Goal: Transaction & Acquisition: Purchase product/service

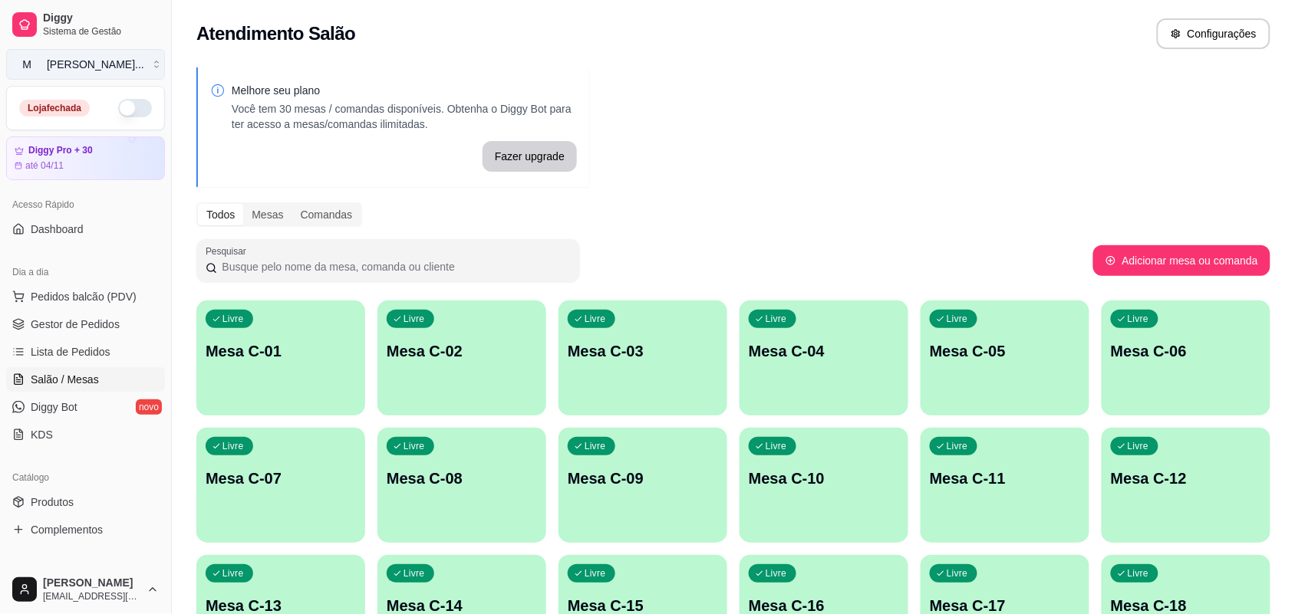
click at [136, 65] on button "M [PERSON_NAME] ..." at bounding box center [85, 64] width 159 height 31
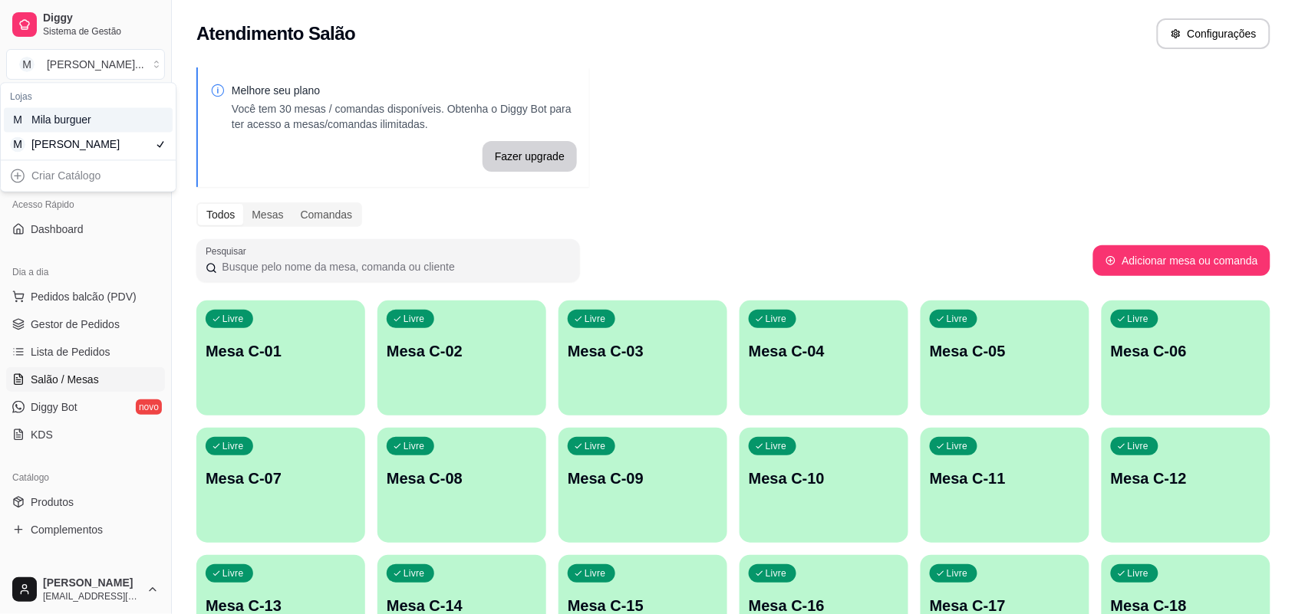
click at [129, 114] on div "M Mila burguer" at bounding box center [88, 120] width 169 height 25
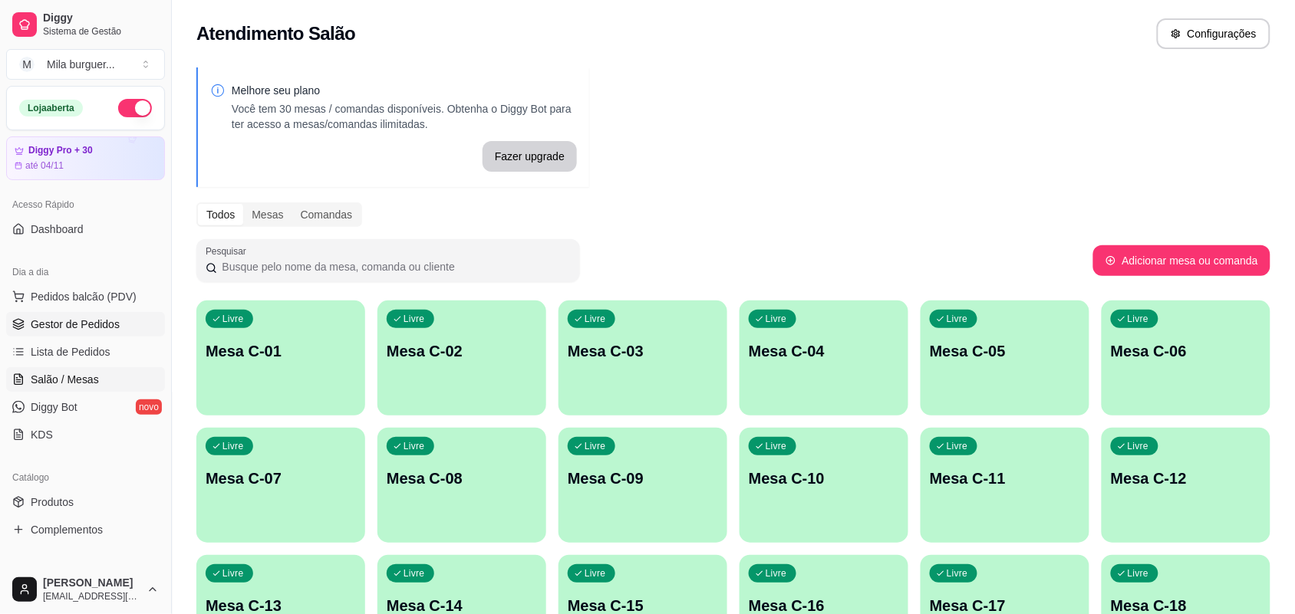
click at [94, 315] on link "Gestor de Pedidos" at bounding box center [85, 324] width 159 height 25
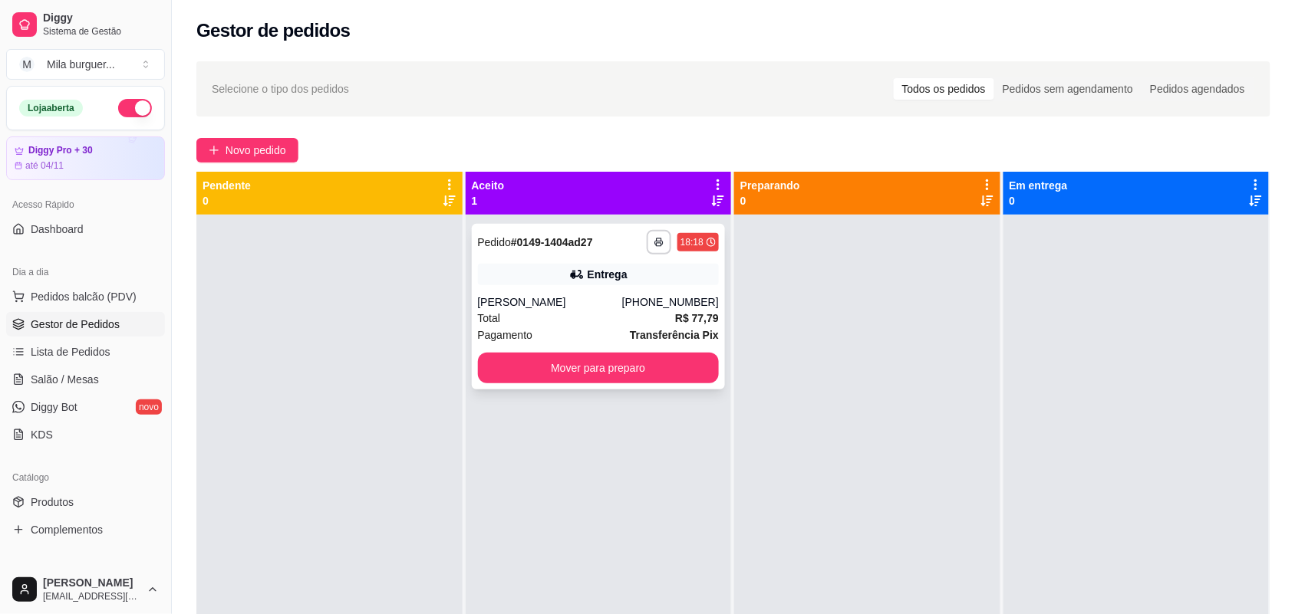
click at [531, 273] on div "Entrega" at bounding box center [599, 274] width 242 height 21
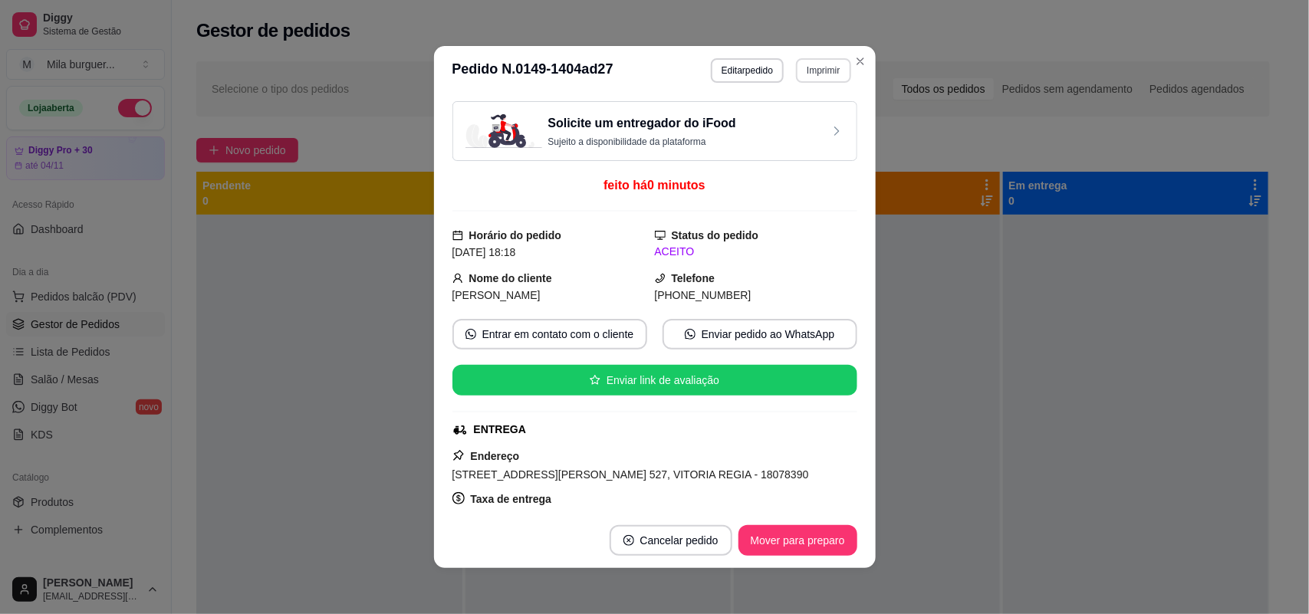
click at [809, 74] on button "Imprimir" at bounding box center [823, 70] width 54 height 25
click at [804, 117] on button "IMPRESSORA" at bounding box center [790, 125] width 111 height 25
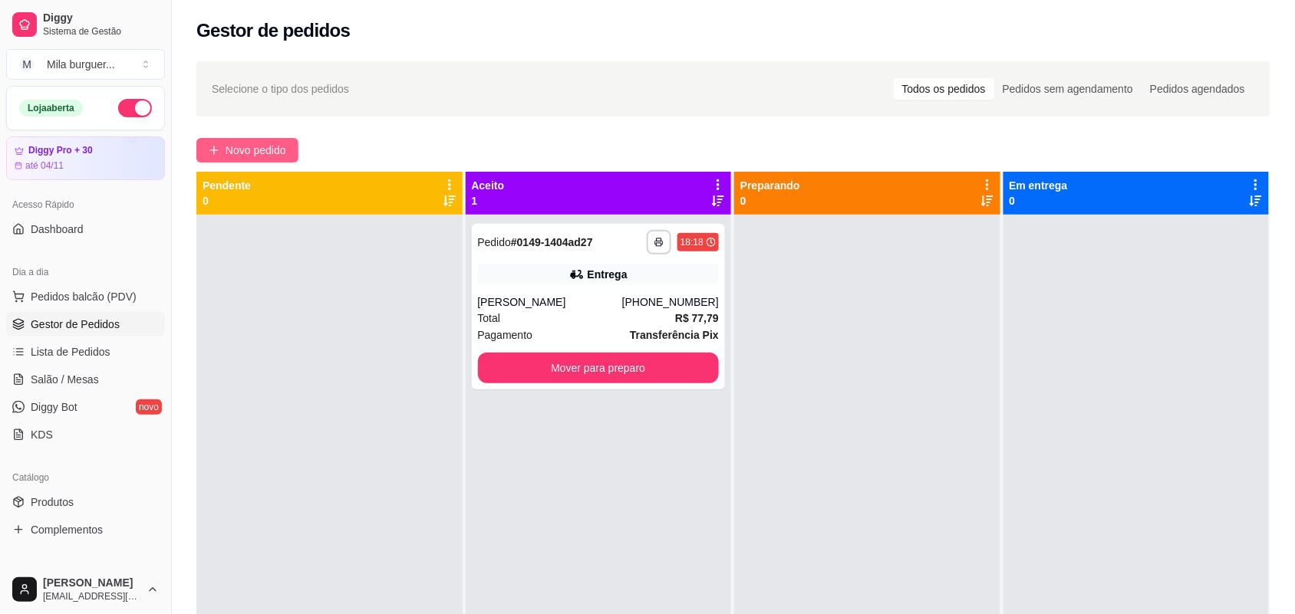
click at [221, 152] on button "Novo pedido" at bounding box center [247, 150] width 102 height 25
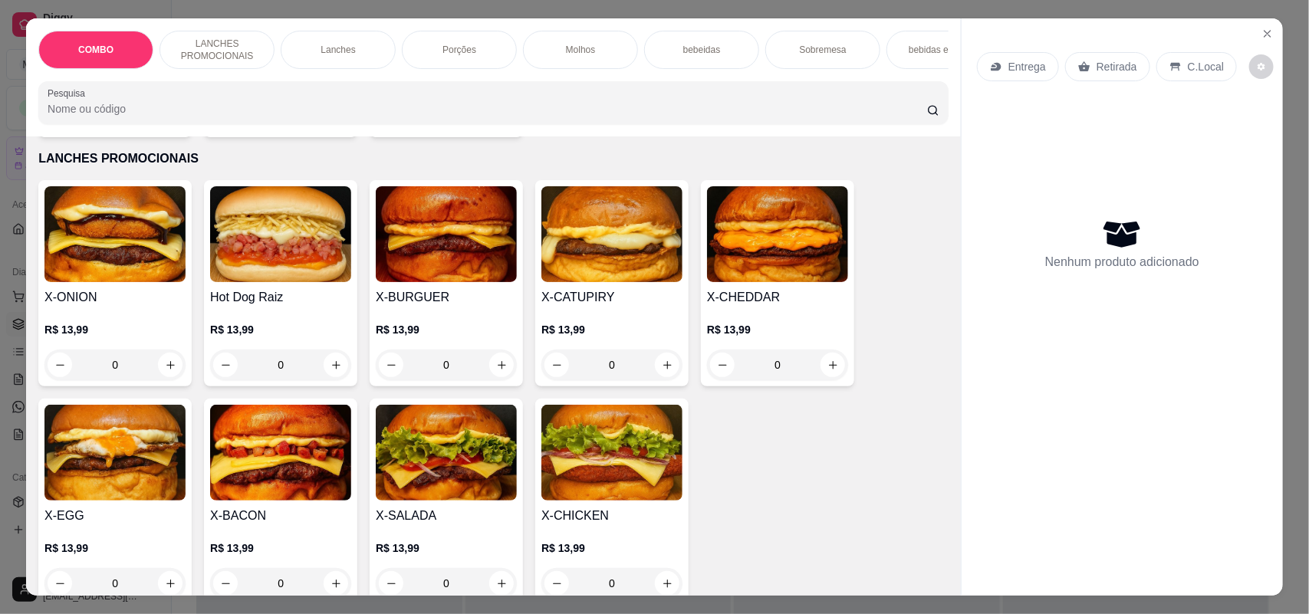
scroll to position [384, 0]
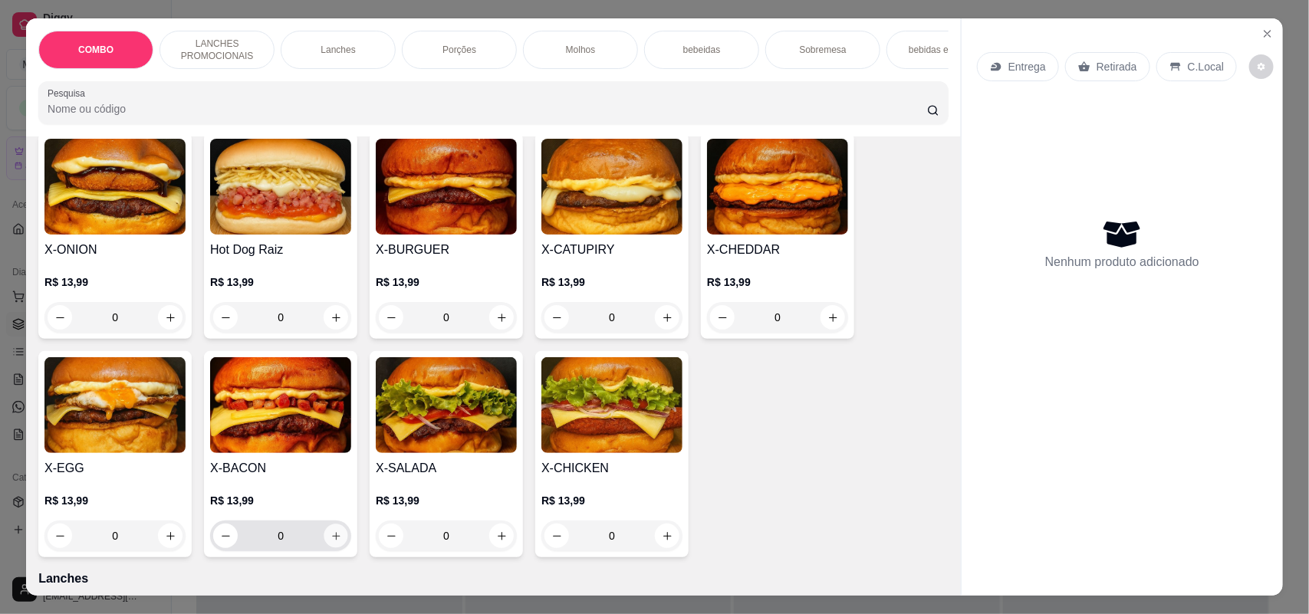
click at [331, 542] on icon "increase-product-quantity" at bounding box center [337, 537] width 12 height 12
type input "1"
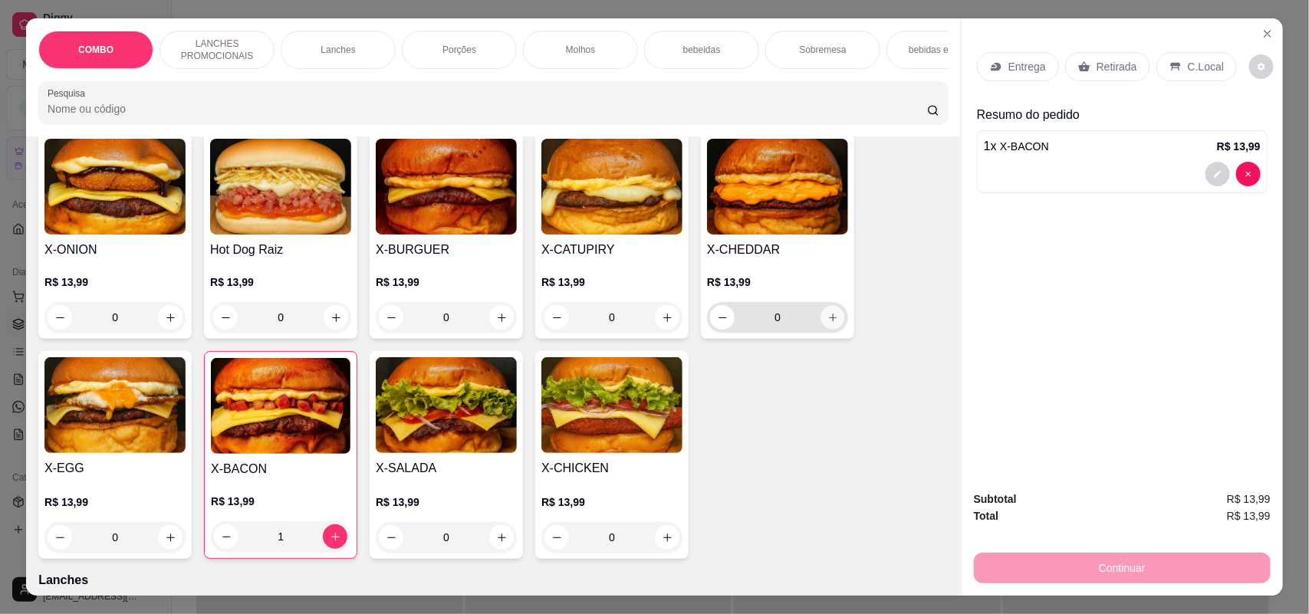
click at [828, 324] on icon "increase-product-quantity" at bounding box center [834, 318] width 12 height 12
type input "1"
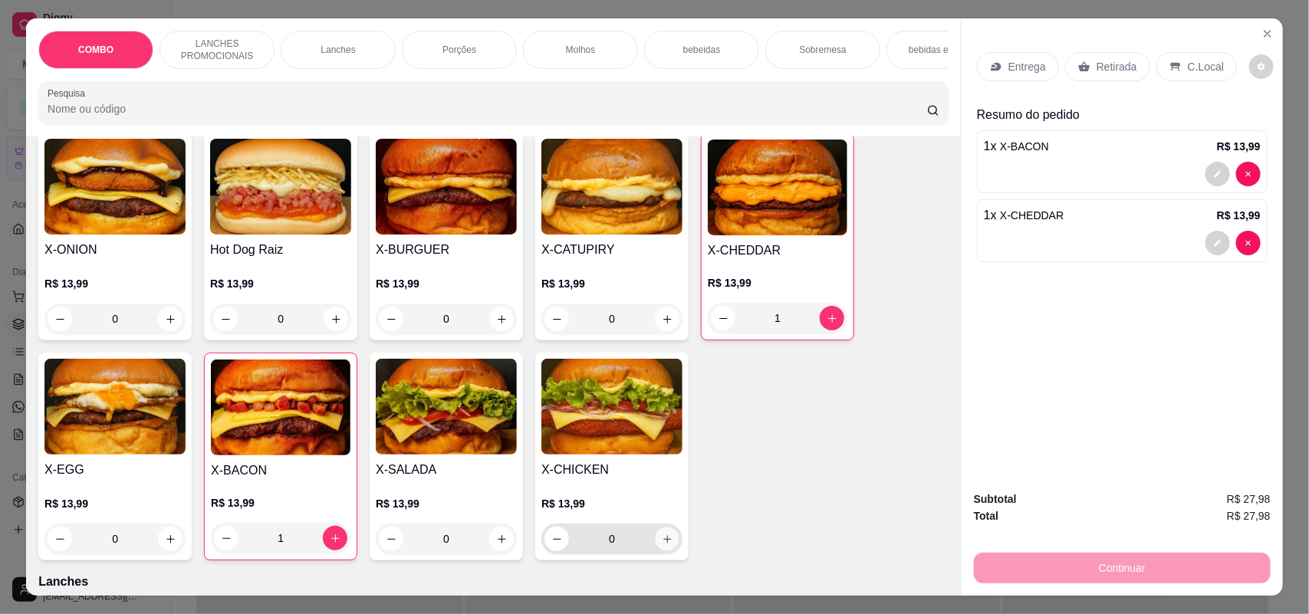
click at [663, 543] on icon "increase-product-quantity" at bounding box center [667, 539] width 8 height 8
type input "1"
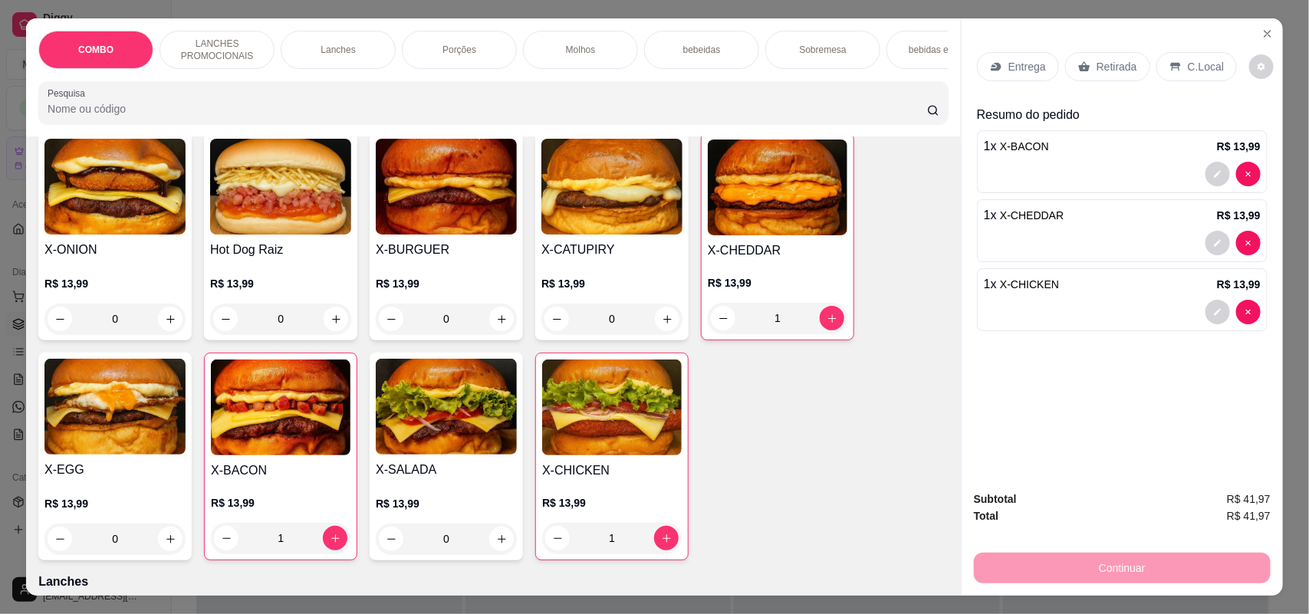
click at [1079, 66] on icon at bounding box center [1085, 66] width 12 height 10
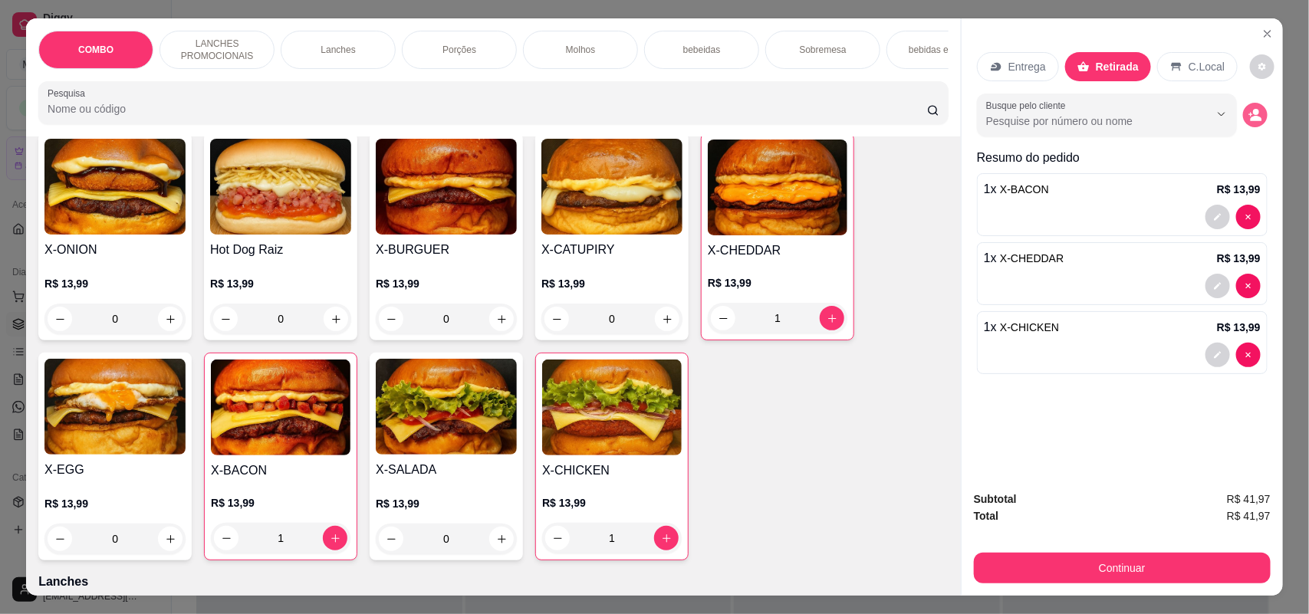
click at [1243, 112] on button "decrease-product-quantity" at bounding box center [1255, 115] width 25 height 25
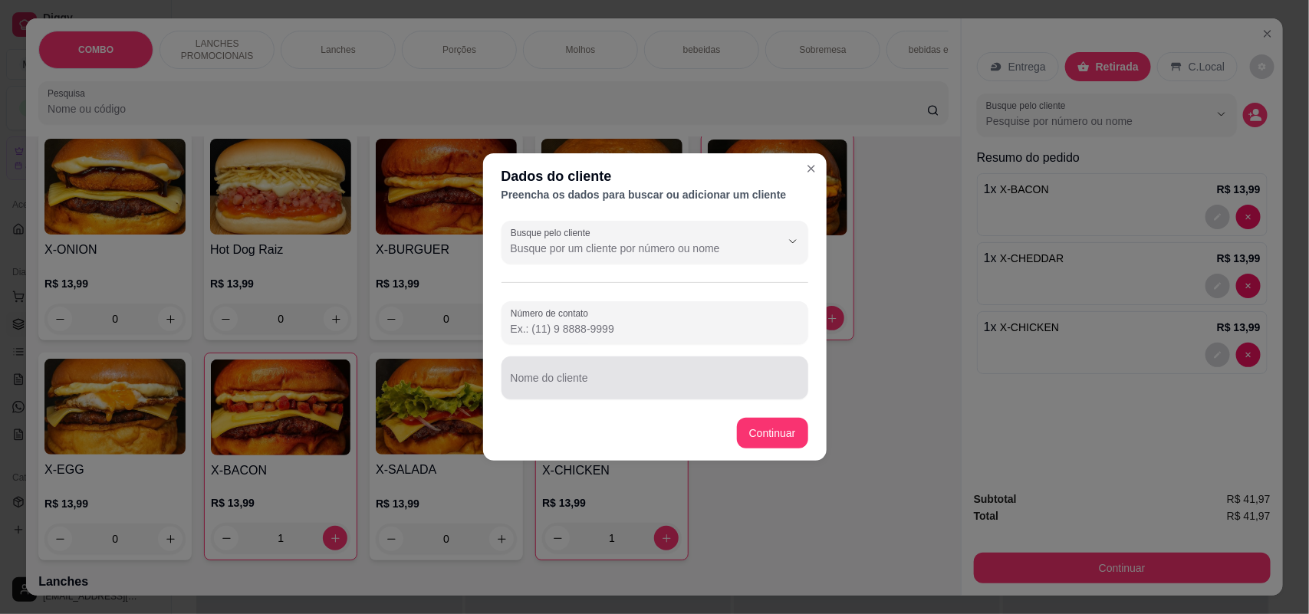
click at [604, 381] on input "Nome do cliente" at bounding box center [655, 384] width 288 height 15
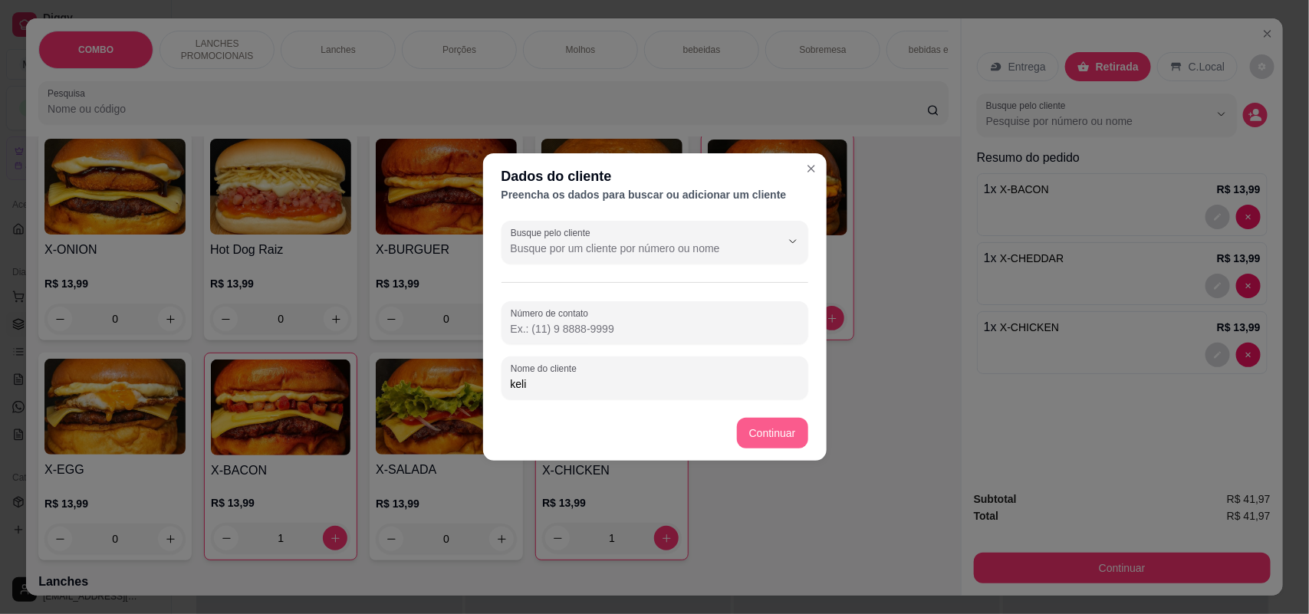
type input "keli"
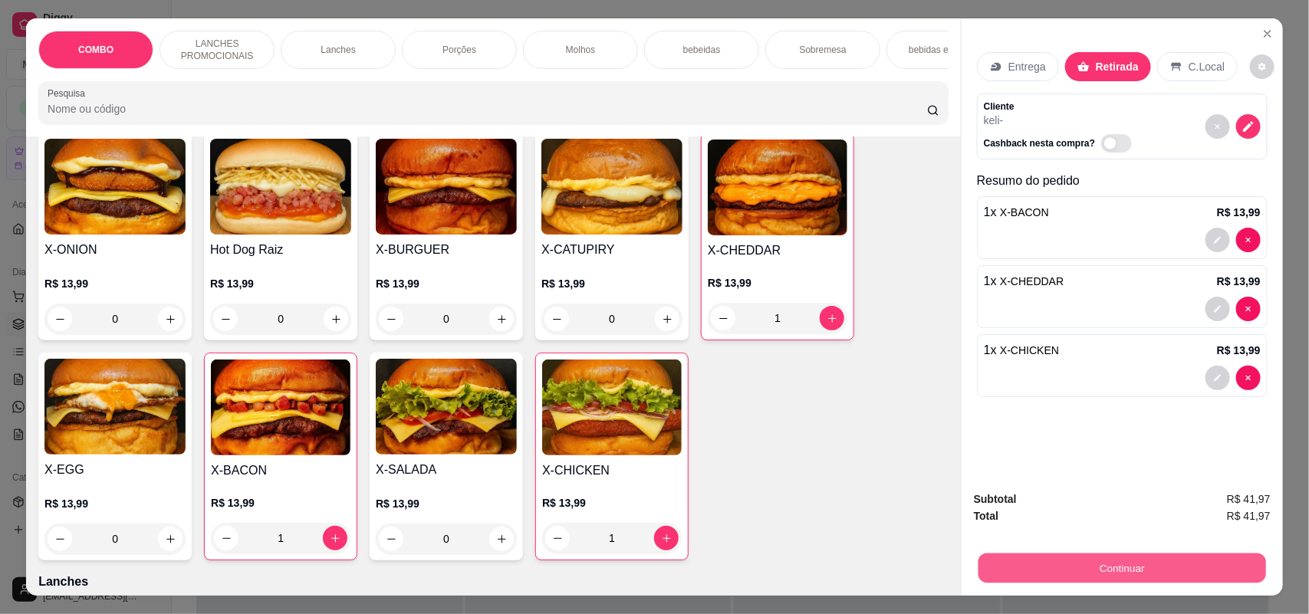
click at [1083, 566] on button "Continuar" at bounding box center [1123, 569] width 288 height 30
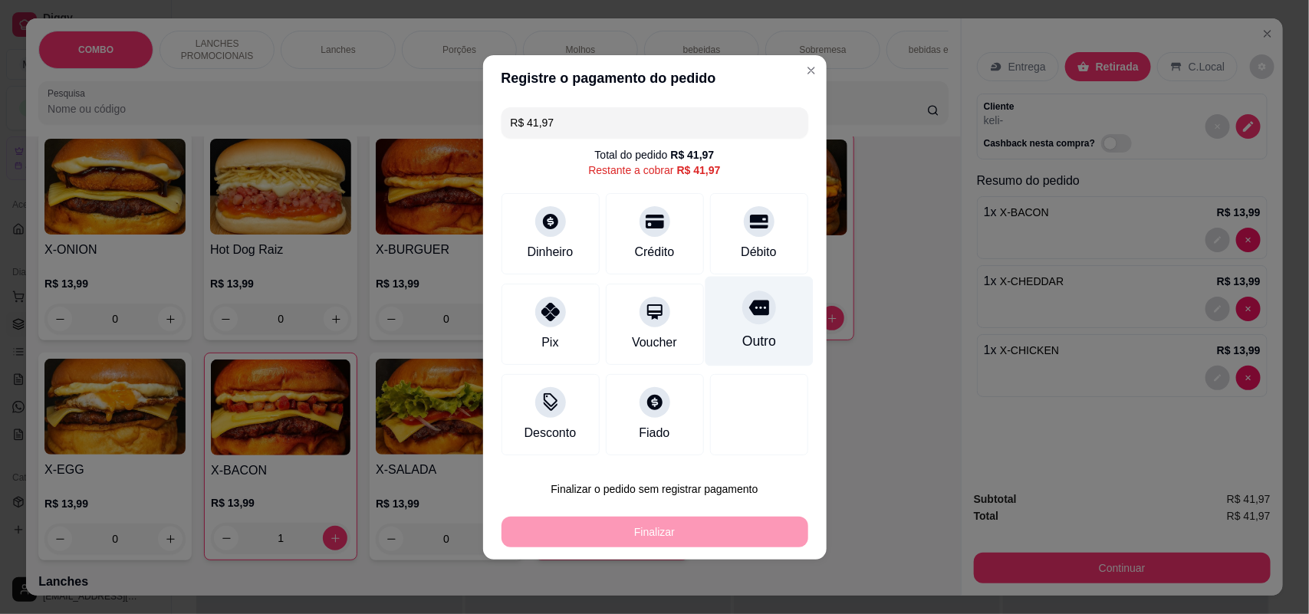
click at [712, 312] on div "Outro" at bounding box center [759, 321] width 108 height 90
type input "R$ 0,00"
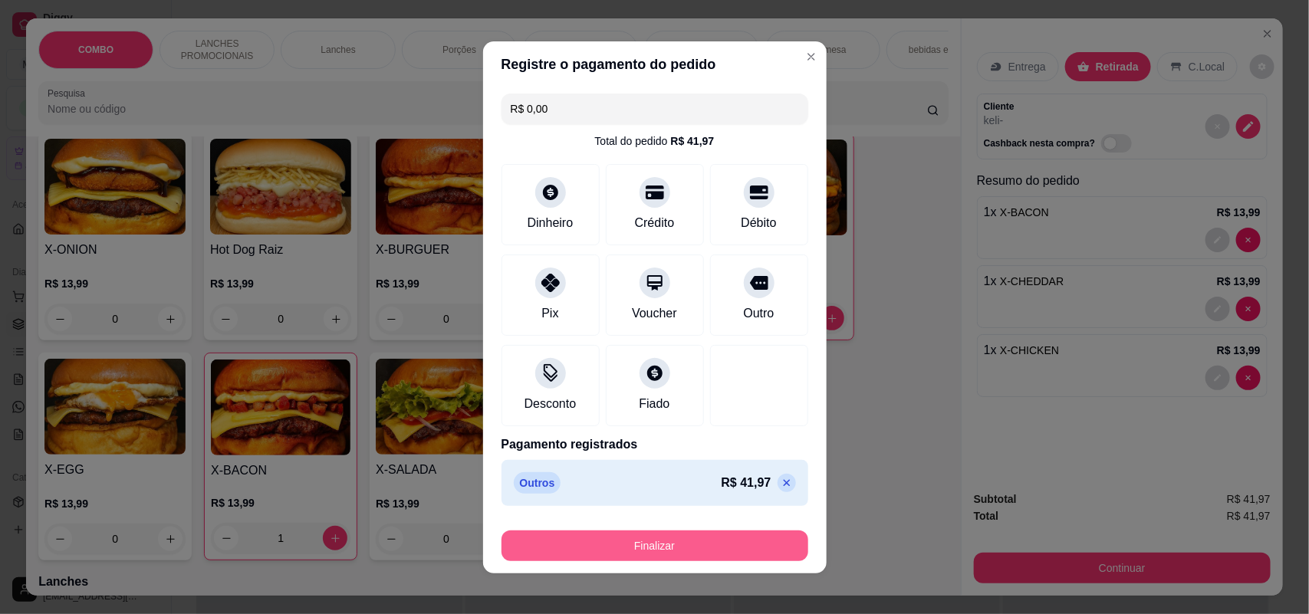
click at [699, 555] on button "Finalizar" at bounding box center [655, 546] width 307 height 31
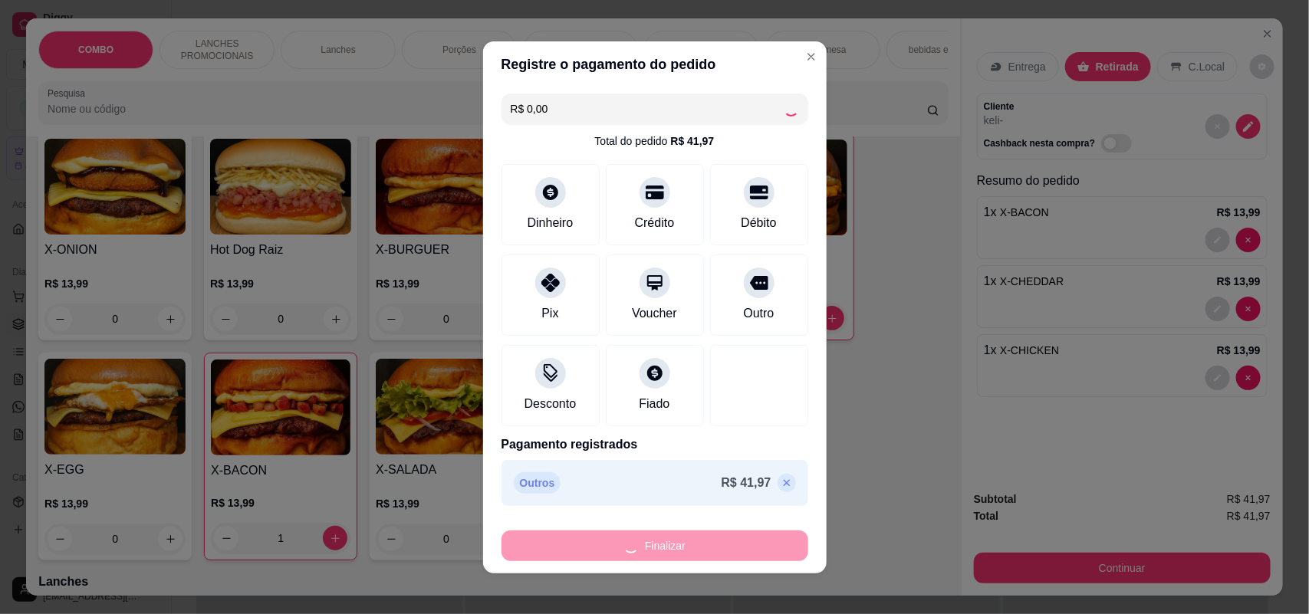
type input "0"
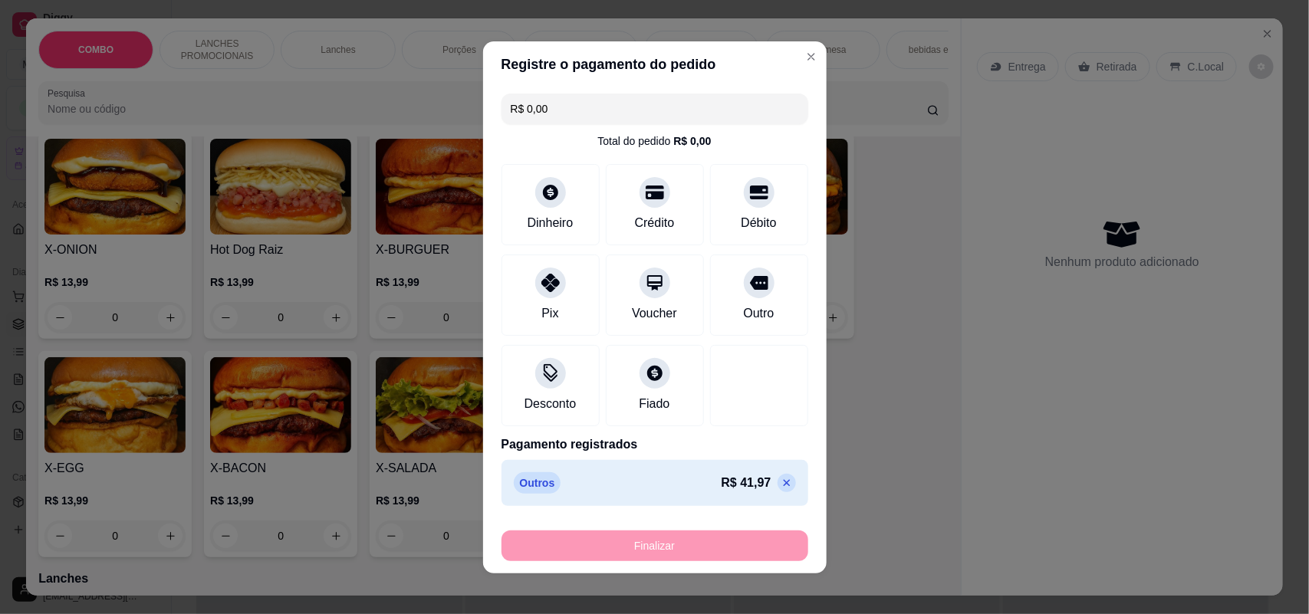
type input "-R$ 41,97"
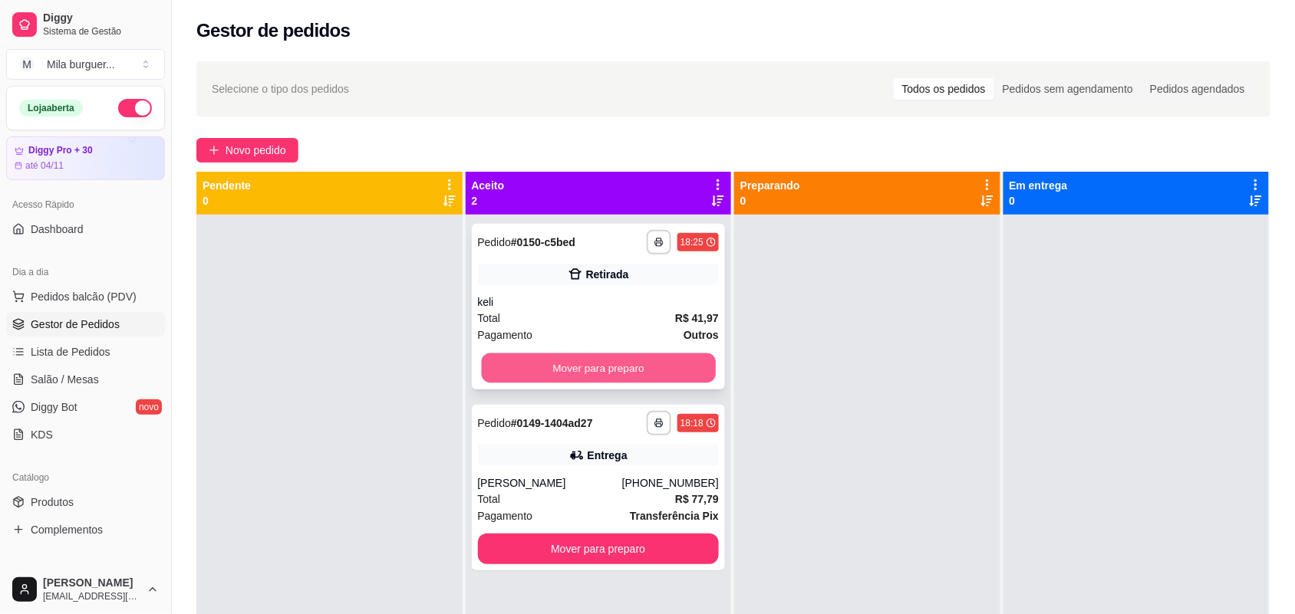
click at [637, 359] on button "Mover para preparo" at bounding box center [598, 369] width 234 height 30
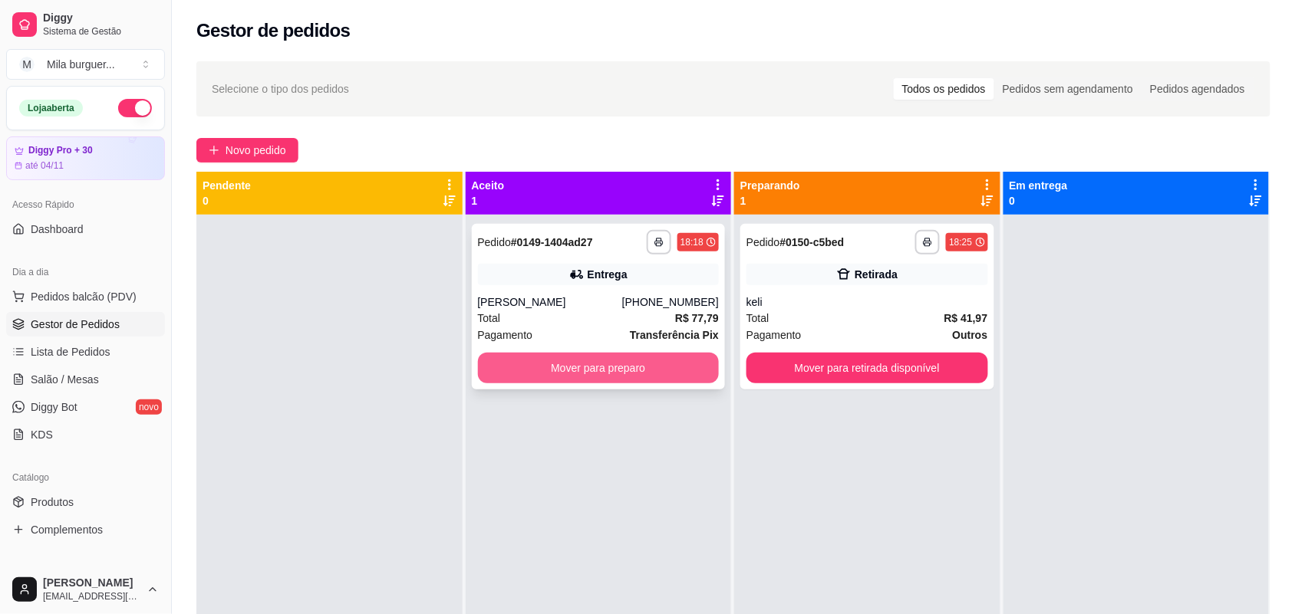
click at [627, 380] on button "Mover para preparo" at bounding box center [599, 368] width 242 height 31
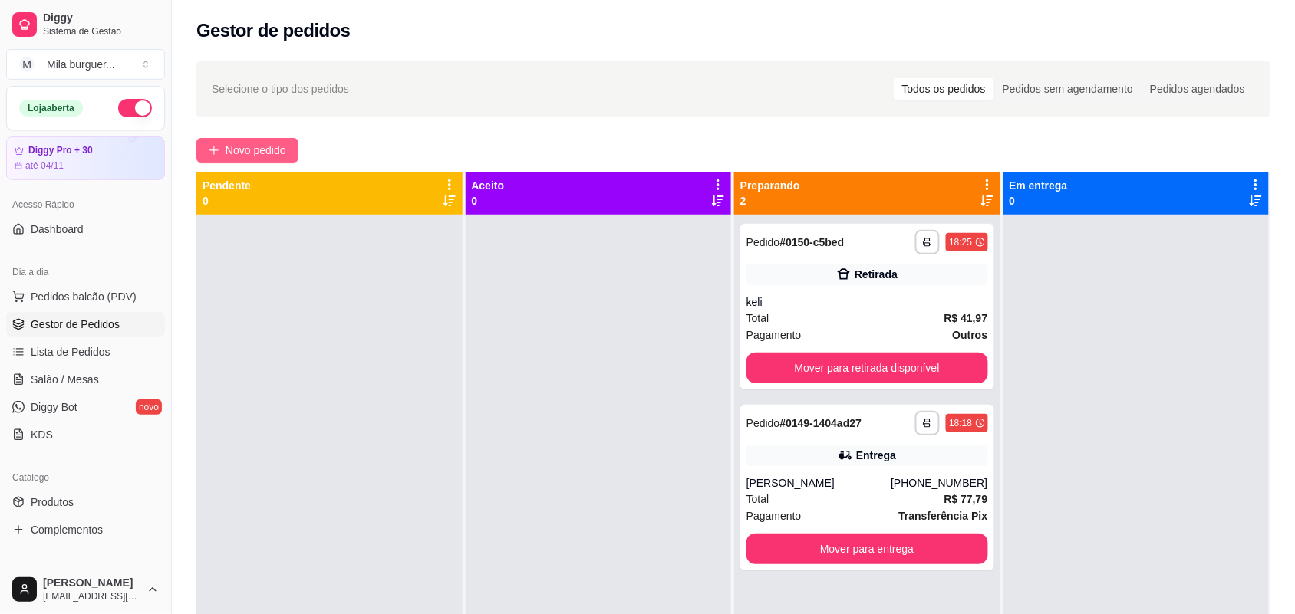
click at [273, 152] on span "Novo pedido" at bounding box center [256, 150] width 61 height 17
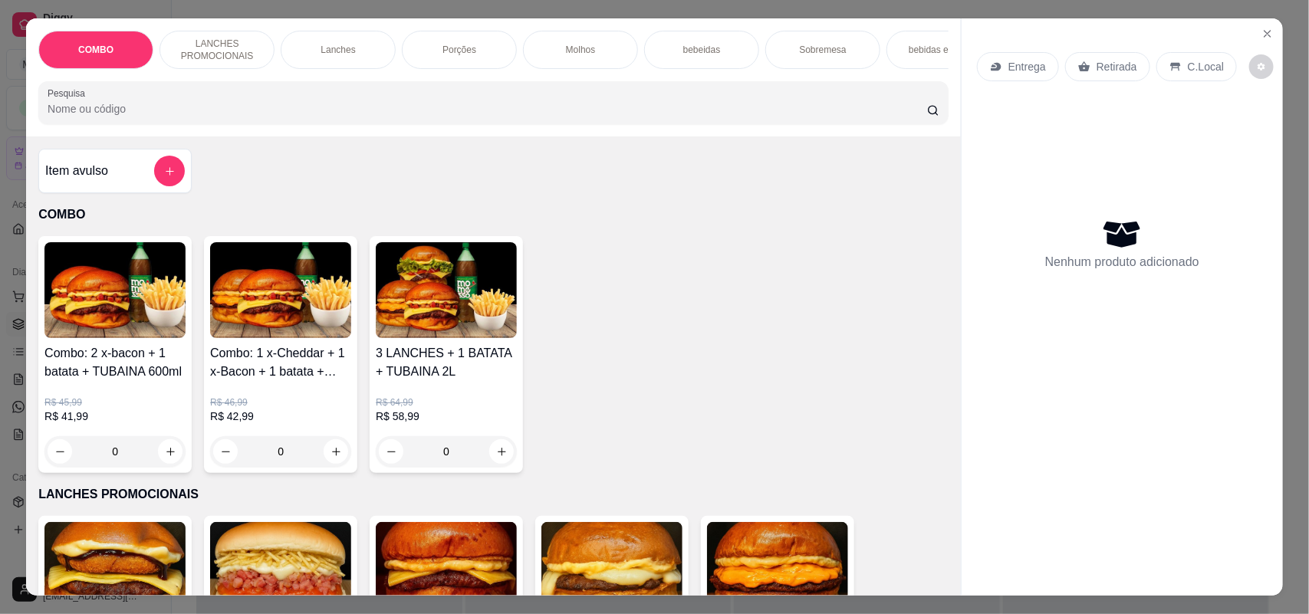
click at [799, 51] on p "Sobremesa" at bounding box center [822, 50] width 47 height 12
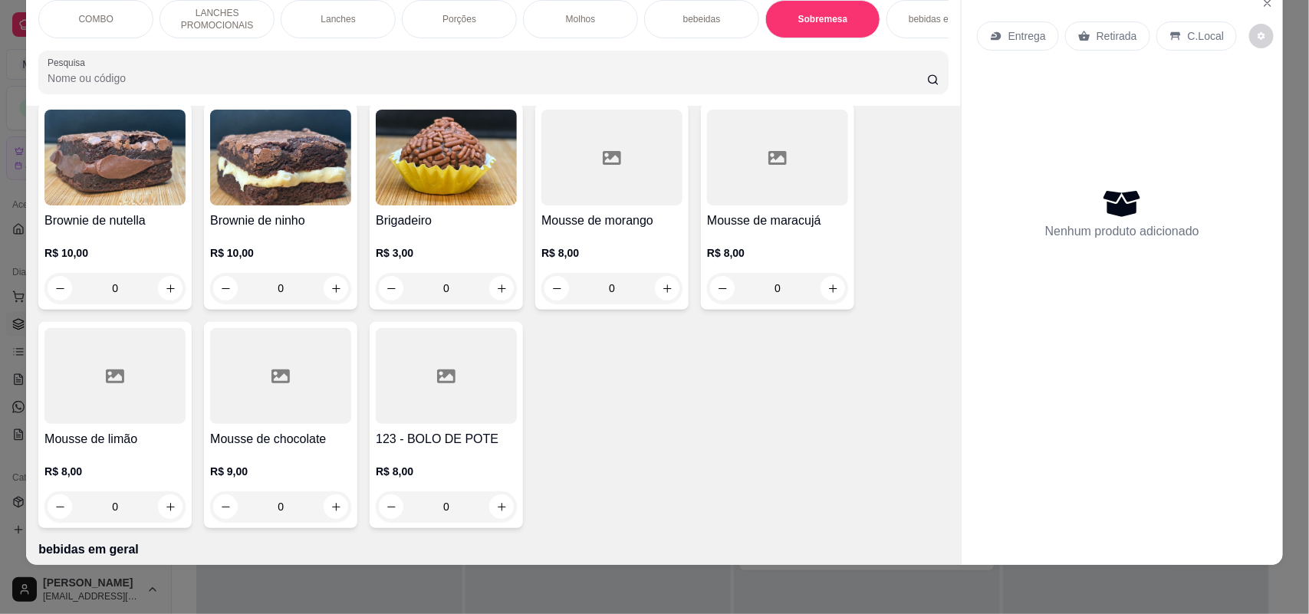
scroll to position [2802, 0]
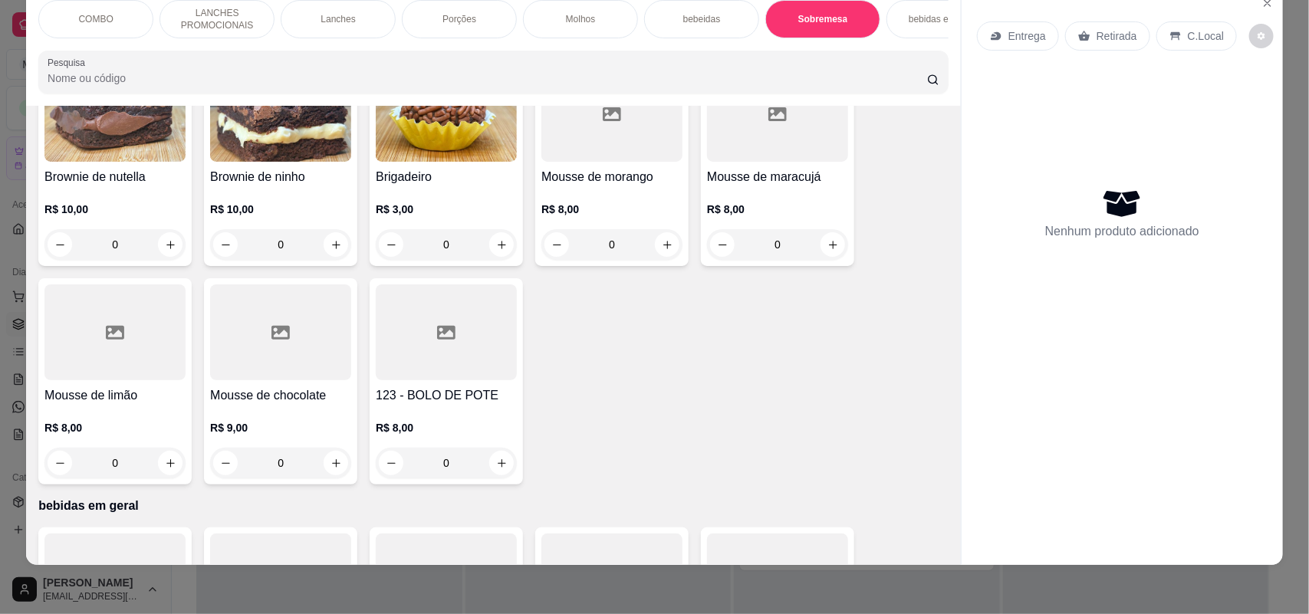
click at [499, 458] on div "0" at bounding box center [446, 463] width 141 height 31
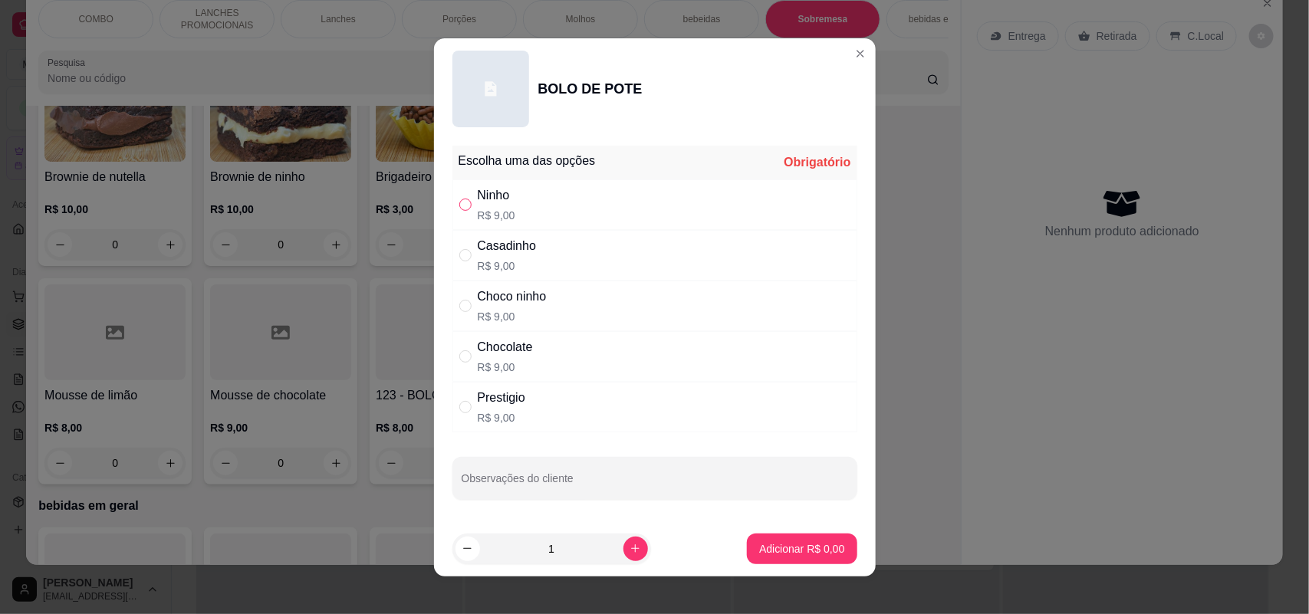
click at [459, 207] on input "" at bounding box center [465, 205] width 12 height 12
click at [453, 294] on div "Choco ninho R$ 9,00" at bounding box center [655, 306] width 405 height 51
radio input "false"
radio input "true"
click at [462, 202] on input "" at bounding box center [465, 205] width 12 height 12
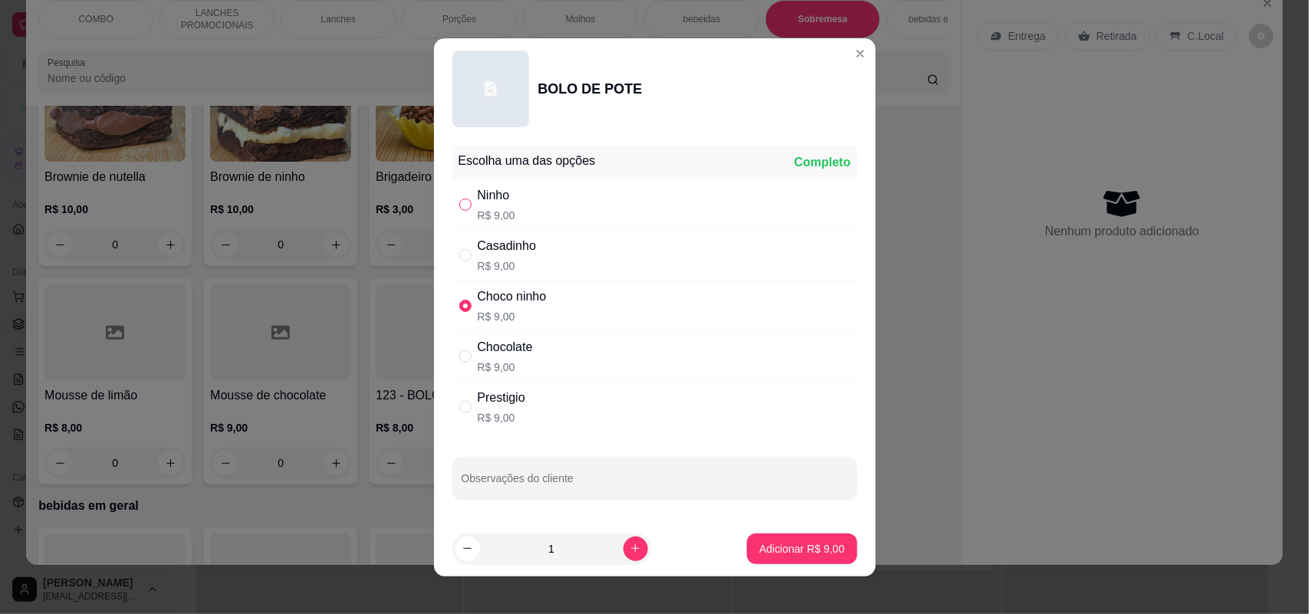
radio input "true"
radio input "false"
click at [775, 543] on p "Adicionar R$ 9,00" at bounding box center [802, 549] width 83 height 15
type input "1"
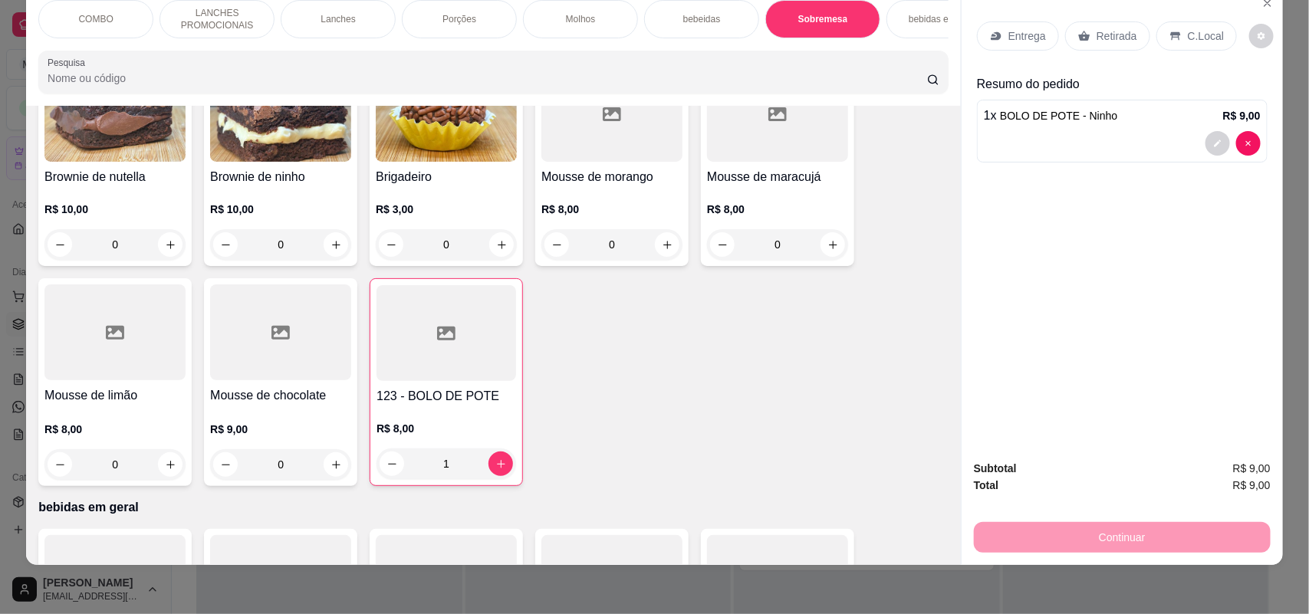
click at [492, 469] on div "1" at bounding box center [447, 464] width 140 height 31
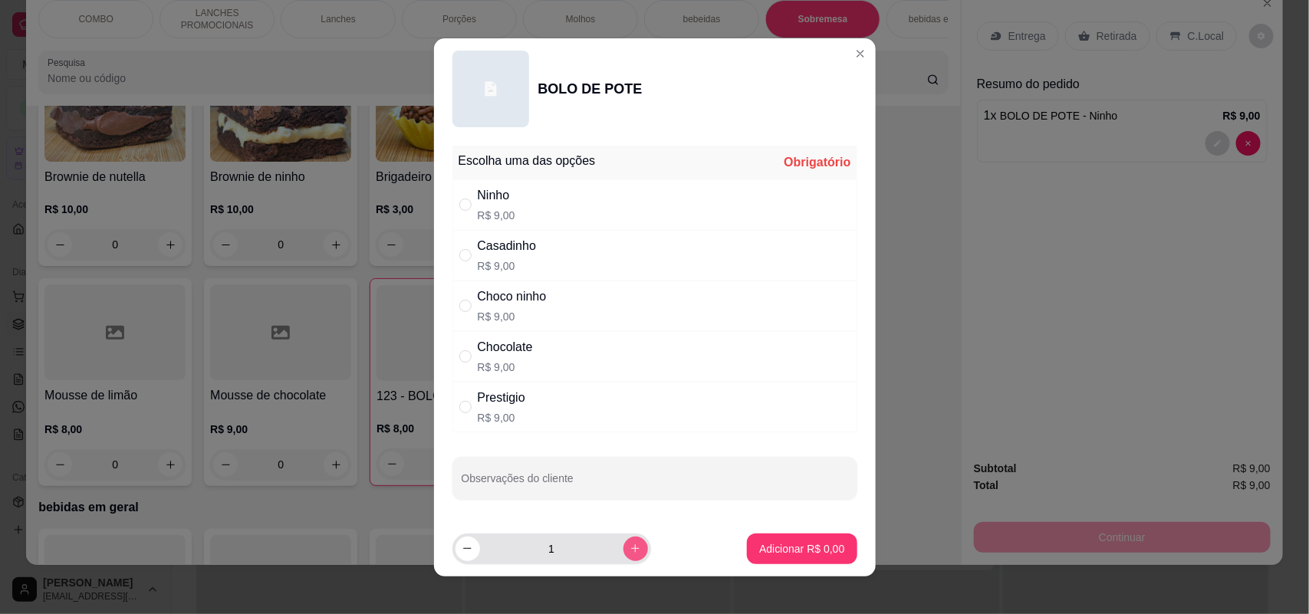
click at [624, 554] on button "increase-product-quantity" at bounding box center [636, 549] width 25 height 25
type input "2"
click at [464, 201] on input "" at bounding box center [465, 205] width 12 height 12
radio input "true"
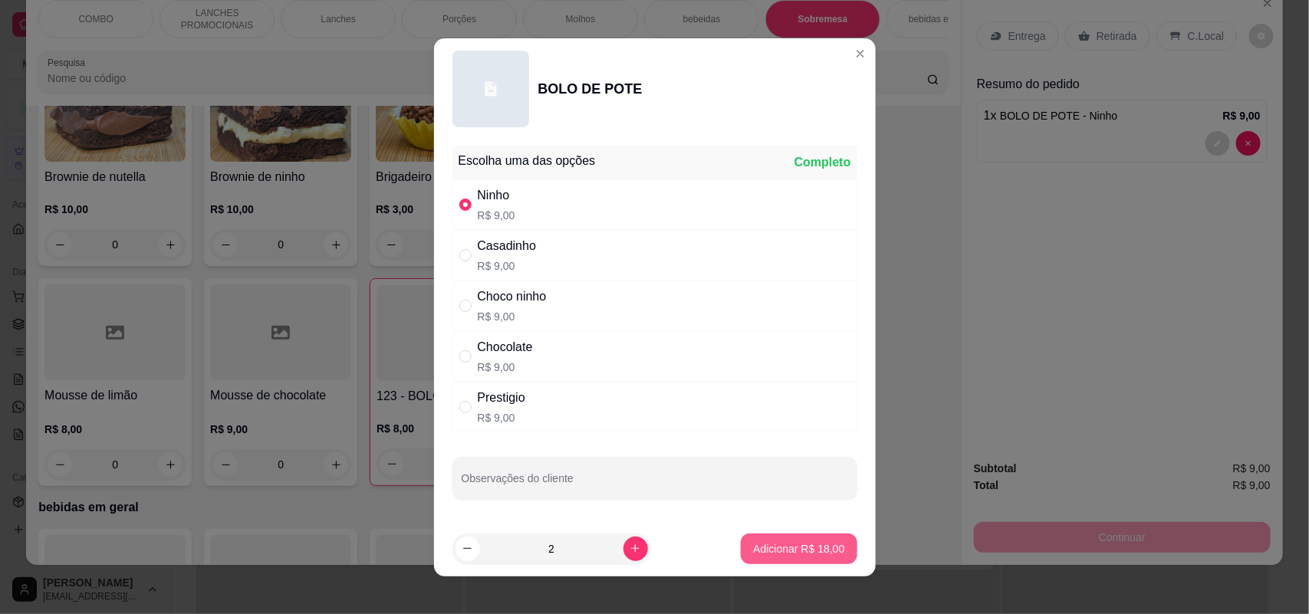
click at [779, 553] on p "Adicionar R$ 18,00" at bounding box center [798, 549] width 91 height 15
type input "3"
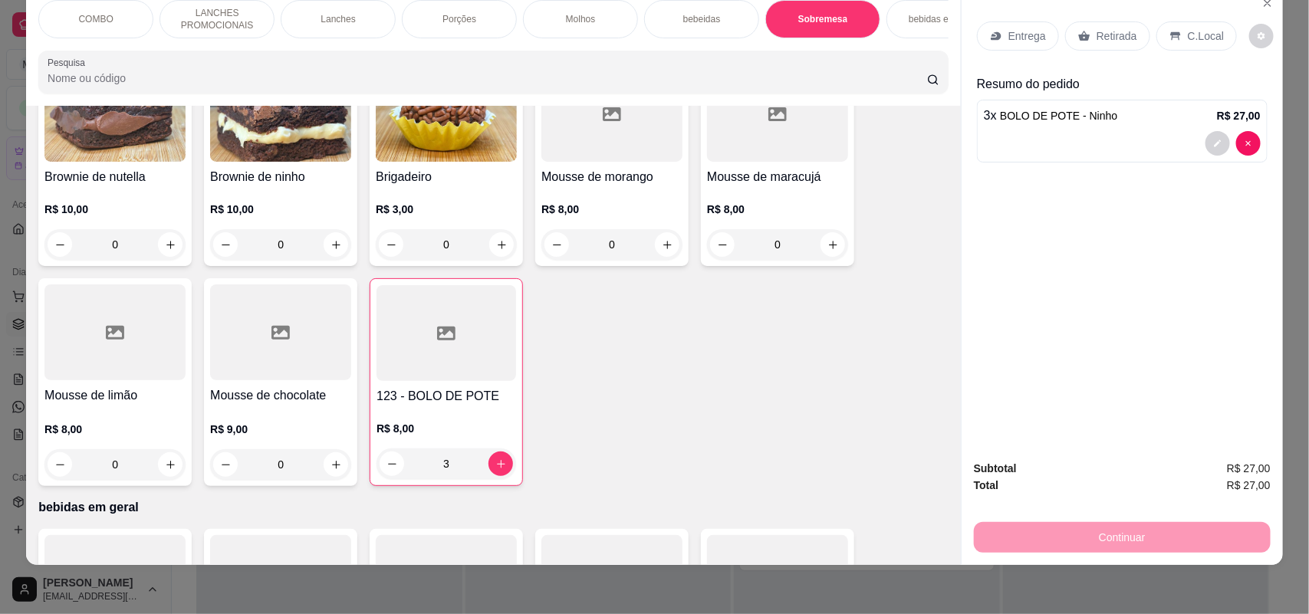
click at [1118, 124] on div "3 x BOLO DE POTE - Ninho R$ 27,00" at bounding box center [1122, 116] width 277 height 18
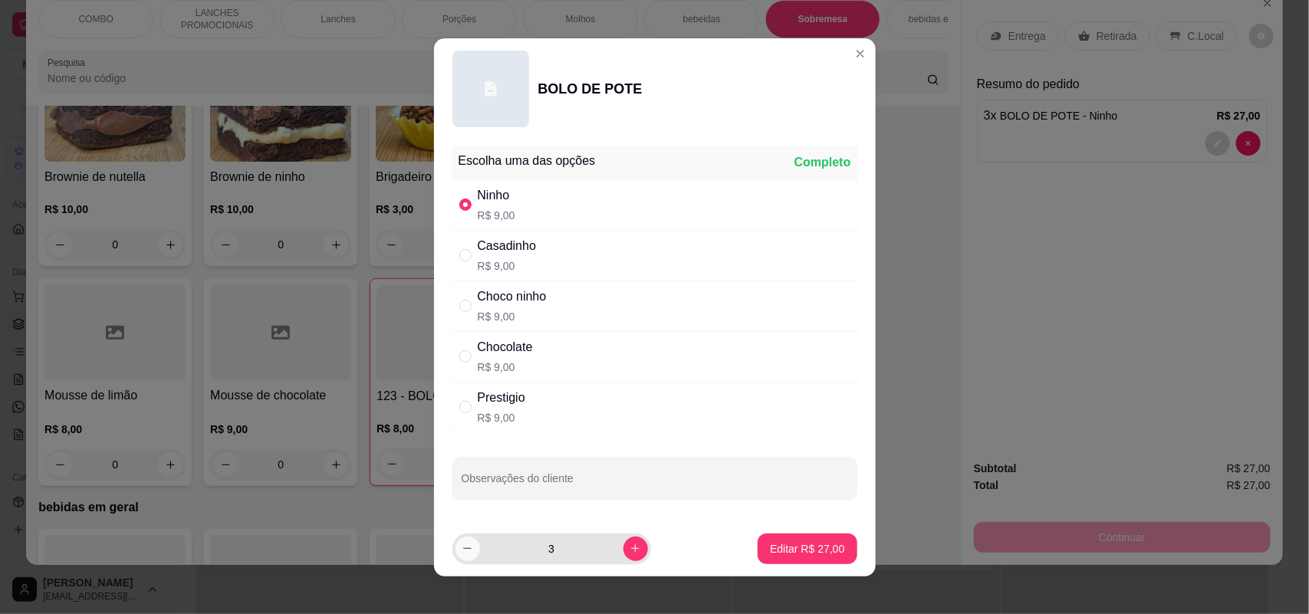
click at [462, 550] on icon "decrease-product-quantity" at bounding box center [468, 549] width 12 height 12
type input "2"
click at [770, 550] on p "Editar R$ 18,00" at bounding box center [807, 549] width 74 height 15
type input "2"
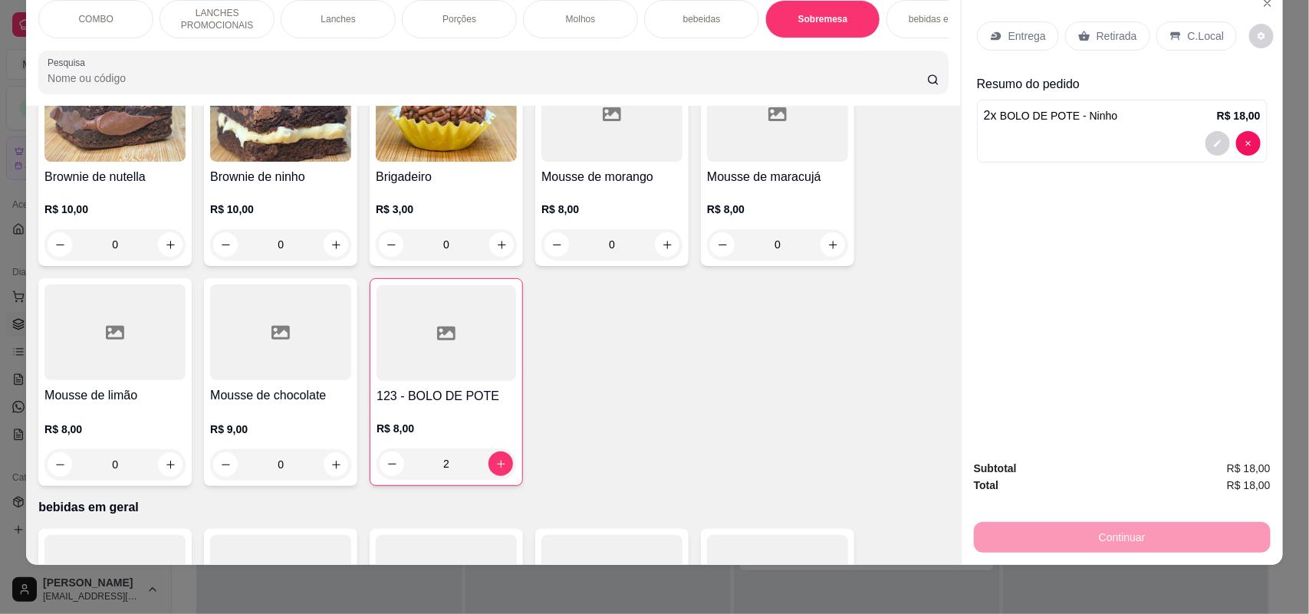
click at [489, 461] on div "2" at bounding box center [447, 464] width 140 height 31
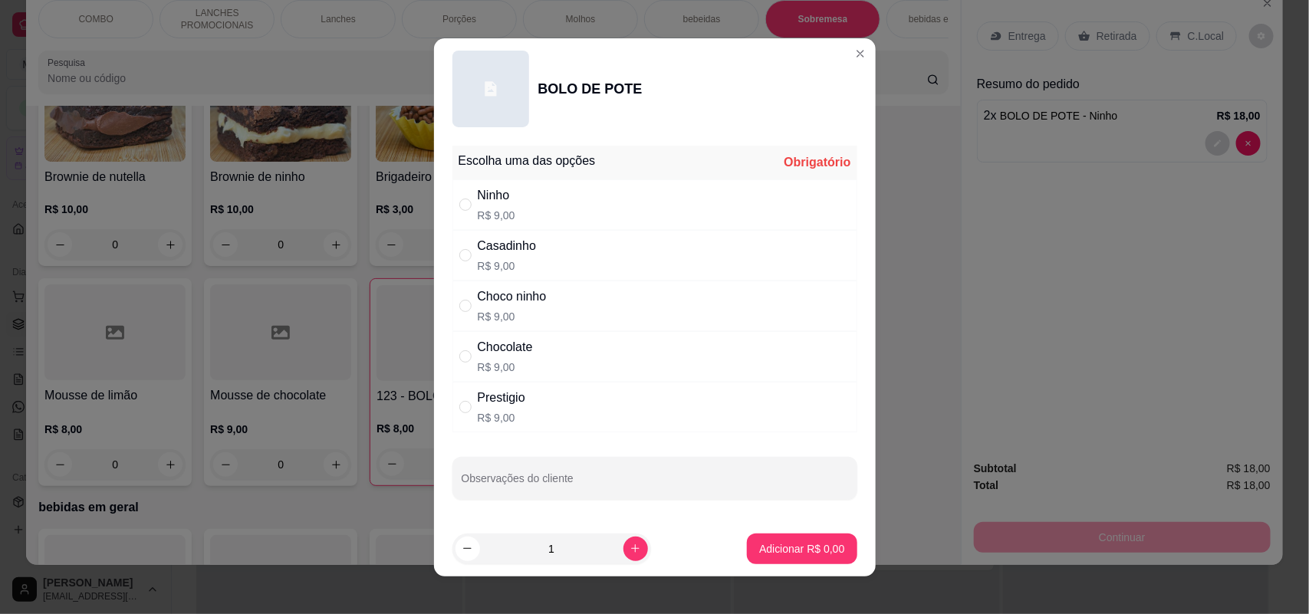
click at [499, 334] on div "Chocolate R$ 9,00" at bounding box center [655, 356] width 405 height 51
radio input "true"
click at [768, 551] on p "Adicionar R$ 9,00" at bounding box center [802, 549] width 83 height 15
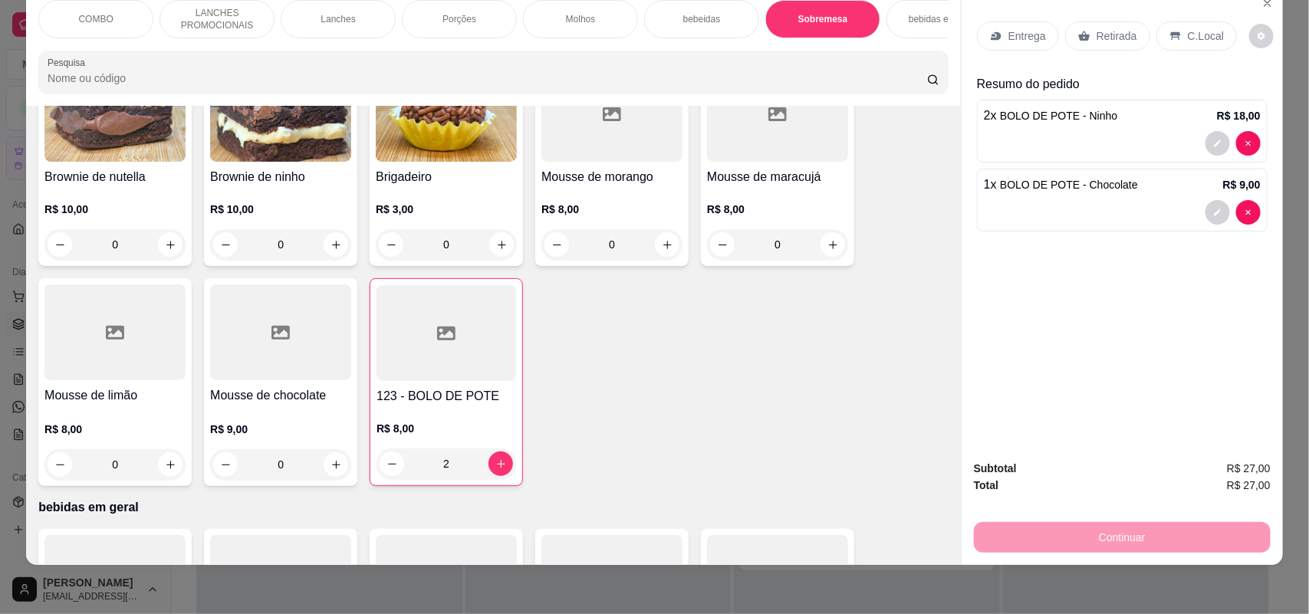
click at [130, 186] on div "R$ 10,00 0" at bounding box center [114, 223] width 141 height 74
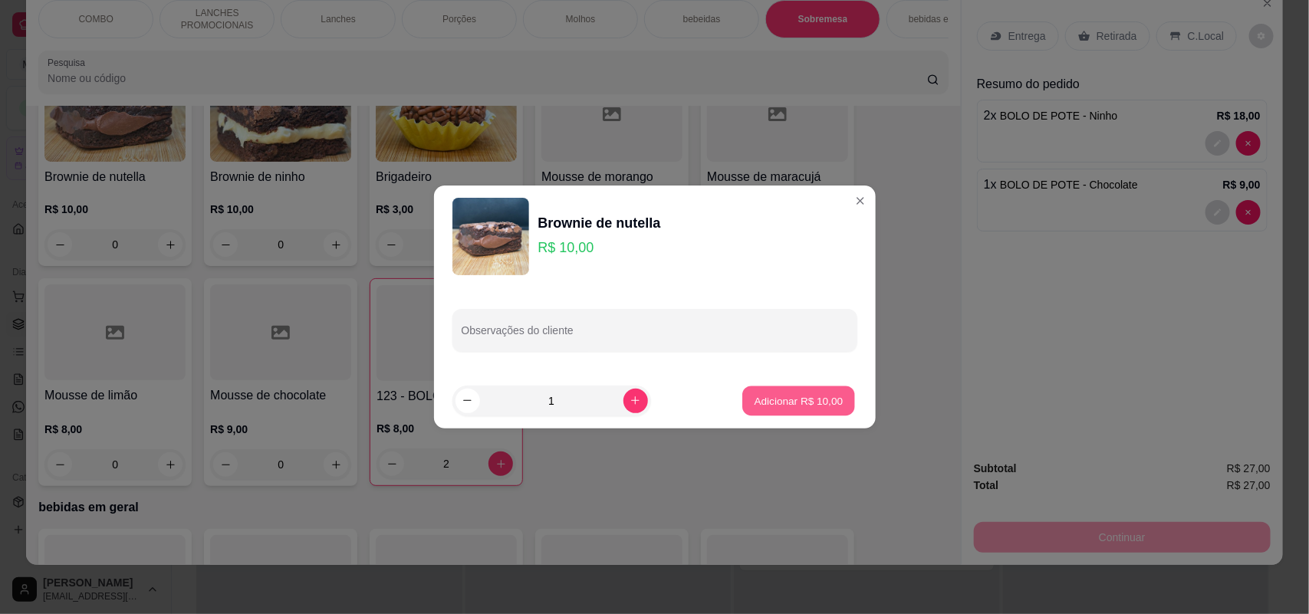
click at [777, 401] on p "Adicionar R$ 10,00" at bounding box center [799, 400] width 89 height 15
type input "1"
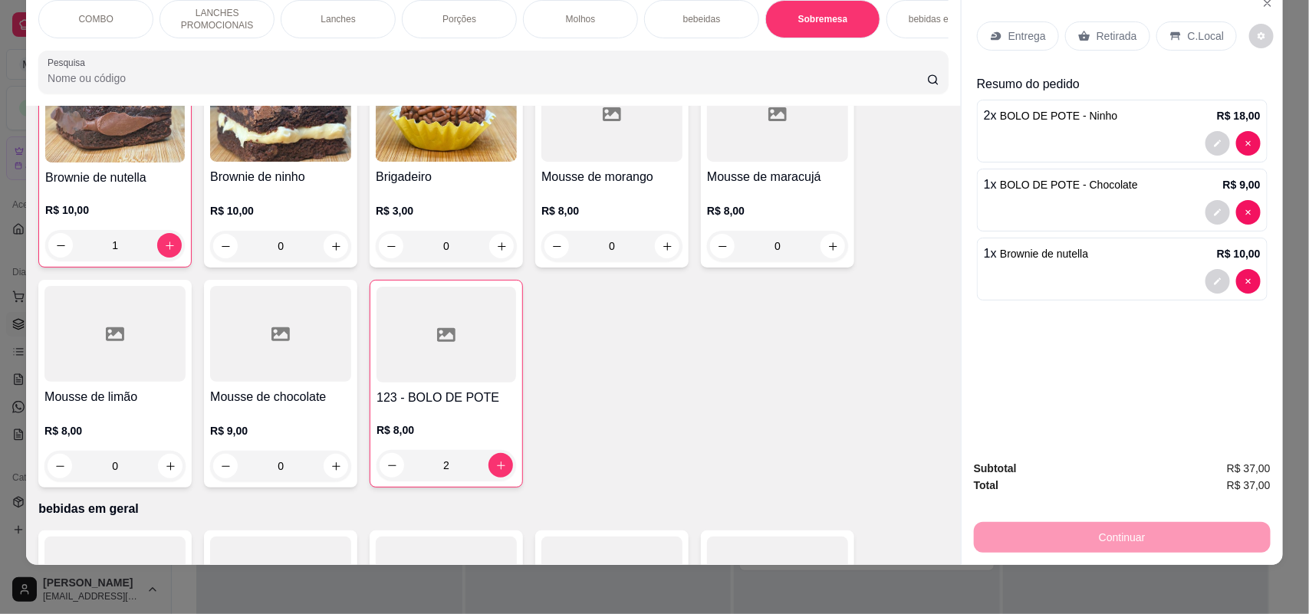
scroll to position [2803, 0]
click at [1014, 33] on p "Entrega" at bounding box center [1028, 35] width 38 height 15
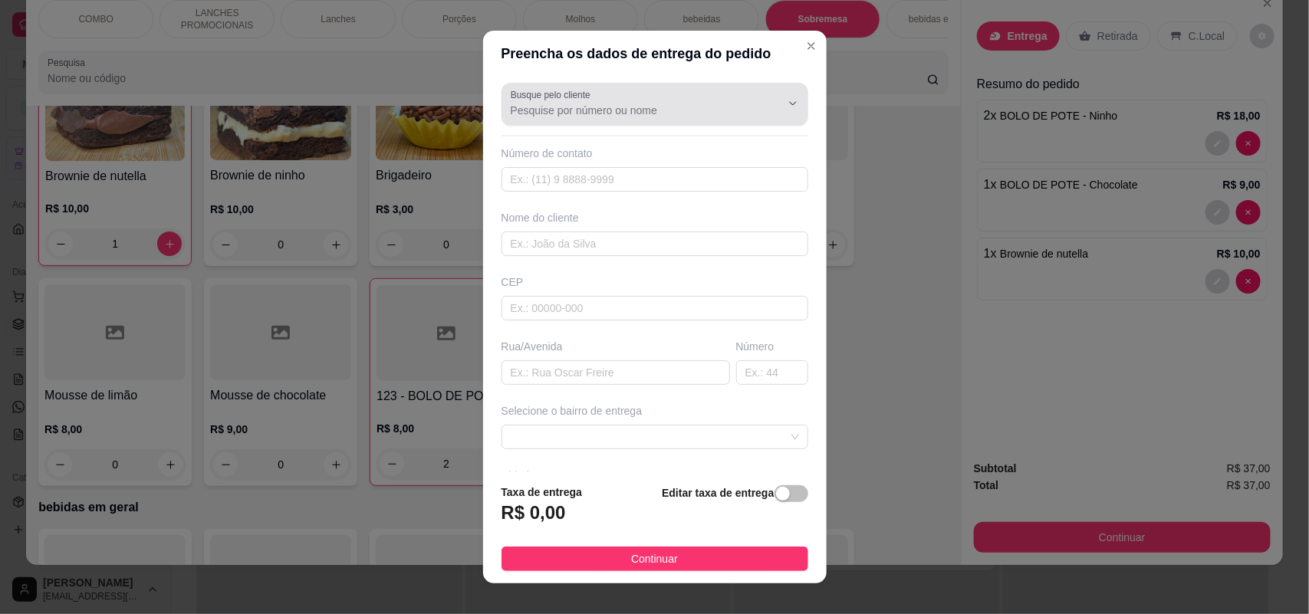
click at [668, 107] on input "Busque pelo cliente" at bounding box center [633, 110] width 245 height 15
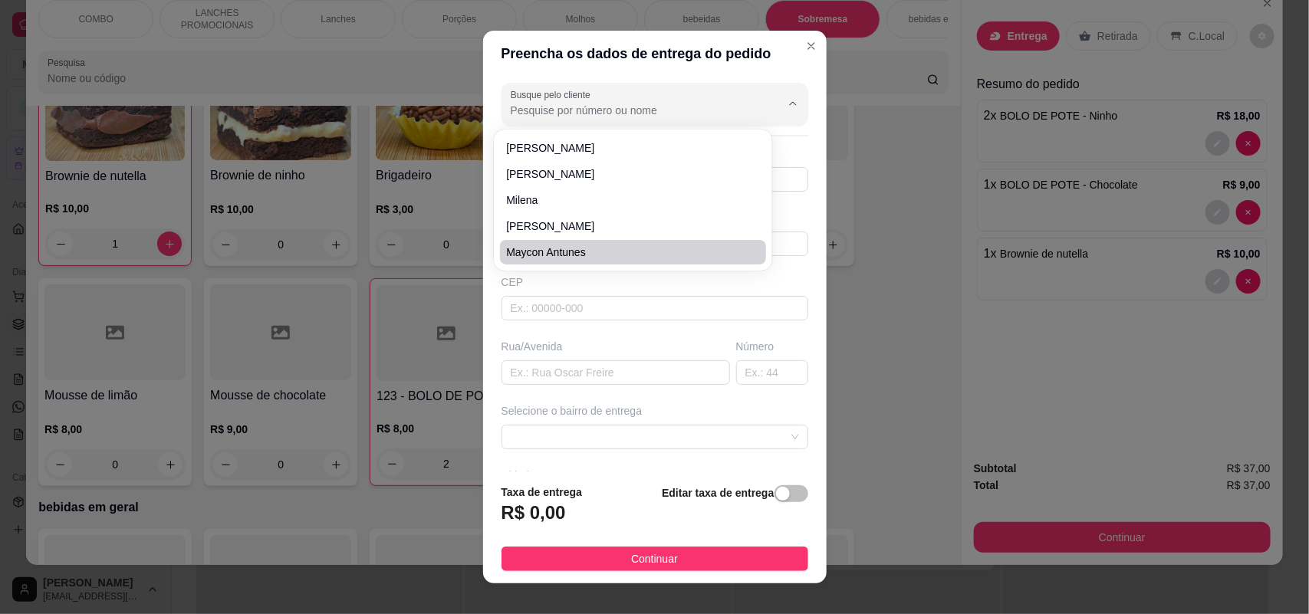
click at [848, 361] on div "Preencha os dados de entrega do pedido Busque pelo cliente Número de contato No…" at bounding box center [654, 307] width 1309 height 614
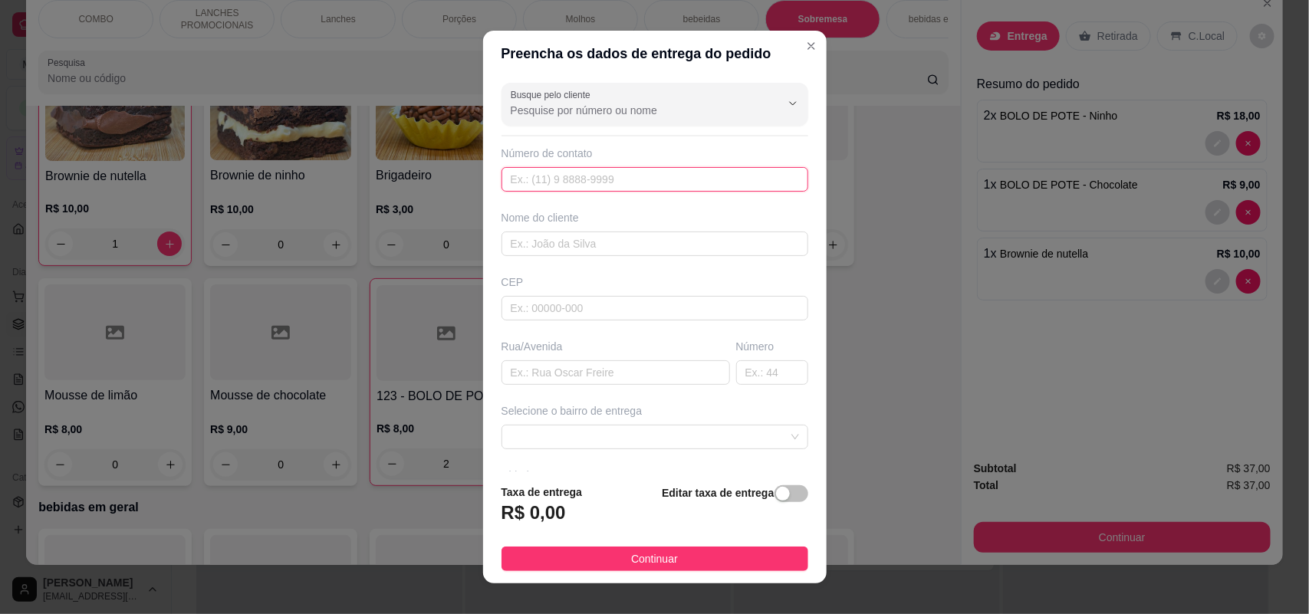
click at [510, 178] on input "text" at bounding box center [655, 179] width 307 height 25
type input "[PHONE_NUMBER]"
click at [516, 235] on input "text" at bounding box center [655, 244] width 307 height 25
type input "Jhenifer"
click at [539, 377] on input "text" at bounding box center [616, 372] width 229 height 25
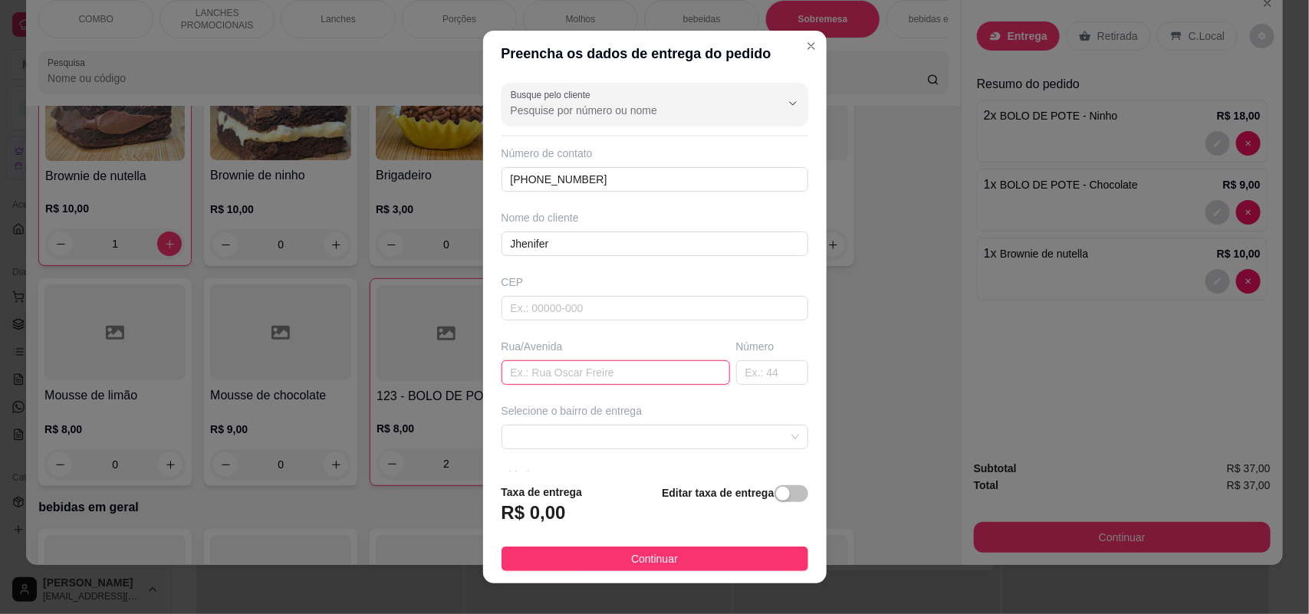
click at [553, 377] on input "text" at bounding box center [616, 372] width 229 height 25
type input "[PERSON_NAME]"
click at [736, 380] on input "text" at bounding box center [772, 372] width 72 height 25
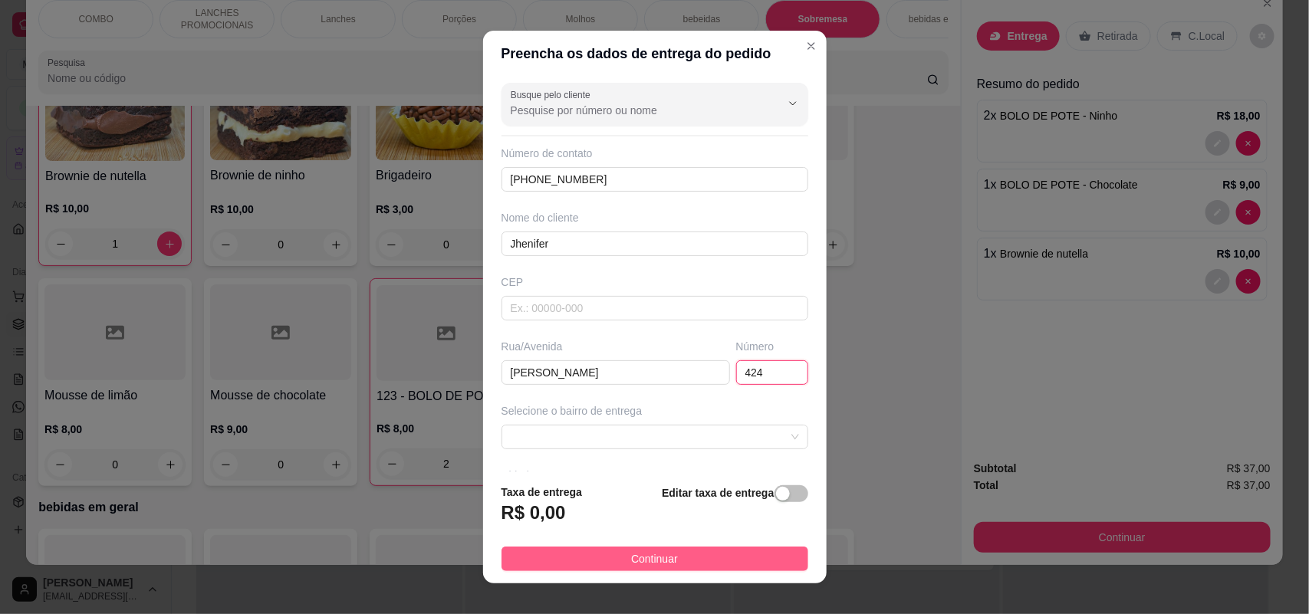
type input "424"
click at [704, 553] on button "Continuar" at bounding box center [655, 559] width 307 height 25
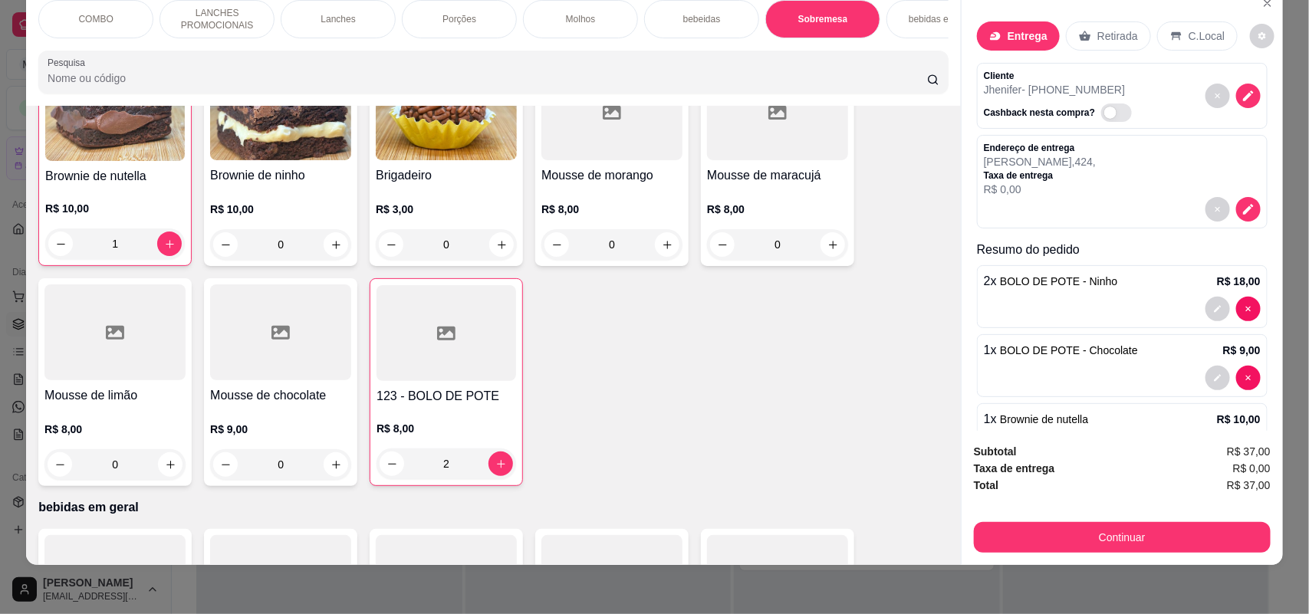
click at [1068, 213] on div at bounding box center [1122, 209] width 277 height 25
click at [1242, 209] on icon "decrease-product-quantity" at bounding box center [1249, 209] width 14 height 14
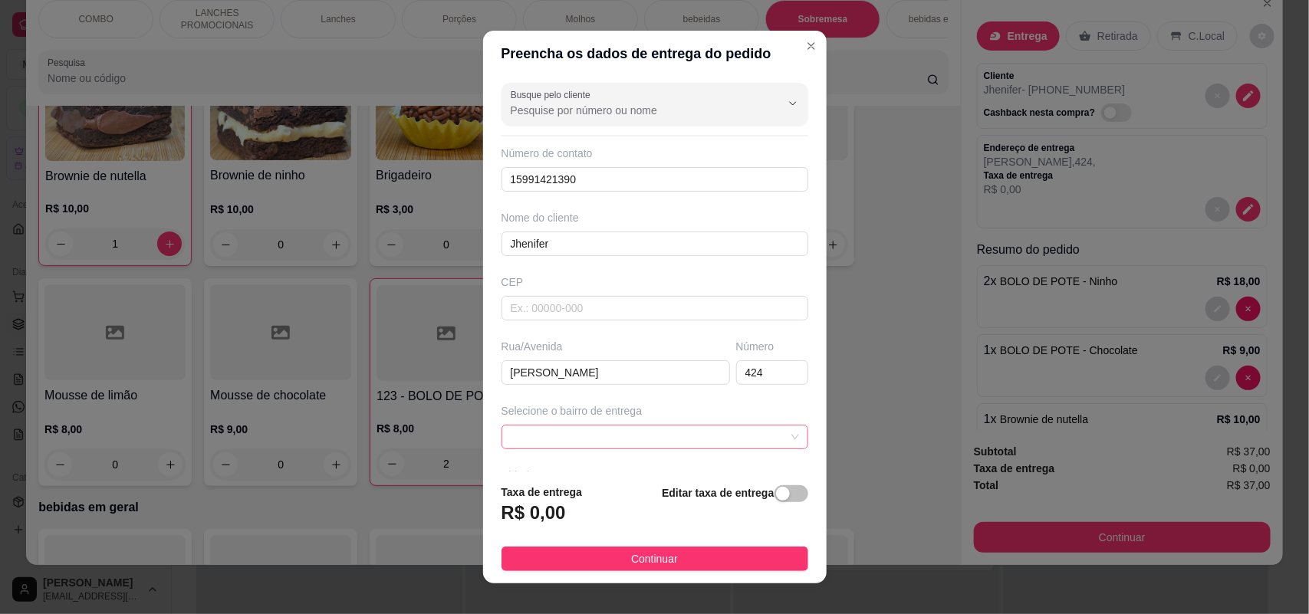
click at [648, 436] on span at bounding box center [655, 437] width 288 height 23
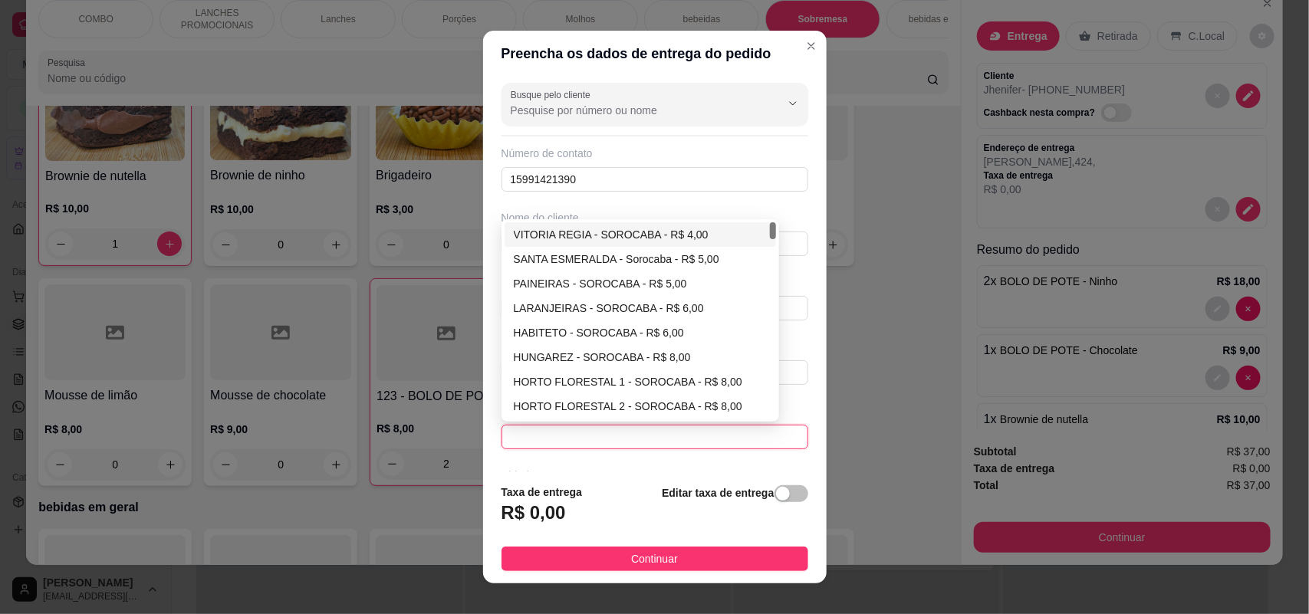
click at [581, 236] on div "VITORIA REGIA - SOROCABA - R$ 4,00" at bounding box center [641, 234] width 254 height 17
type input "SOROCABA"
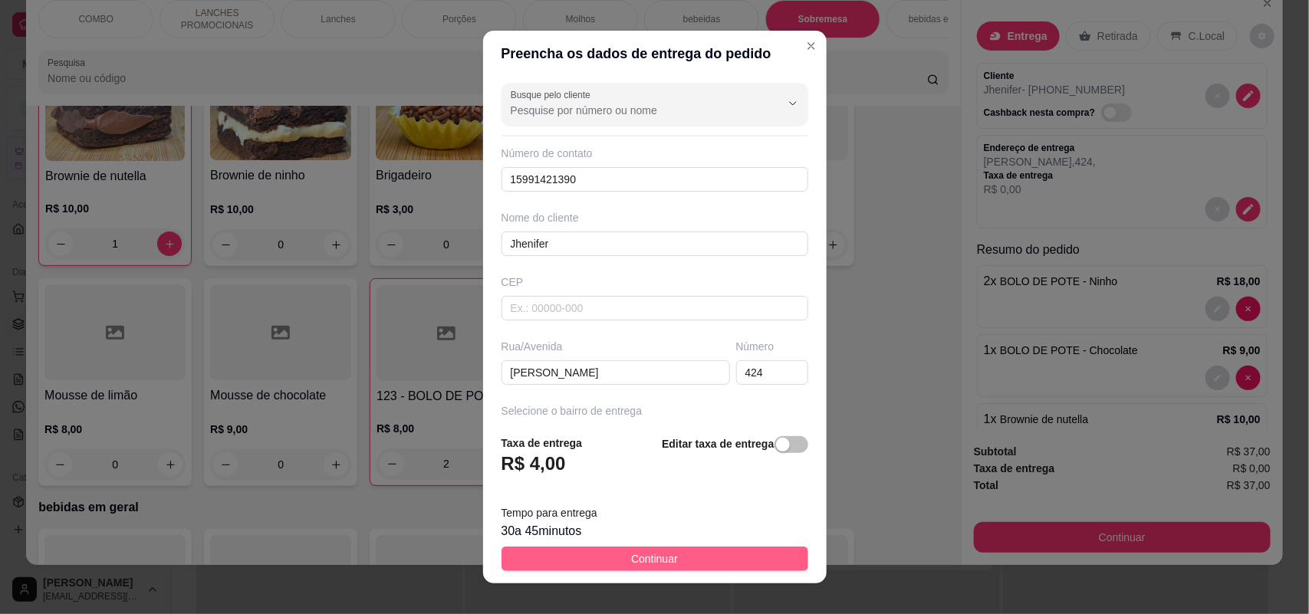
click at [625, 548] on button "Continuar" at bounding box center [655, 559] width 307 height 25
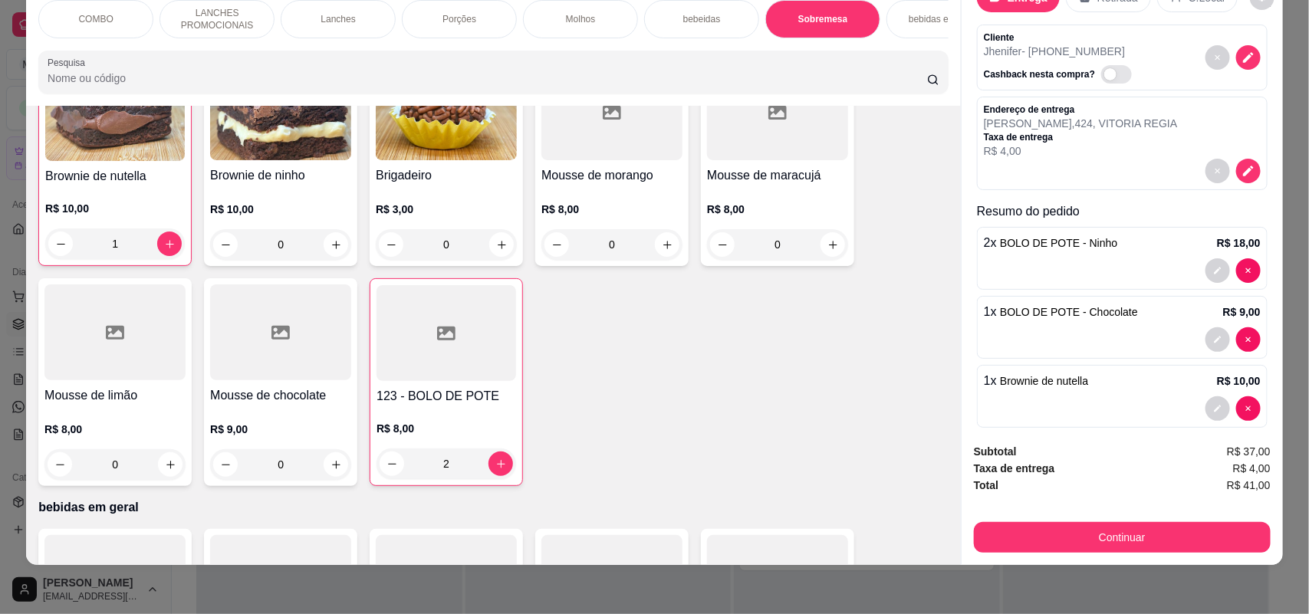
scroll to position [58, 0]
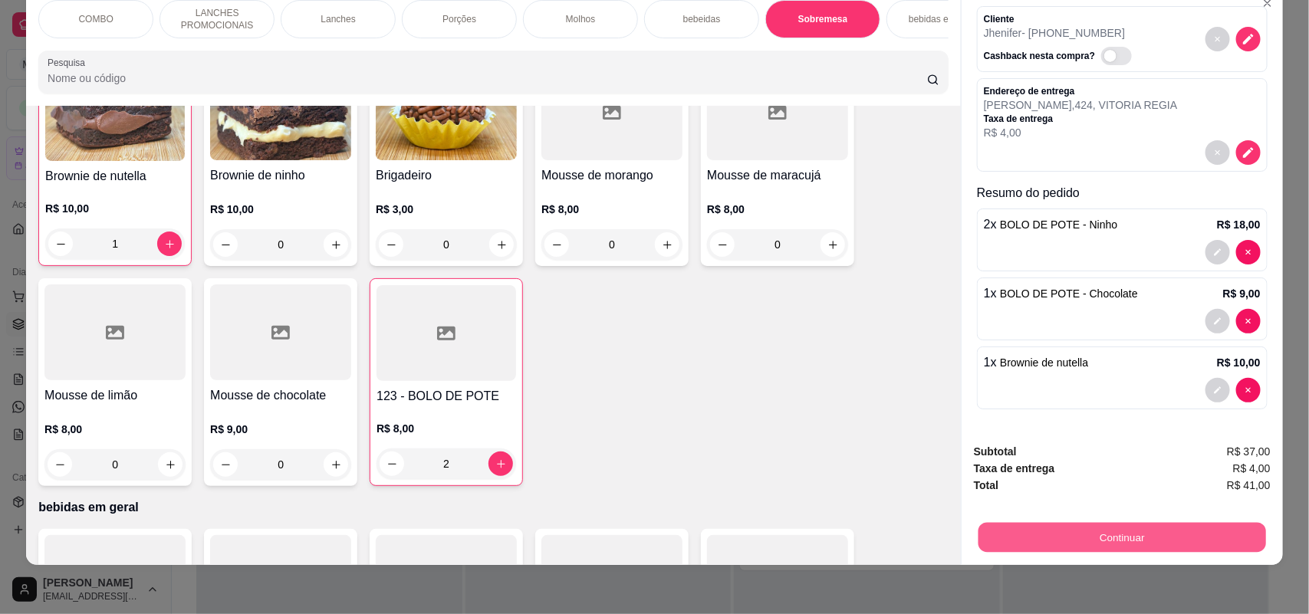
click at [1014, 545] on button "Continuar" at bounding box center [1123, 538] width 288 height 30
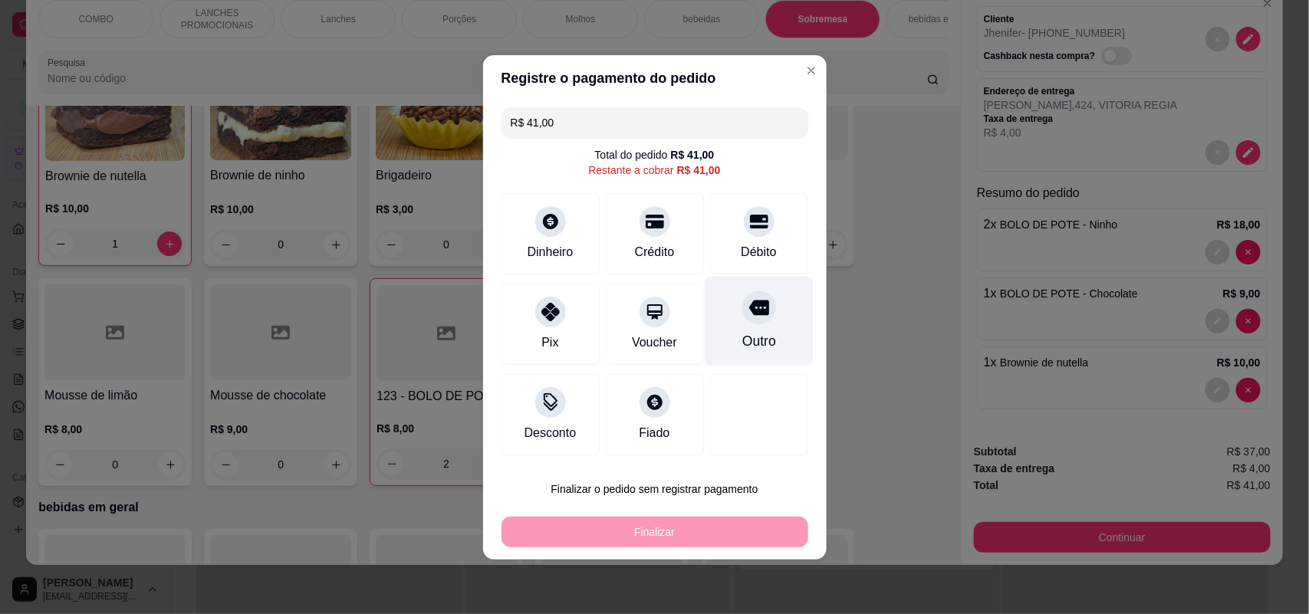
click at [730, 298] on div "Outro" at bounding box center [759, 321] width 108 height 90
type input "R$ 0,00"
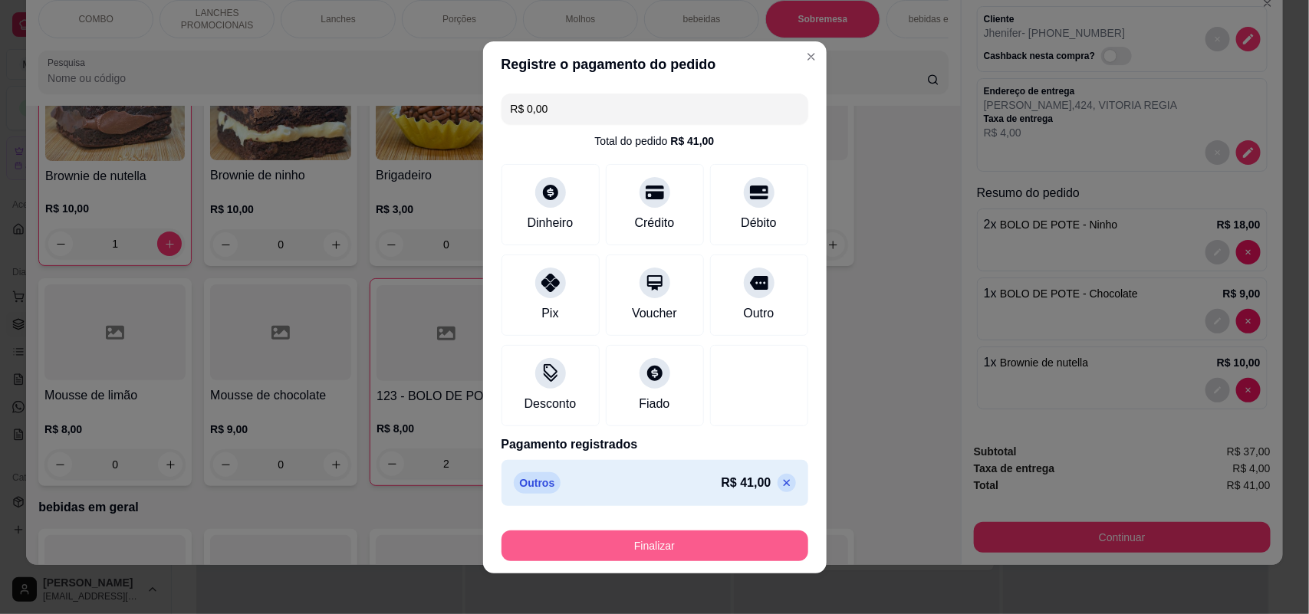
click at [715, 547] on button "Finalizar" at bounding box center [655, 546] width 307 height 31
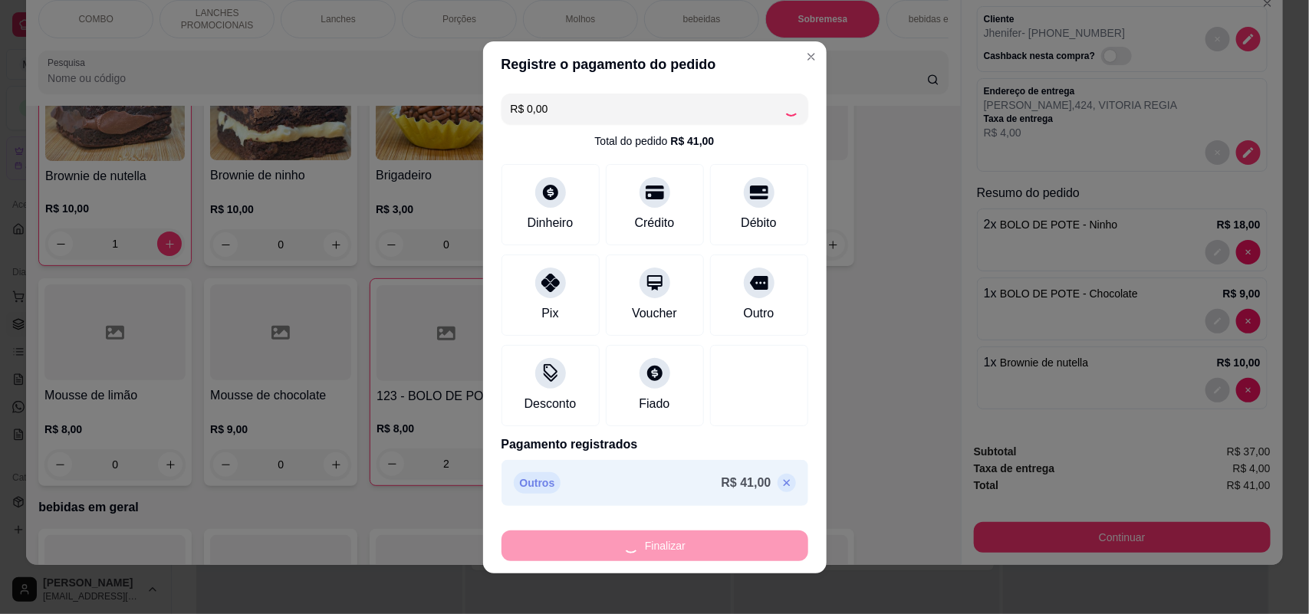
type input "0"
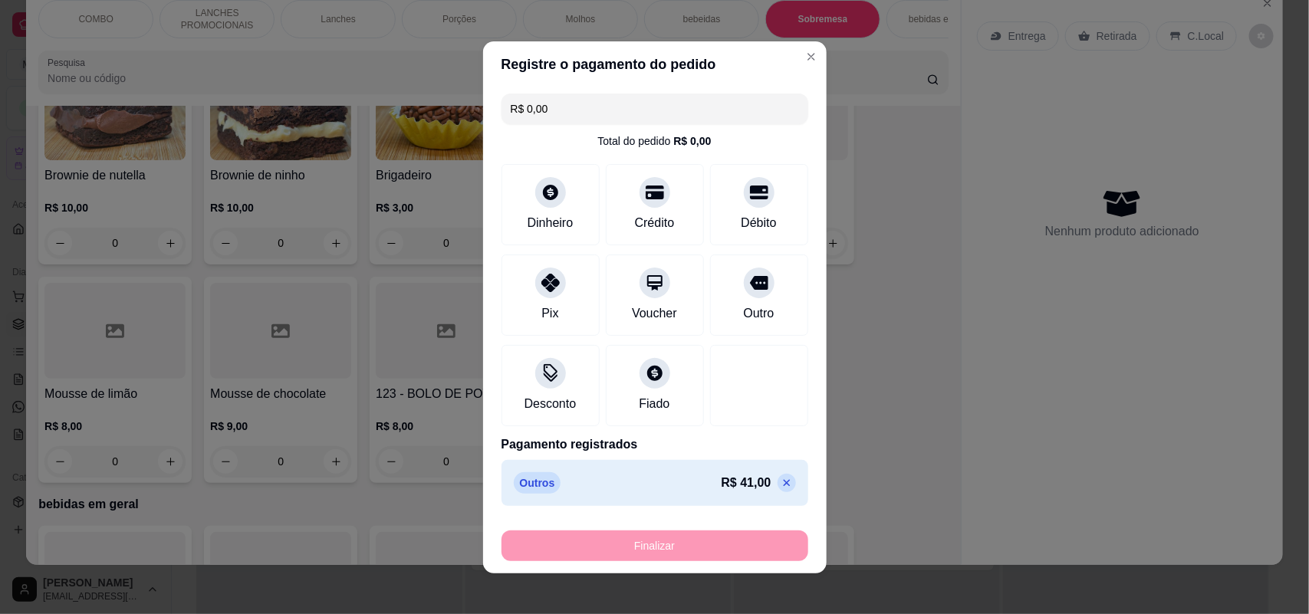
type input "-R$ 41,00"
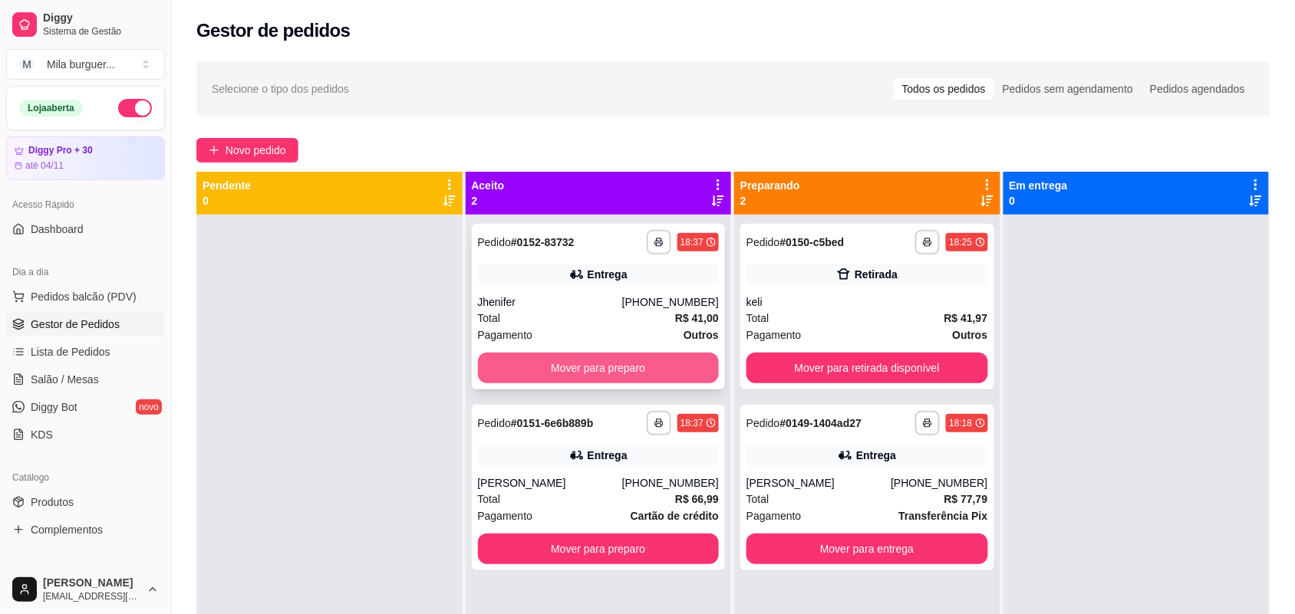
click at [627, 366] on button "Mover para preparo" at bounding box center [599, 368] width 242 height 31
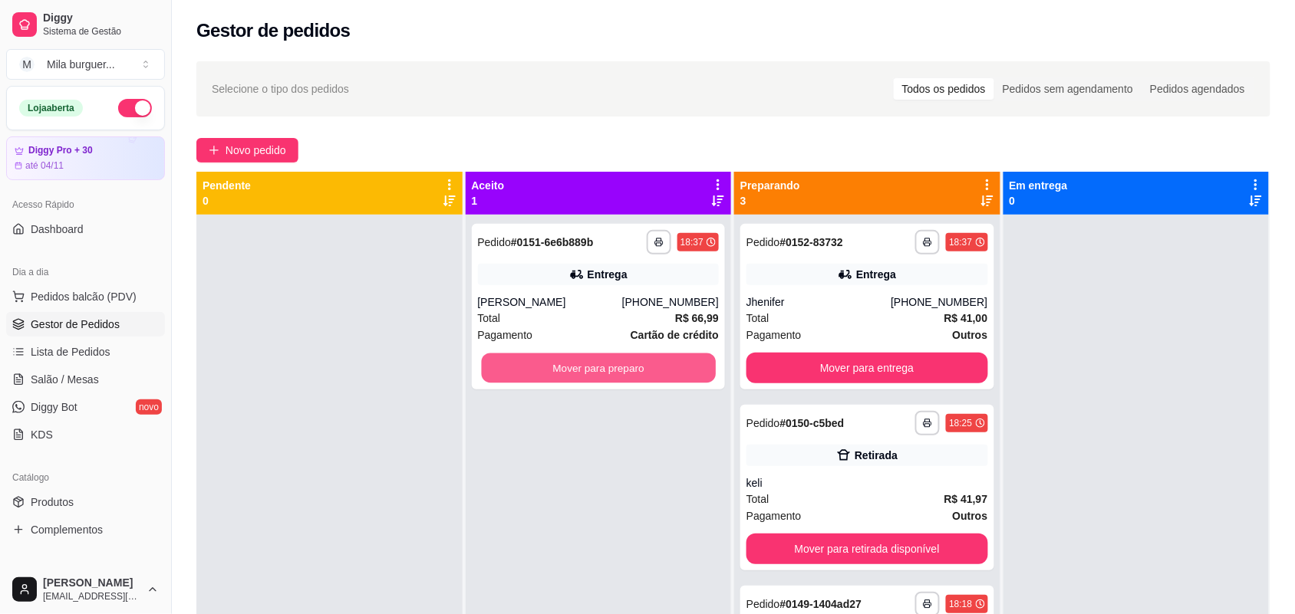
click at [627, 366] on button "Mover para preparo" at bounding box center [598, 369] width 234 height 30
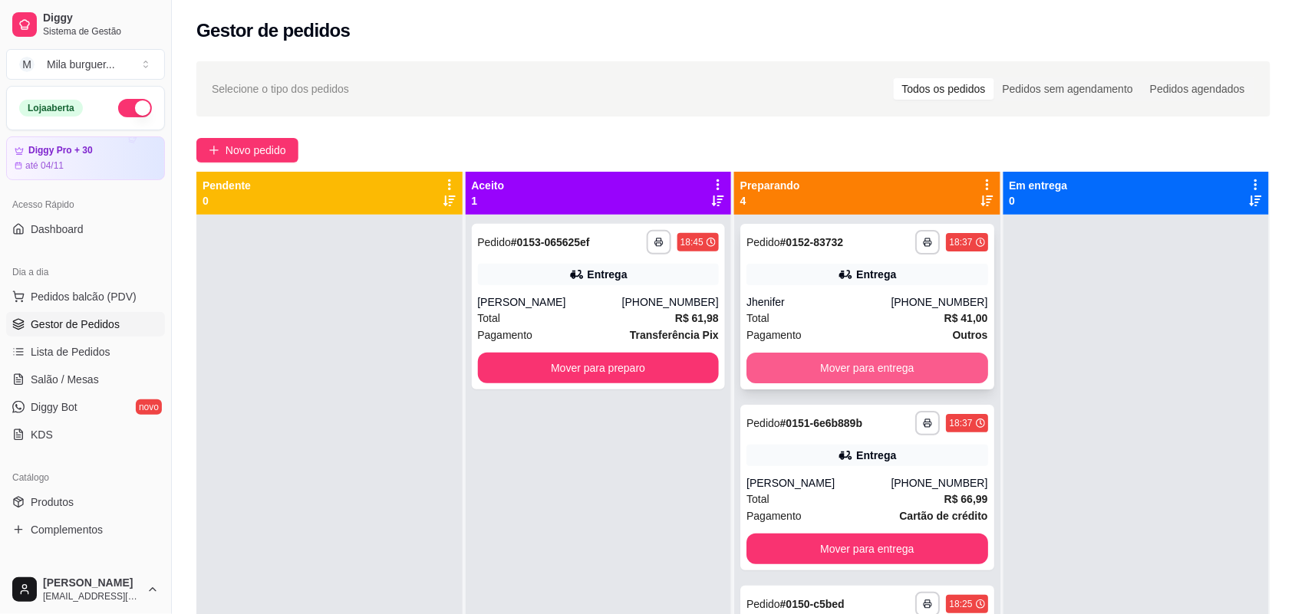
click at [810, 362] on button "Mover para entrega" at bounding box center [867, 368] width 242 height 31
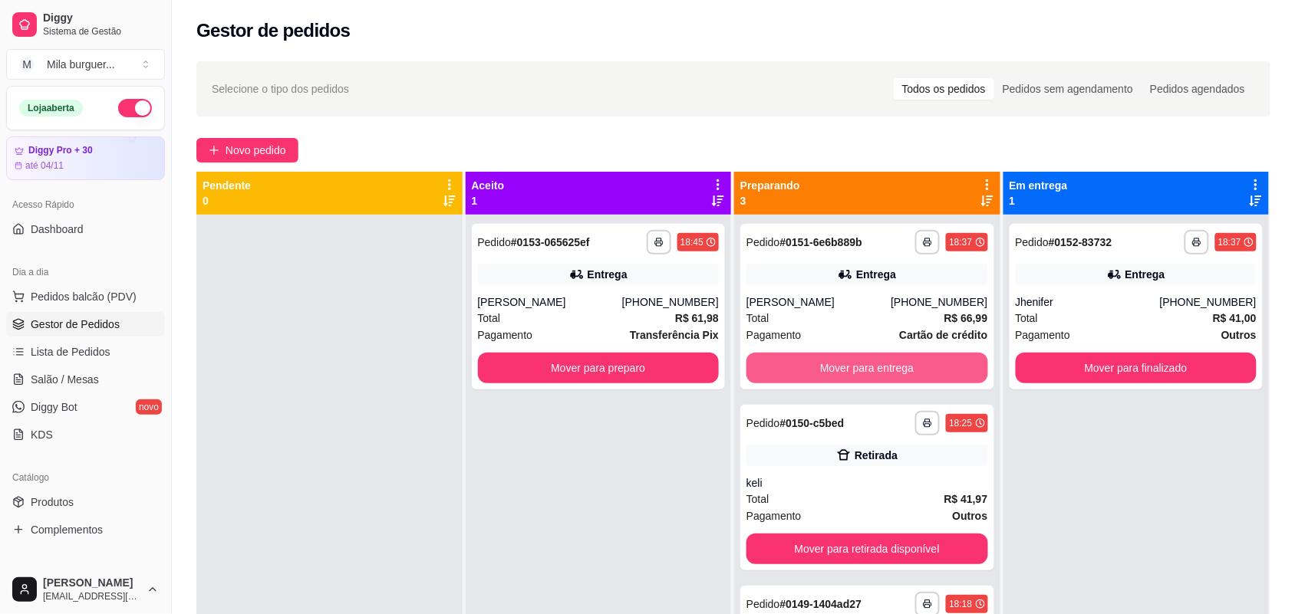
click at [810, 362] on button "Mover para entrega" at bounding box center [867, 368] width 242 height 31
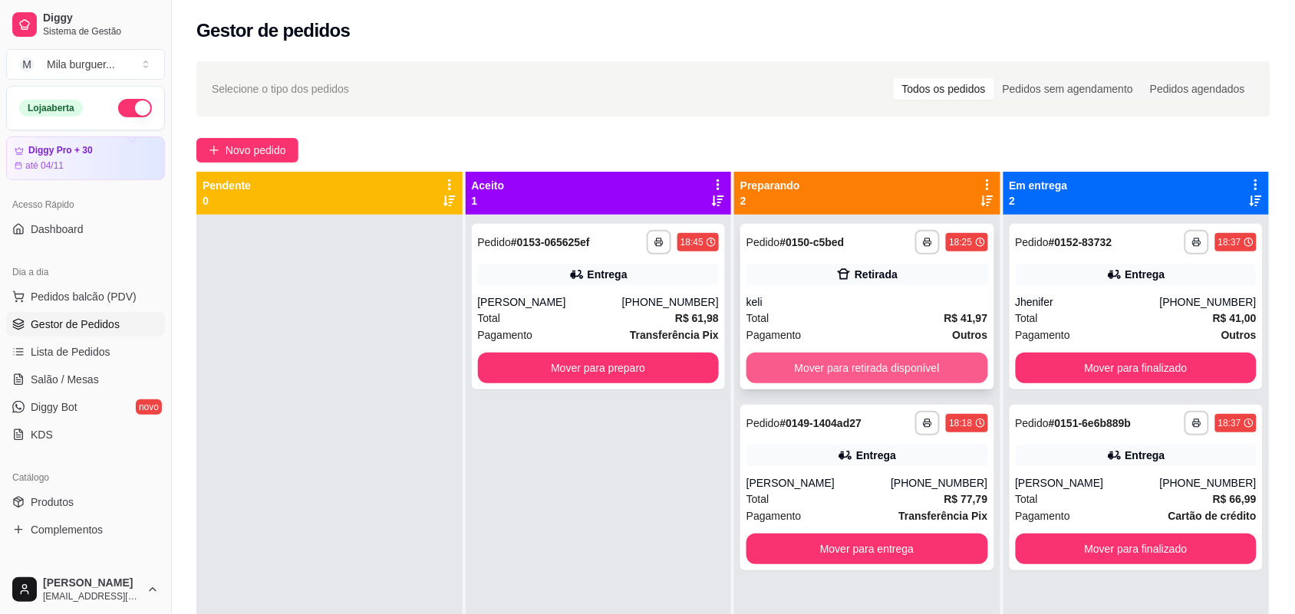
click at [960, 368] on button "Mover para retirada disponível" at bounding box center [867, 368] width 242 height 31
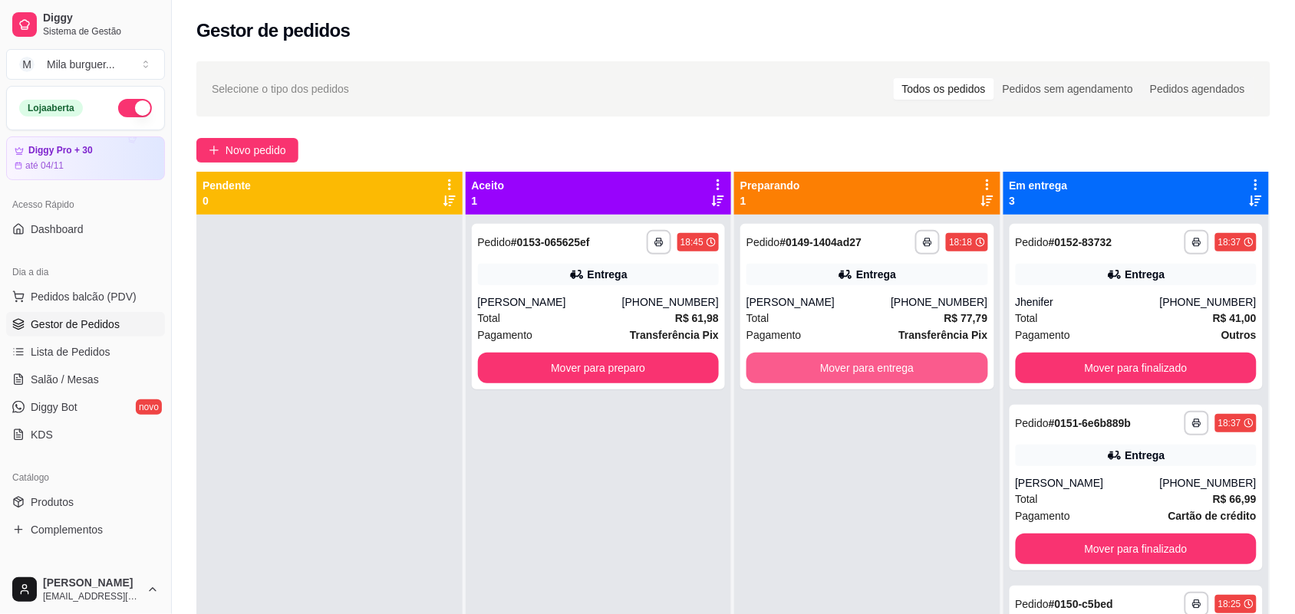
click at [952, 368] on button "Mover para entrega" at bounding box center [867, 368] width 242 height 31
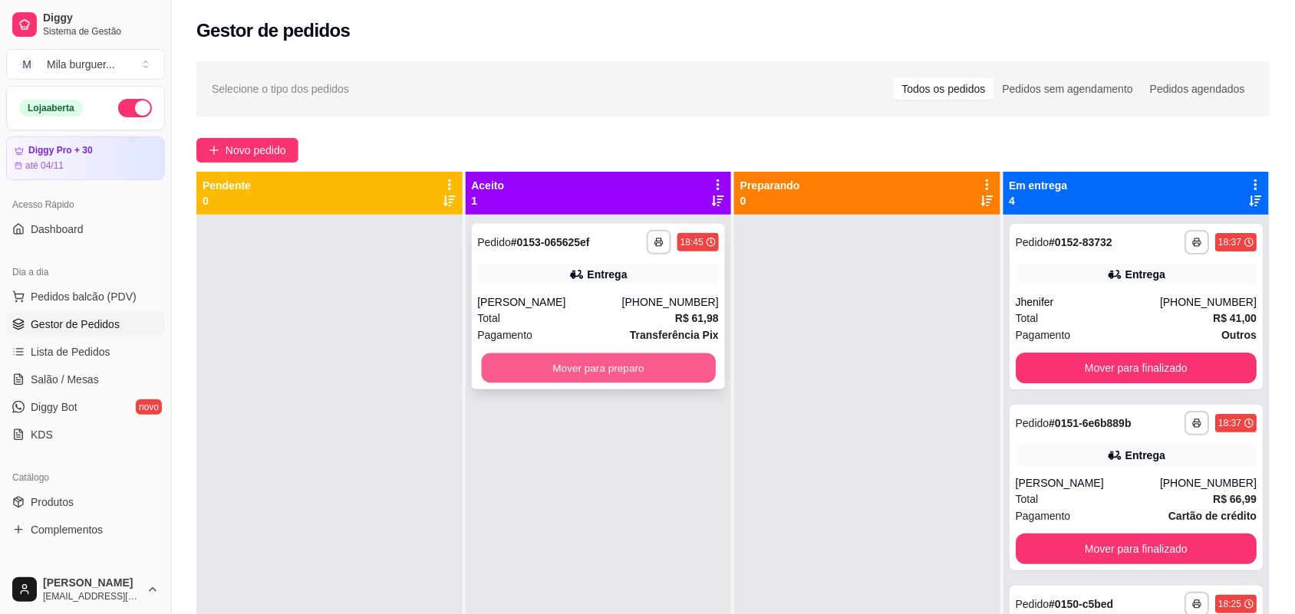
click at [666, 363] on button "Mover para preparo" at bounding box center [598, 369] width 234 height 30
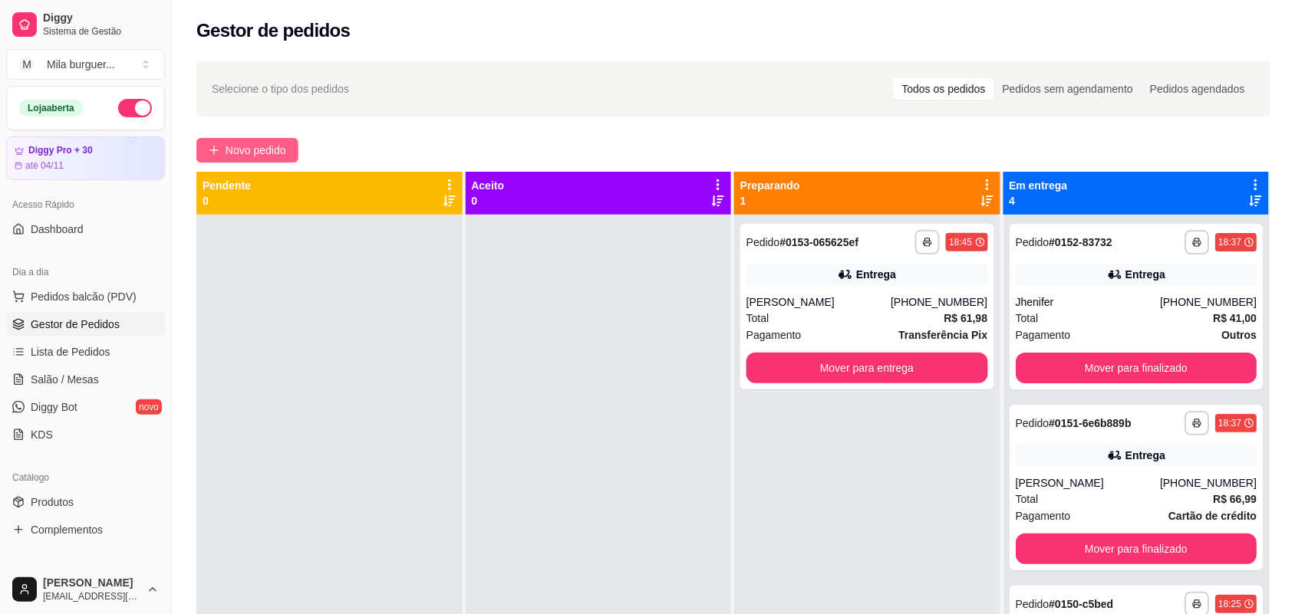
click at [254, 153] on span "Novo pedido" at bounding box center [256, 150] width 61 height 17
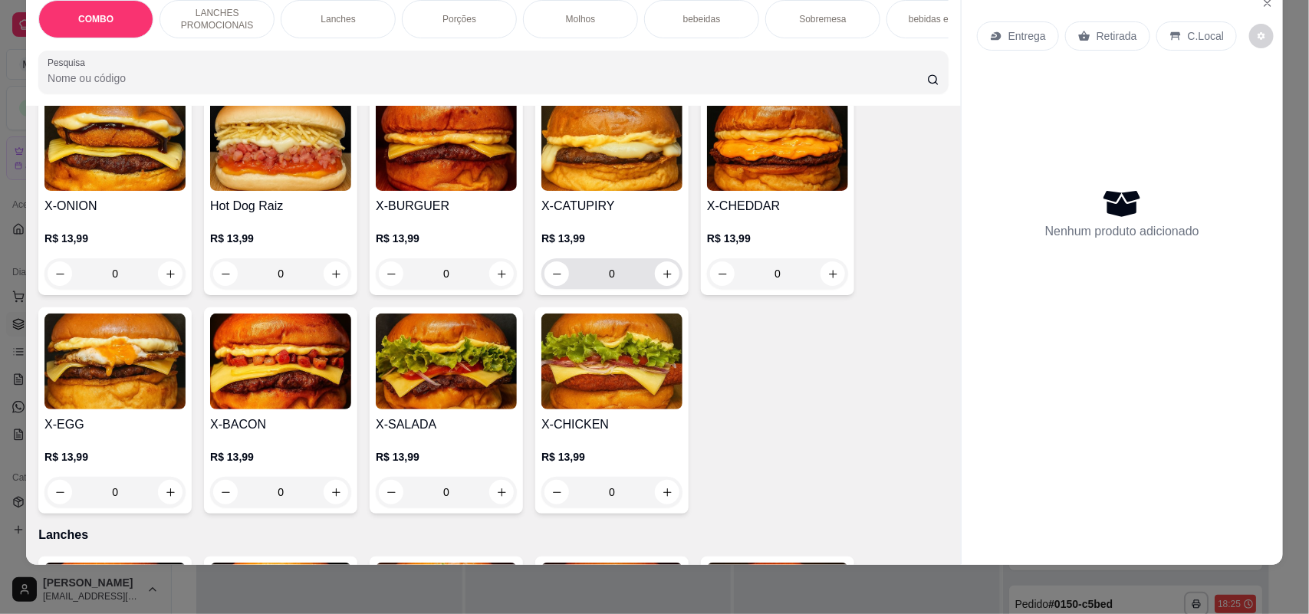
scroll to position [479, 0]
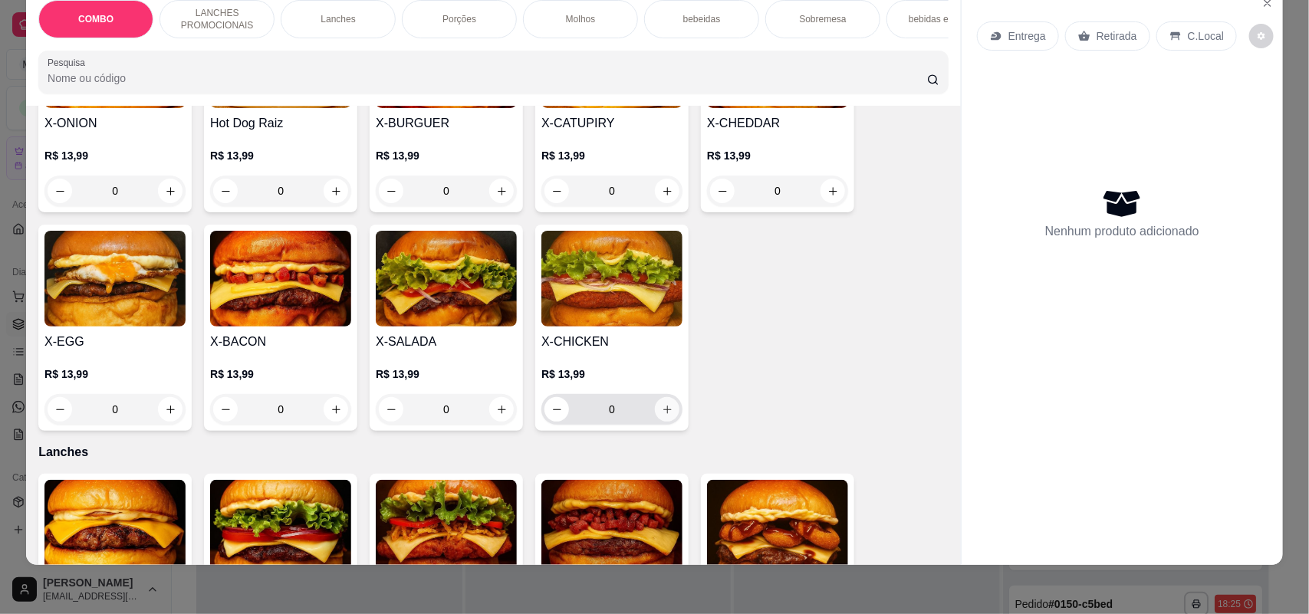
click at [657, 422] on button "increase-product-quantity" at bounding box center [667, 409] width 25 height 25
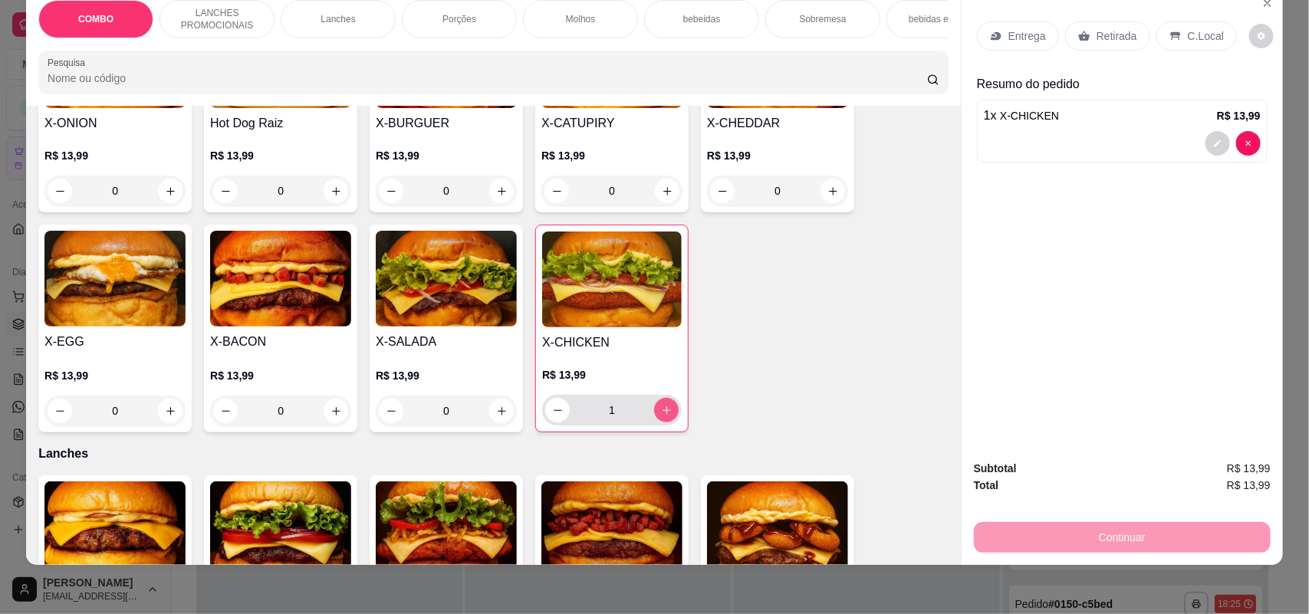
click at [661, 416] on icon "increase-product-quantity" at bounding box center [667, 411] width 12 height 12
type input "3"
click at [331, 417] on icon "increase-product-quantity" at bounding box center [337, 412] width 12 height 12
type input "1"
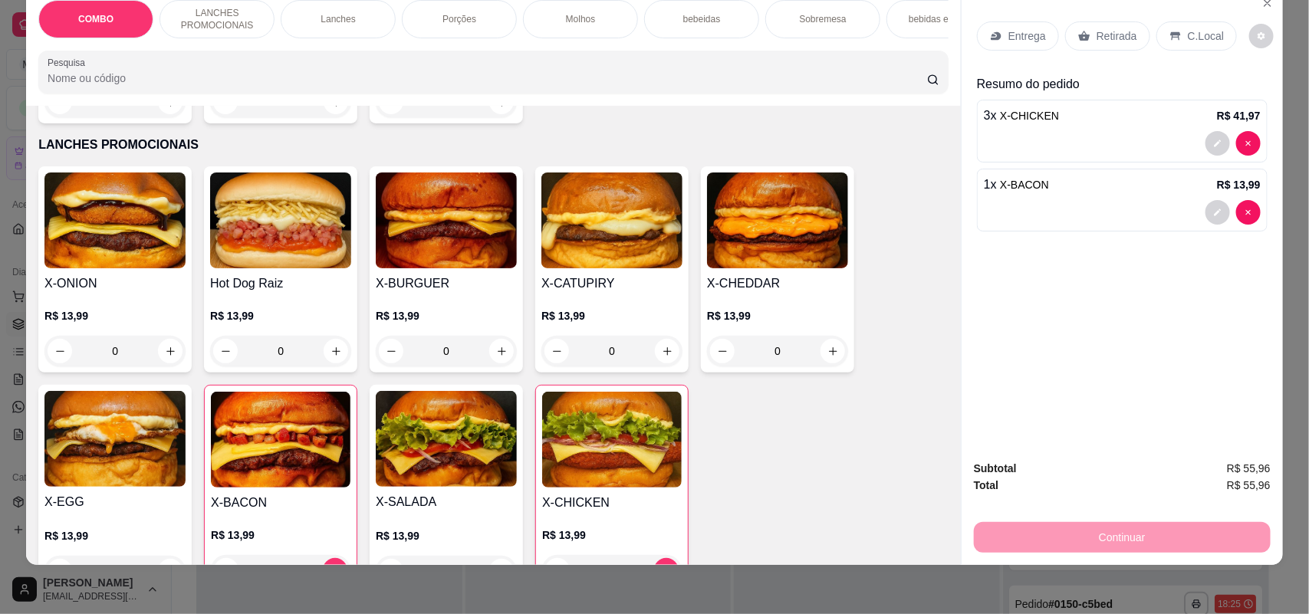
scroll to position [288, 0]
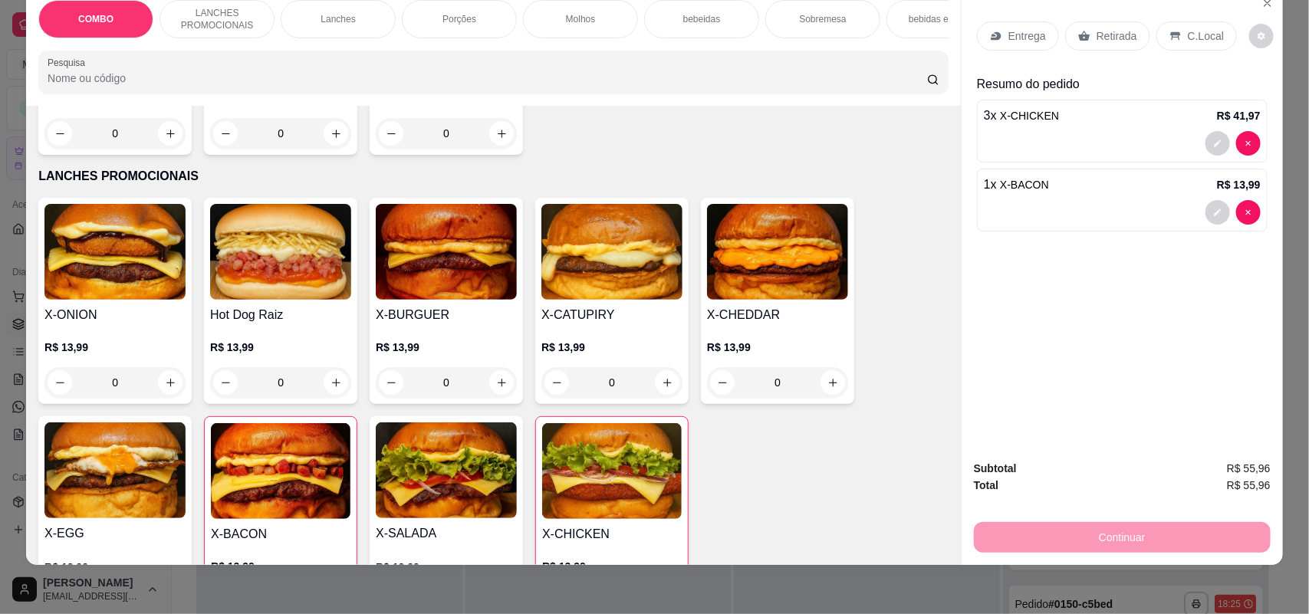
click at [330, 397] on div "0" at bounding box center [280, 382] width 141 height 31
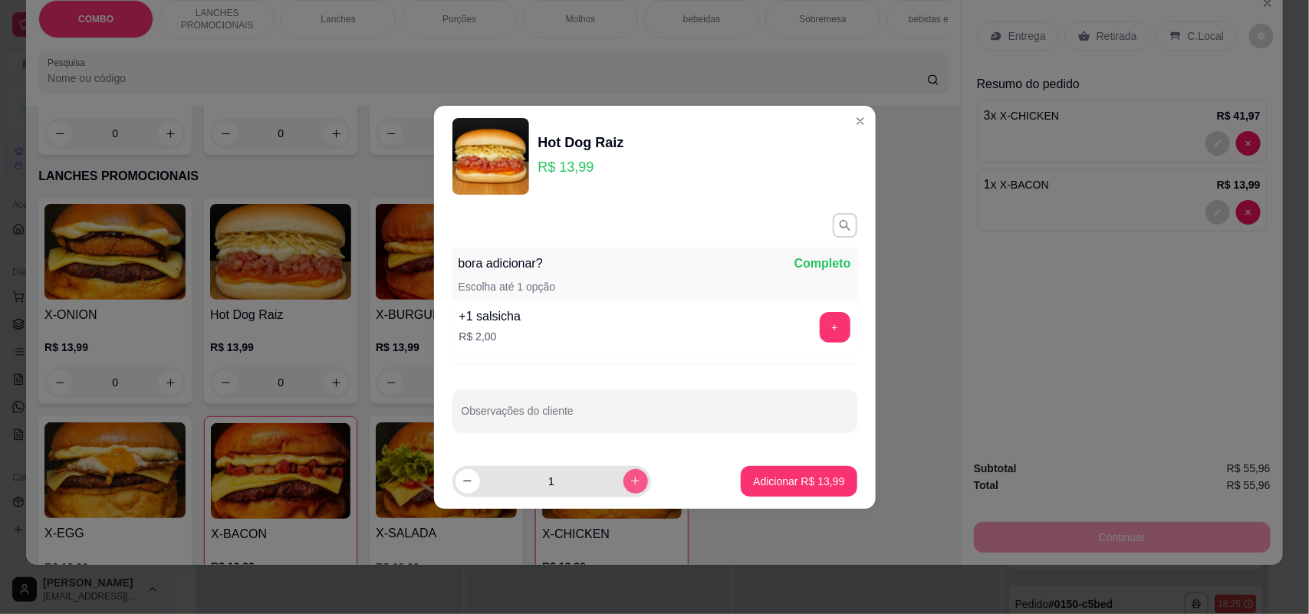
click at [630, 485] on icon "increase-product-quantity" at bounding box center [636, 482] width 12 height 12
type input "2"
click at [764, 482] on p "Adicionar R$ 27,98" at bounding box center [798, 481] width 91 height 15
type input "2"
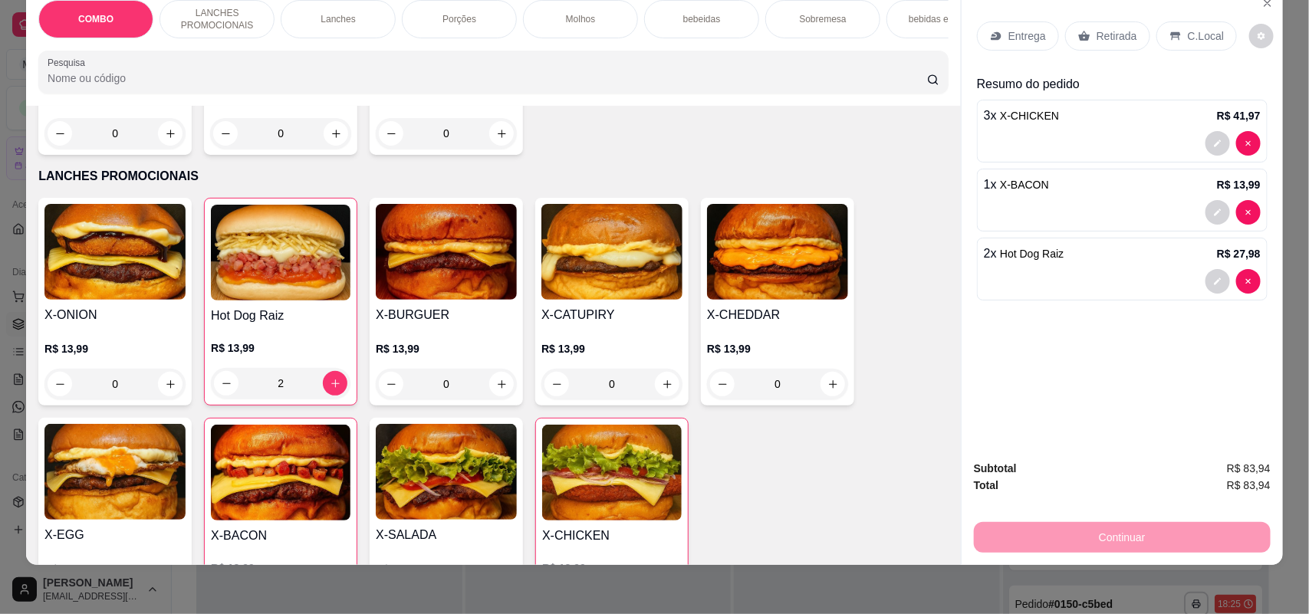
click at [1018, 32] on p "Entrega" at bounding box center [1028, 35] width 38 height 15
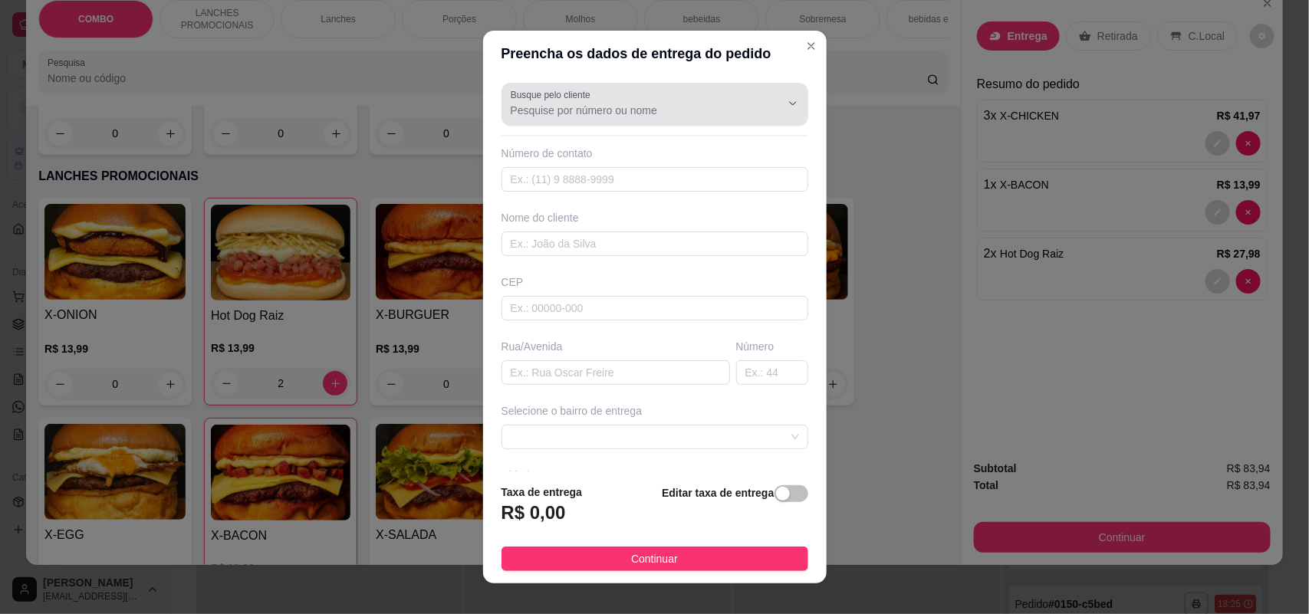
click at [673, 100] on div at bounding box center [655, 104] width 288 height 31
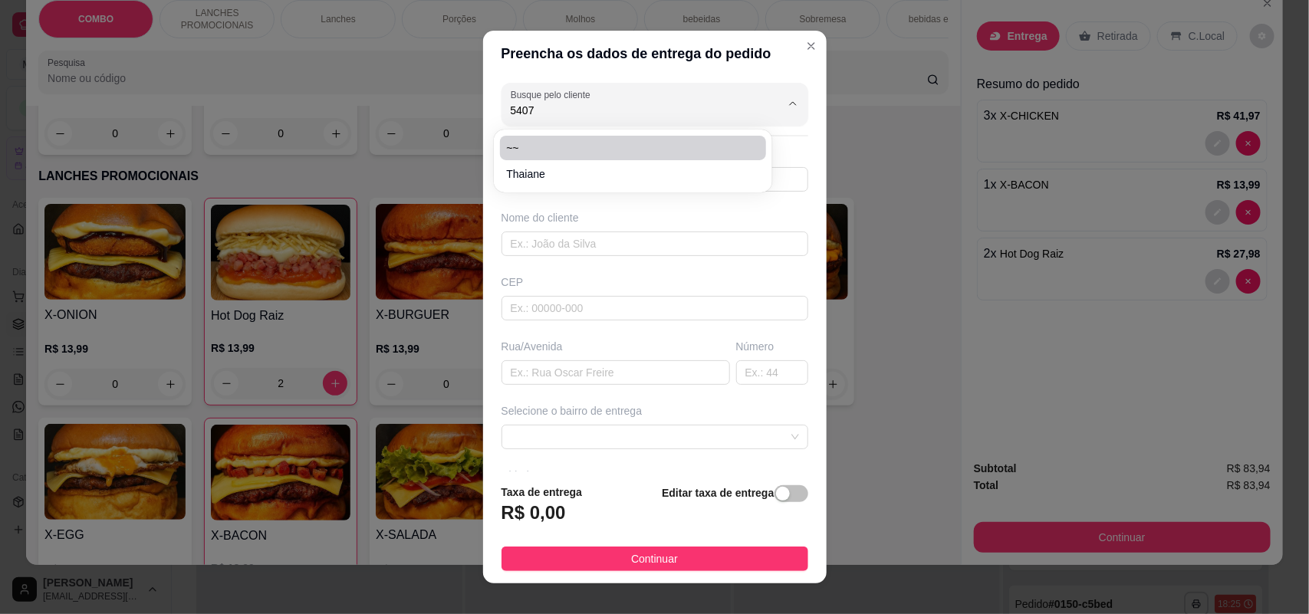
click at [618, 143] on span "~~" at bounding box center [625, 147] width 239 height 15
type input "~~"
type input "15998325407"
type input "~~"
type input "[PERSON_NAME]"
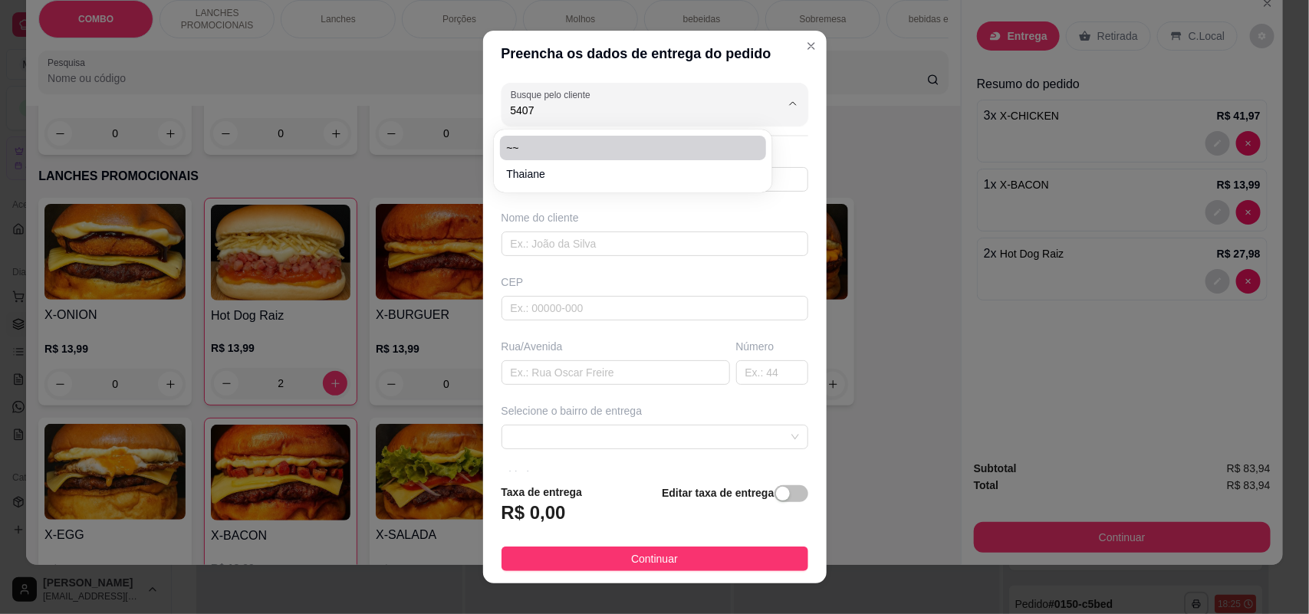
type input "224"
type input "SOROCABA"
type input "SANTA MARINA"
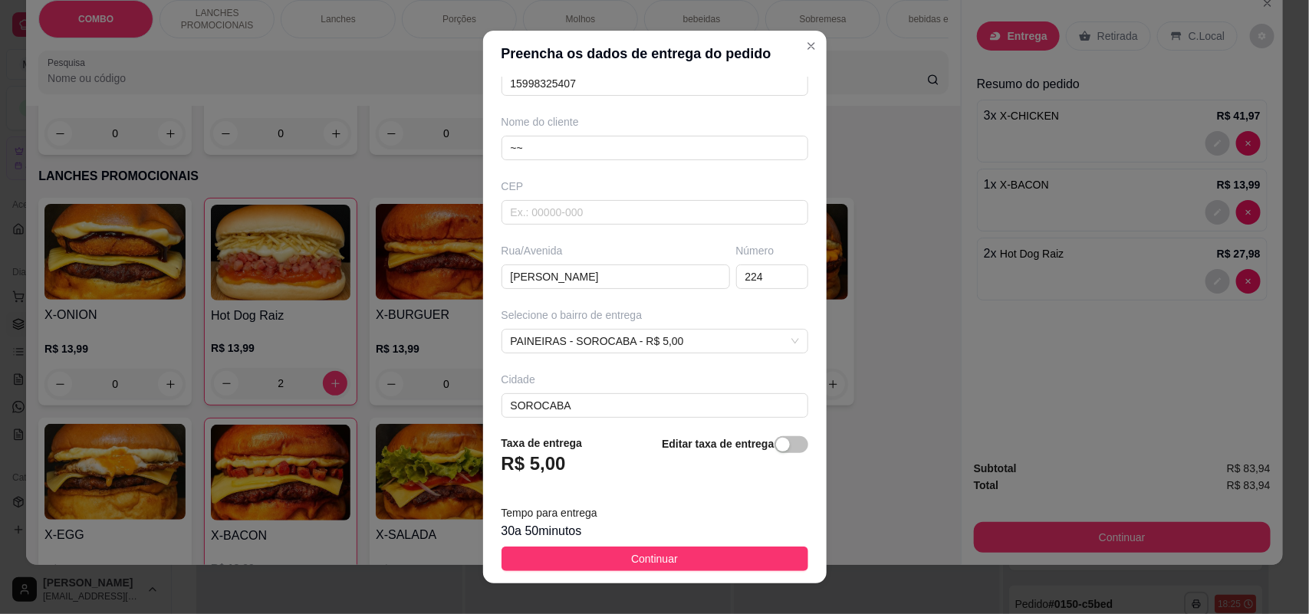
scroll to position [173, 0]
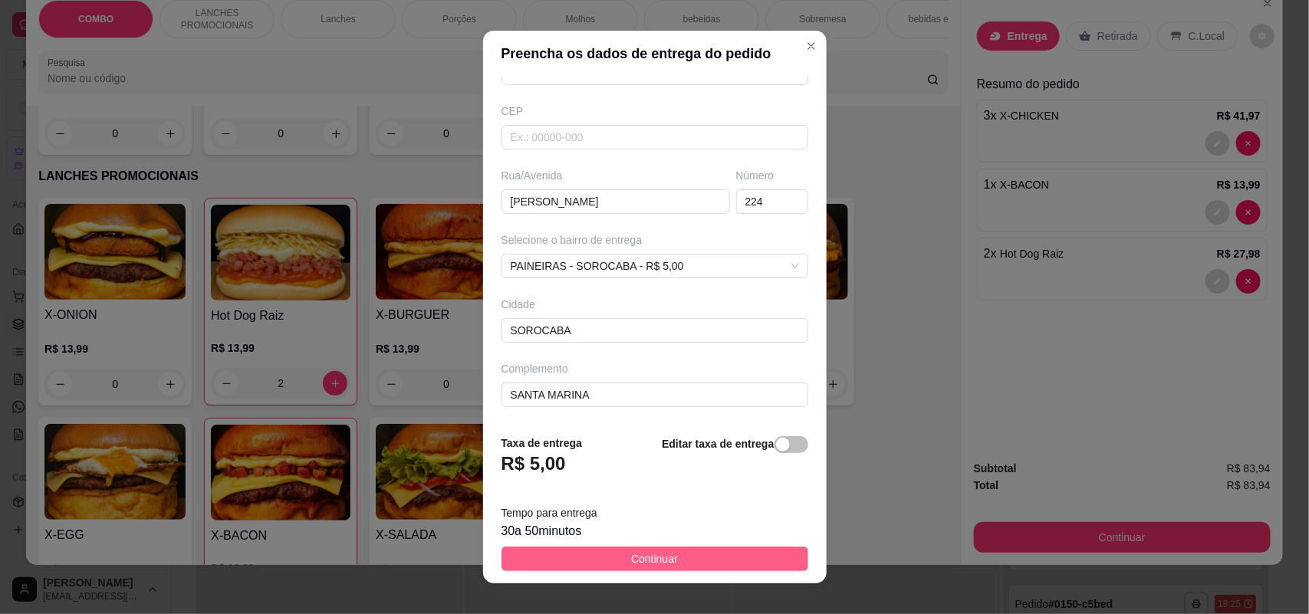
type input "~~"
click at [614, 556] on button "Continuar" at bounding box center [655, 559] width 307 height 25
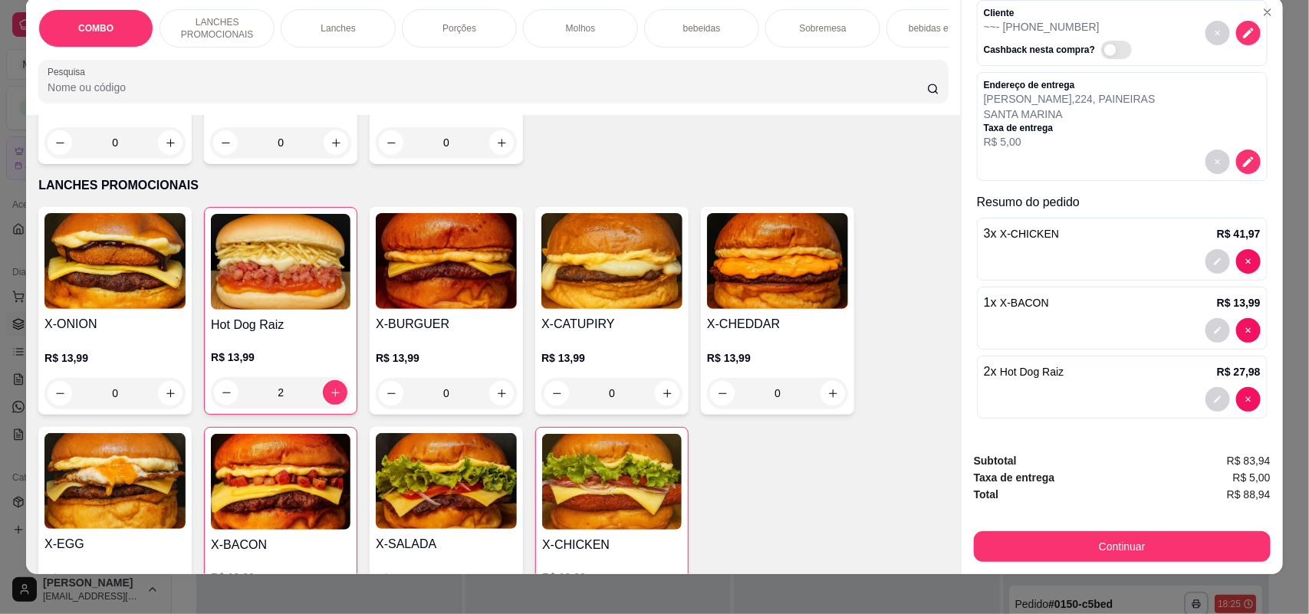
scroll to position [31, 0]
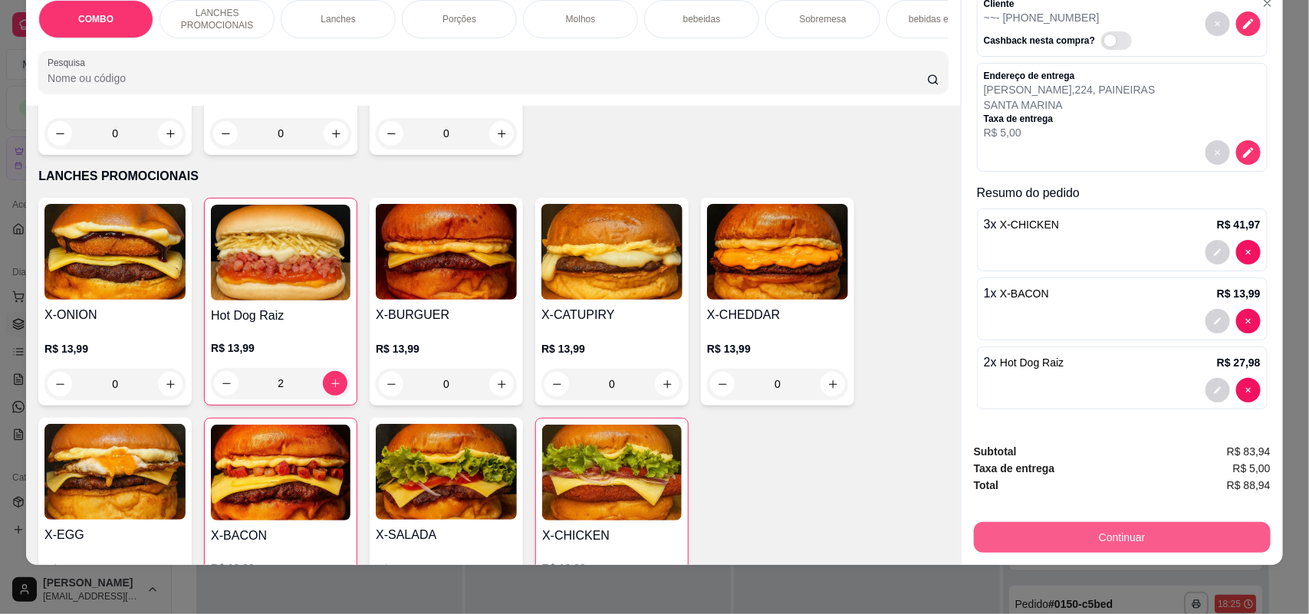
click at [1133, 538] on button "Continuar" at bounding box center [1122, 537] width 297 height 31
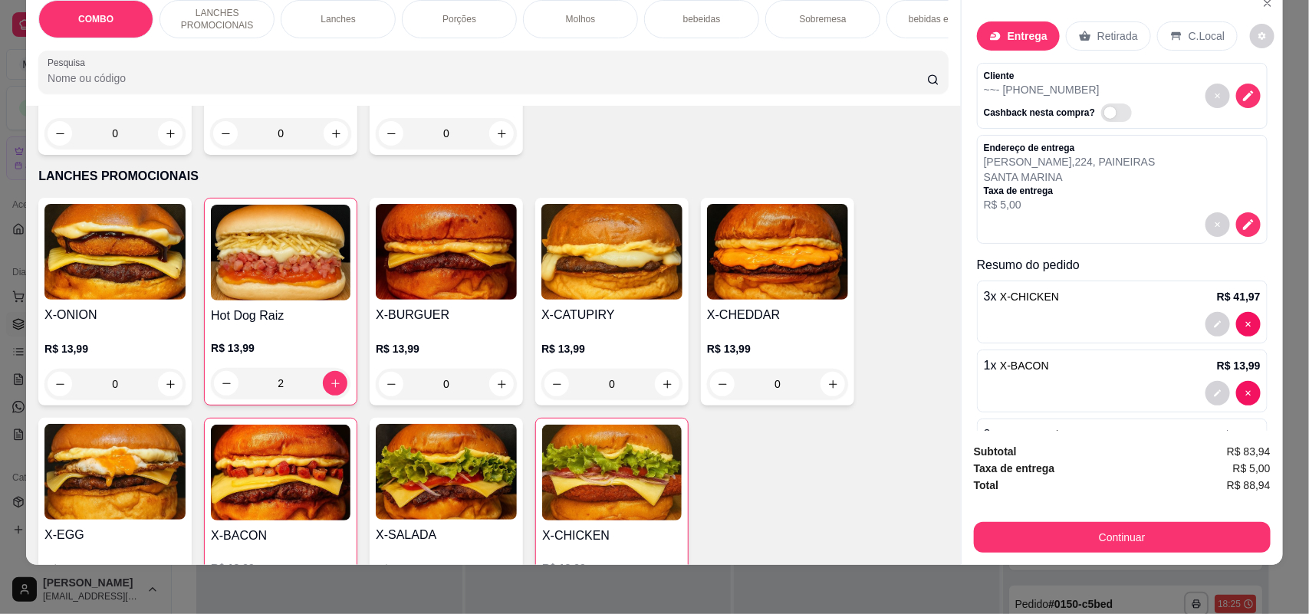
scroll to position [0, 0]
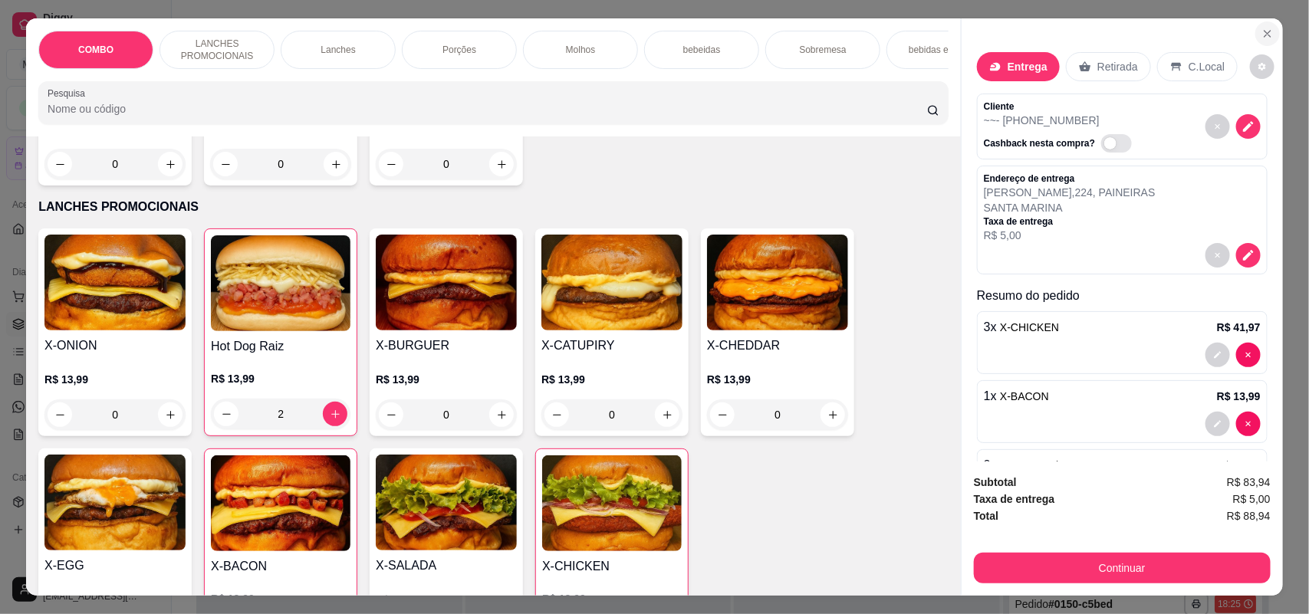
click at [1263, 36] on icon "Close" at bounding box center [1268, 34] width 12 height 12
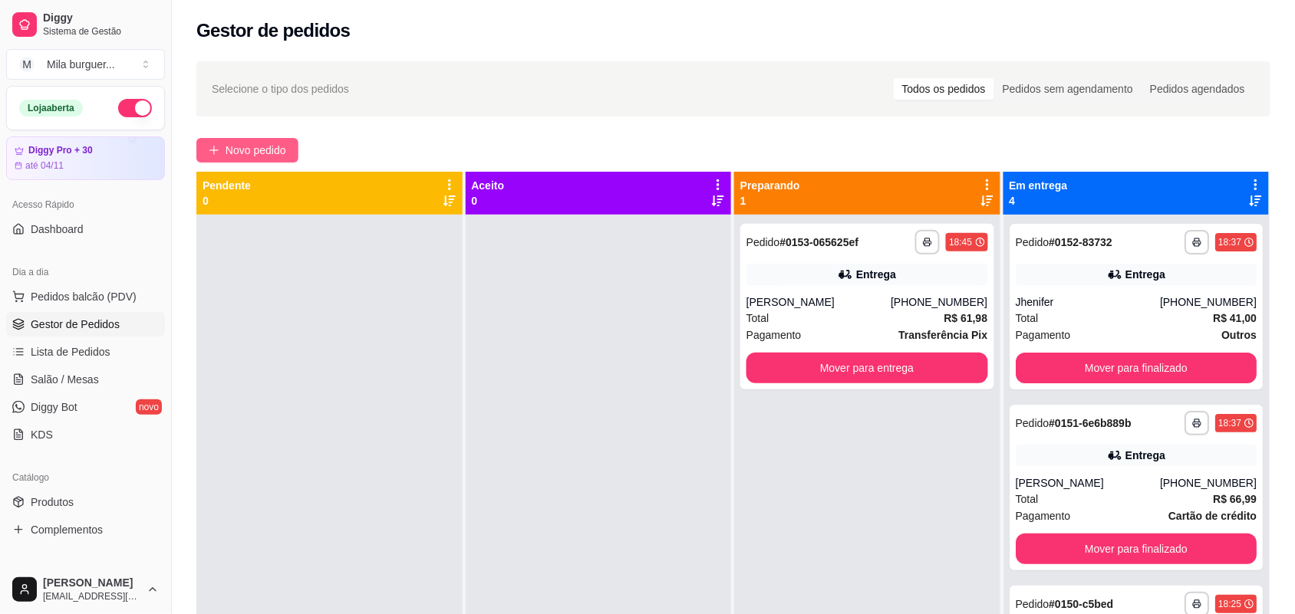
click at [267, 153] on span "Novo pedido" at bounding box center [256, 150] width 61 height 17
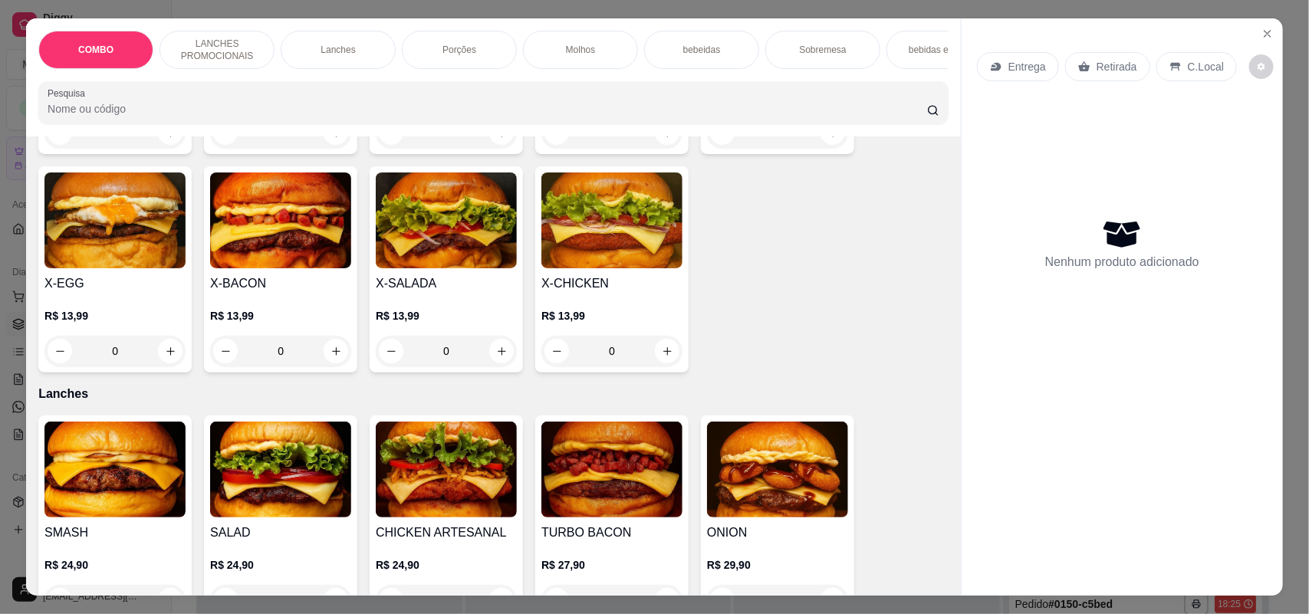
scroll to position [575, 0]
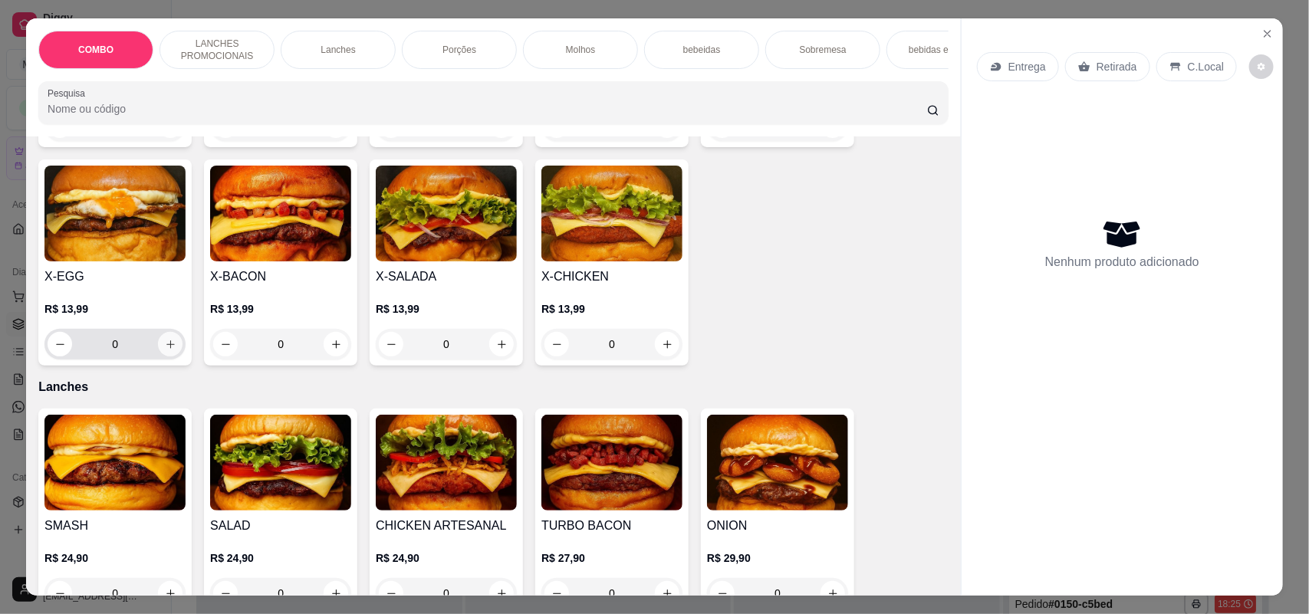
click at [165, 351] on icon "increase-product-quantity" at bounding box center [171, 345] width 12 height 12
type input "1"
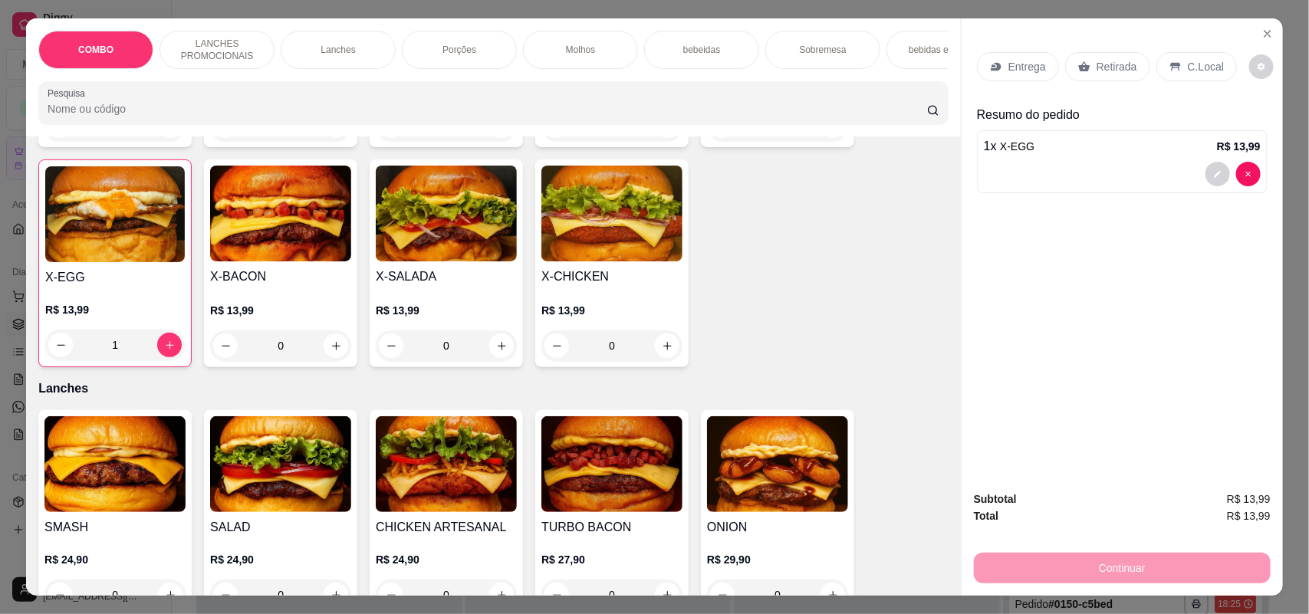
click at [604, 48] on div "Molhos" at bounding box center [580, 50] width 115 height 38
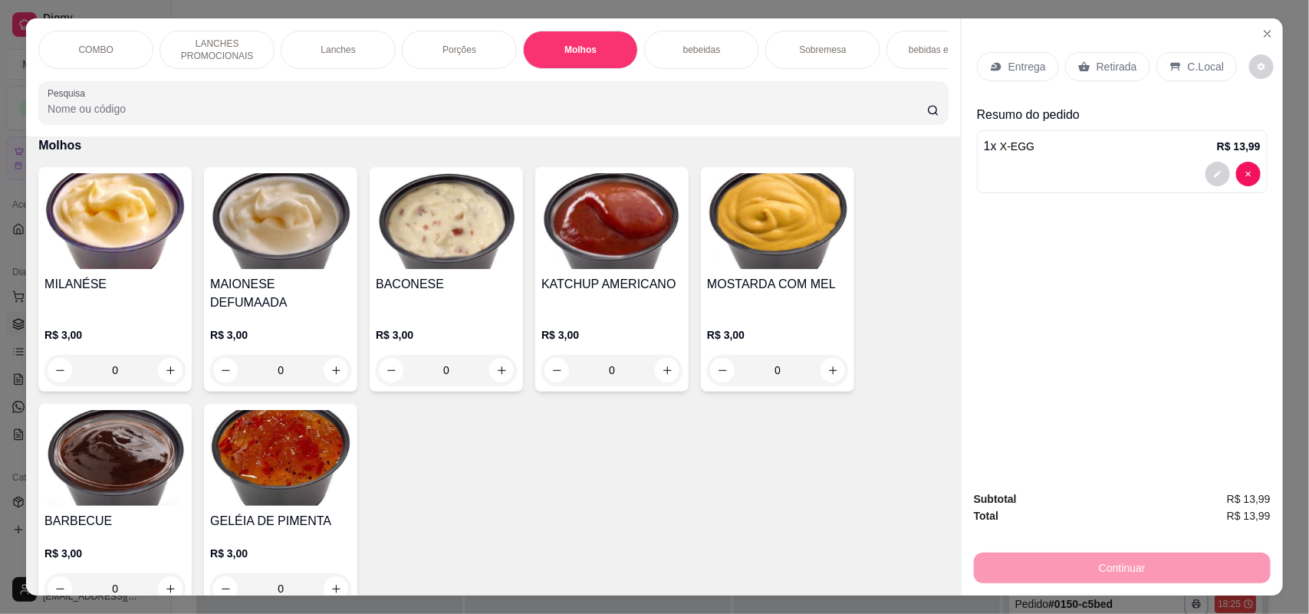
scroll to position [31, 0]
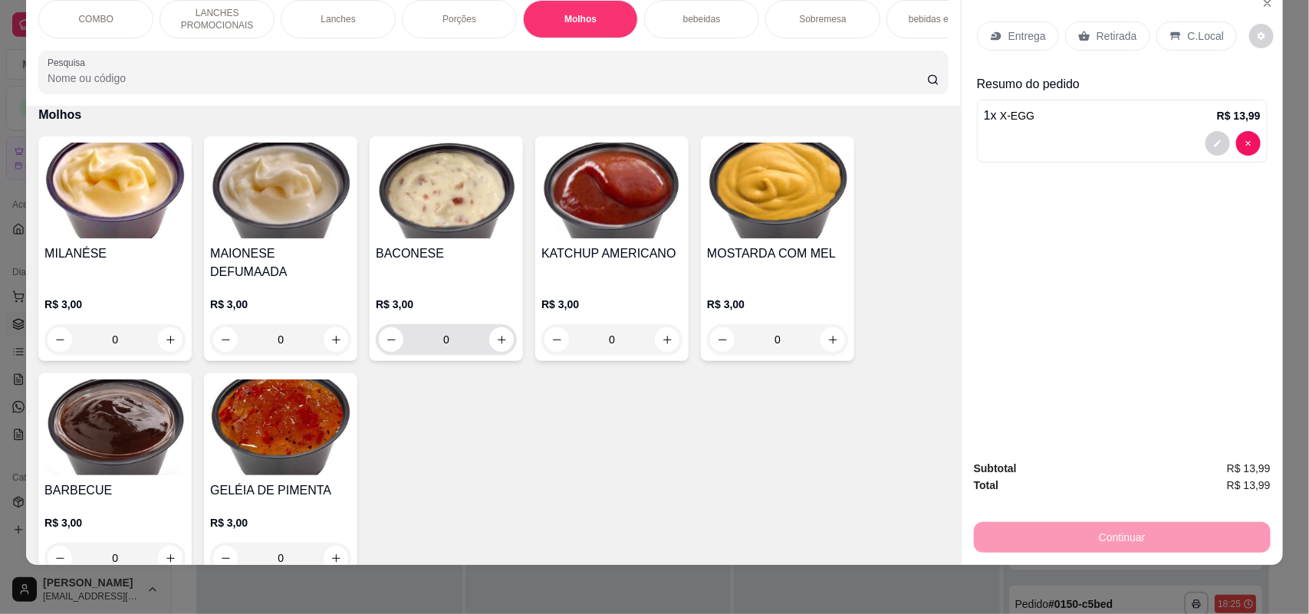
click at [481, 338] on input "0" at bounding box center [446, 339] width 86 height 31
click at [495, 328] on button "increase-product-quantity" at bounding box center [502, 340] width 24 height 24
type input "1"
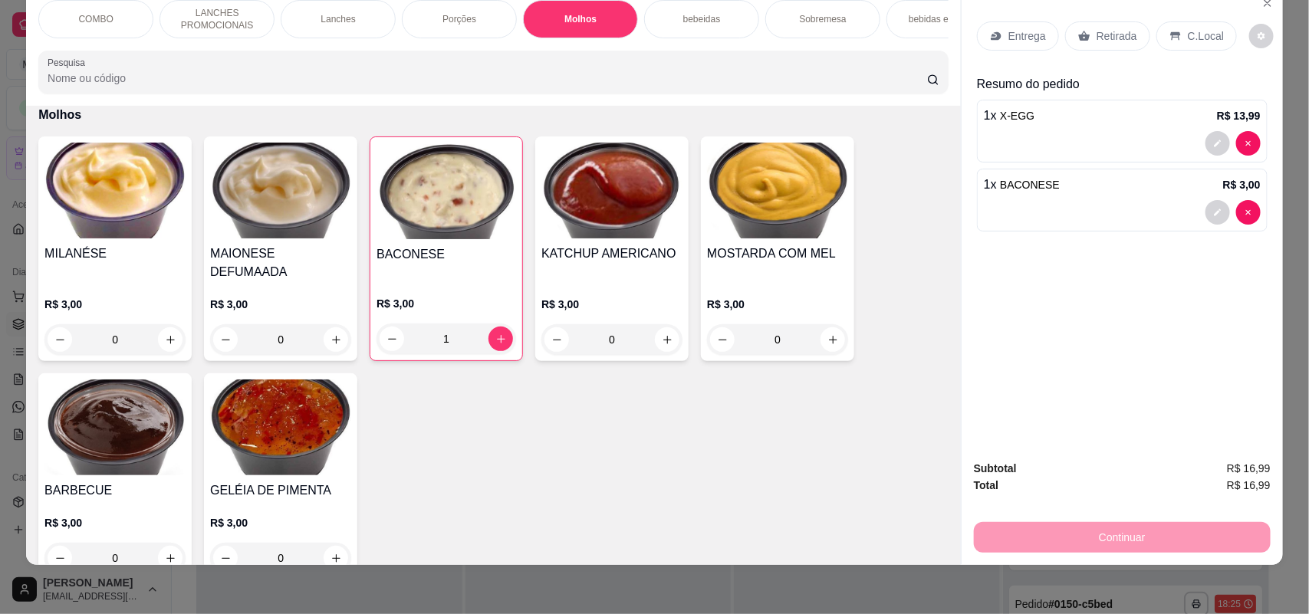
click at [1009, 36] on p "Entrega" at bounding box center [1028, 35] width 38 height 15
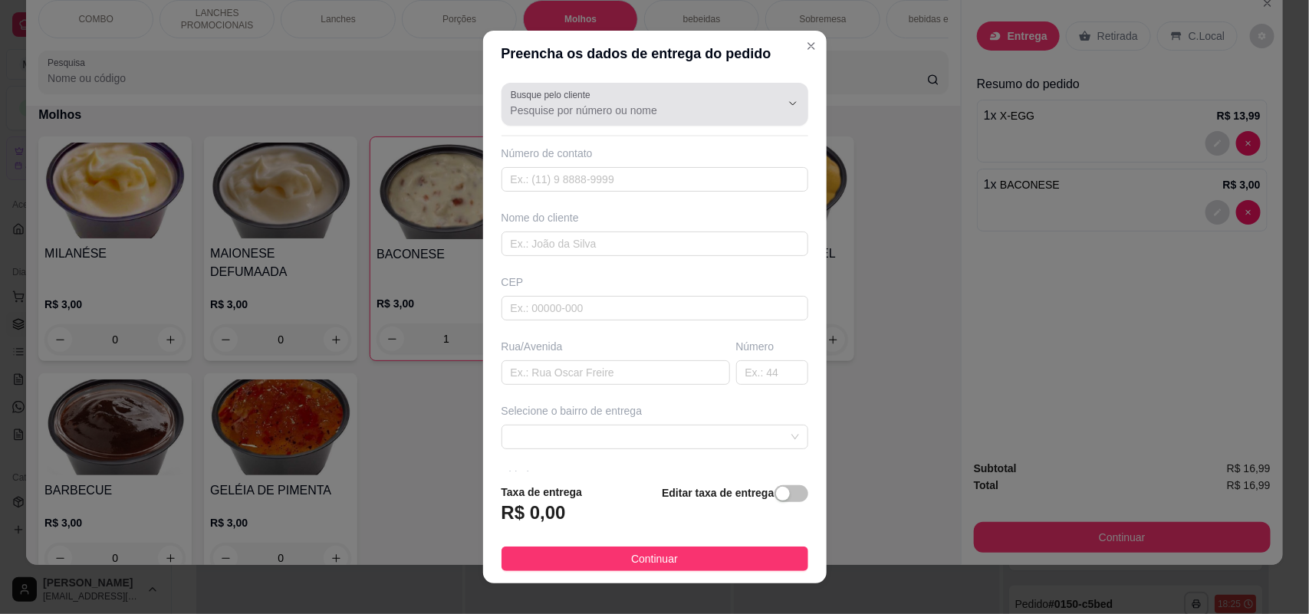
click at [635, 100] on div at bounding box center [655, 104] width 288 height 31
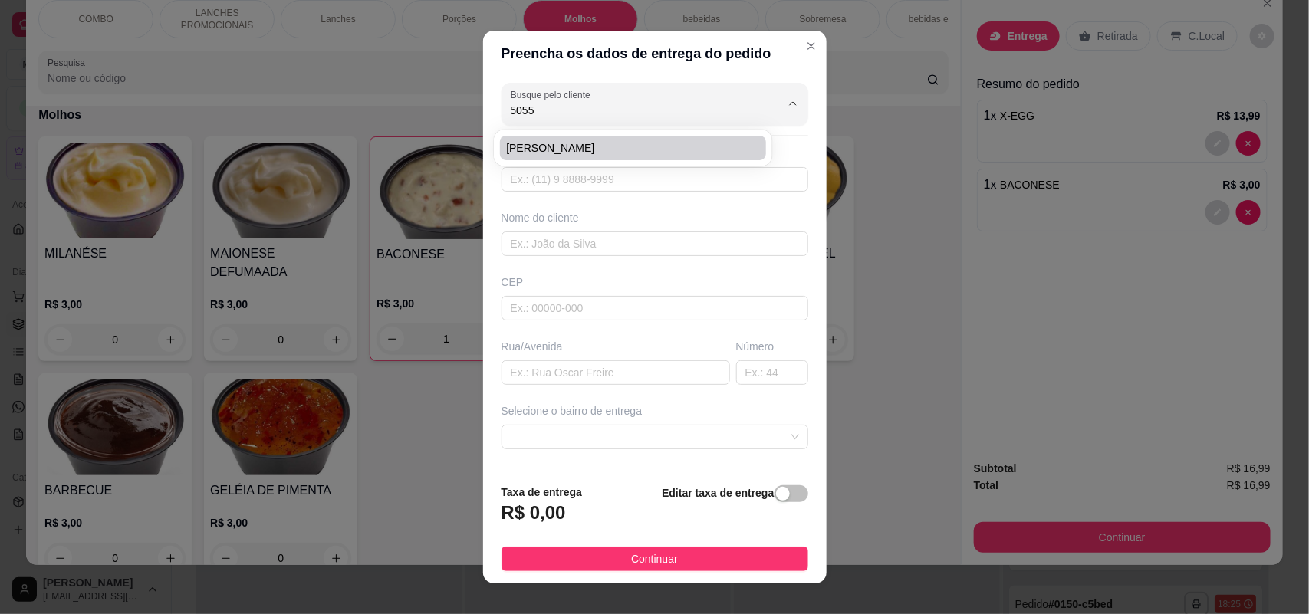
click at [599, 144] on span "[PERSON_NAME]" at bounding box center [625, 147] width 239 height 15
type input "[PERSON_NAME]"
type input "15996795055"
type input "[PERSON_NAME]"
type input "18078632"
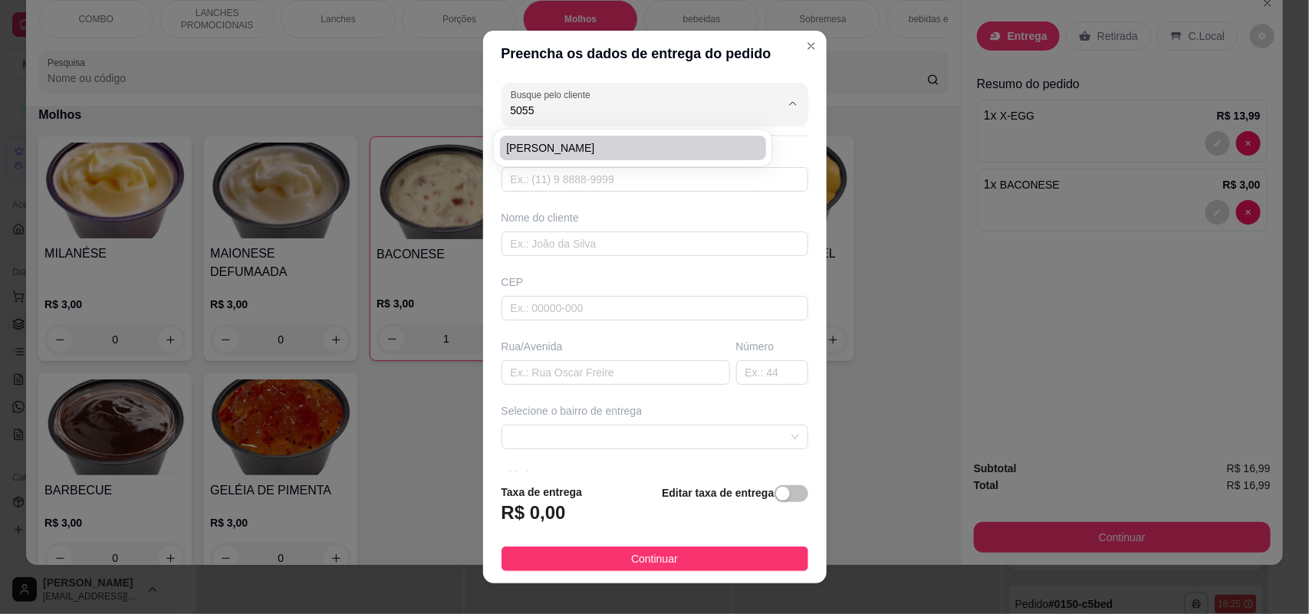
type input "Rua [PERSON_NAME]"
type input "263"
type input "SOROCABA"
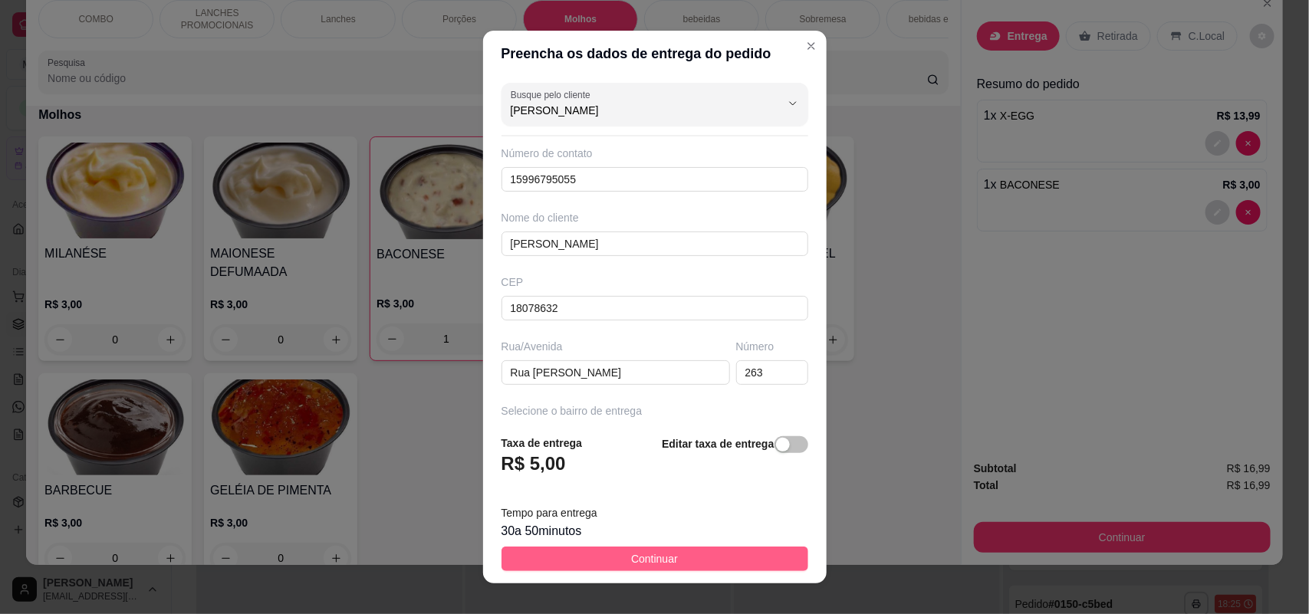
type input "[PERSON_NAME]"
click at [568, 549] on button "Continuar" at bounding box center [655, 559] width 307 height 25
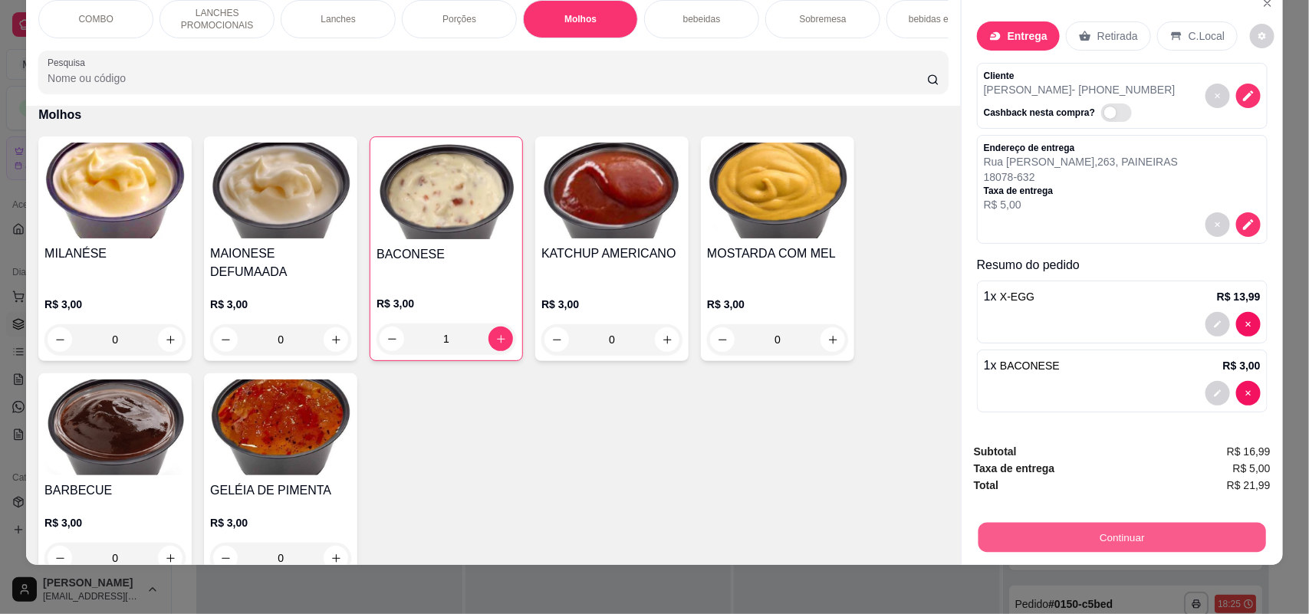
click at [1084, 538] on button "Continuar" at bounding box center [1123, 538] width 288 height 30
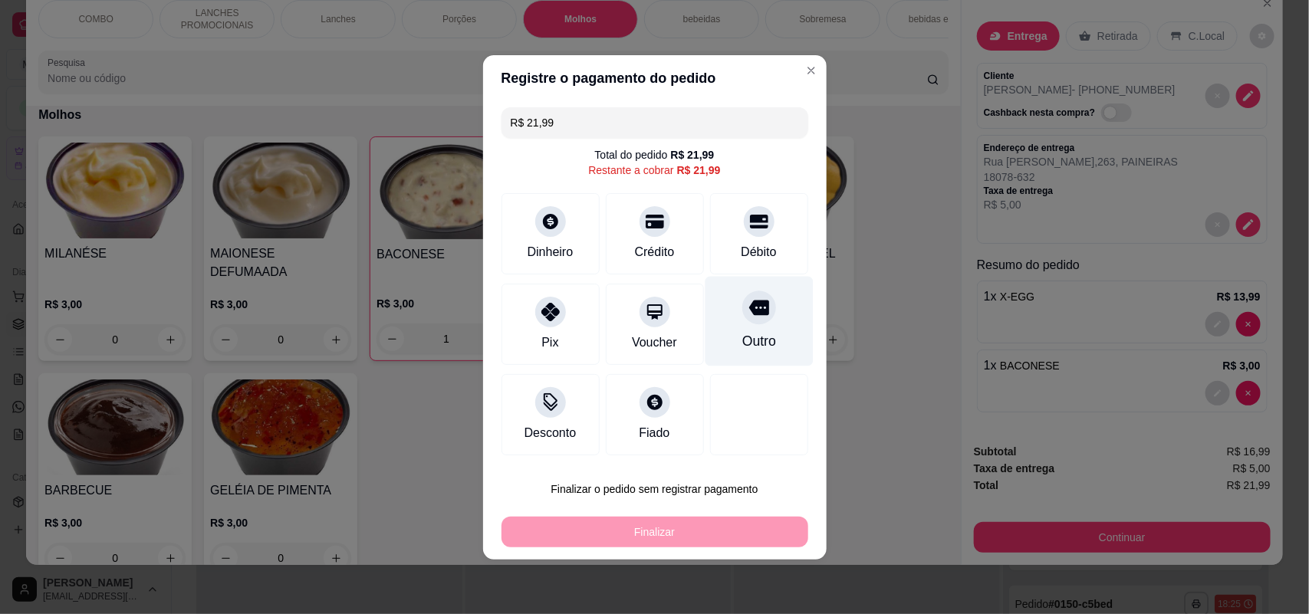
click at [752, 309] on icon at bounding box center [759, 307] width 20 height 15
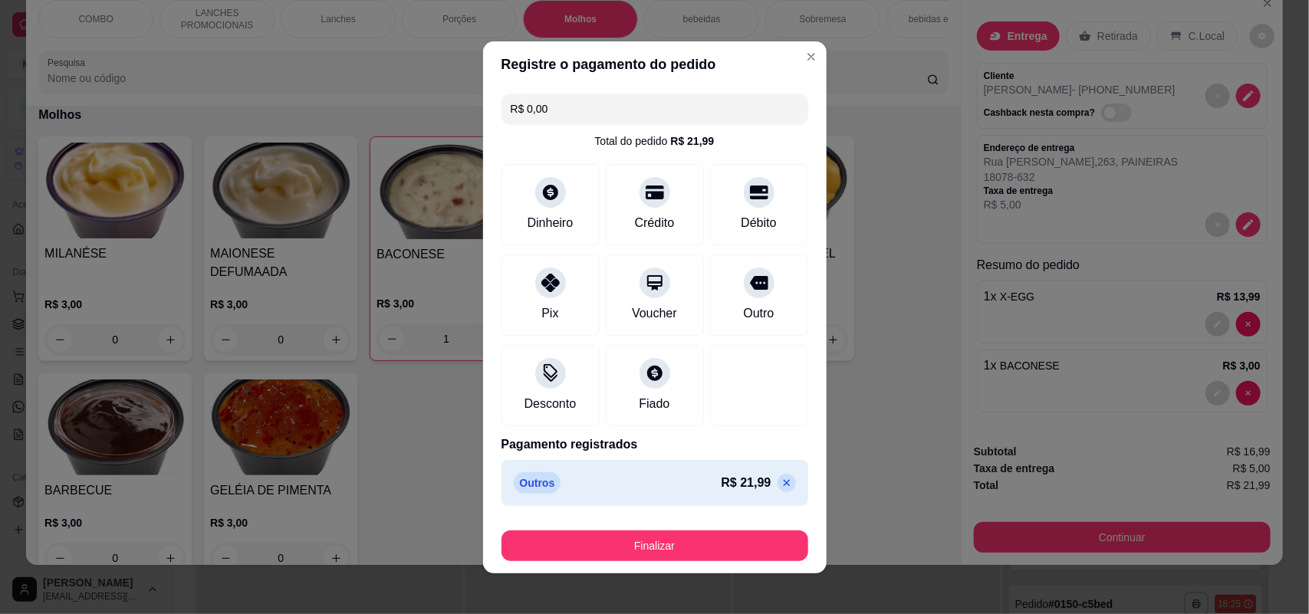
type input "R$ 0,00"
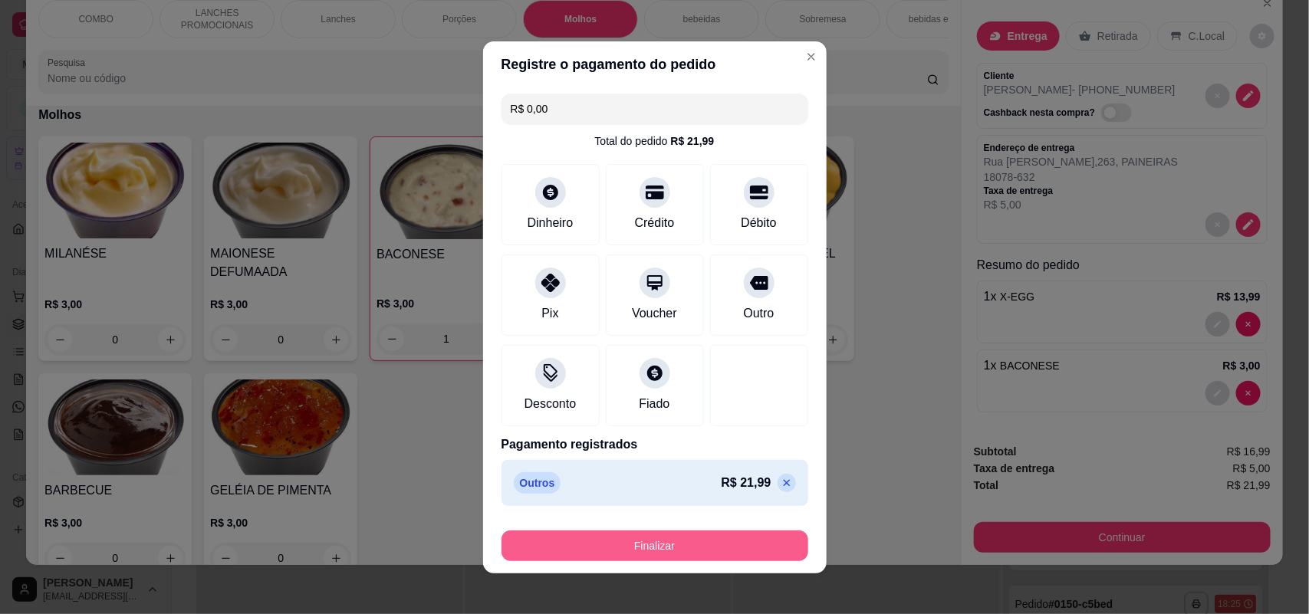
click at [680, 542] on button "Finalizar" at bounding box center [655, 546] width 307 height 31
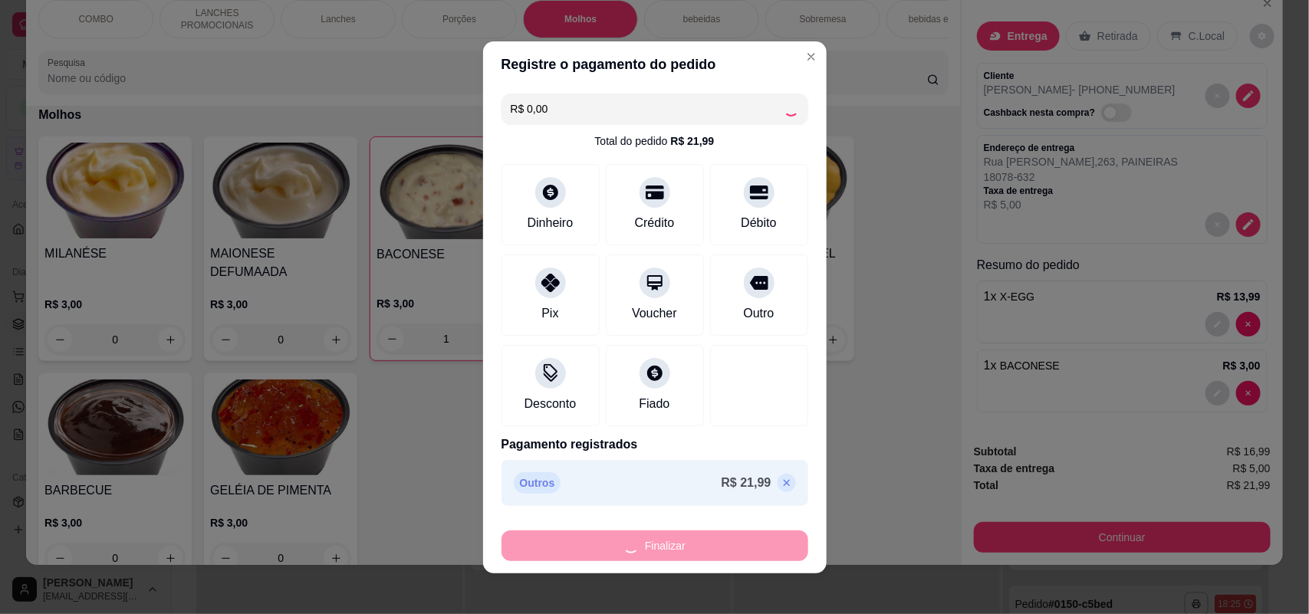
type input "0"
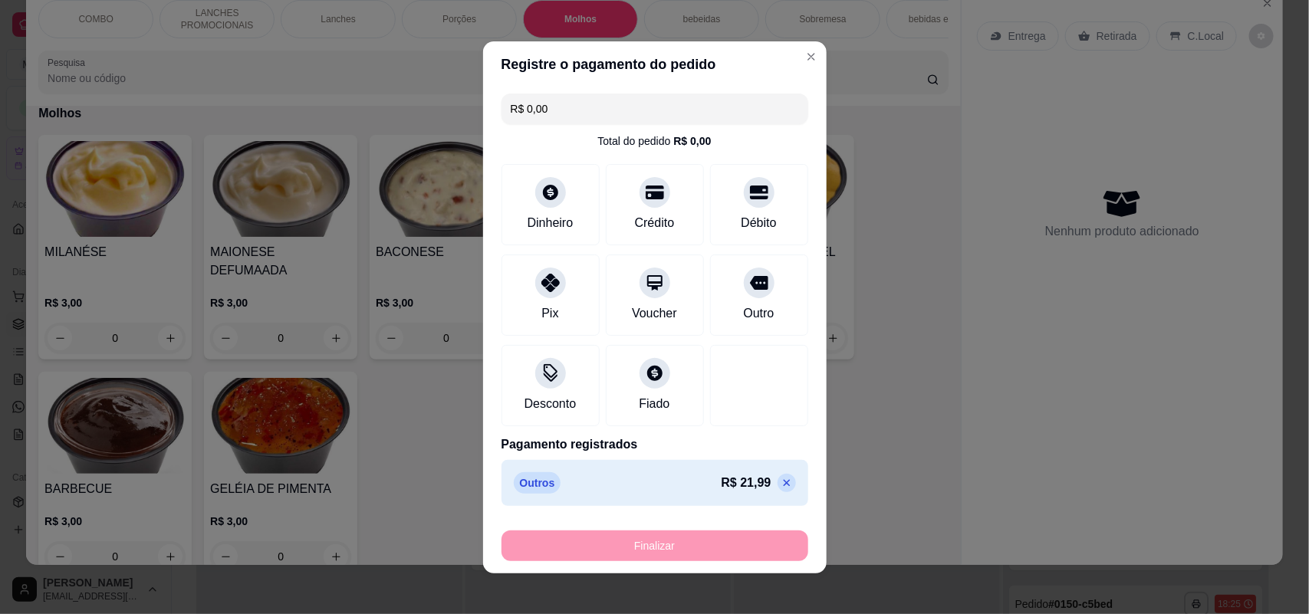
type input "-R$ 21,99"
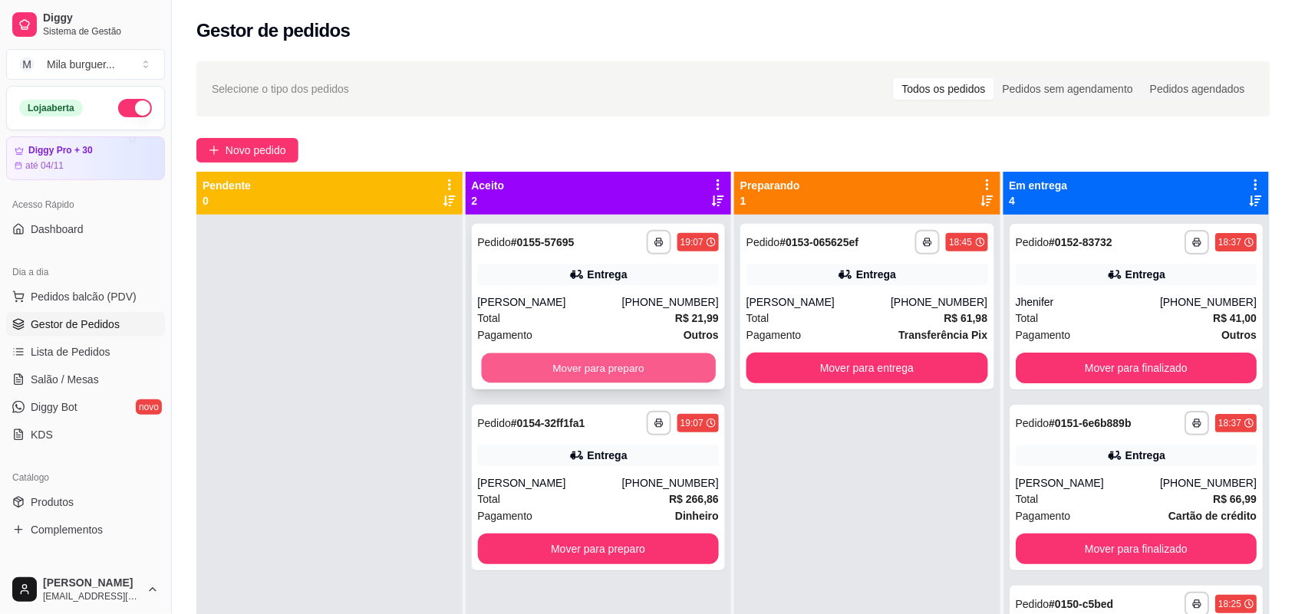
click at [656, 370] on button "Mover para preparo" at bounding box center [598, 369] width 234 height 30
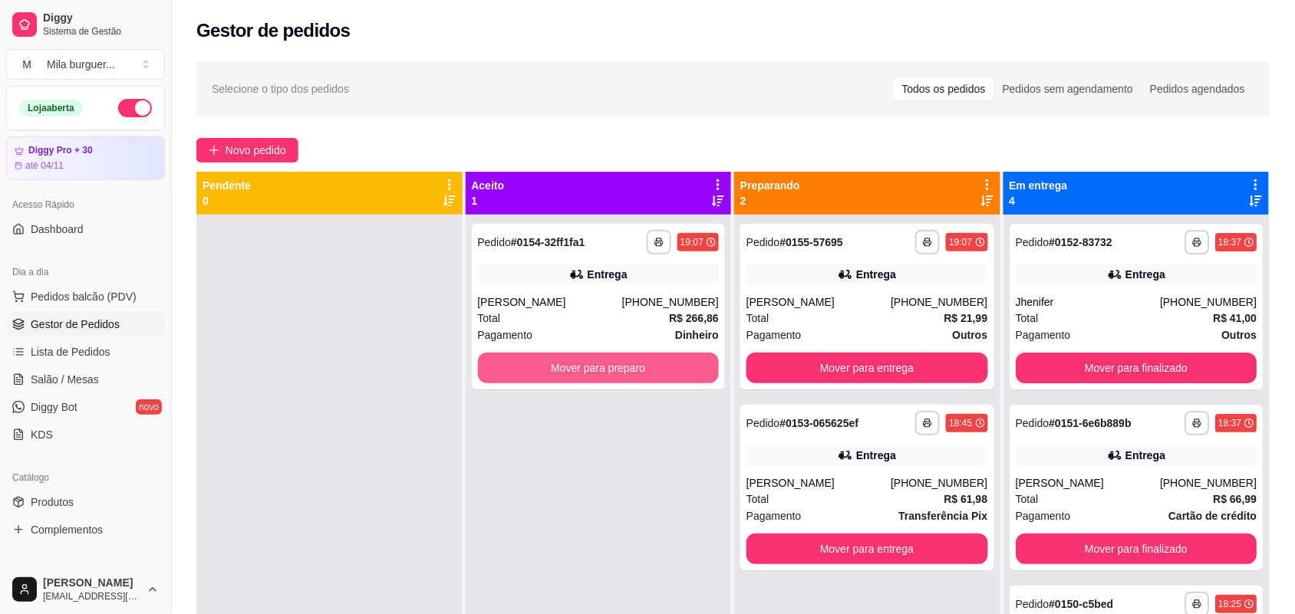
click at [656, 370] on button "Mover para preparo" at bounding box center [599, 368] width 242 height 31
click at [637, 368] on button "Mover para preparo" at bounding box center [599, 368] width 242 height 31
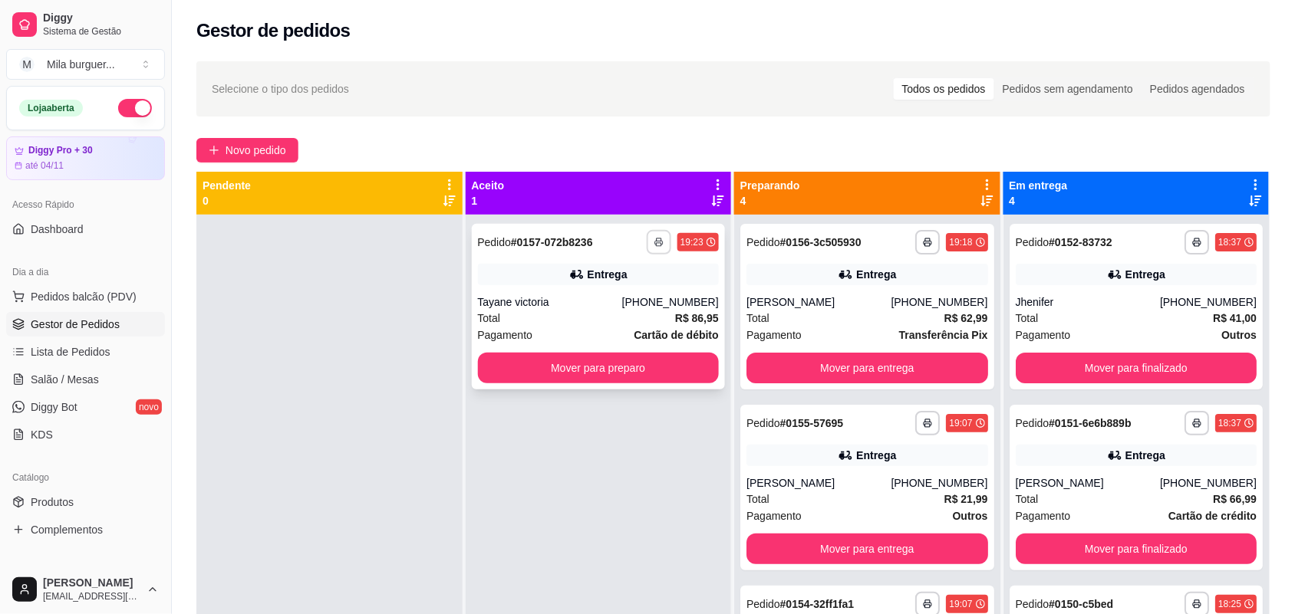
click at [649, 251] on button "button" at bounding box center [659, 242] width 25 height 25
click at [631, 305] on button "IMPRESSORA" at bounding box center [612, 296] width 111 height 25
click at [658, 235] on button "button" at bounding box center [659, 242] width 25 height 25
click at [608, 358] on button "Mover para preparo" at bounding box center [599, 368] width 242 height 31
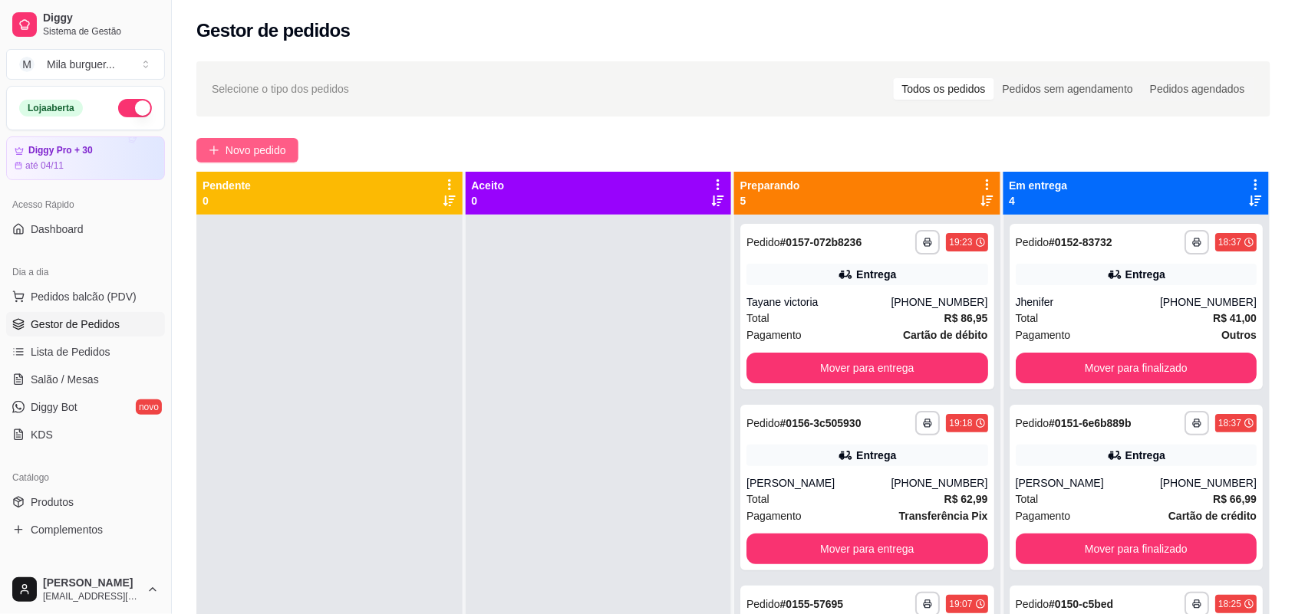
click at [219, 152] on icon "plus" at bounding box center [214, 150] width 11 height 11
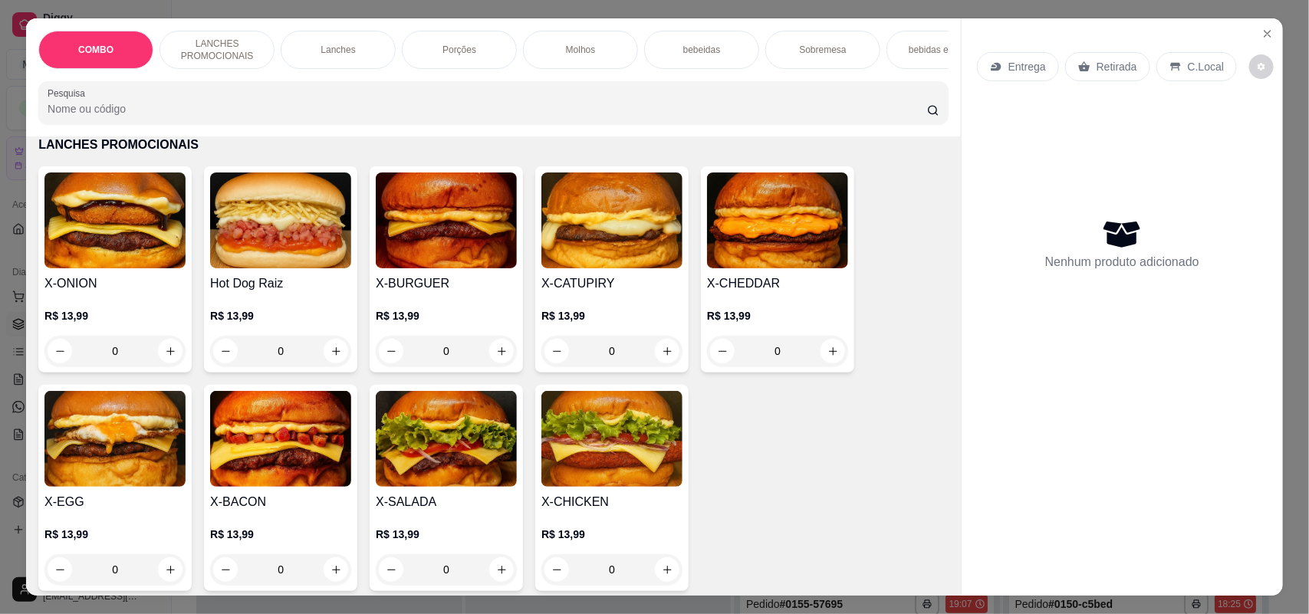
scroll to position [384, 0]
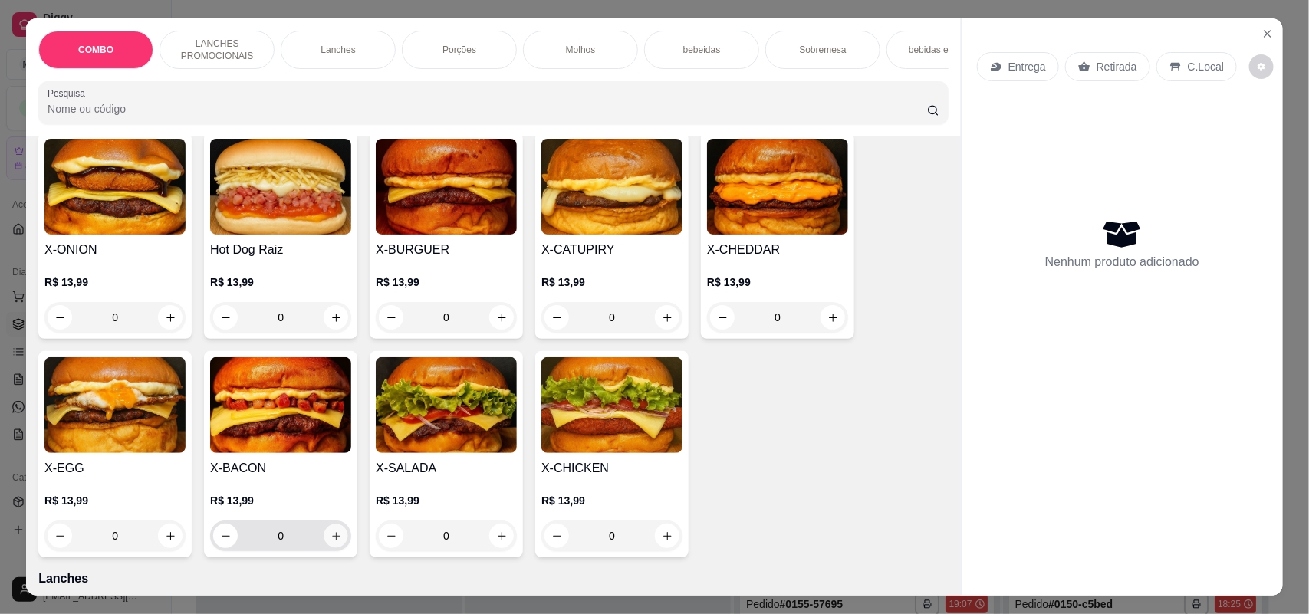
click at [324, 548] on button "increase-product-quantity" at bounding box center [336, 537] width 24 height 24
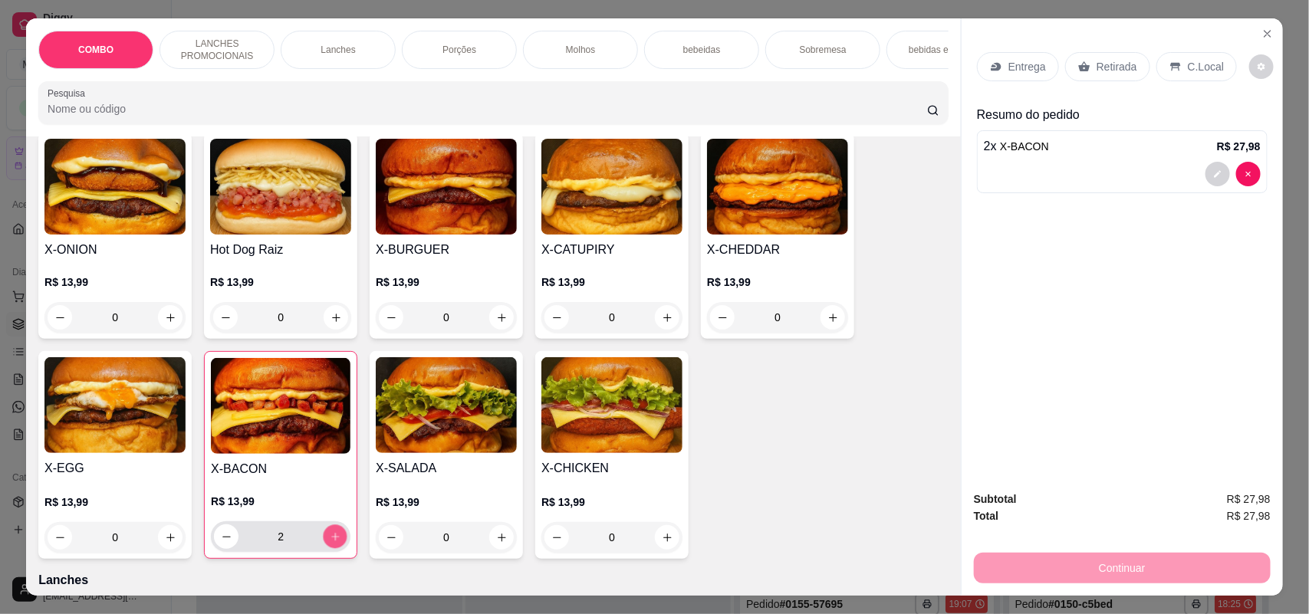
click at [324, 549] on button "increase-product-quantity" at bounding box center [336, 537] width 24 height 24
type input "3"
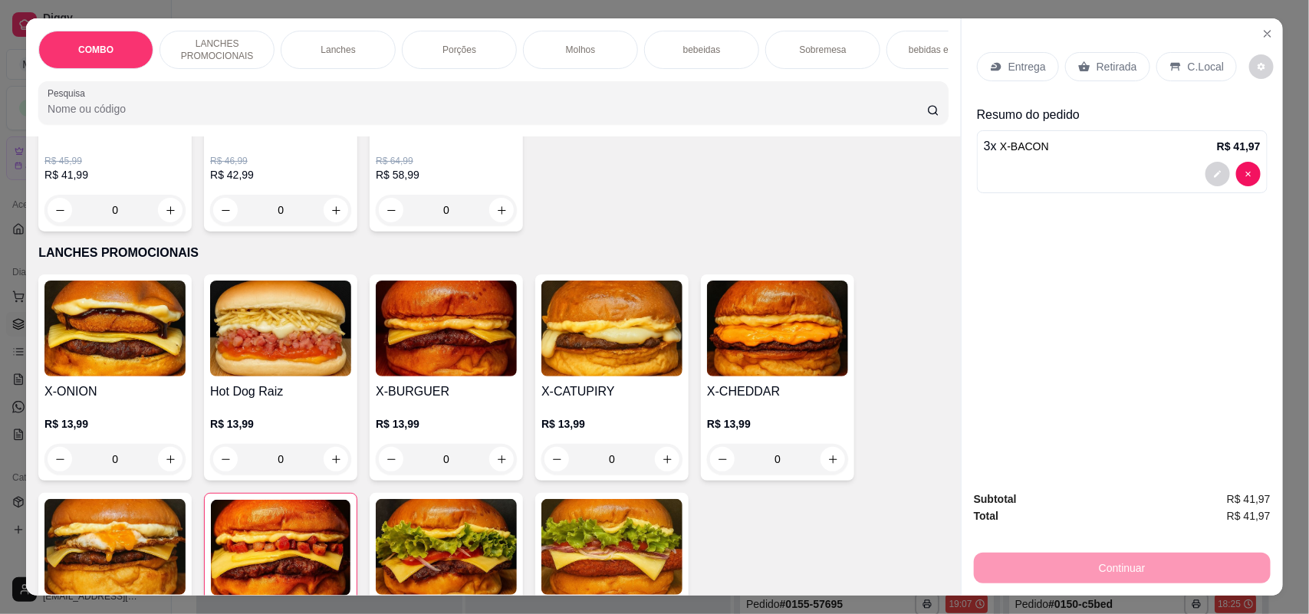
scroll to position [96, 0]
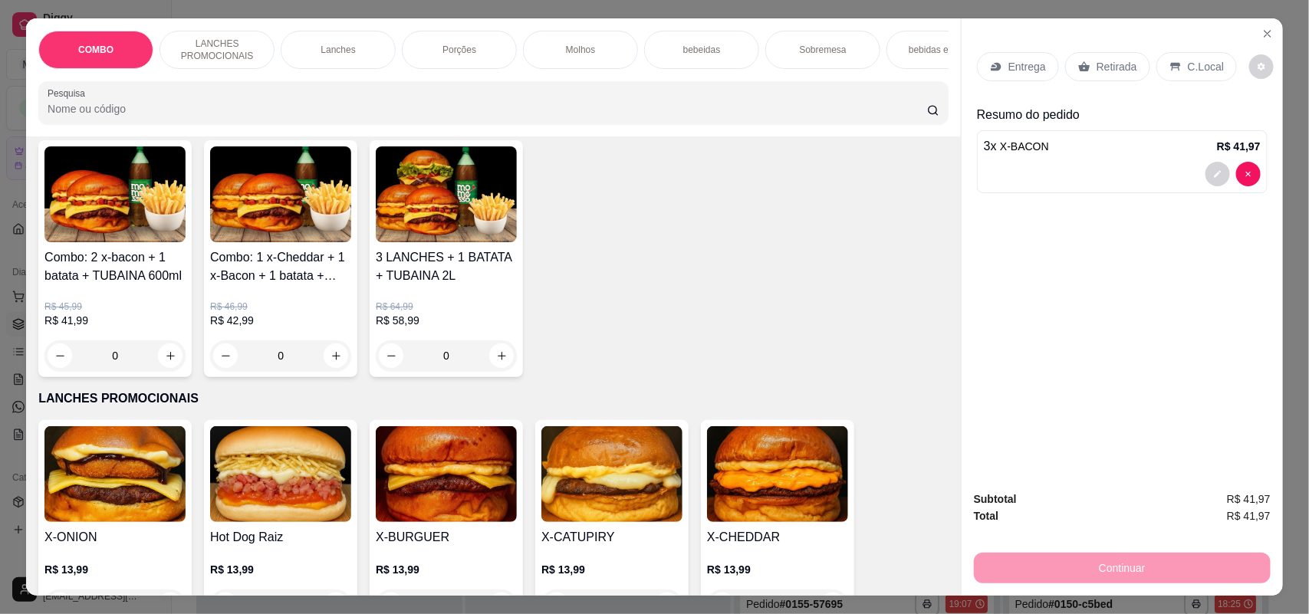
click at [1097, 65] on p "Retirada" at bounding box center [1117, 66] width 41 height 15
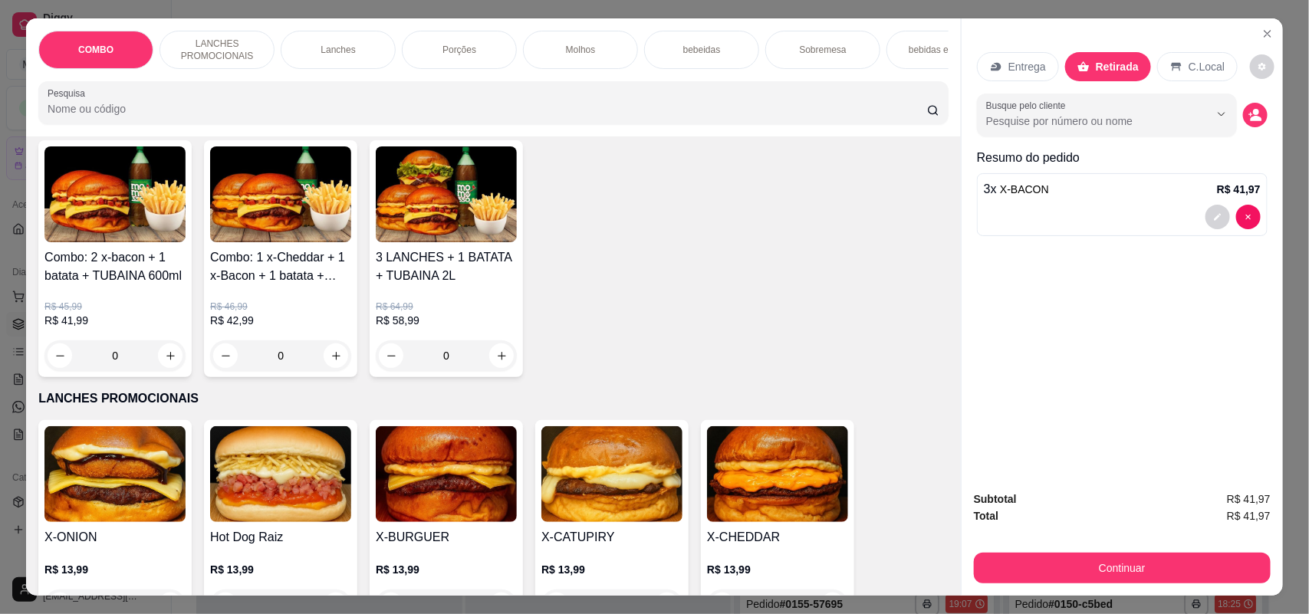
click at [1025, 71] on p "Entrega" at bounding box center [1028, 66] width 38 height 15
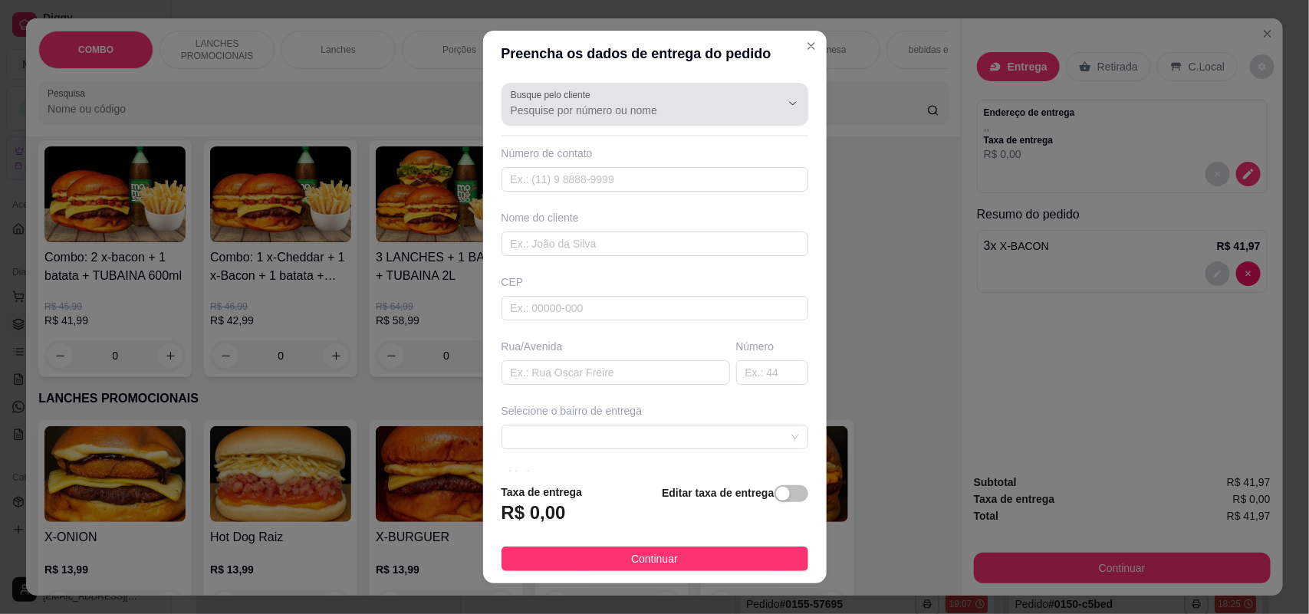
click at [660, 116] on input "Busque pelo cliente" at bounding box center [633, 110] width 245 height 15
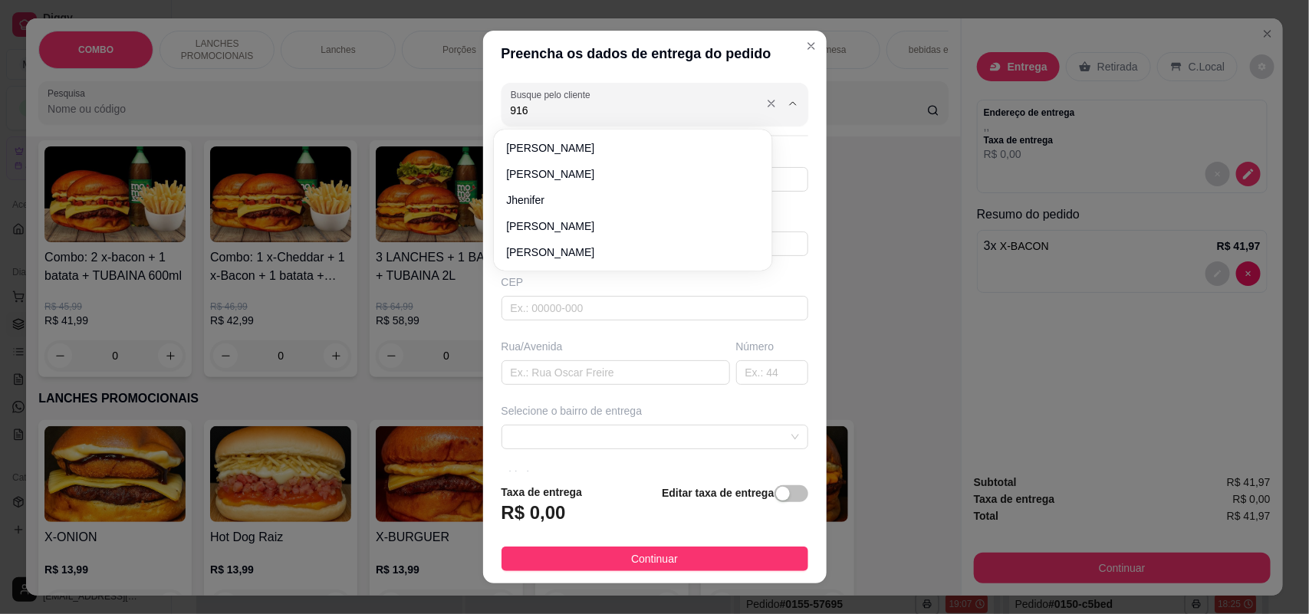
type input "9162"
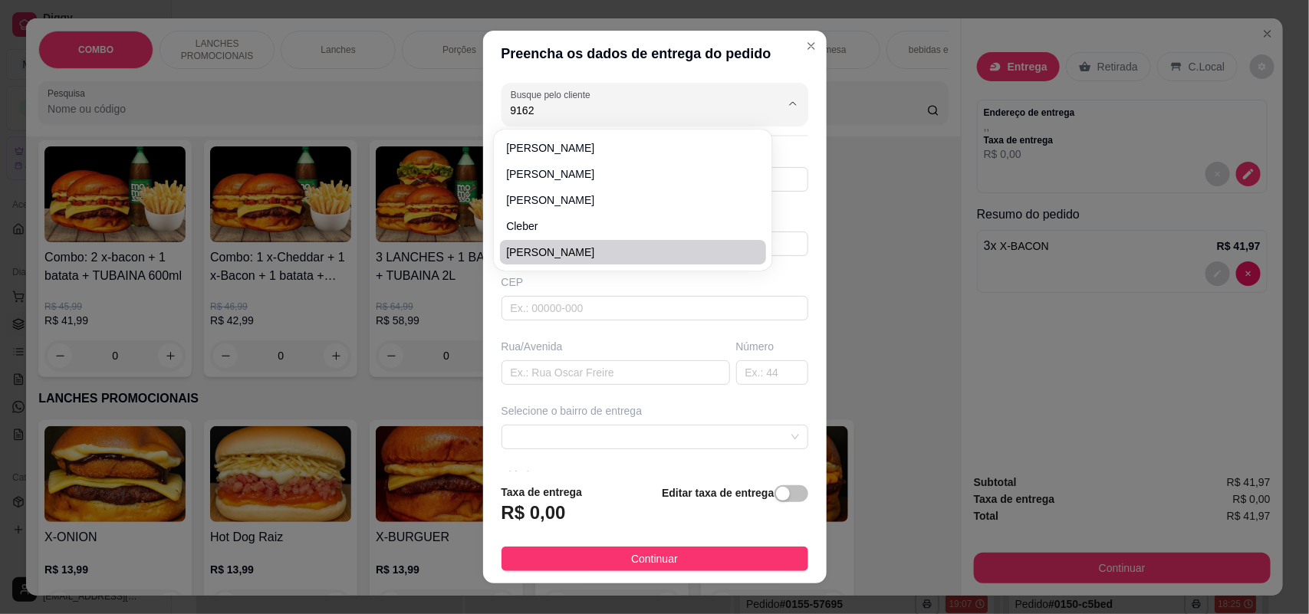
click at [584, 331] on div "Busque pelo cliente 9162 Número de contato Nome do cliente CEP Rua/[GEOGRAPHIC_…" at bounding box center [655, 274] width 344 height 395
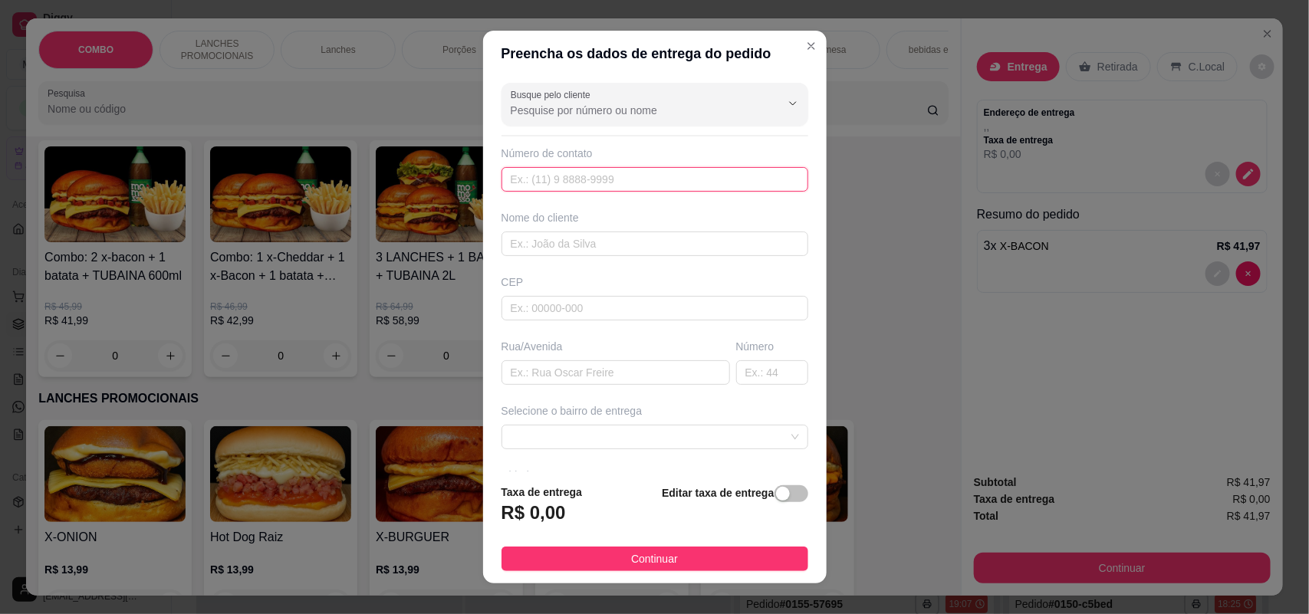
click at [611, 181] on input "text" at bounding box center [655, 179] width 307 height 25
click at [581, 318] on input "text" at bounding box center [655, 308] width 307 height 25
type input "18078060"
type input "Rua [PERSON_NAME]"
type input "18078060"
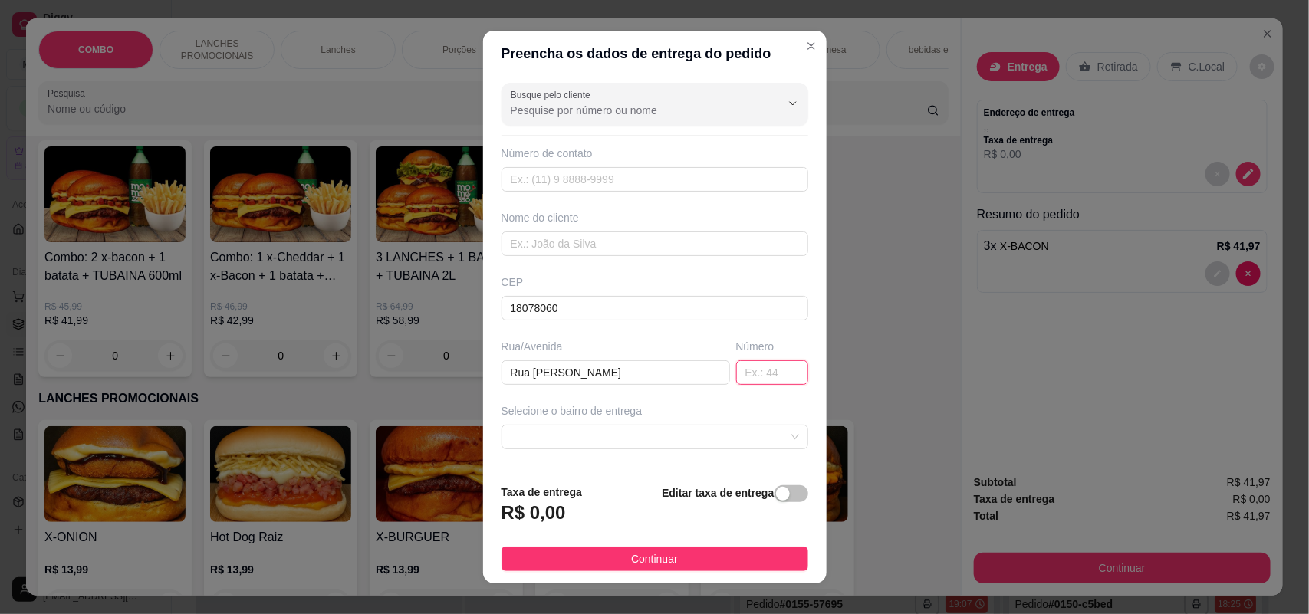
click at [741, 374] on input "text" at bounding box center [772, 372] width 72 height 25
click at [642, 437] on span at bounding box center [655, 437] width 288 height 23
type input "140"
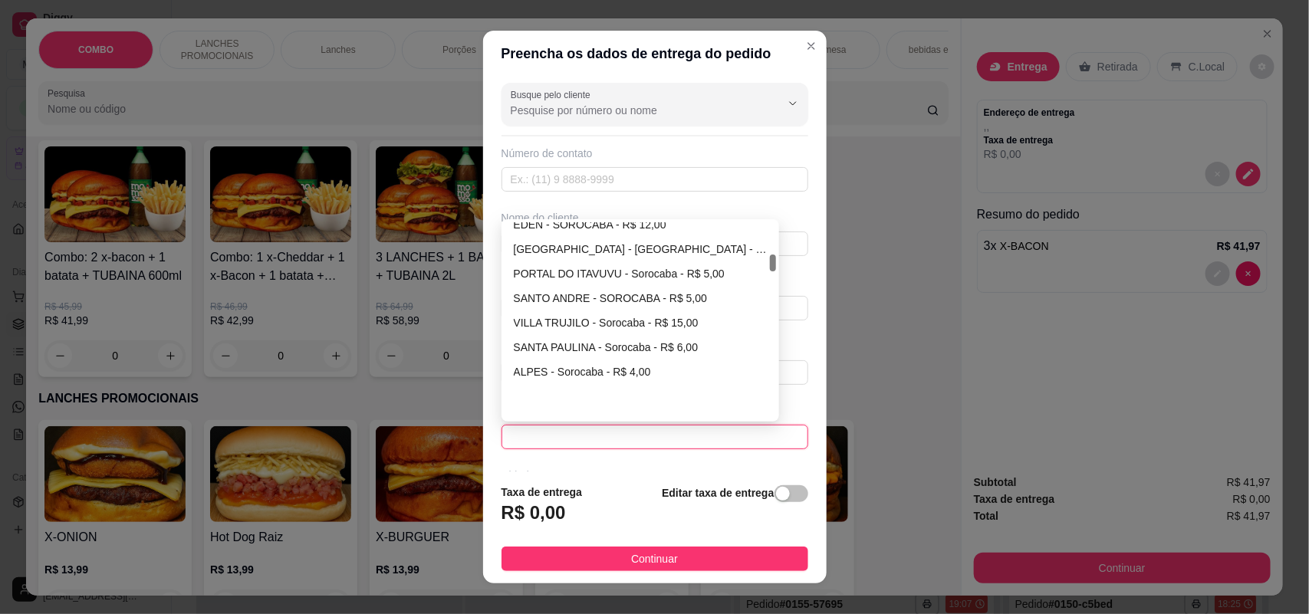
scroll to position [357, 0]
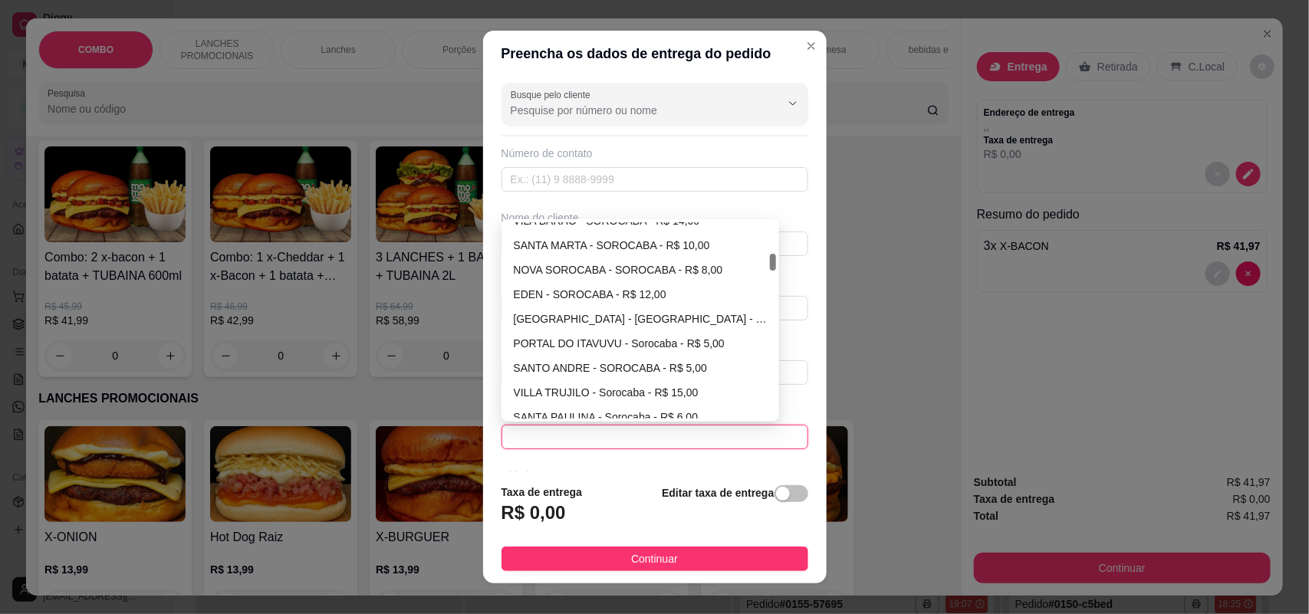
drag, startPoint x: 764, startPoint y: 231, endPoint x: 762, endPoint y: 262, distance: 31.5
click at [770, 262] on div at bounding box center [773, 262] width 6 height 17
click at [664, 331] on div "[GEOGRAPHIC_DATA] - [GEOGRAPHIC_DATA] - R$ 5,00" at bounding box center [641, 319] width 272 height 25
type input "Sorocaba"
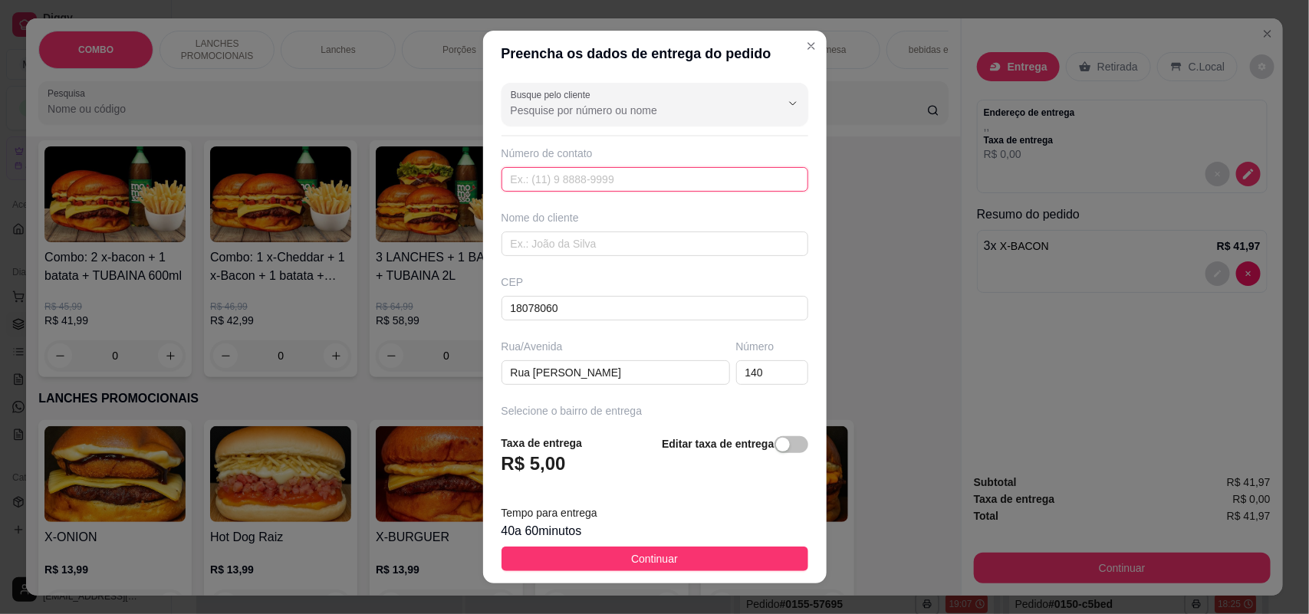
click at [568, 186] on input "text" at bounding box center [655, 179] width 307 height 25
type input "[PHONE_NUMBER]"
click at [573, 253] on input "text" at bounding box center [655, 244] width 307 height 25
type input "b"
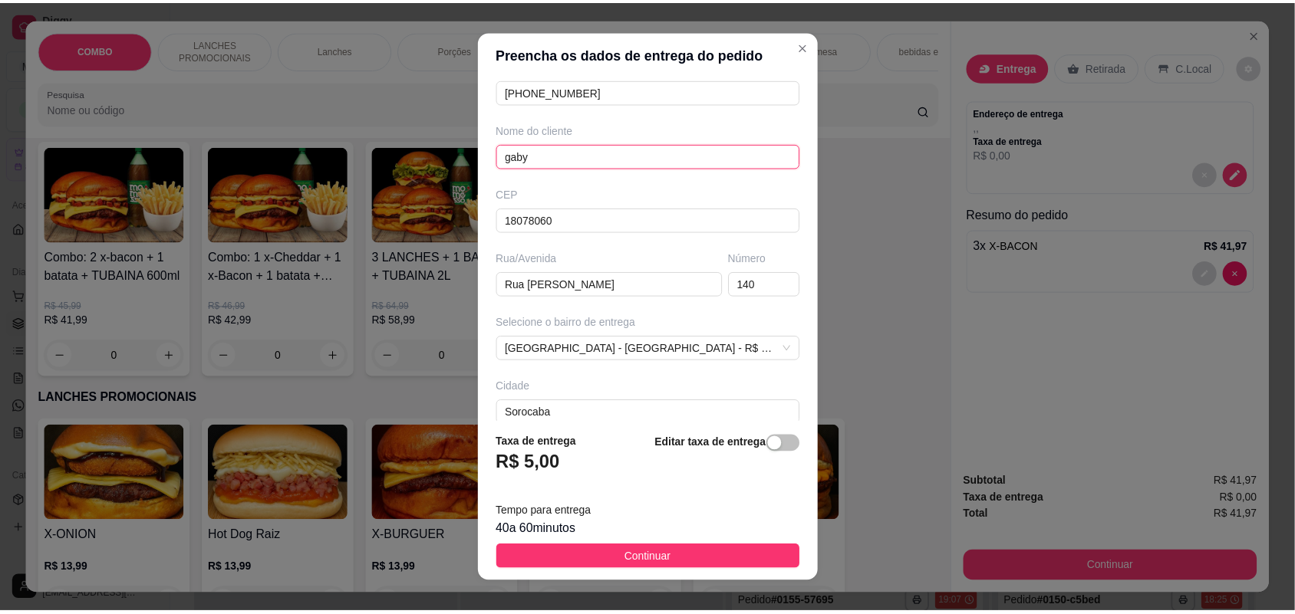
scroll to position [173, 0]
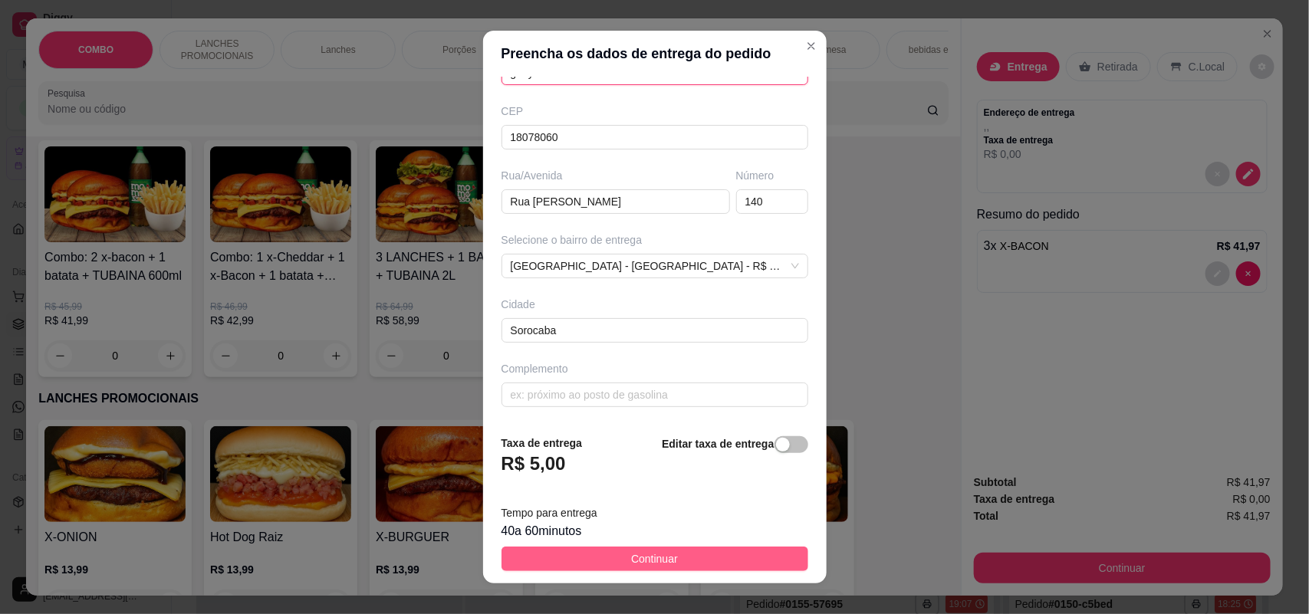
type input "gaby"
click at [584, 558] on button "Continuar" at bounding box center [655, 559] width 307 height 25
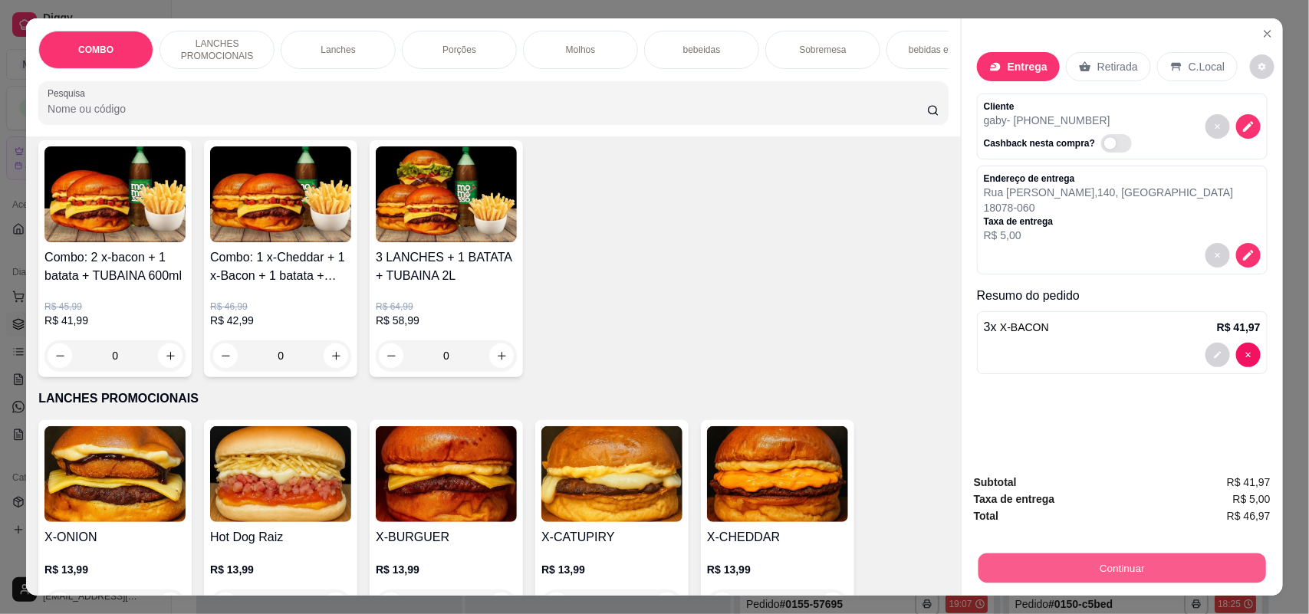
click at [979, 561] on button "Continuar" at bounding box center [1123, 569] width 288 height 30
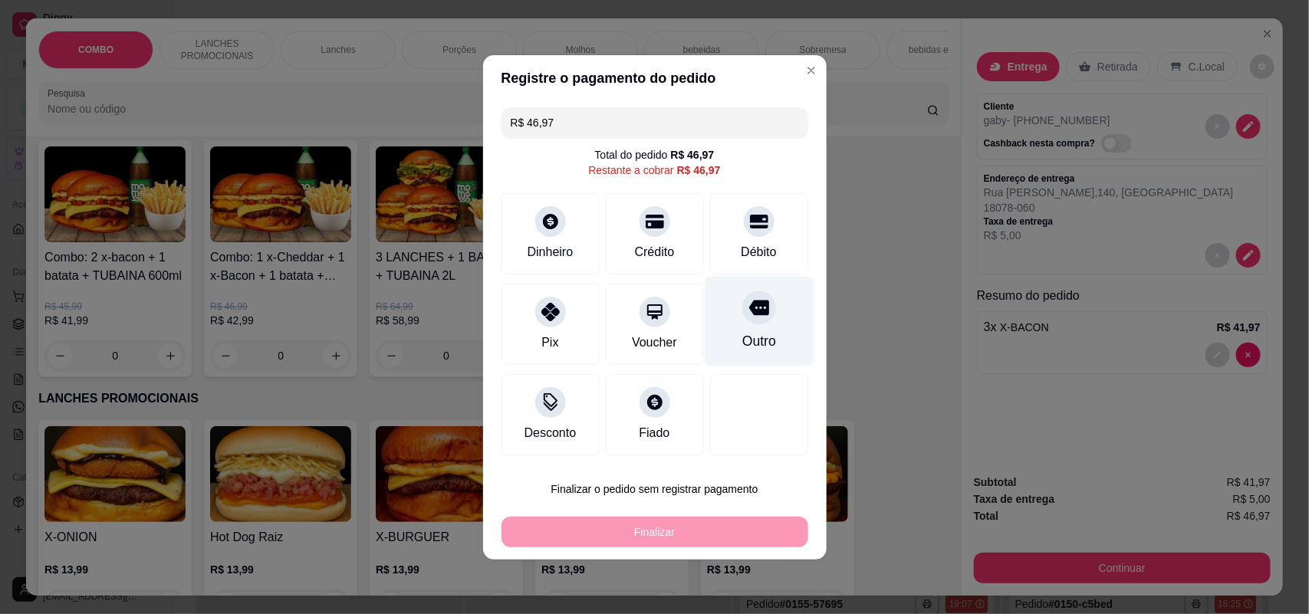
click at [742, 339] on div "Outro" at bounding box center [759, 341] width 34 height 20
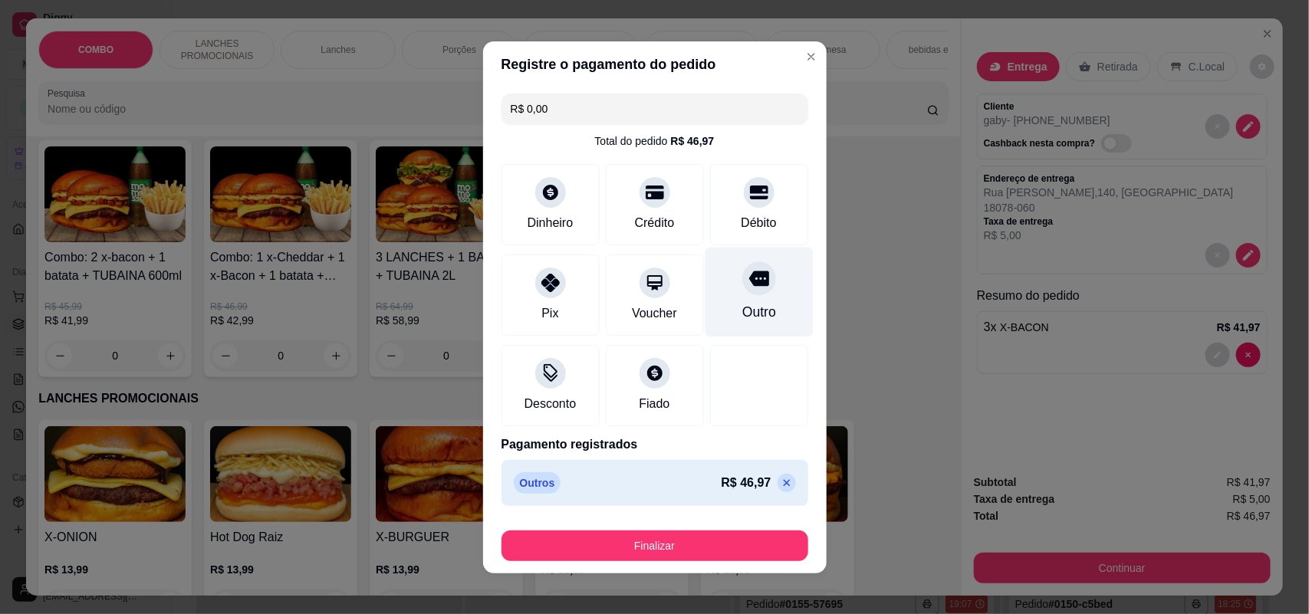
type input "R$ 0,00"
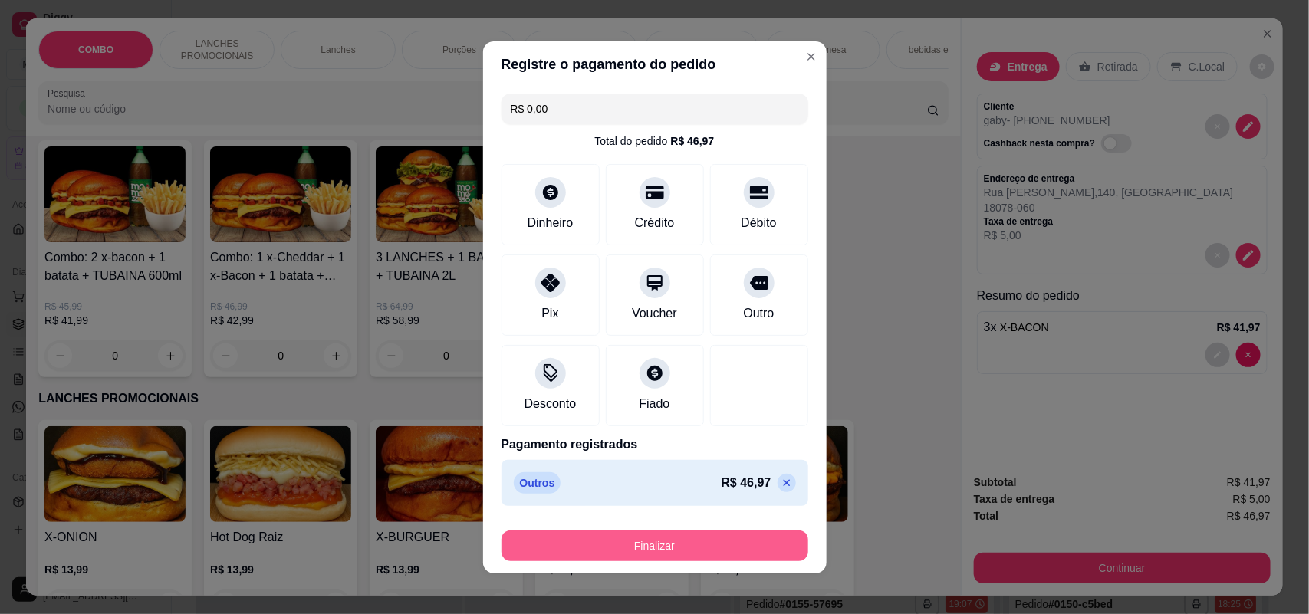
click at [696, 533] on button "Finalizar" at bounding box center [655, 546] width 307 height 31
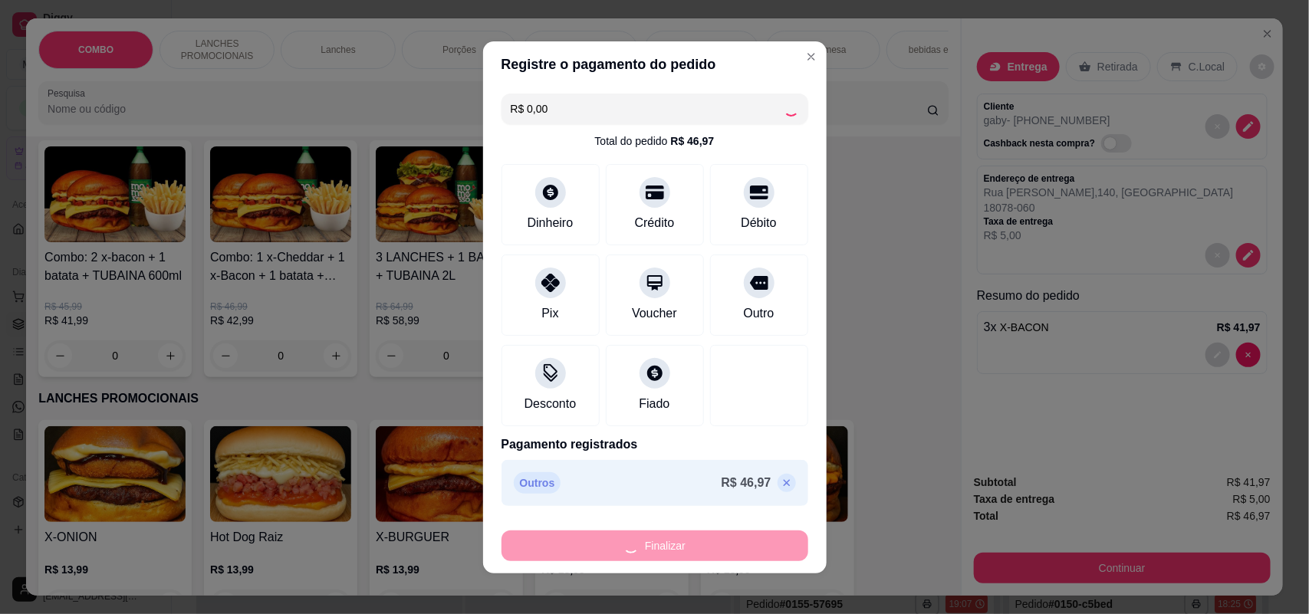
type input "0"
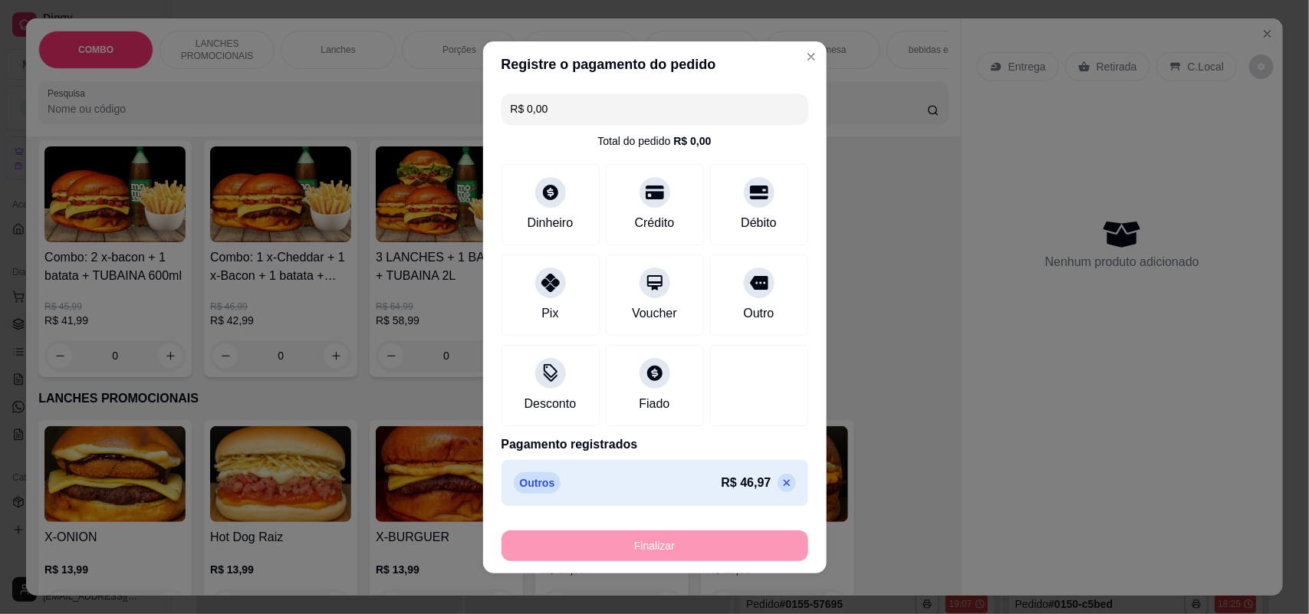
type input "-R$ 46,97"
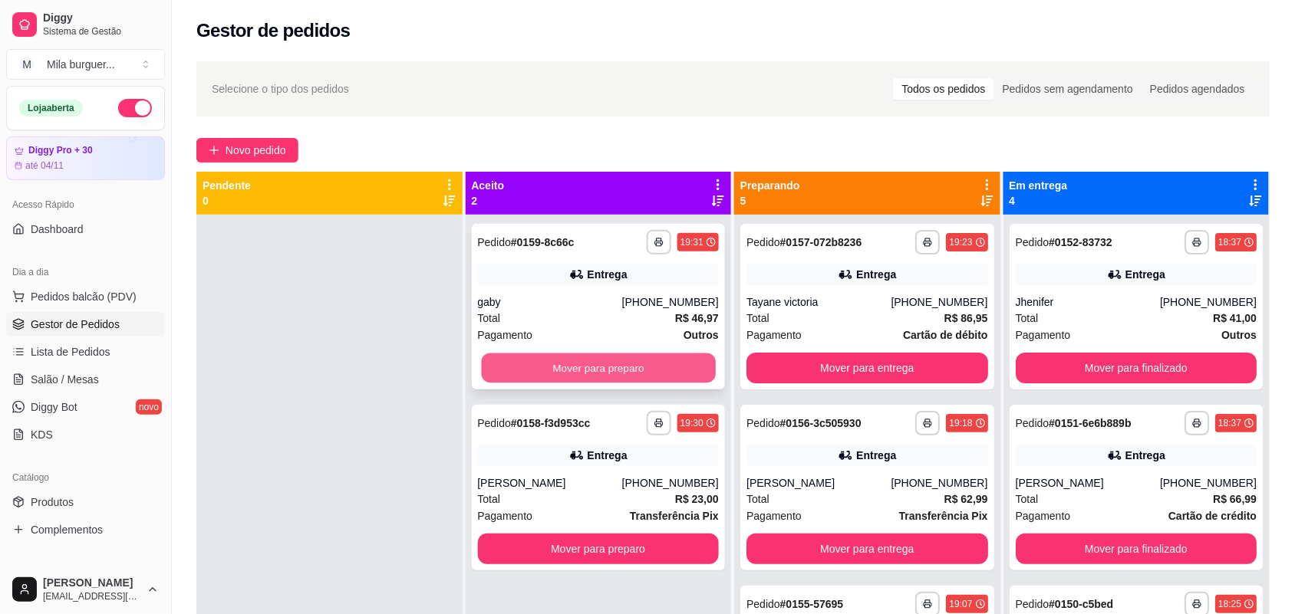
click at [662, 365] on button "Mover para preparo" at bounding box center [598, 369] width 234 height 30
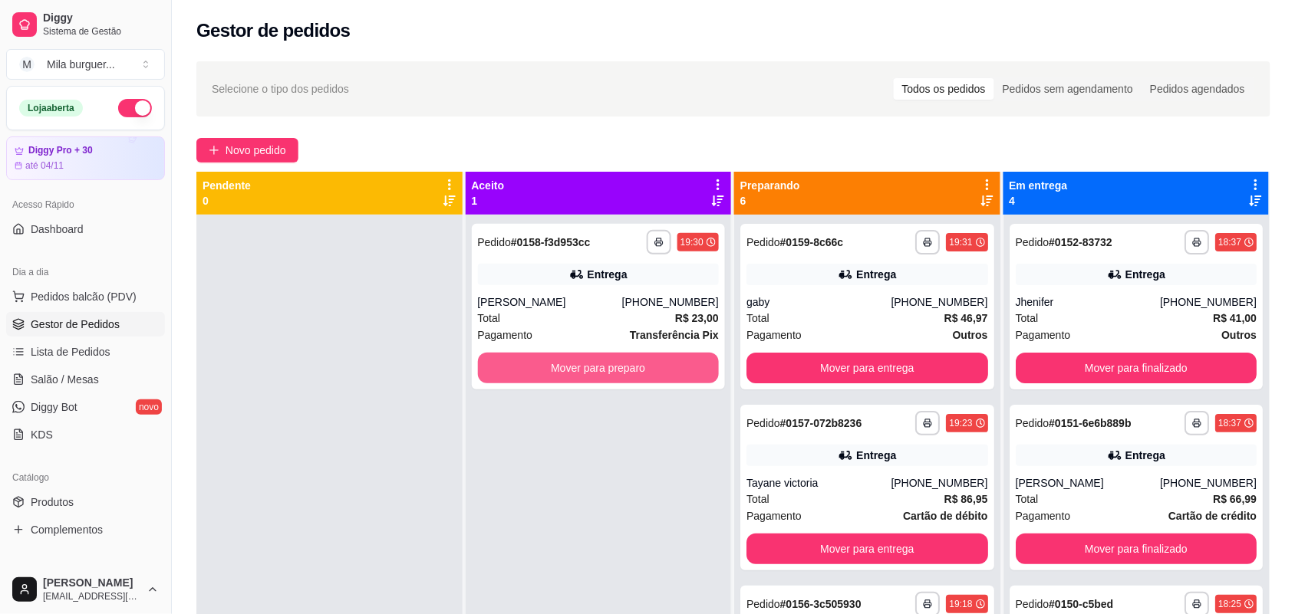
click at [662, 365] on button "Mover para preparo" at bounding box center [599, 368] width 242 height 31
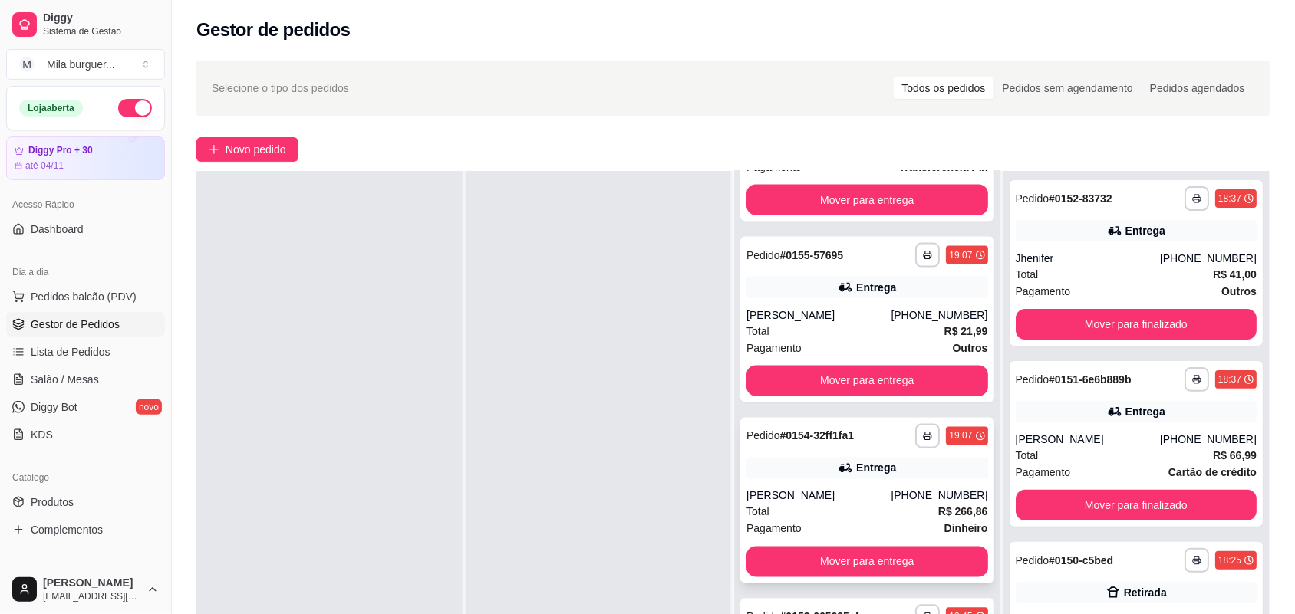
scroll to position [234, 0]
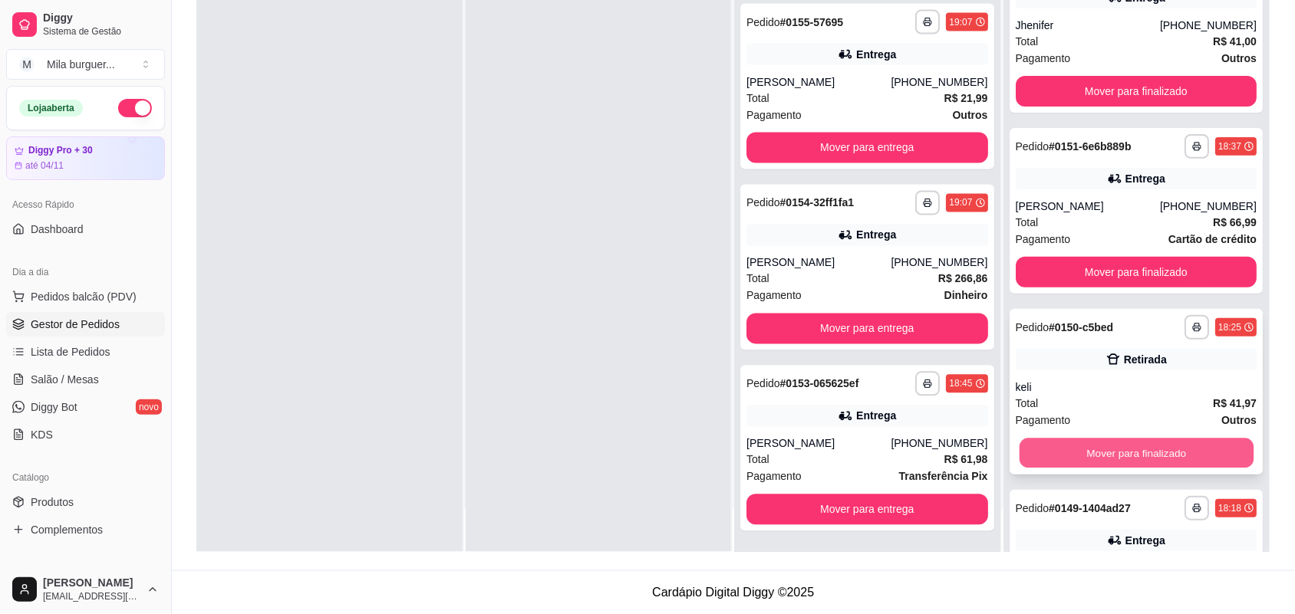
click at [1091, 454] on button "Mover para finalizado" at bounding box center [1136, 454] width 234 height 30
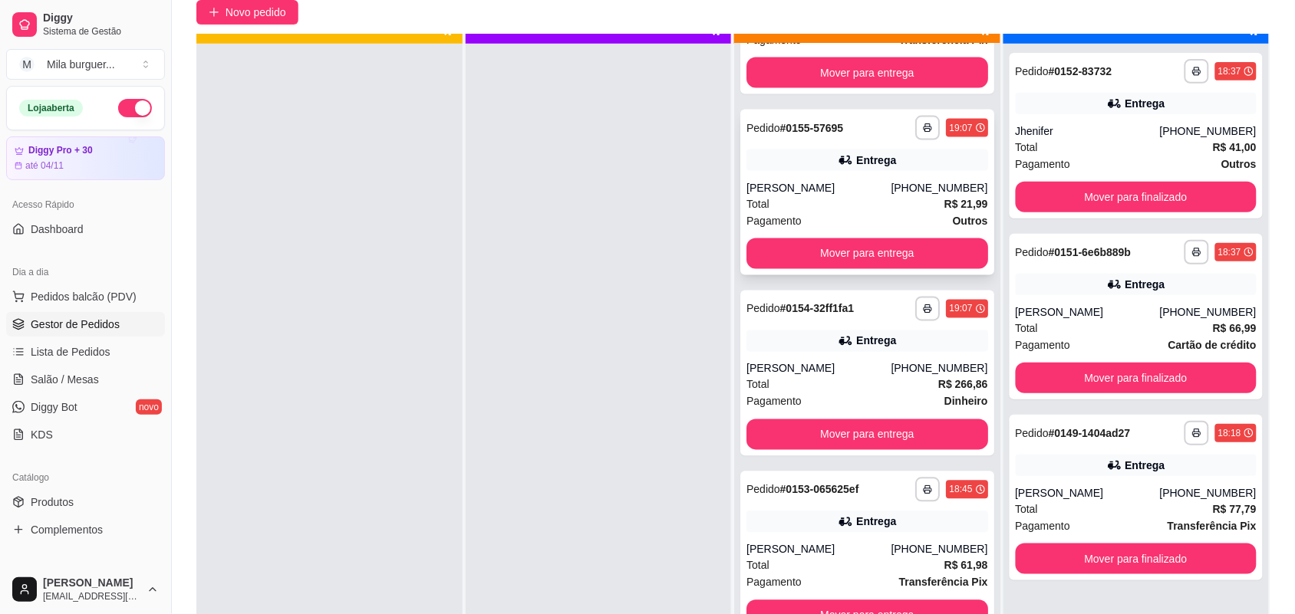
scroll to position [43, 0]
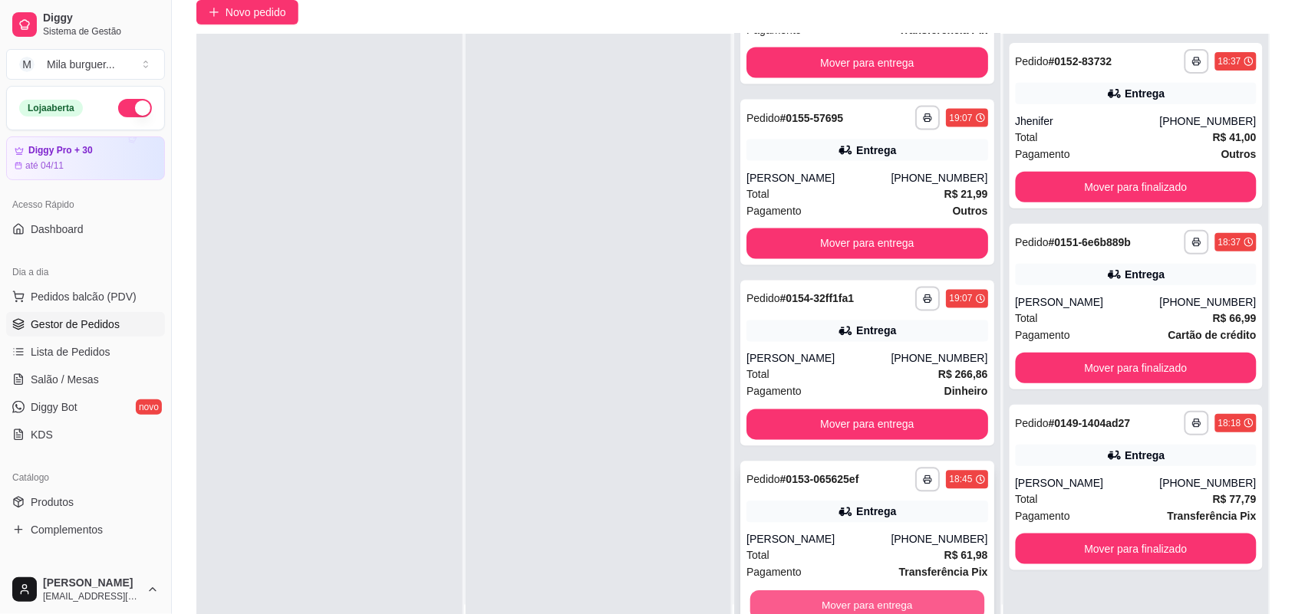
click at [819, 595] on button "Mover para entrega" at bounding box center [867, 606] width 234 height 30
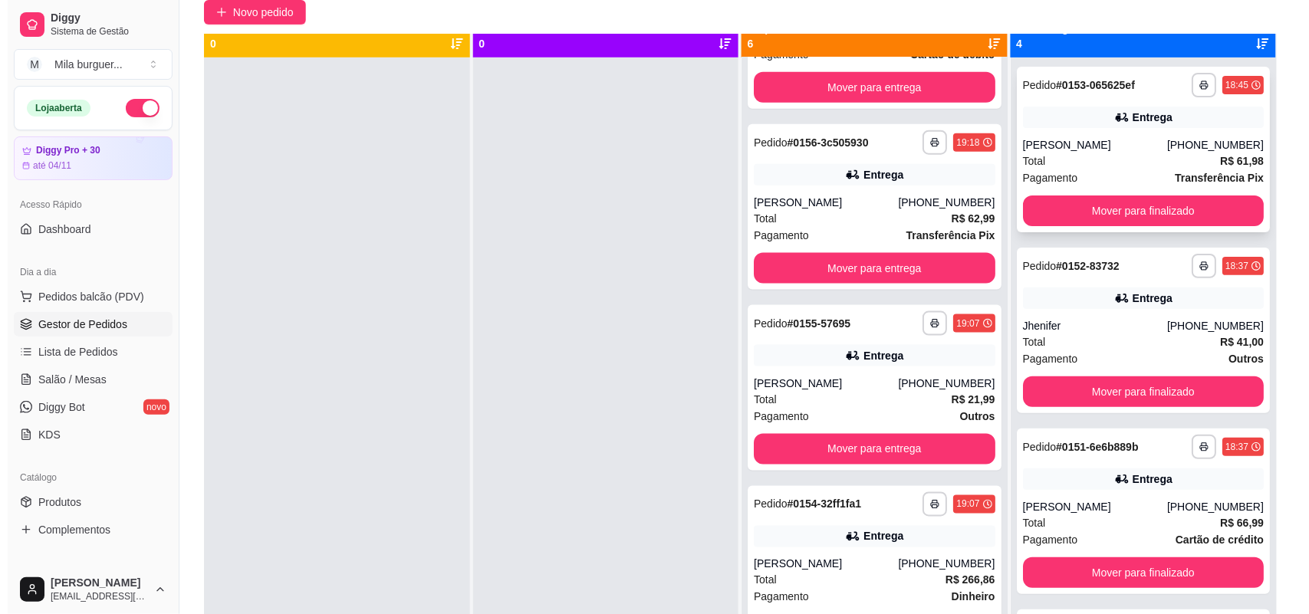
scroll to position [0, 0]
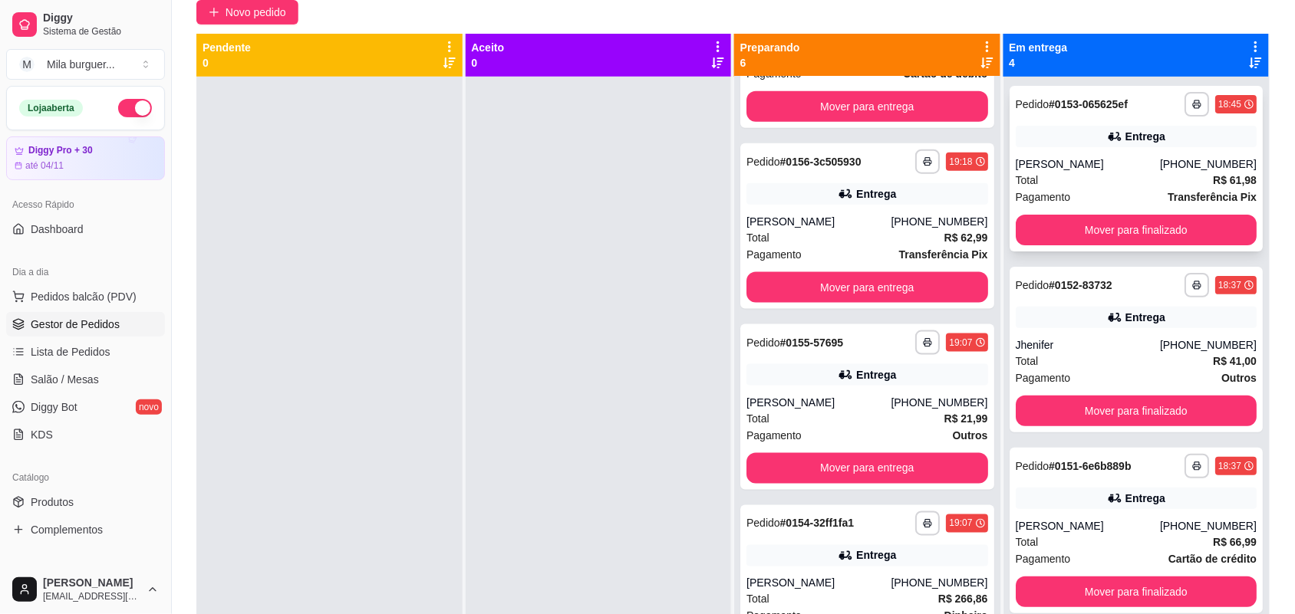
click at [1125, 137] on div "Entrega" at bounding box center [1145, 136] width 40 height 15
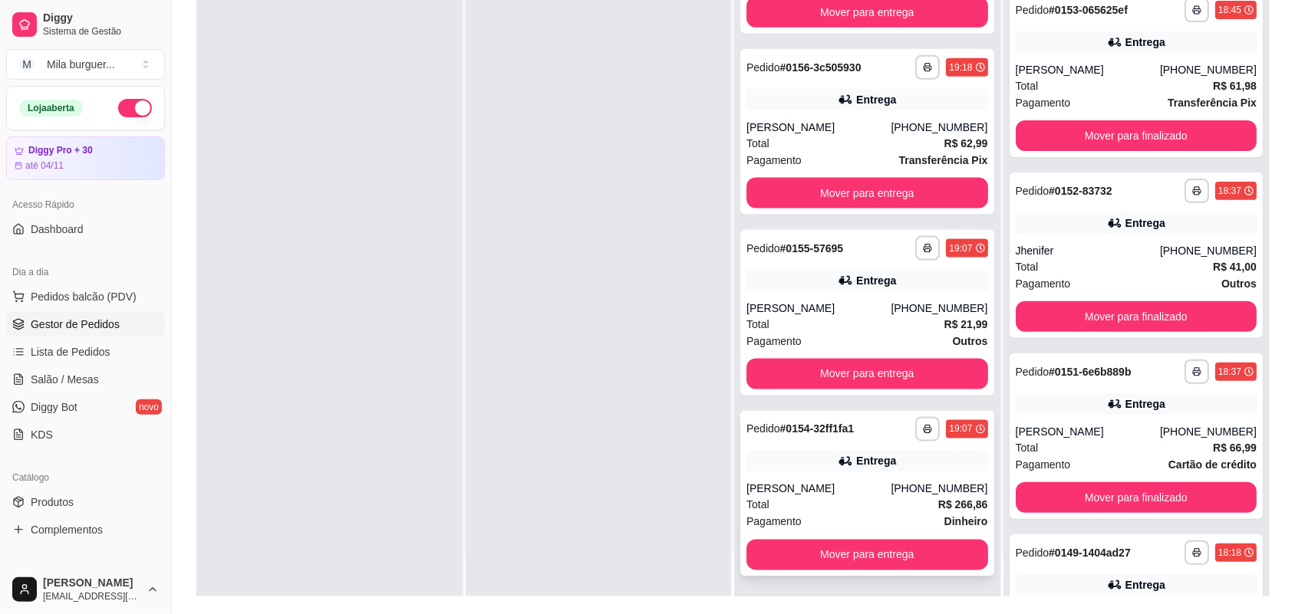
scroll to position [234, 0]
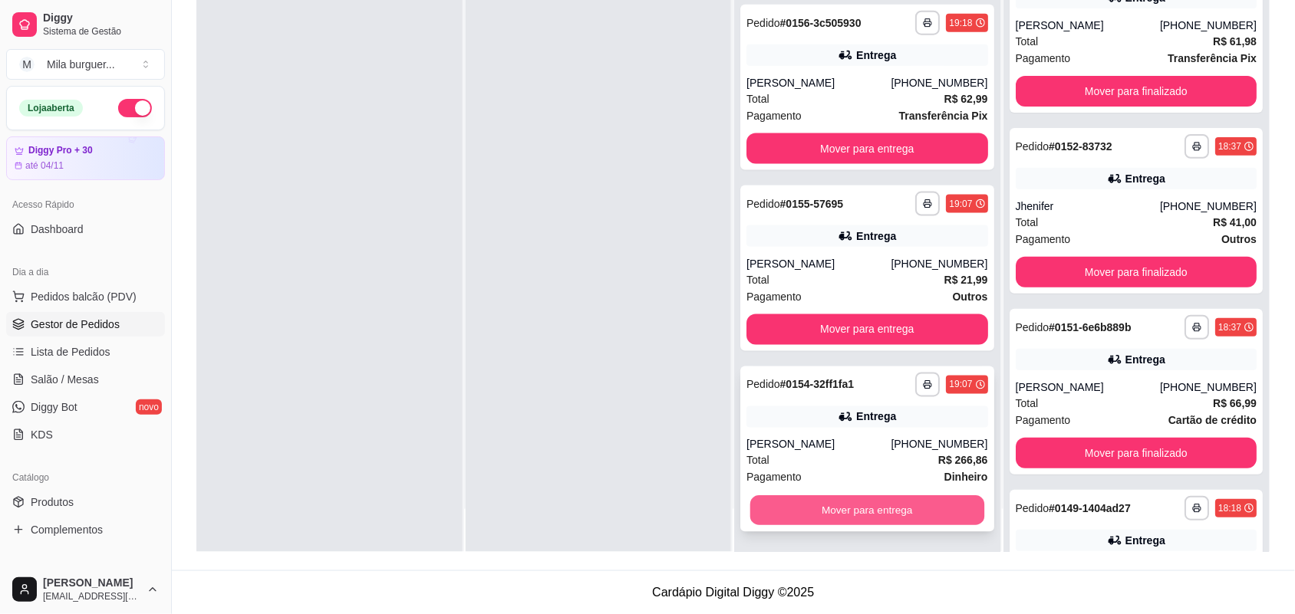
click at [796, 500] on button "Mover para entrega" at bounding box center [867, 511] width 234 height 30
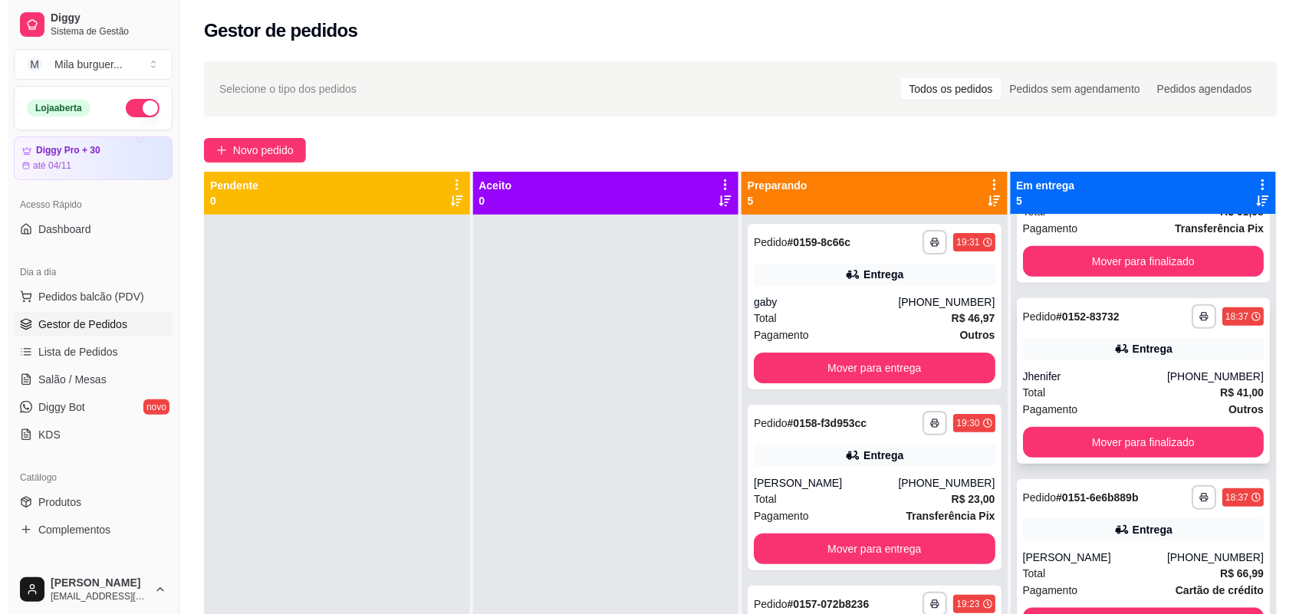
scroll to position [0, 0]
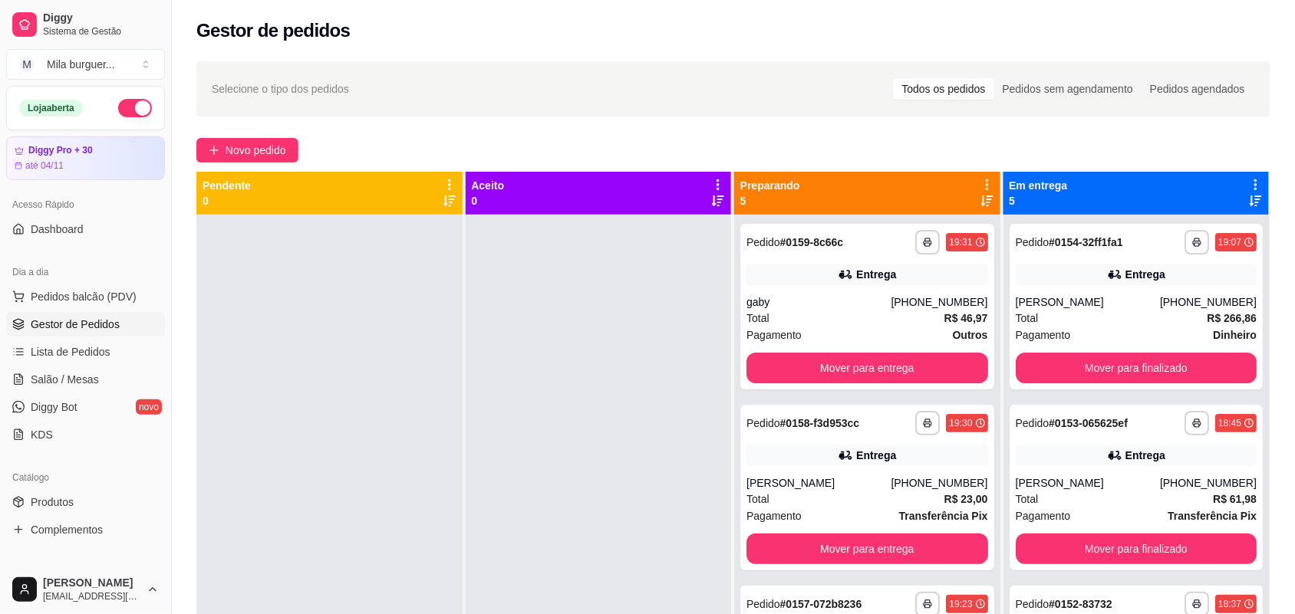
click at [578, 312] on div at bounding box center [599, 522] width 266 height 614
click at [258, 147] on span "Novo pedido" at bounding box center [256, 150] width 61 height 17
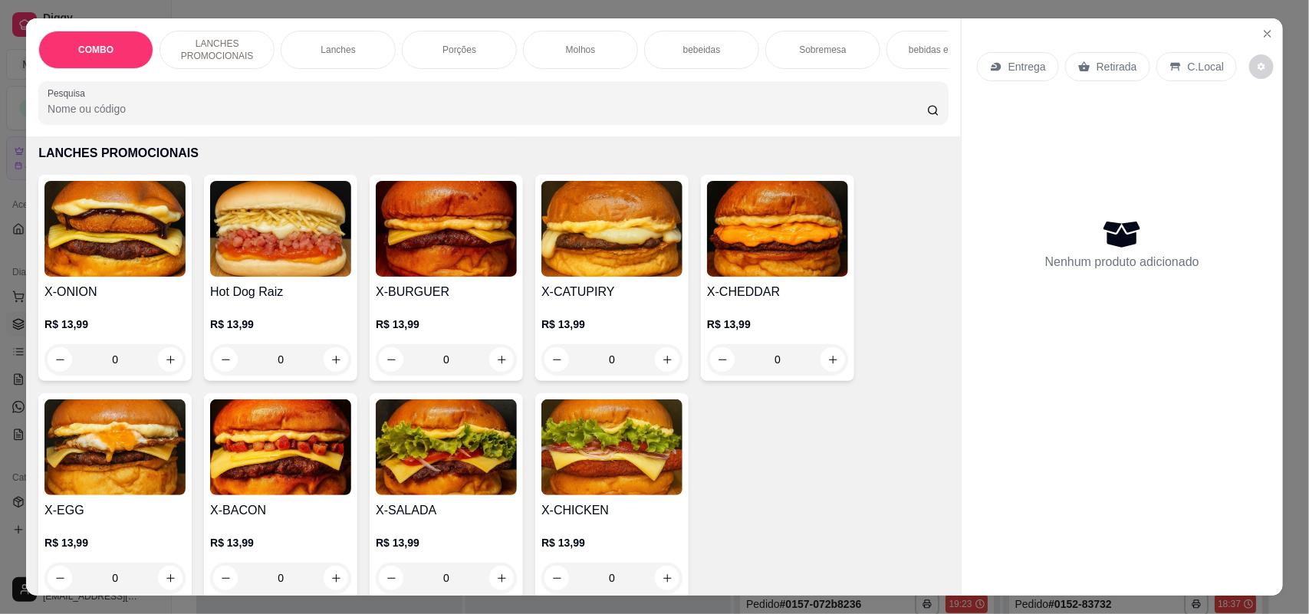
scroll to position [384, 0]
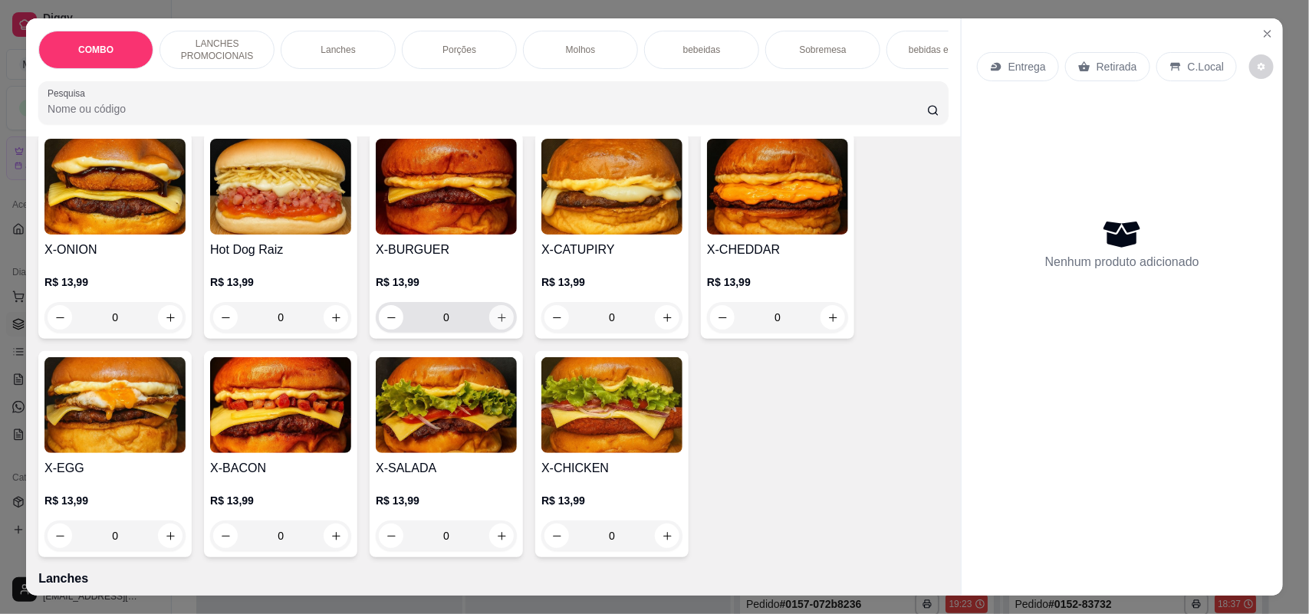
click at [496, 324] on icon "increase-product-quantity" at bounding box center [502, 318] width 12 height 12
type input "1"
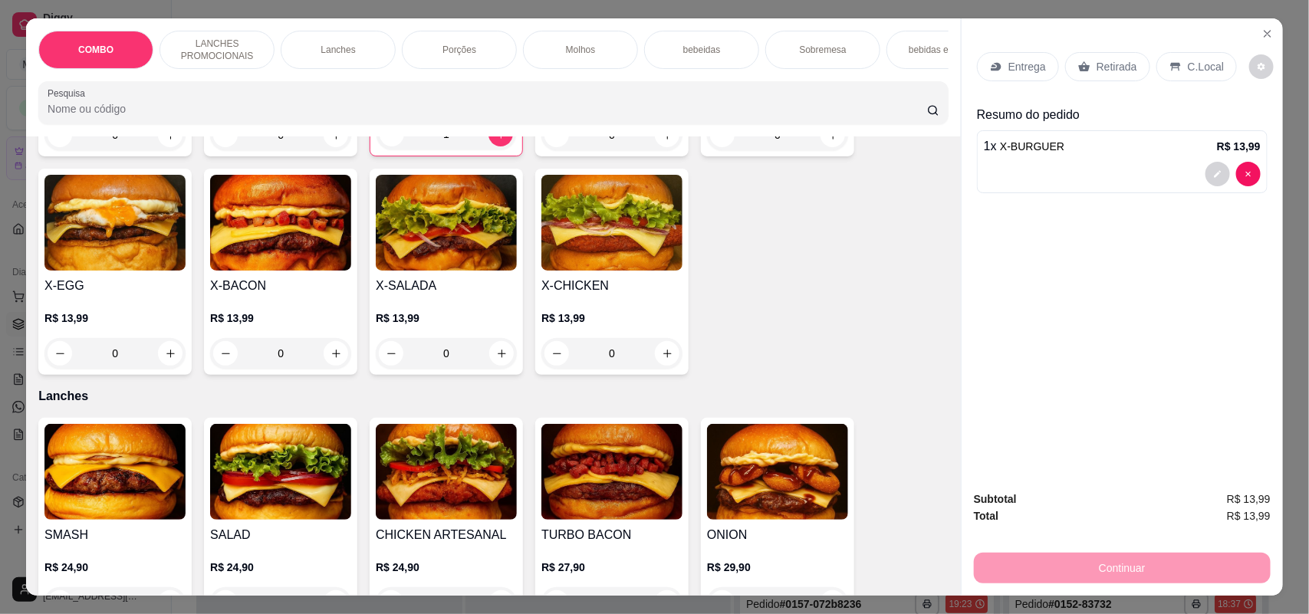
scroll to position [575, 0]
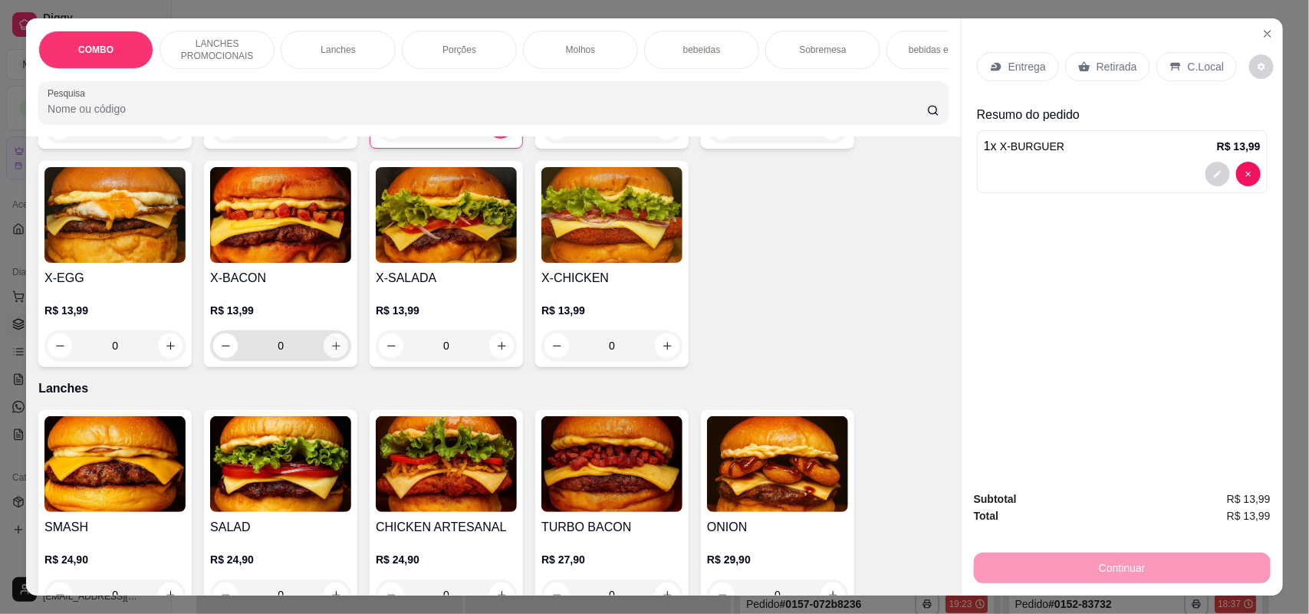
click at [331, 352] on icon "increase-product-quantity" at bounding box center [337, 347] width 12 height 12
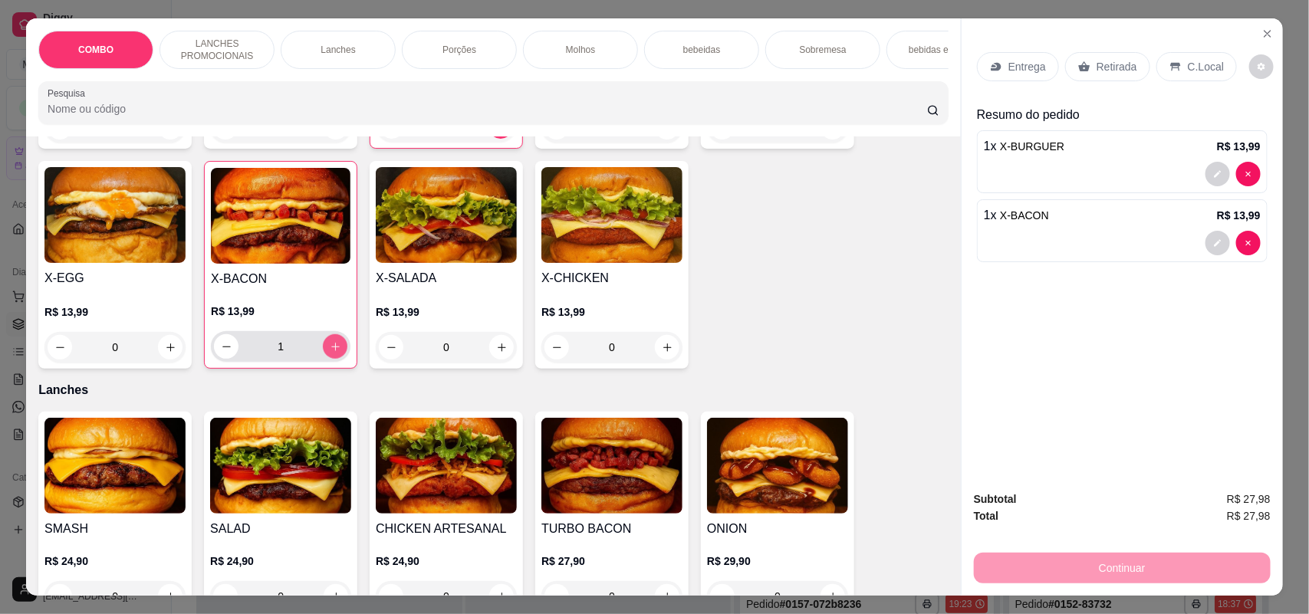
click at [330, 353] on icon "increase-product-quantity" at bounding box center [336, 347] width 12 height 12
type input "4"
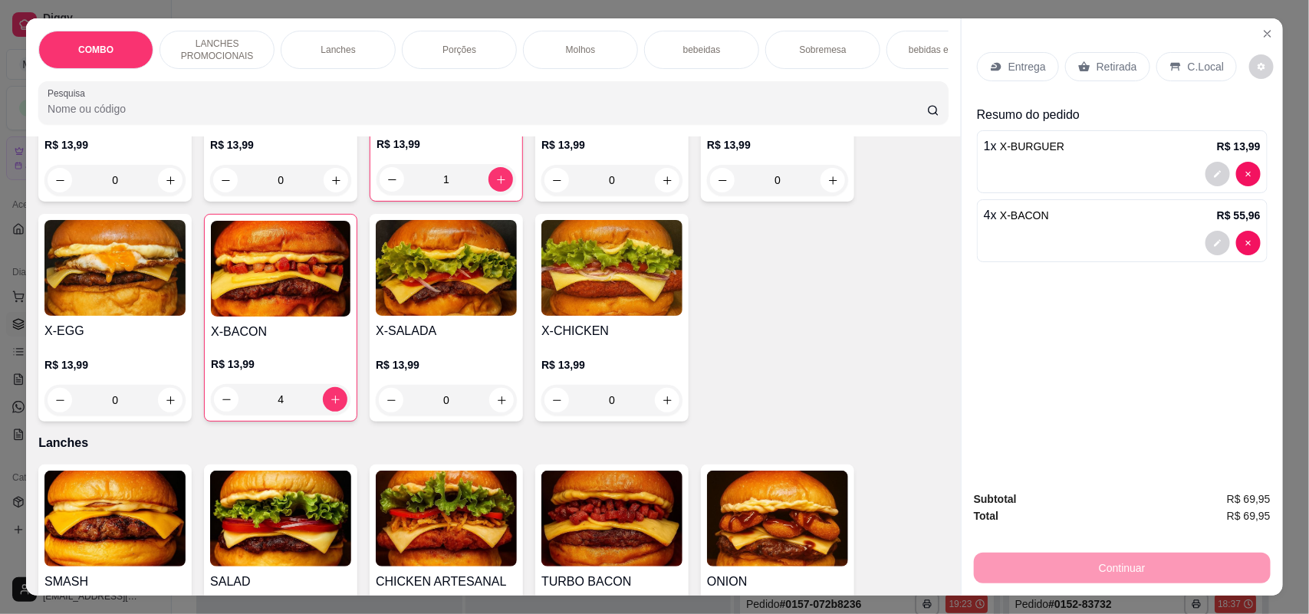
scroll to position [479, 0]
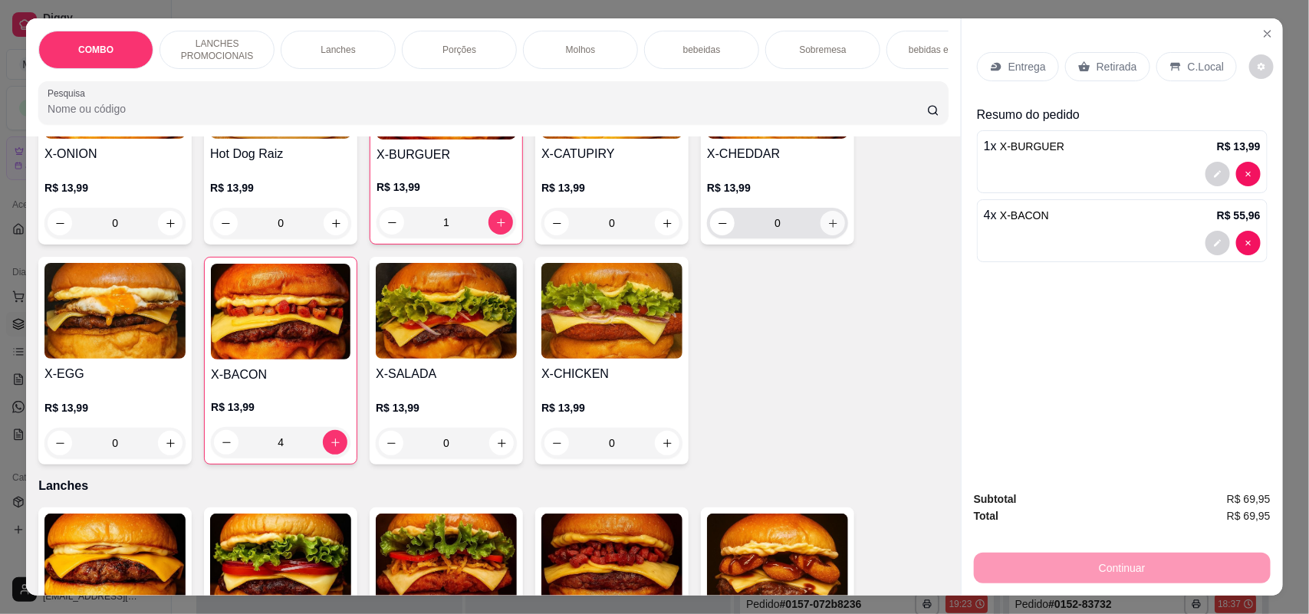
click at [828, 229] on icon "increase-product-quantity" at bounding box center [834, 224] width 12 height 12
click at [827, 229] on icon "increase-product-quantity" at bounding box center [833, 223] width 12 height 12
type input "3"
click at [1009, 61] on p "Entrega" at bounding box center [1028, 66] width 38 height 15
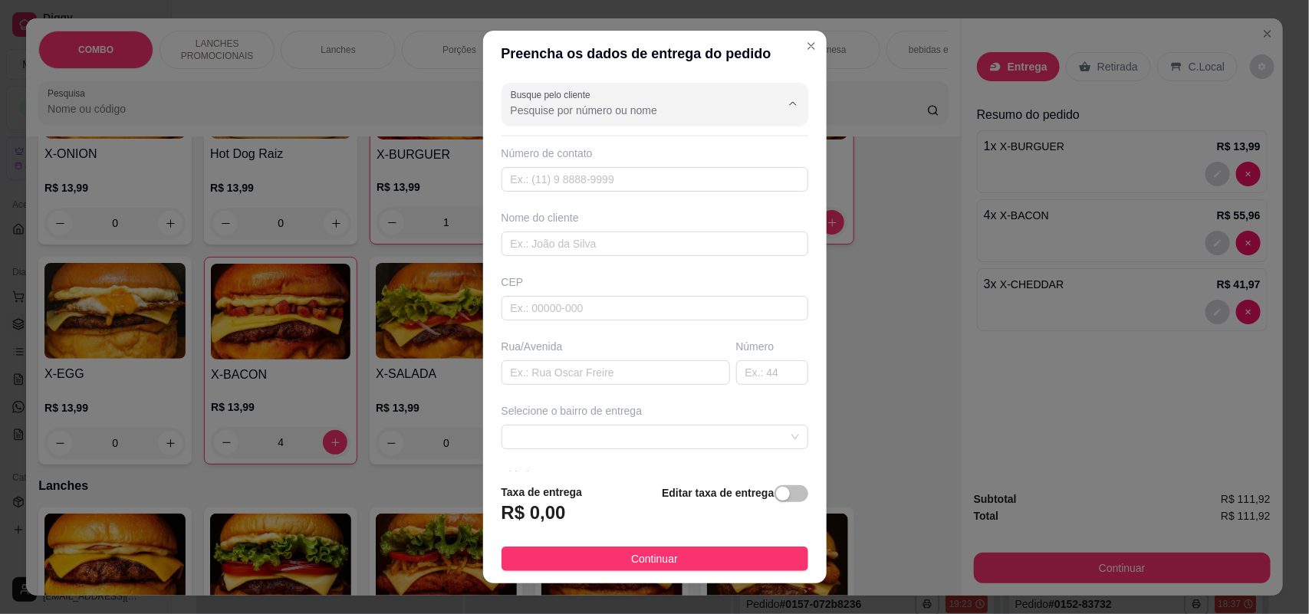
click at [631, 103] on input "Busque pelo cliente" at bounding box center [633, 110] width 245 height 15
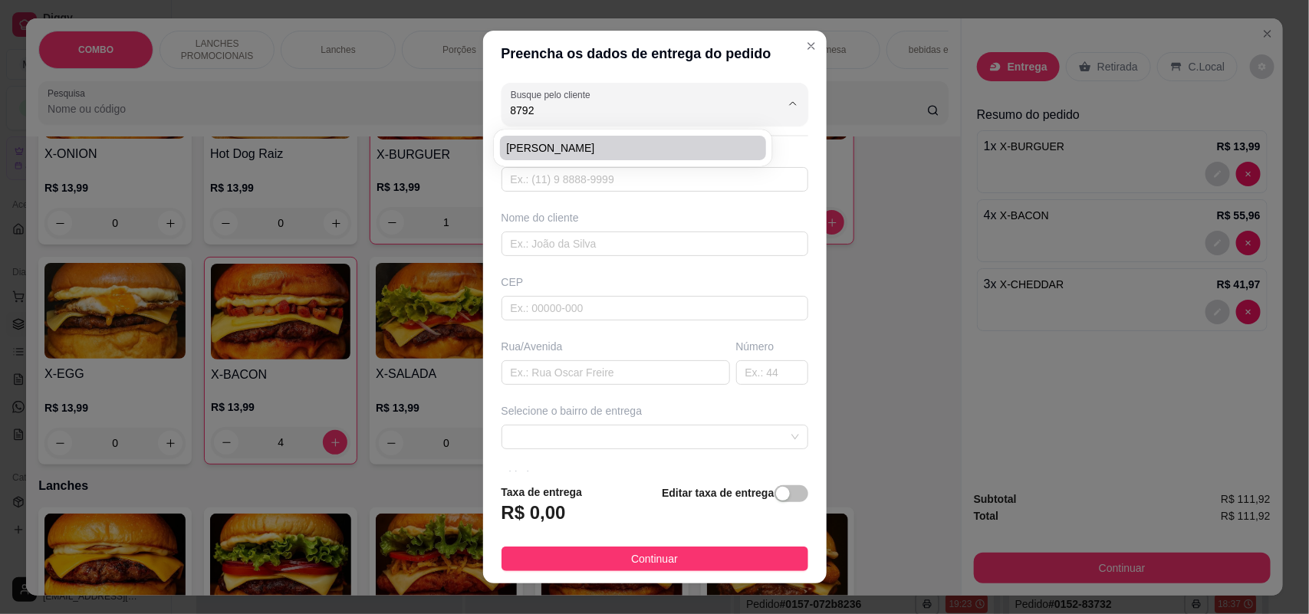
click at [587, 148] on span "[PERSON_NAME]" at bounding box center [625, 147] width 239 height 15
type input "[PERSON_NAME]"
type input "15996898792"
type input "[PERSON_NAME]"
type input "18079302"
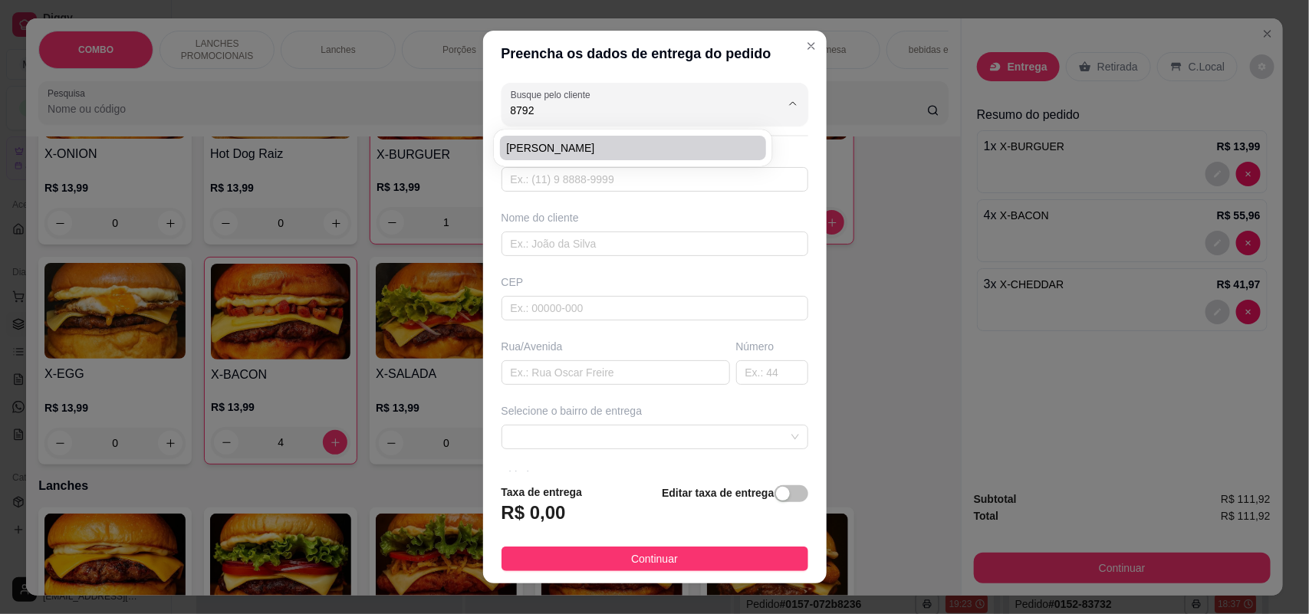
type input "Rua [PERSON_NAME]"
type input "133"
type input "Sorocaba"
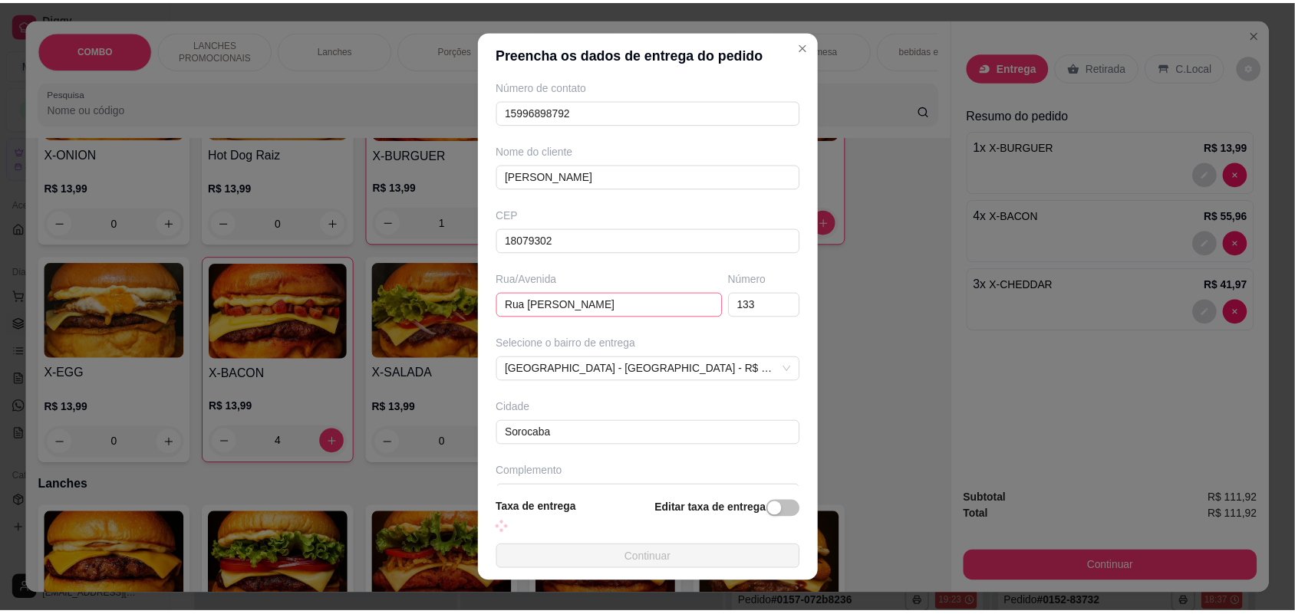
scroll to position [96, 0]
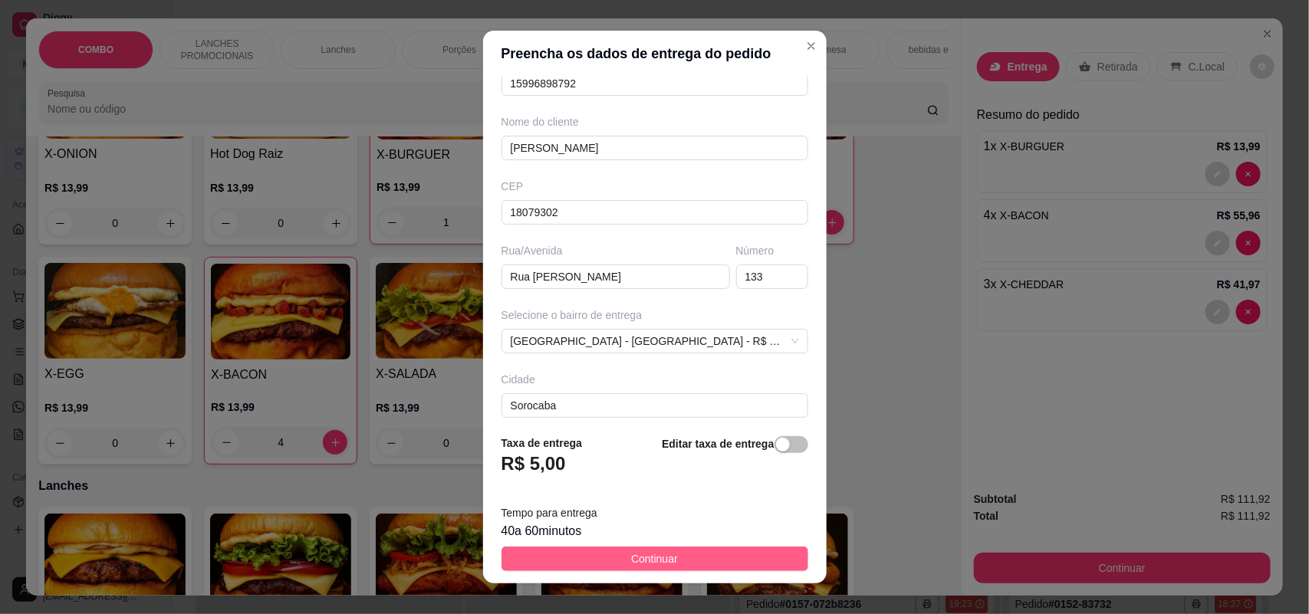
type input "[PERSON_NAME]"
click at [656, 558] on span "Continuar" at bounding box center [654, 559] width 47 height 17
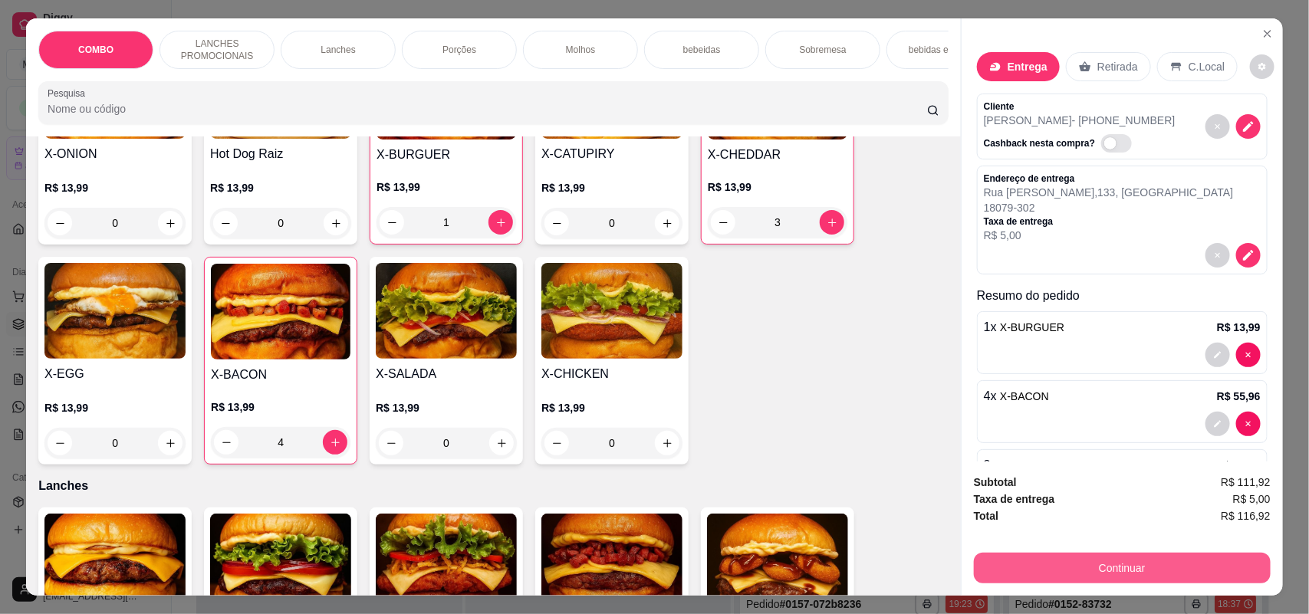
click at [1189, 569] on button "Continuar" at bounding box center [1122, 568] width 297 height 31
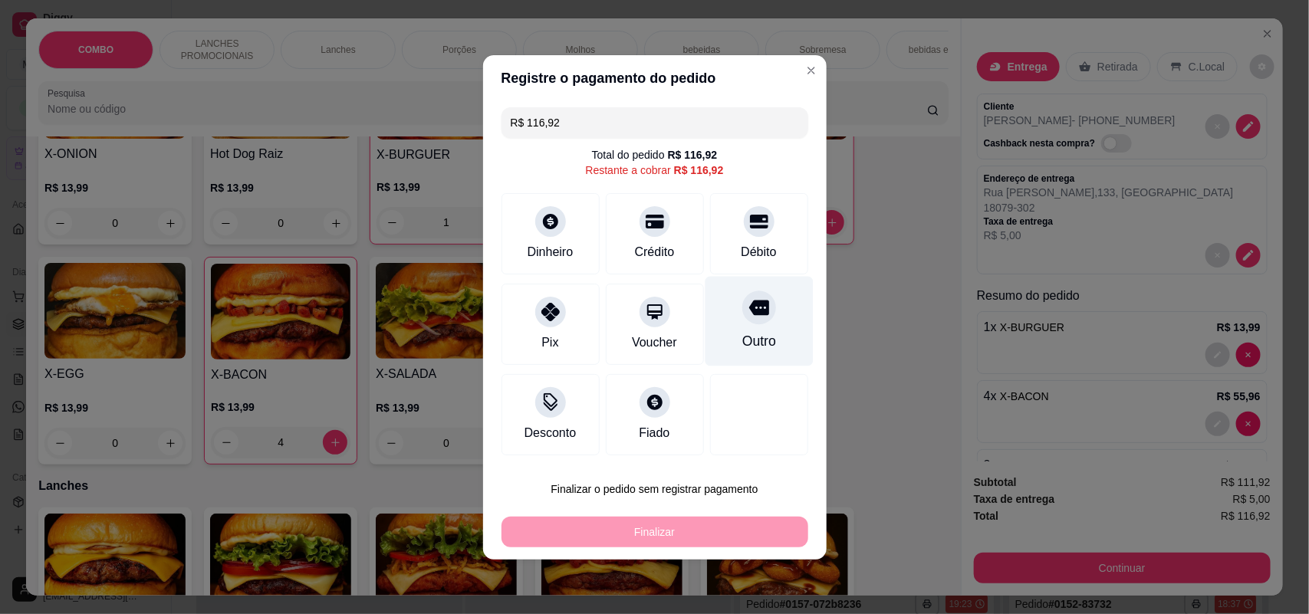
click at [742, 351] on div "Outro" at bounding box center [759, 341] width 34 height 20
type input "R$ 0,00"
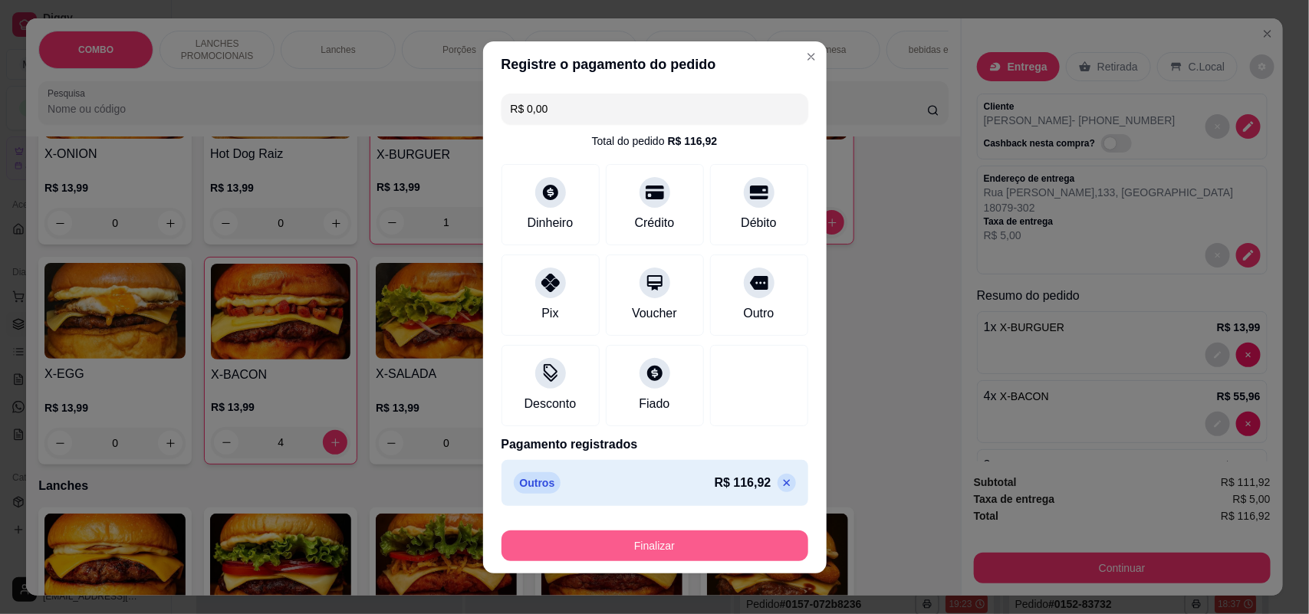
click at [738, 551] on button "Finalizar" at bounding box center [655, 546] width 307 height 31
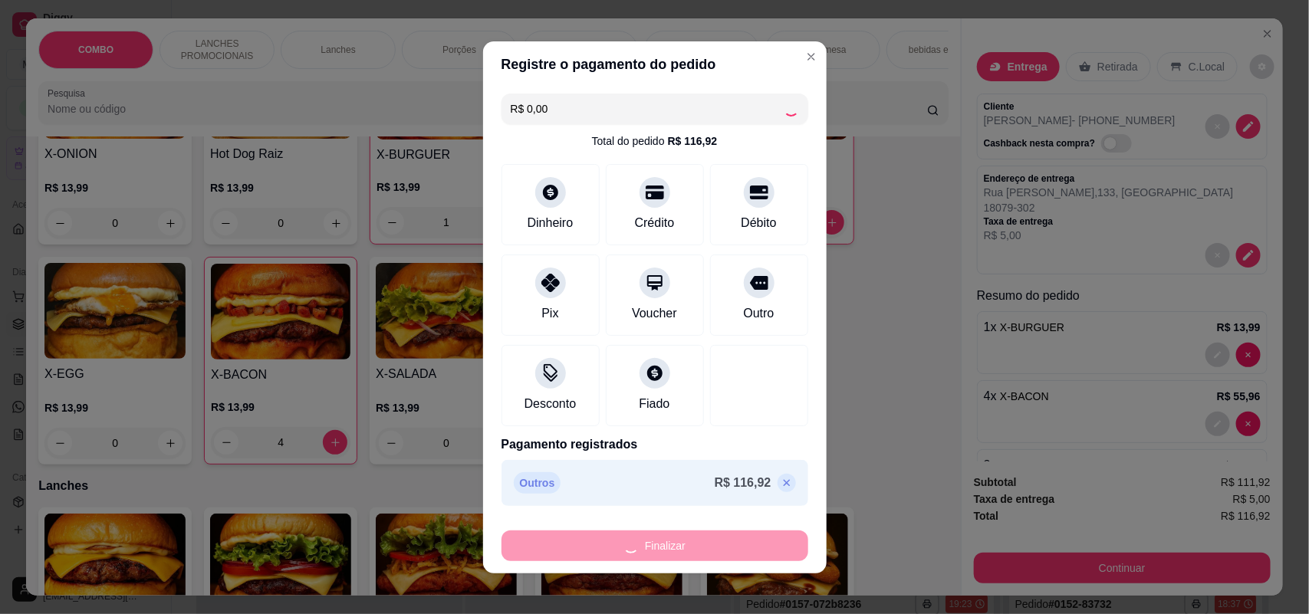
type input "0"
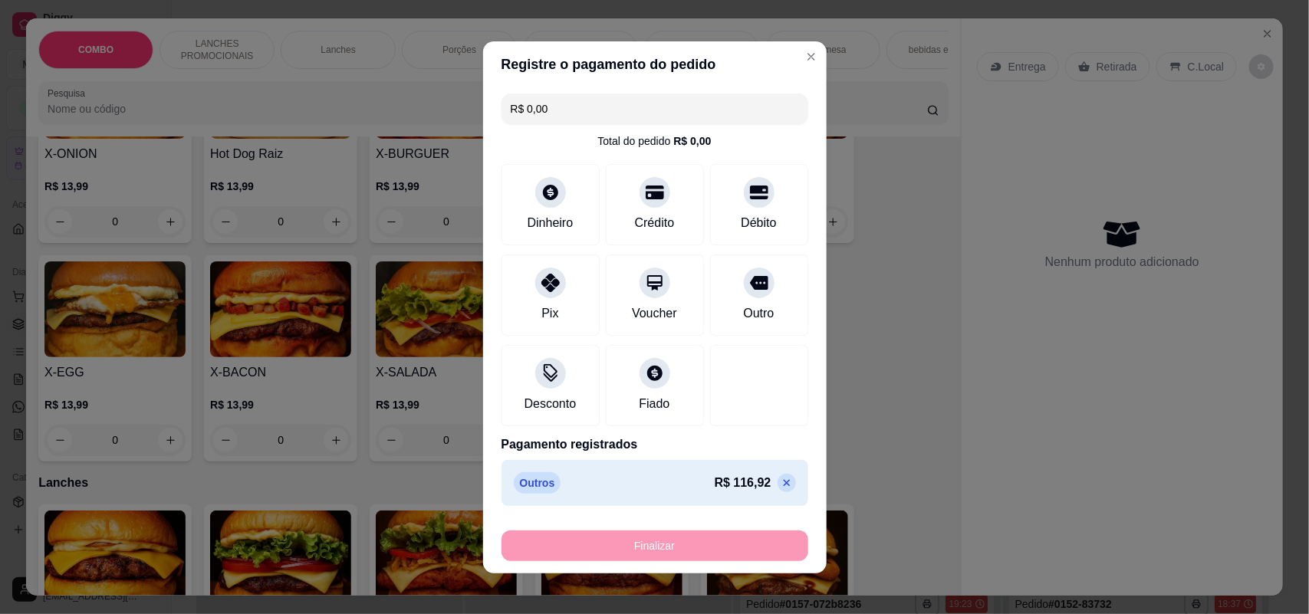
type input "-R$ 116,92"
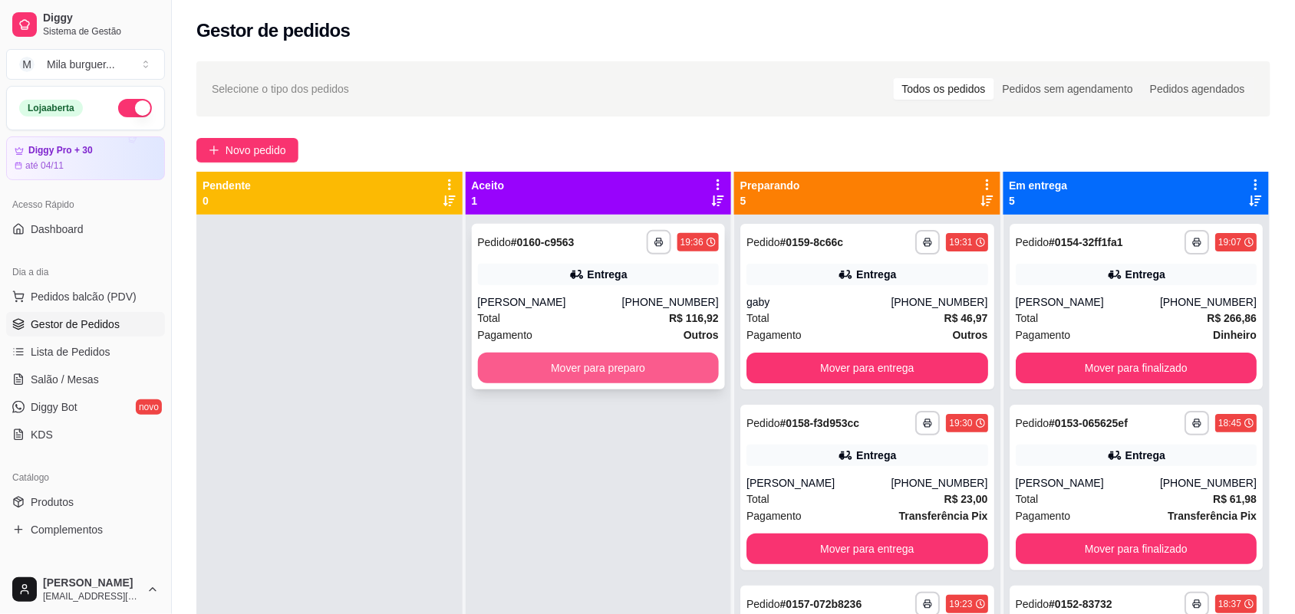
click at [527, 361] on button "Mover para preparo" at bounding box center [599, 368] width 242 height 31
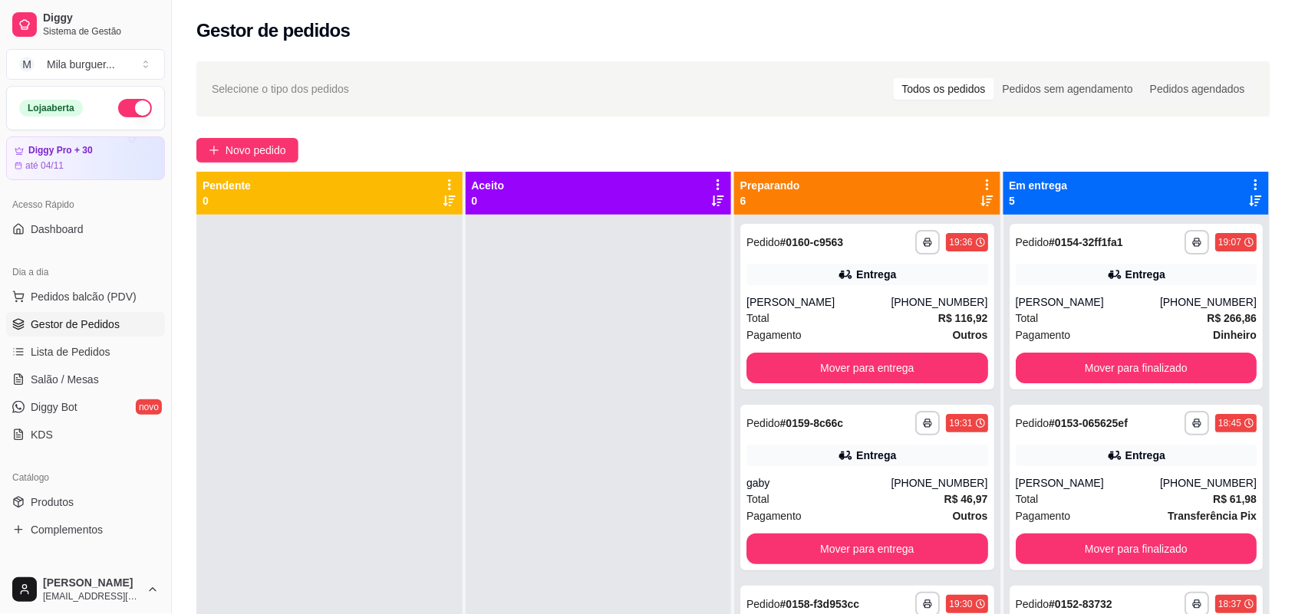
click at [656, 328] on div at bounding box center [599, 522] width 266 height 614
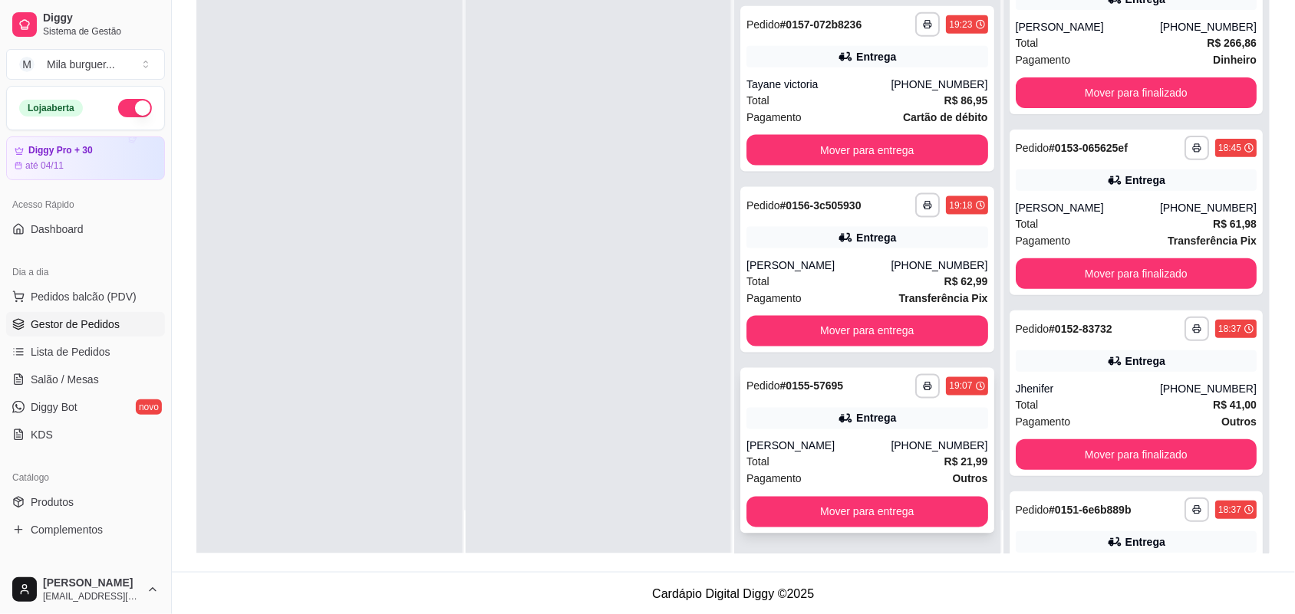
scroll to position [234, 0]
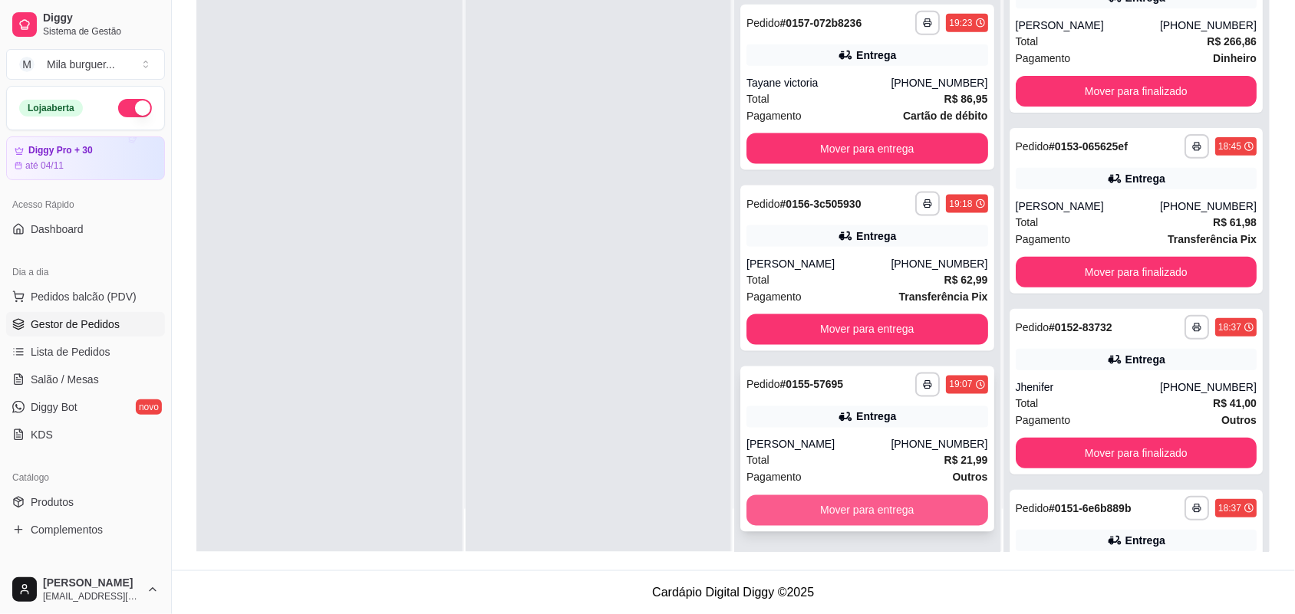
click at [815, 502] on button "Mover para entrega" at bounding box center [867, 510] width 242 height 31
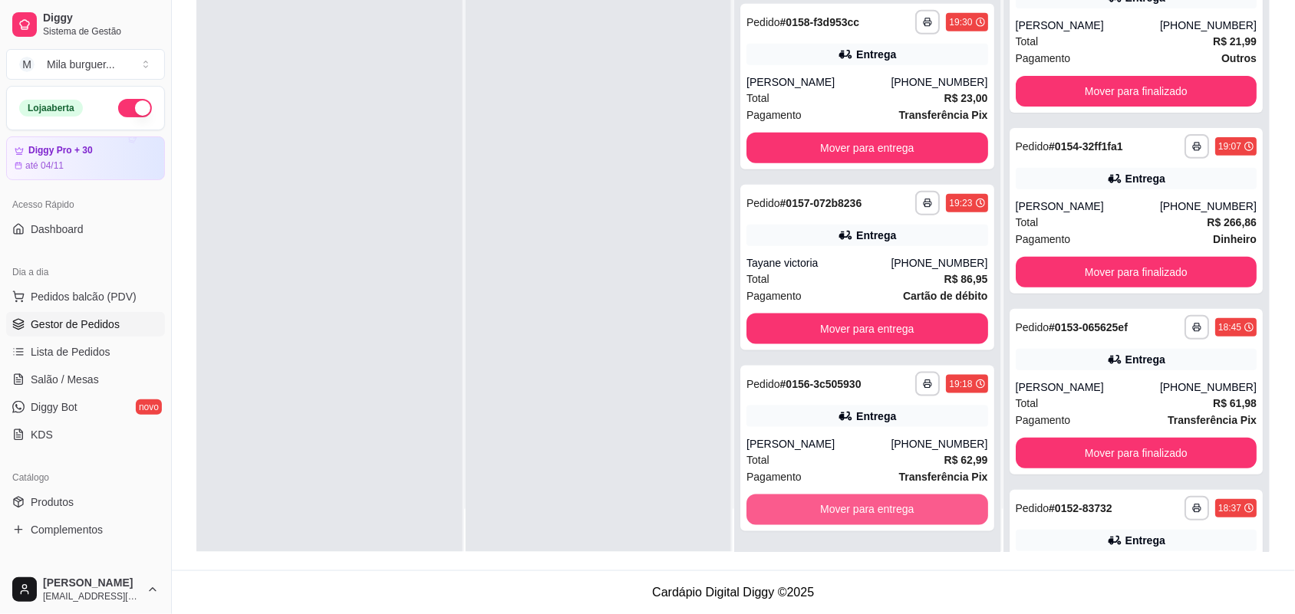
click at [815, 502] on button "Mover para entrega" at bounding box center [867, 510] width 242 height 31
click at [815, 502] on button "Mover para entrega" at bounding box center [867, 510] width 234 height 30
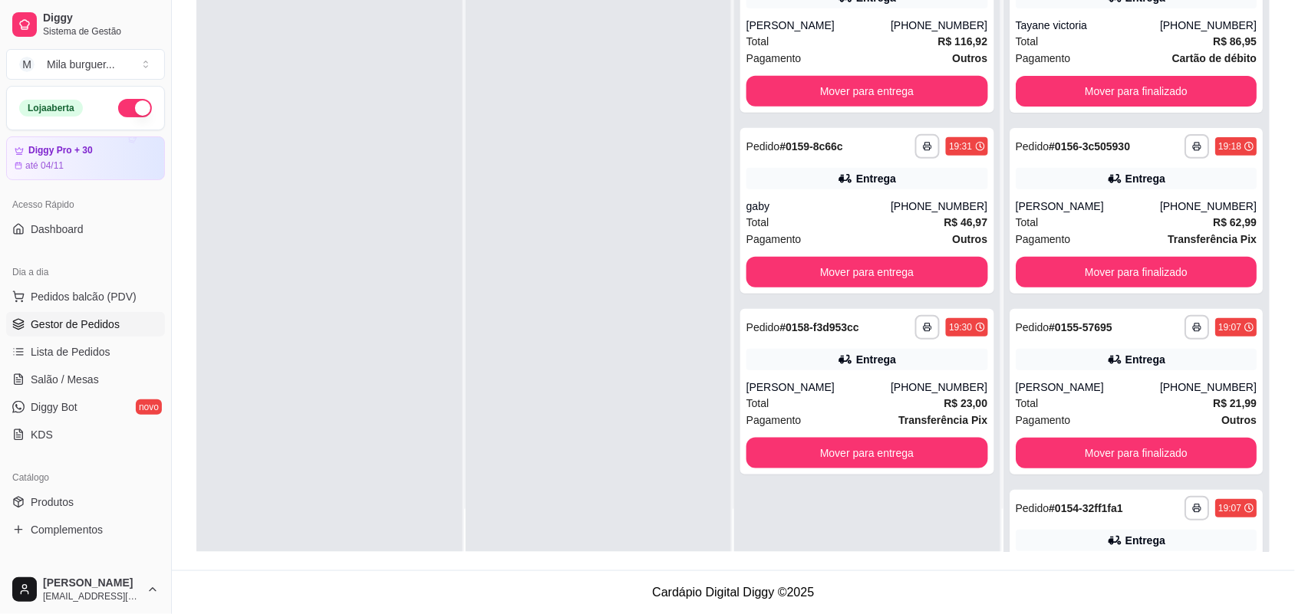
scroll to position [0, 0]
click at [815, 502] on div "**********" at bounding box center [867, 245] width 266 height 614
click at [848, 438] on button "Mover para entrega" at bounding box center [867, 453] width 242 height 31
click at [844, 445] on button "Mover para entrega" at bounding box center [867, 454] width 234 height 30
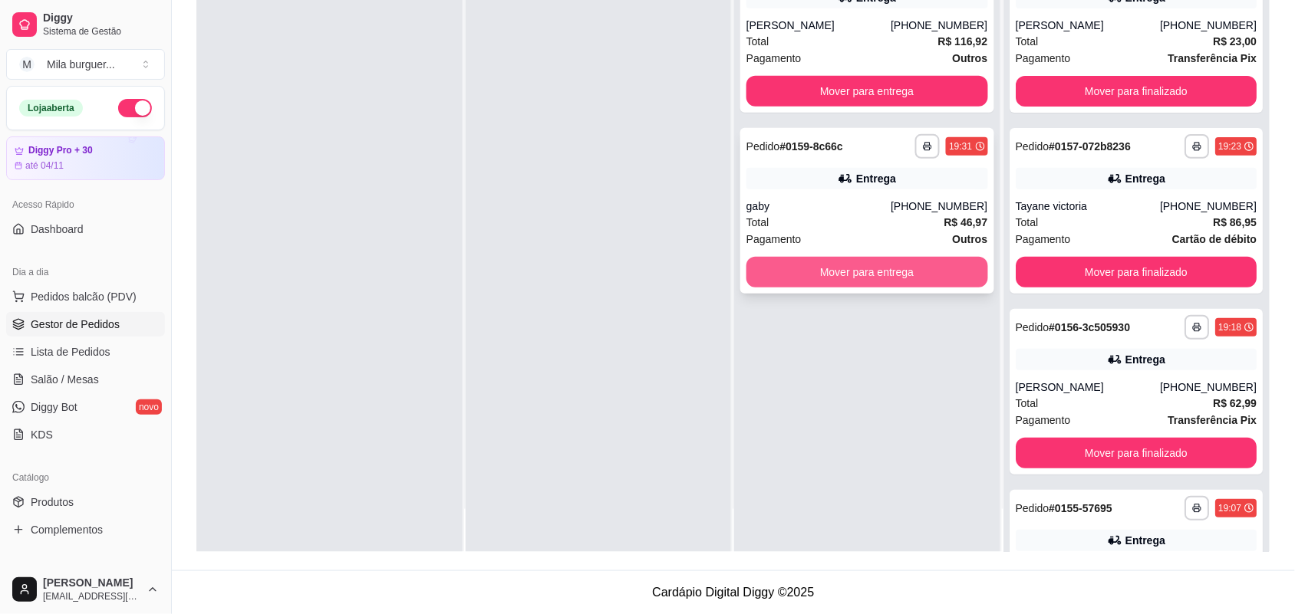
click at [838, 277] on button "Mover para entrega" at bounding box center [867, 272] width 242 height 31
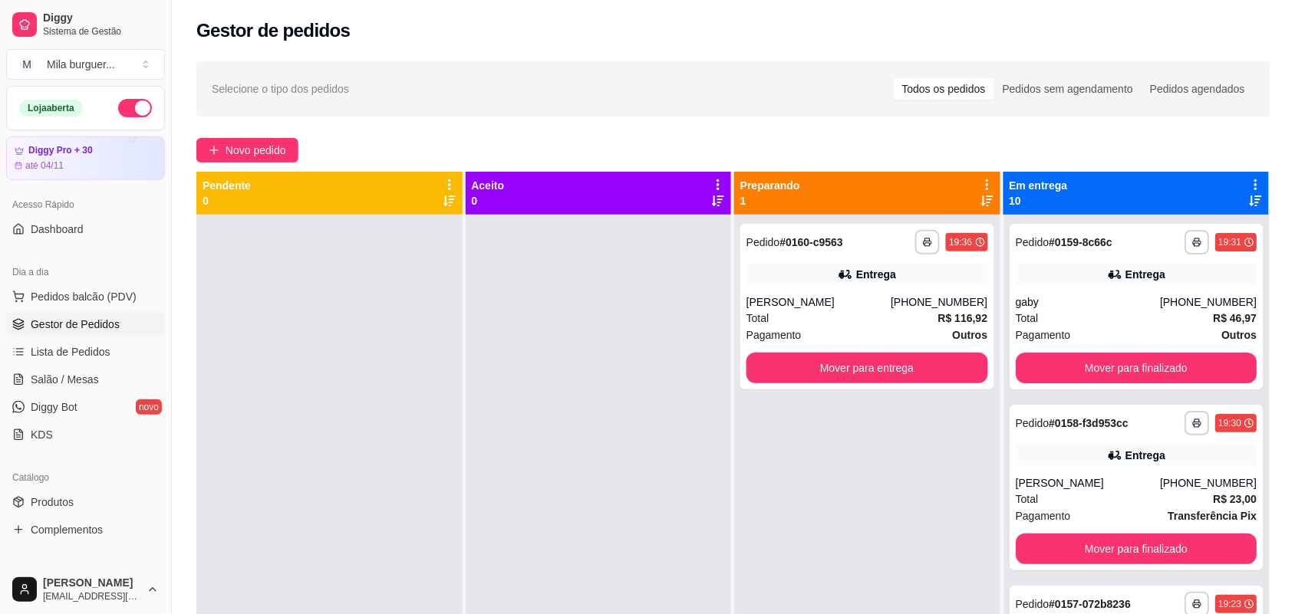
click at [630, 263] on div at bounding box center [599, 522] width 266 height 614
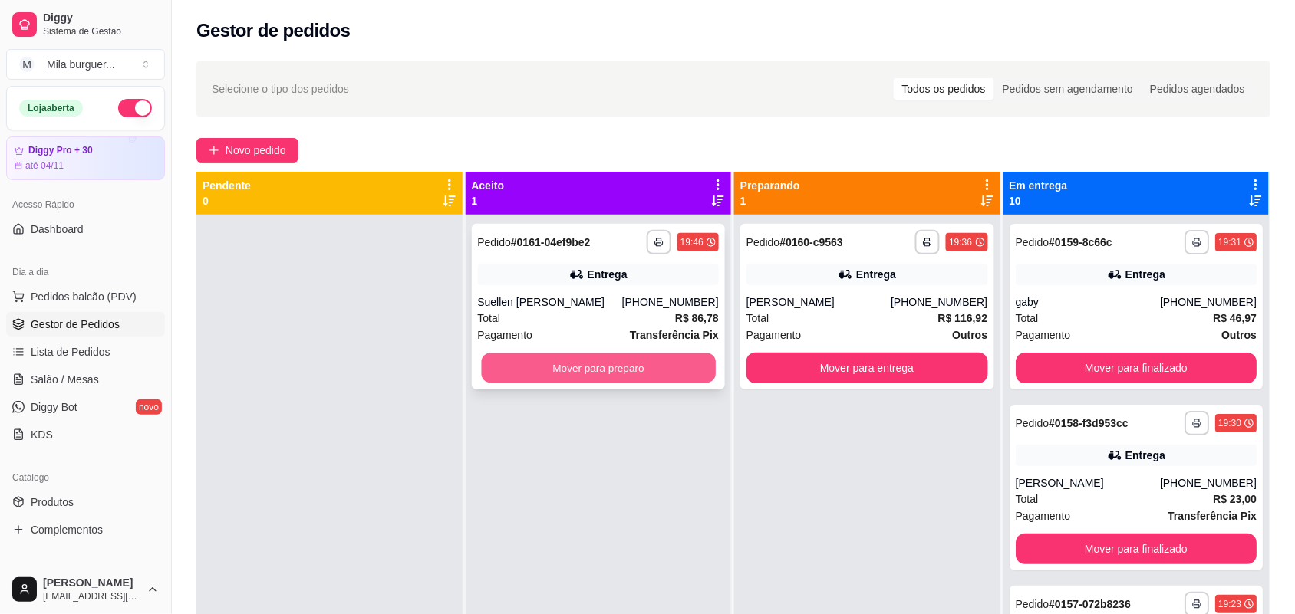
click at [542, 367] on button "Mover para preparo" at bounding box center [598, 369] width 234 height 30
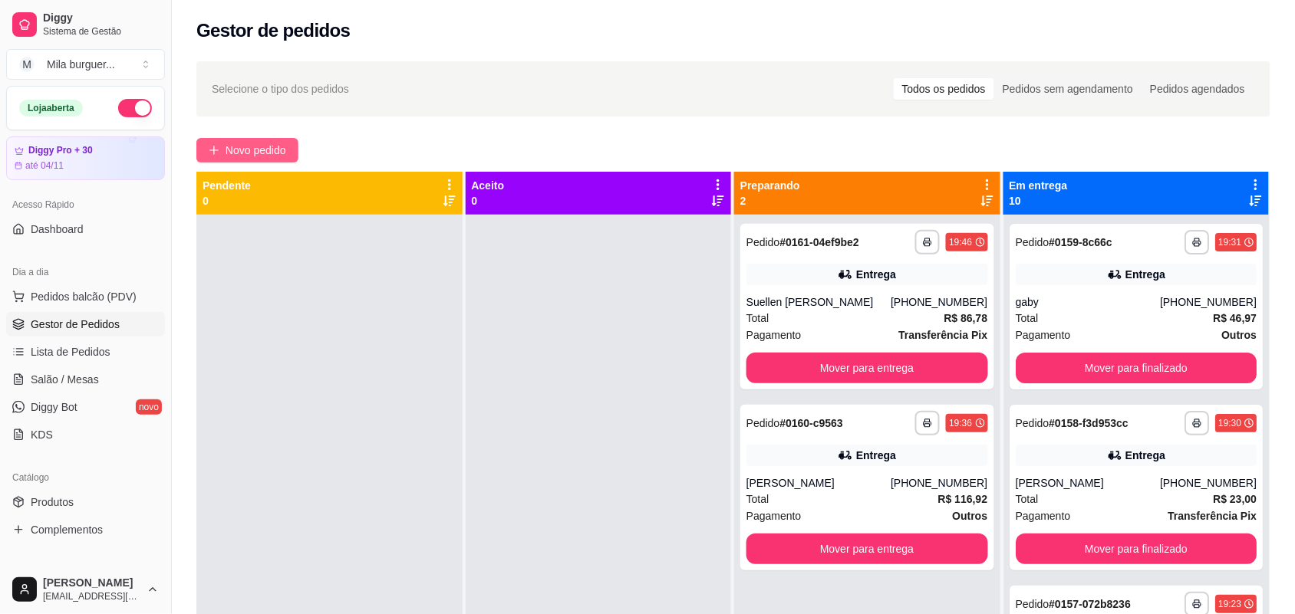
click at [272, 148] on span "Novo pedido" at bounding box center [256, 150] width 61 height 17
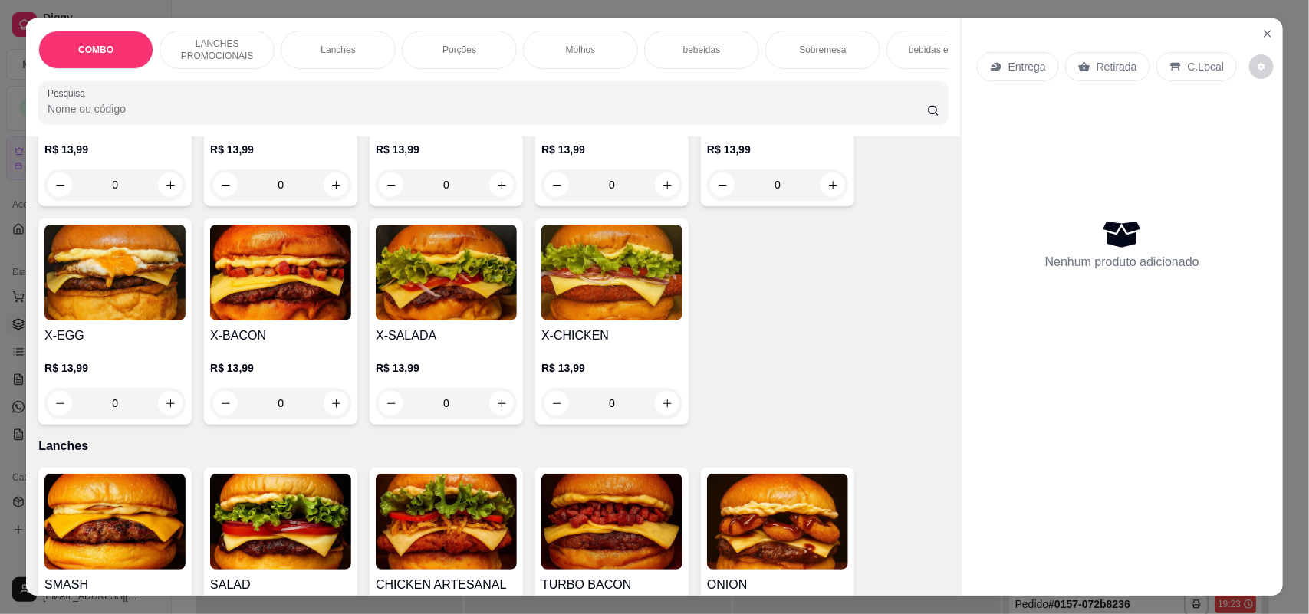
scroll to position [479, 0]
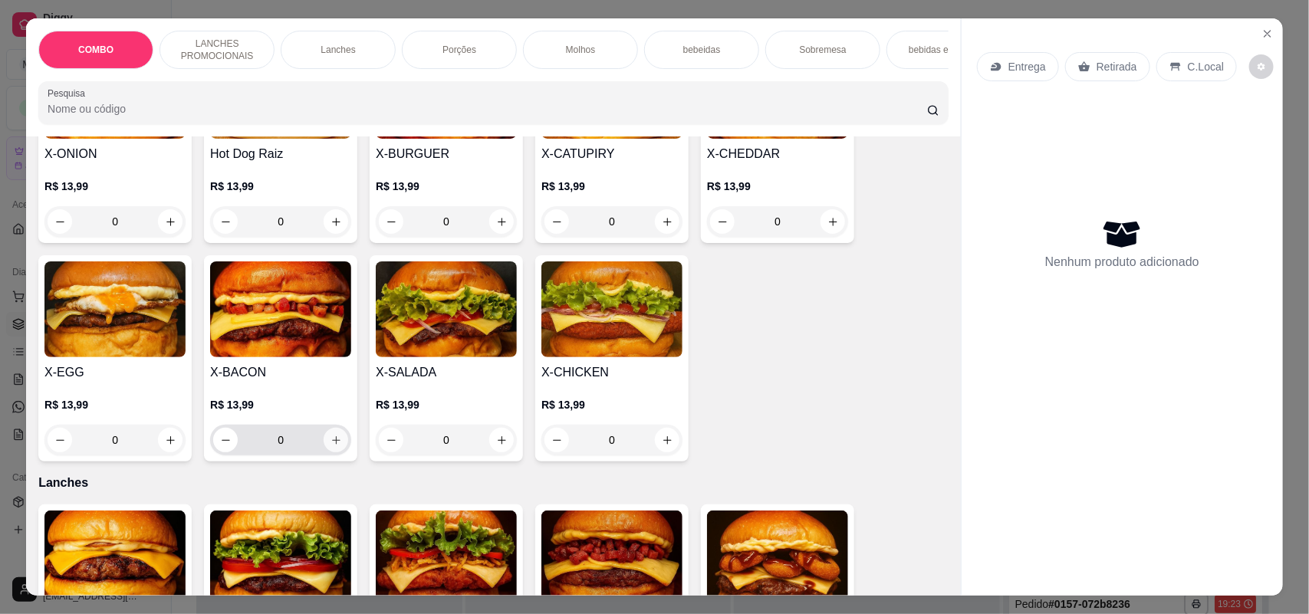
click at [332, 445] on icon "increase-product-quantity" at bounding box center [336, 440] width 8 height 8
type input "1"
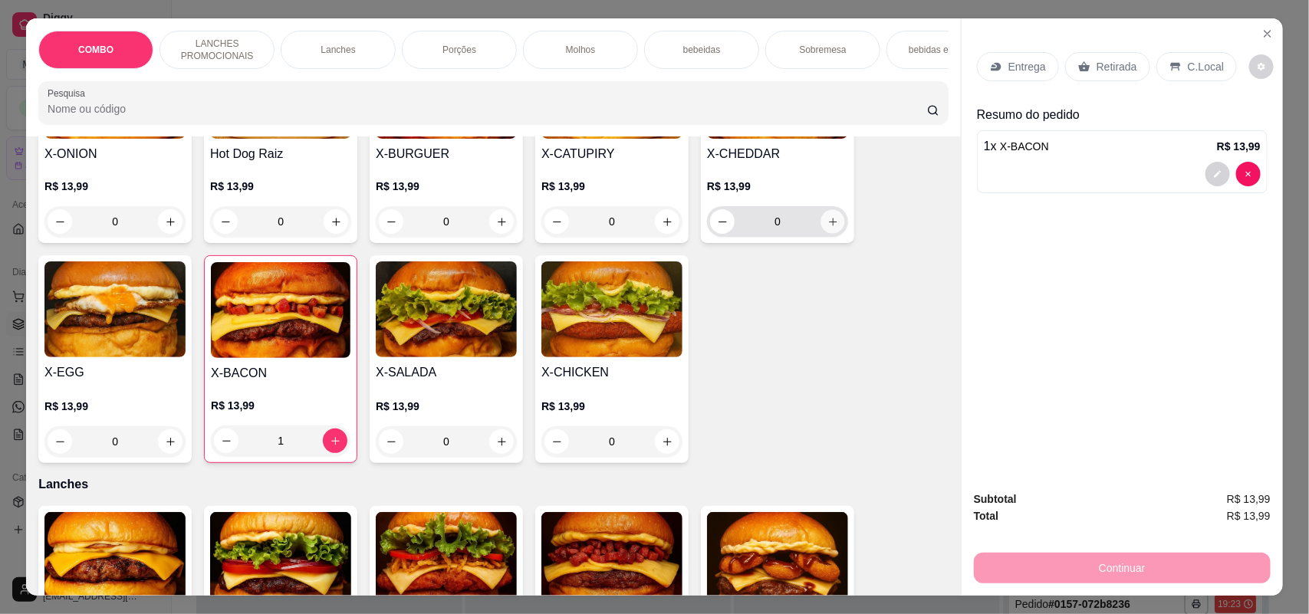
click at [828, 228] on icon "increase-product-quantity" at bounding box center [834, 222] width 12 height 12
type input "1"
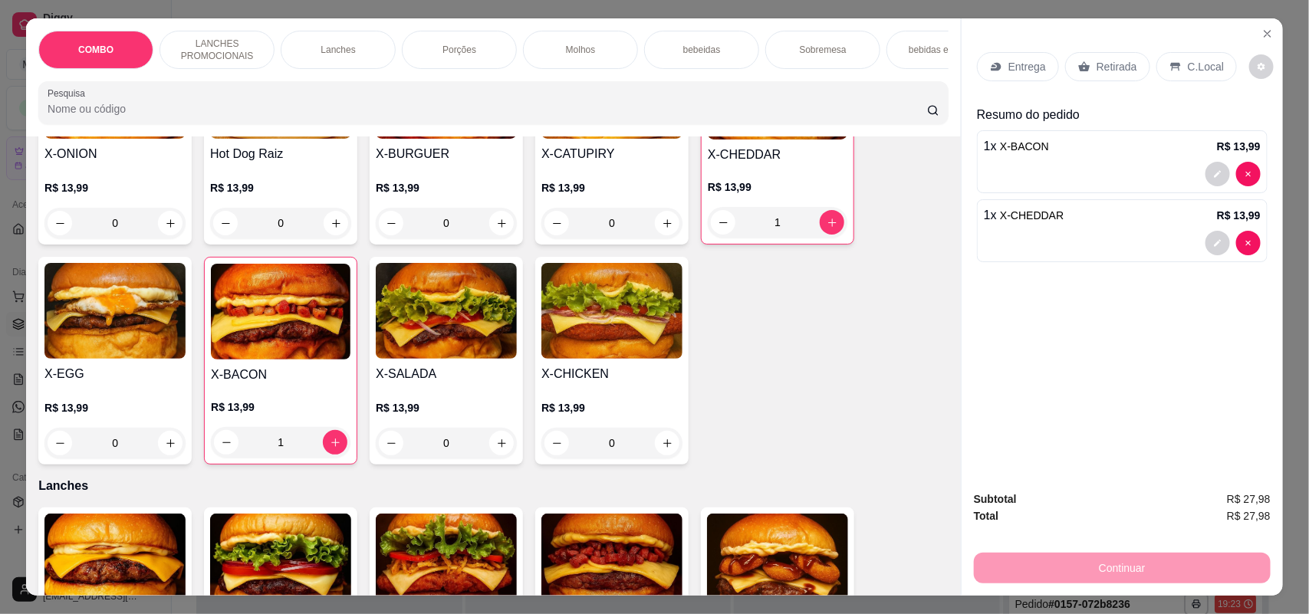
scroll to position [384, 0]
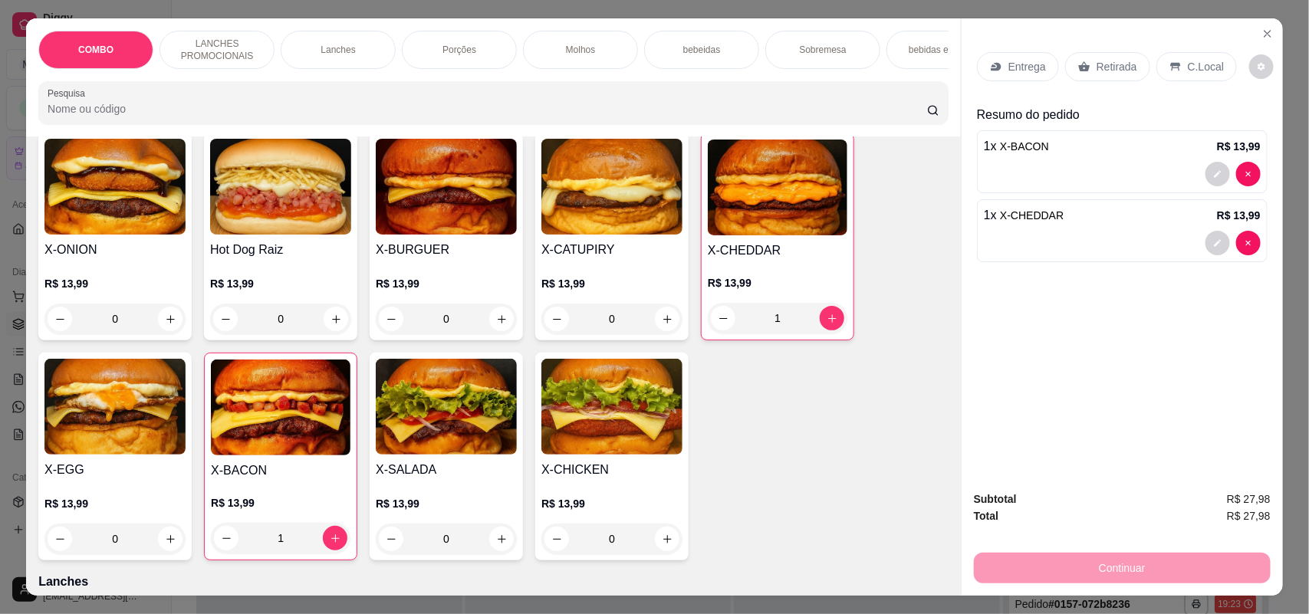
click at [331, 334] on div "0" at bounding box center [280, 319] width 141 height 31
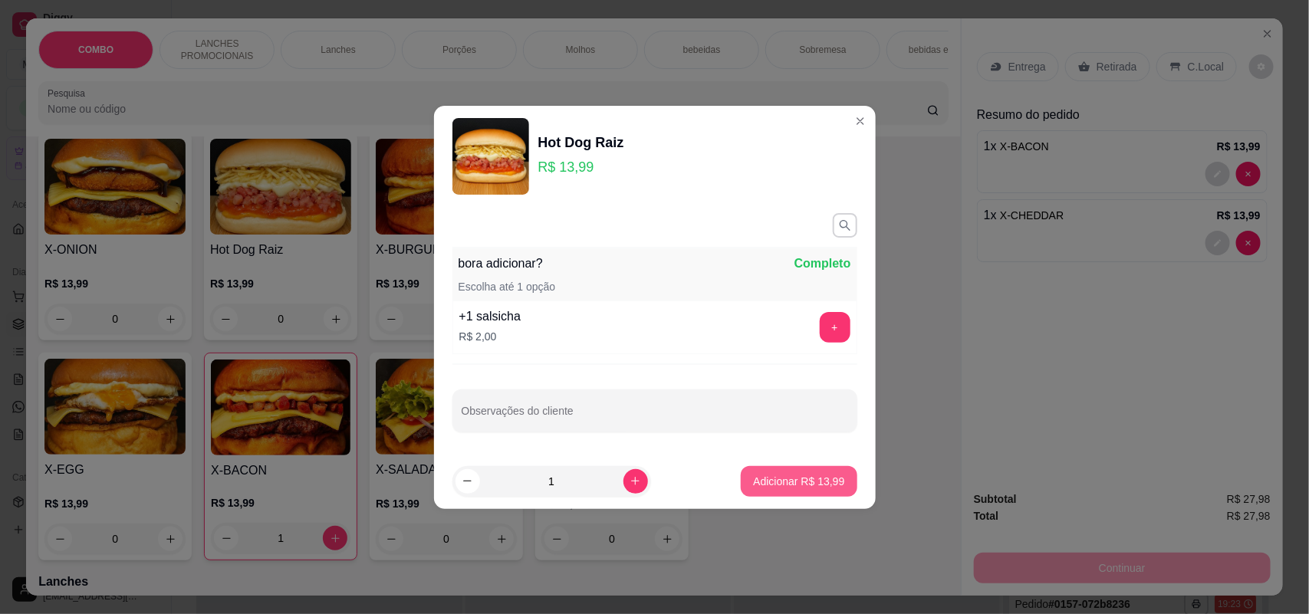
click at [786, 480] on p "Adicionar R$ 13,99" at bounding box center [798, 481] width 91 height 15
type input "1"
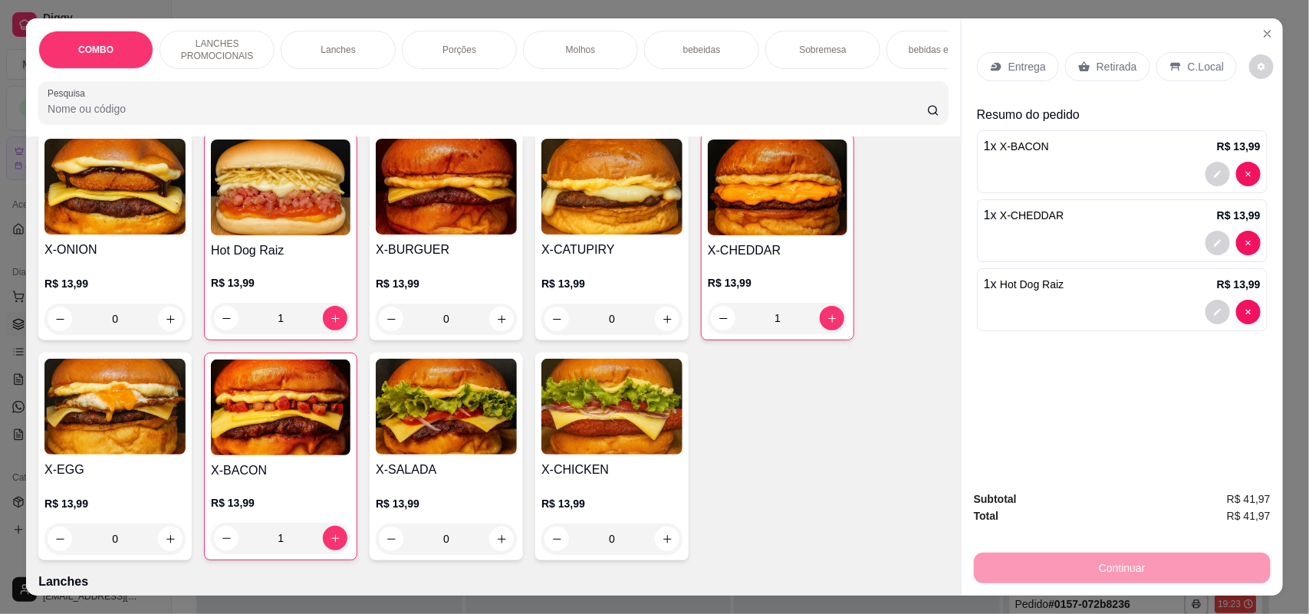
click at [712, 33] on div "bebeidas" at bounding box center [701, 50] width 115 height 38
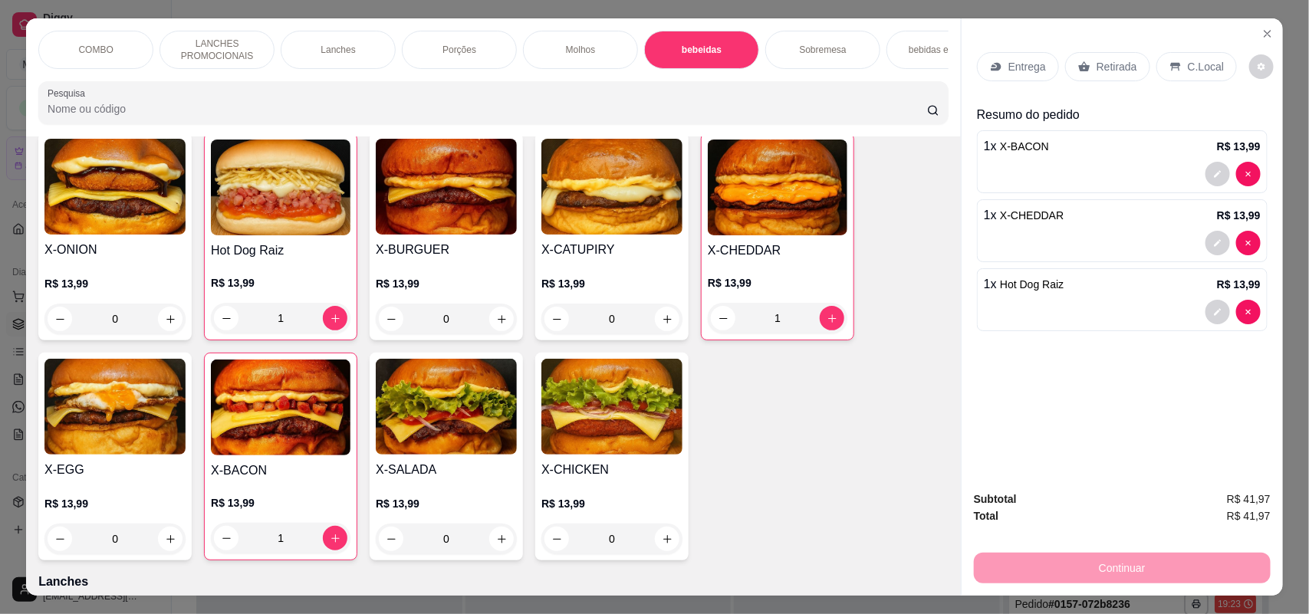
scroll to position [31, 0]
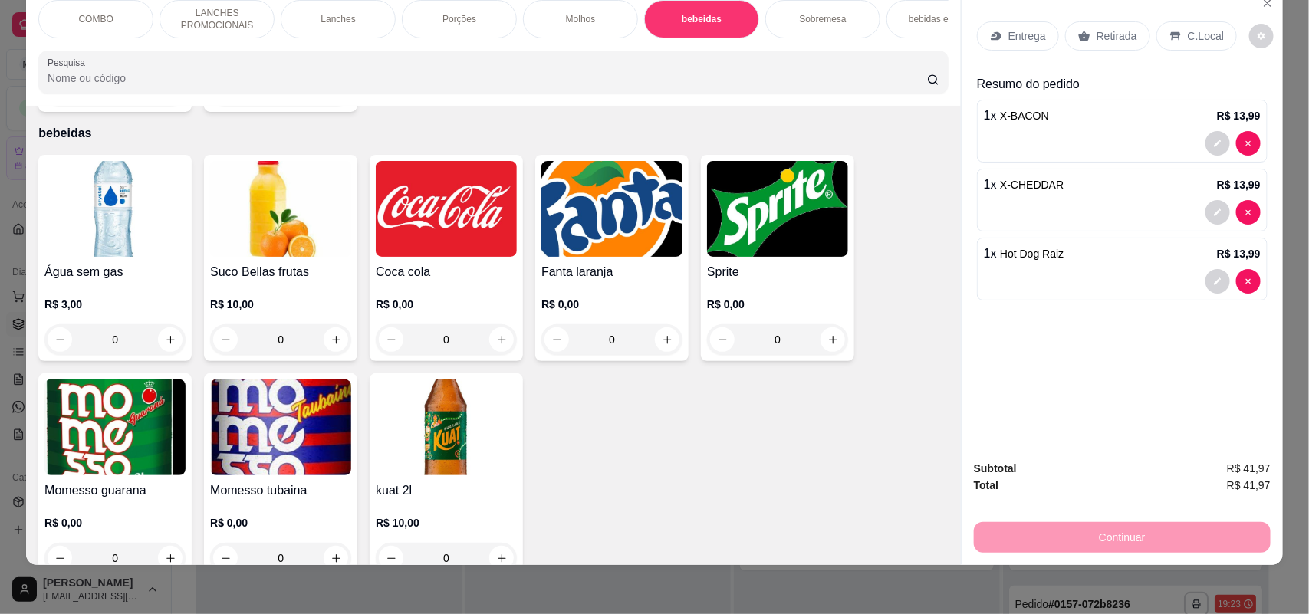
click at [455, 266] on h4 "Coca cola" at bounding box center [446, 272] width 141 height 18
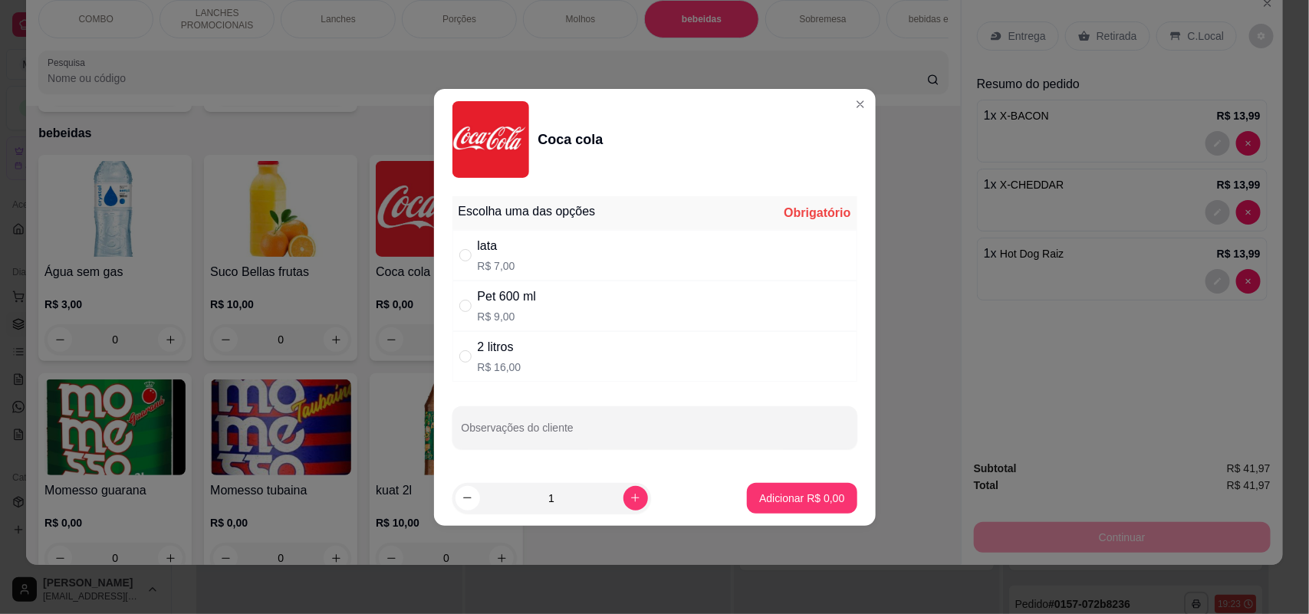
click at [543, 252] on div "lata R$ 7,00" at bounding box center [655, 255] width 405 height 51
radio input "true"
click at [806, 482] on footer "1 Adicionar R$ 7,00" at bounding box center [655, 498] width 442 height 55
click at [795, 492] on p "Adicionar R$ 7,00" at bounding box center [801, 498] width 85 height 15
type input "1"
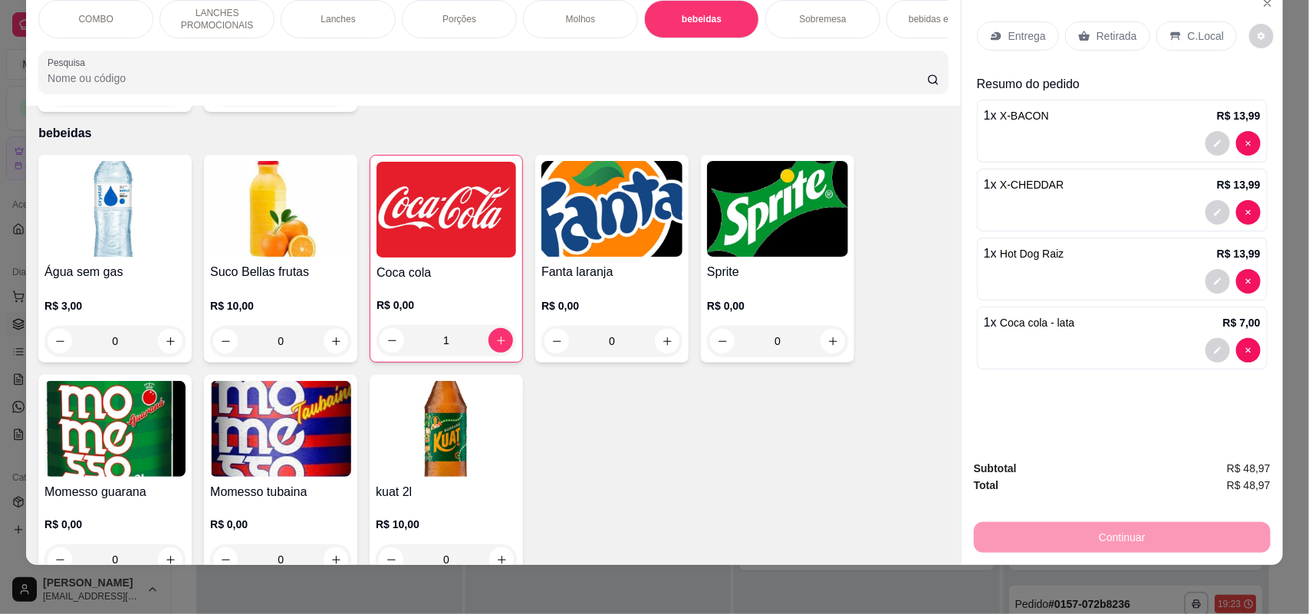
click at [1009, 39] on p "Entrega" at bounding box center [1028, 35] width 38 height 15
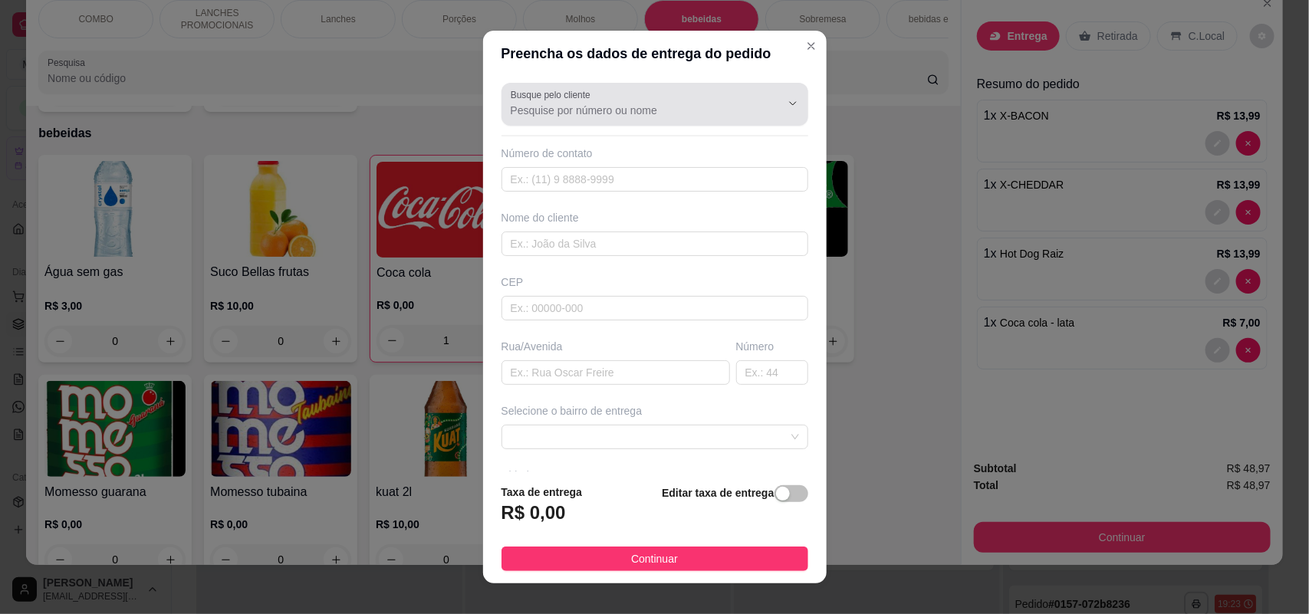
click at [633, 94] on div at bounding box center [655, 104] width 288 height 31
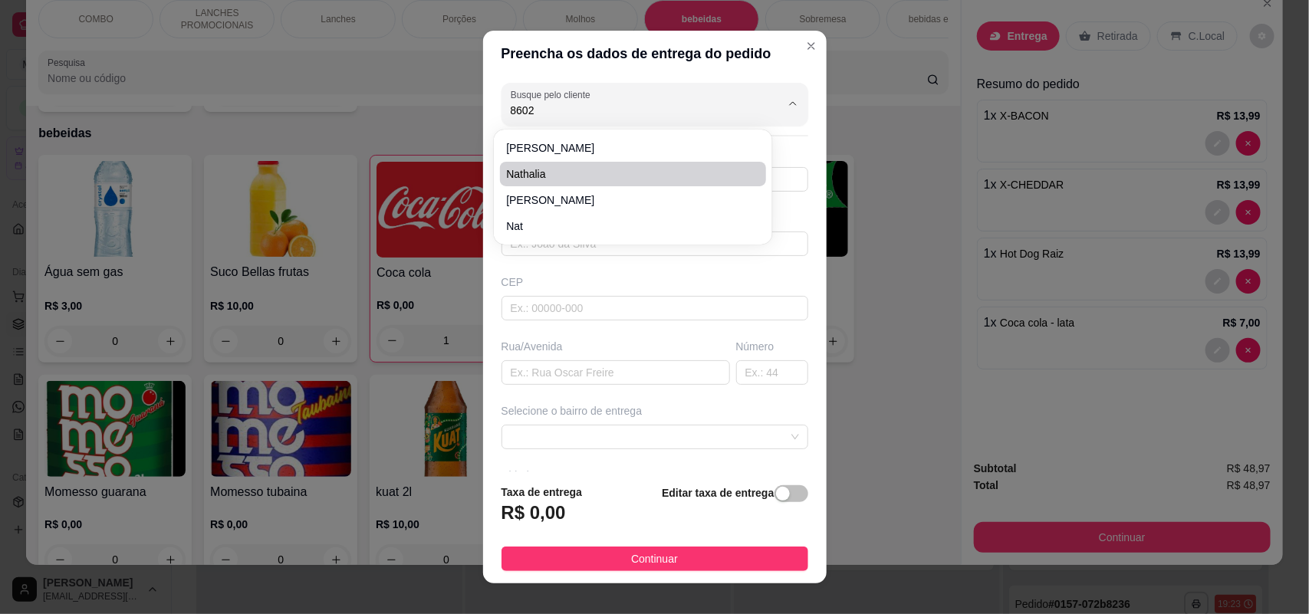
click at [616, 173] on span "Nathalia" at bounding box center [625, 173] width 239 height 15
type input "Nathalia"
type input "996538602"
type input "Nathalia"
type input "Rua [PERSON_NAME]"
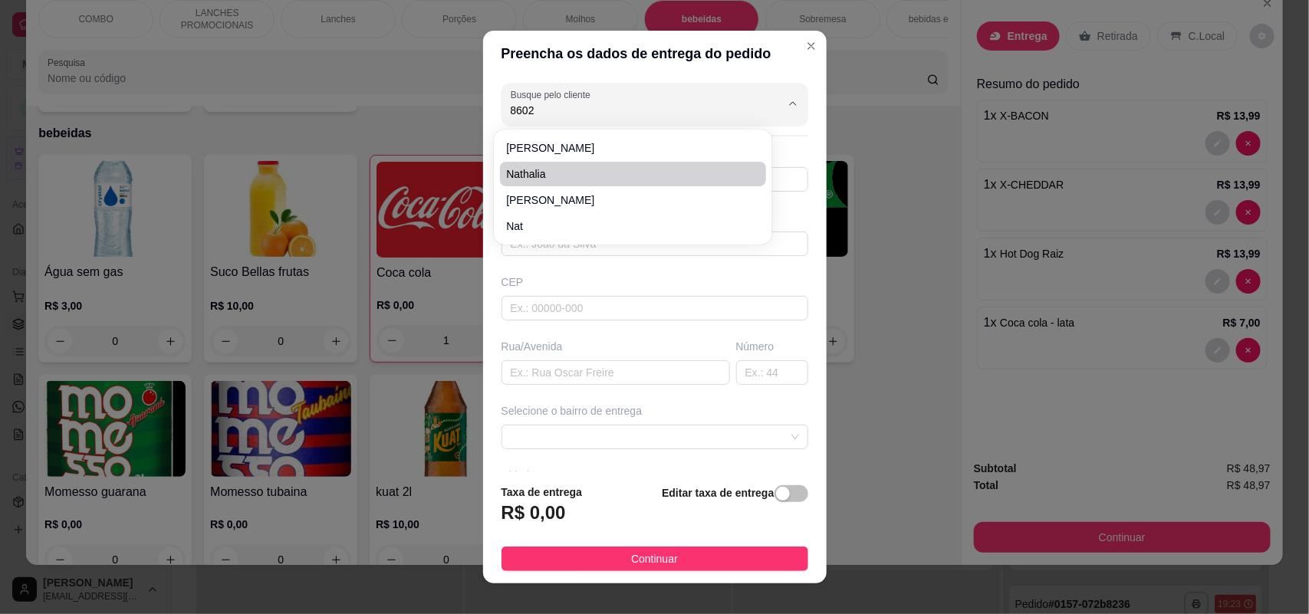
type input "112"
type input "SOROCABA"
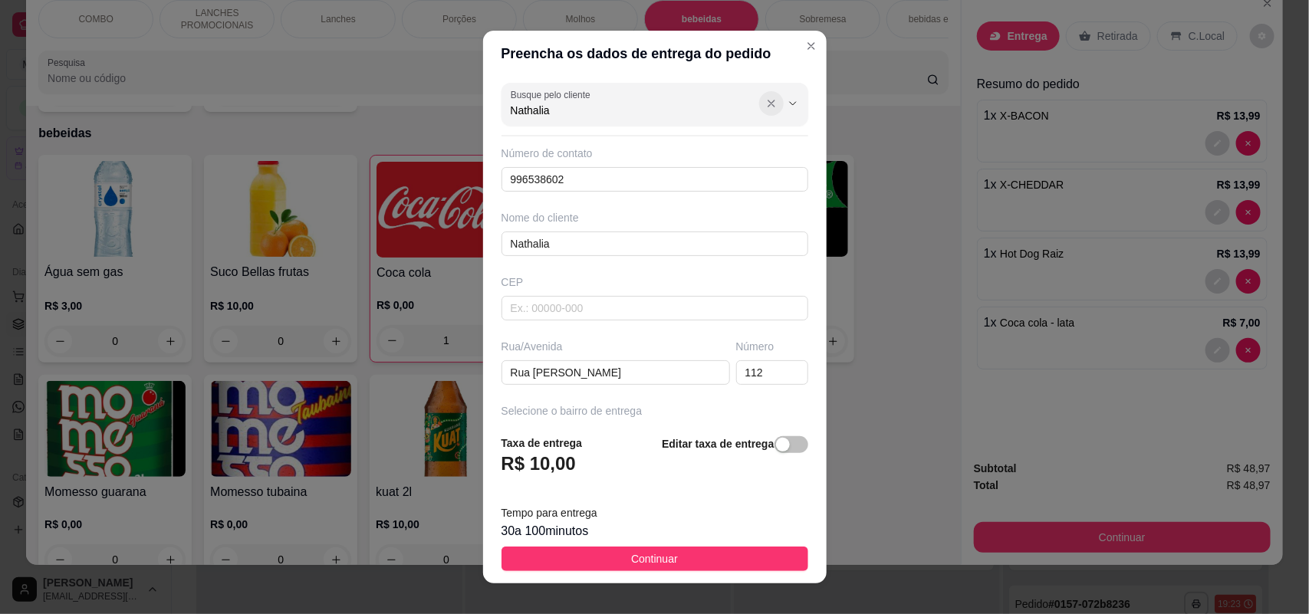
type input "Nathalia"
click at [765, 101] on icon "Show suggestions" at bounding box center [771, 103] width 12 height 12
click at [712, 108] on input "Busque pelo cliente" at bounding box center [633, 110] width 245 height 15
click at [805, 51] on icon "Close" at bounding box center [811, 46] width 12 height 12
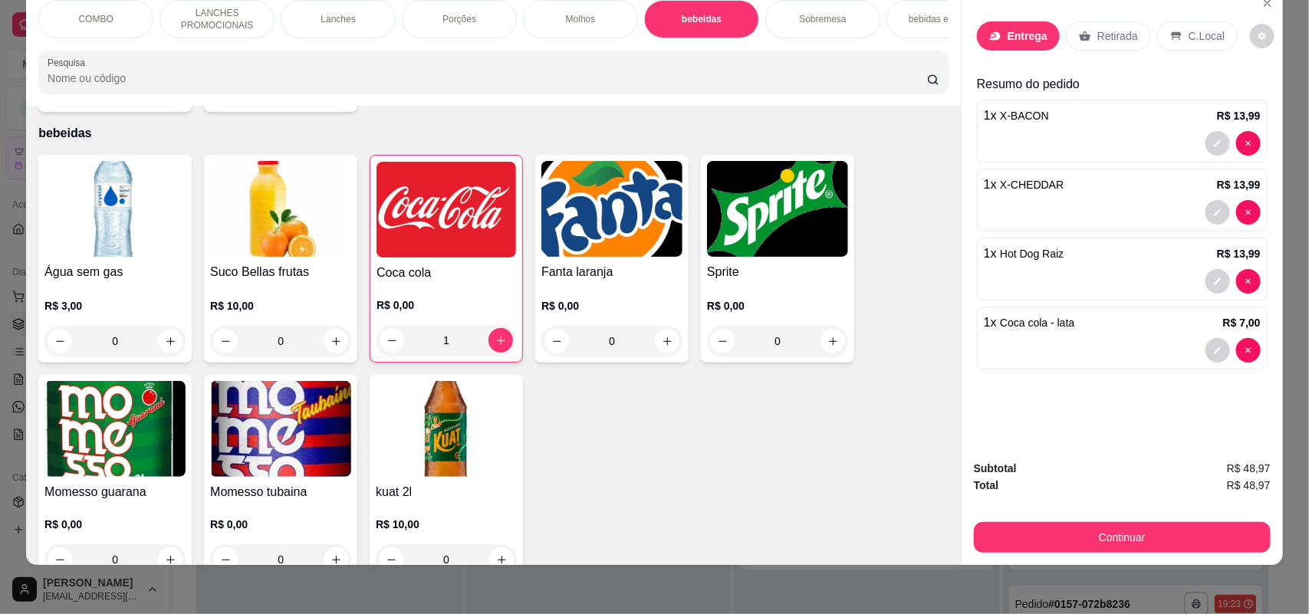
click at [1008, 39] on p "Entrega" at bounding box center [1028, 35] width 40 height 15
click at [641, 100] on div at bounding box center [654, 104] width 288 height 31
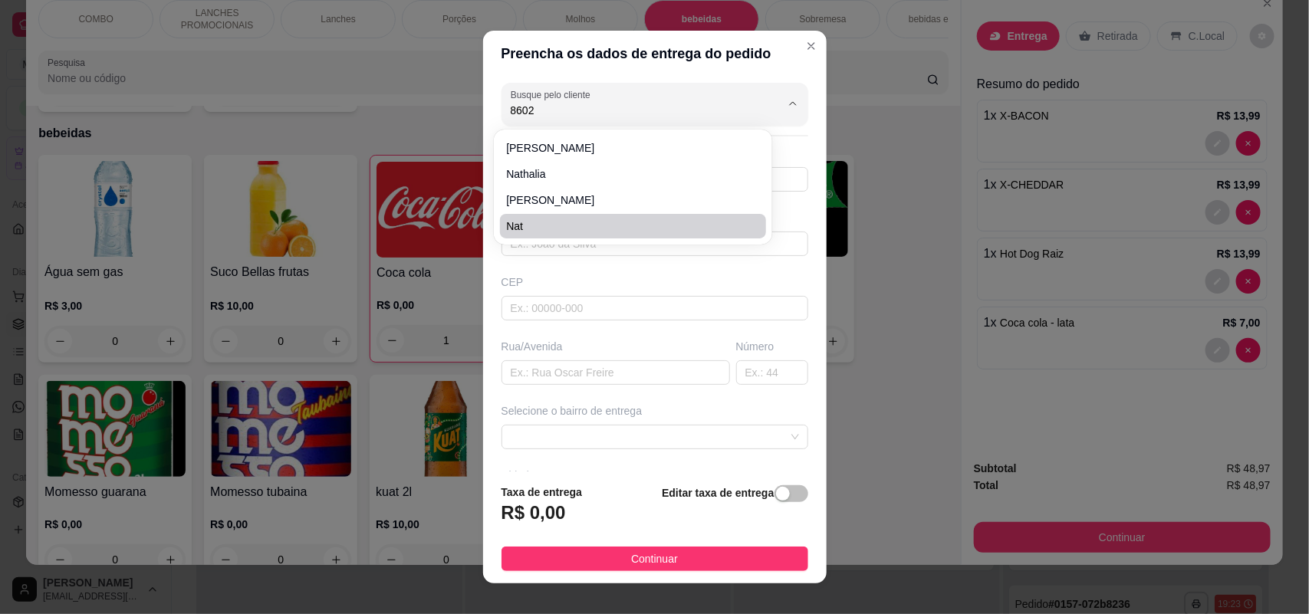
click at [585, 224] on span "nat" at bounding box center [625, 226] width 239 height 15
type input "nat"
type input "15996538602"
type input "nat"
type input "18078648"
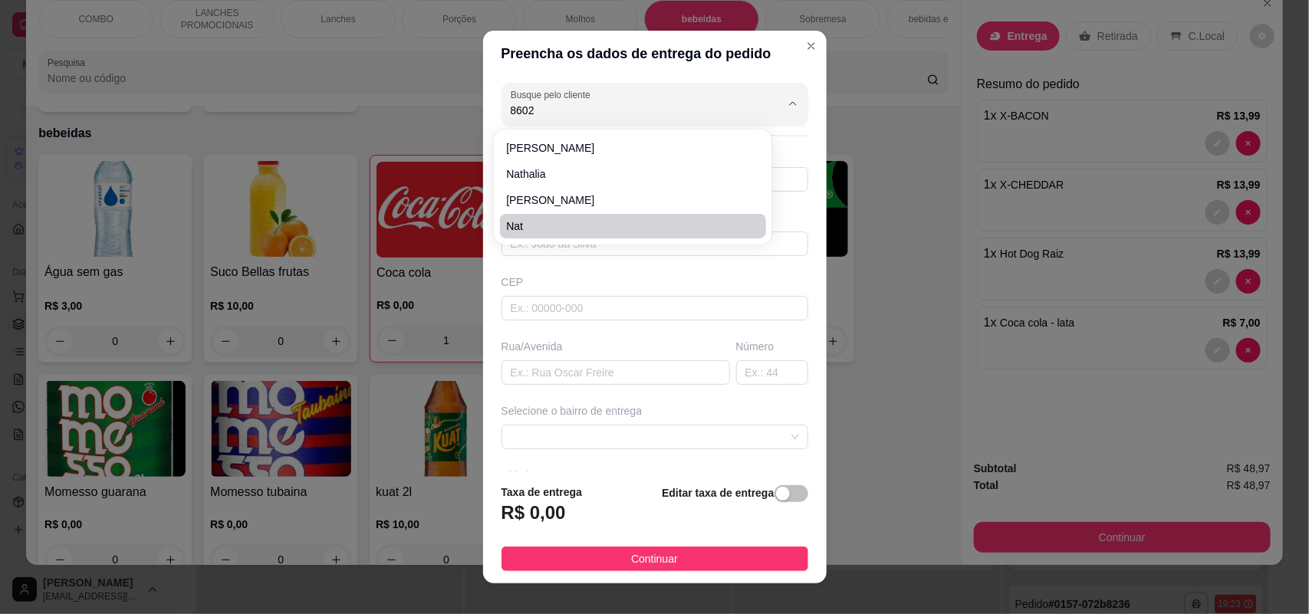
type input "[GEOGRAPHIC_DATA][PERSON_NAME]"
type input "77"
type input "SOROCABA"
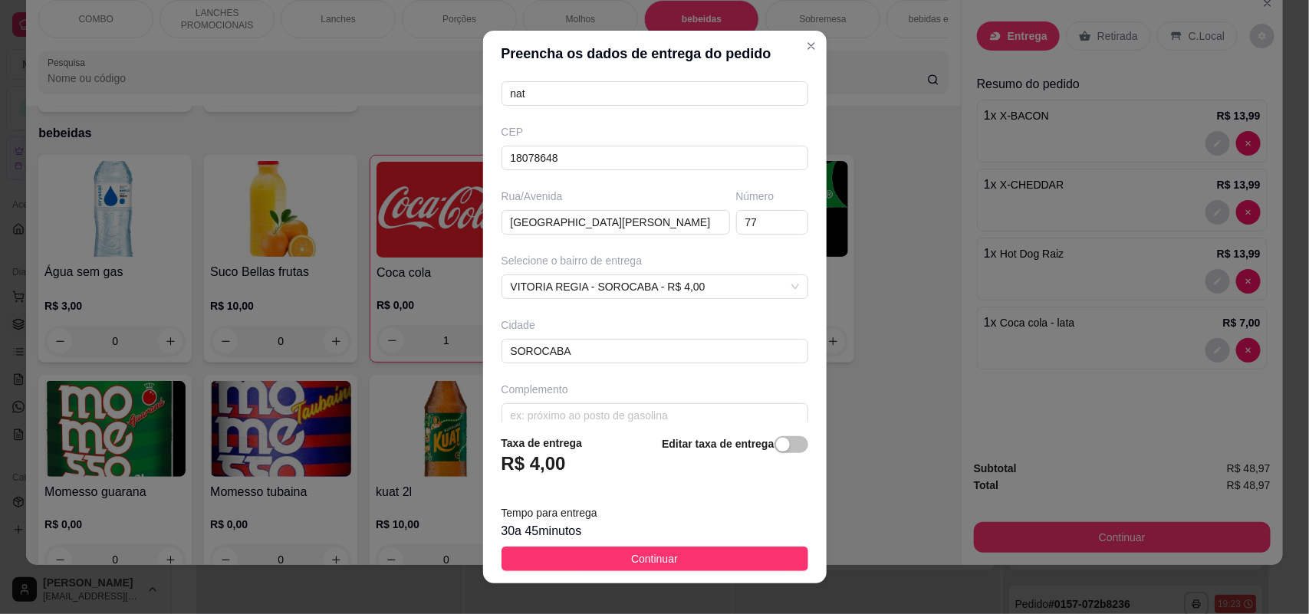
scroll to position [173, 0]
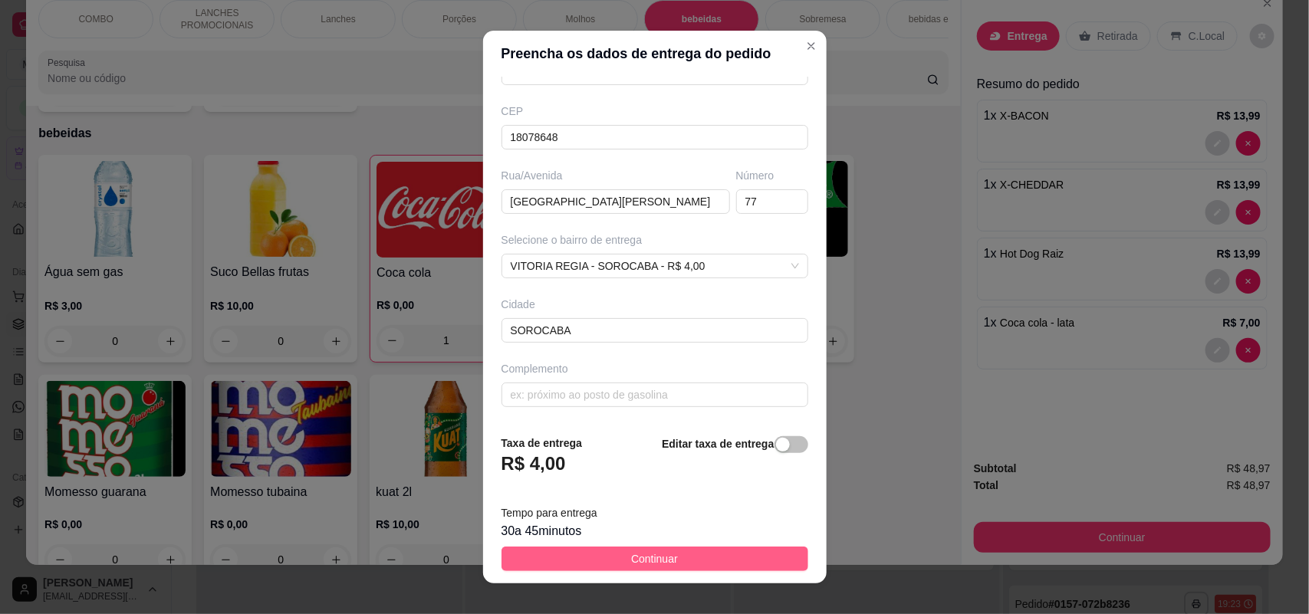
type input "nat"
click at [631, 558] on span "Continuar" at bounding box center [654, 559] width 47 height 17
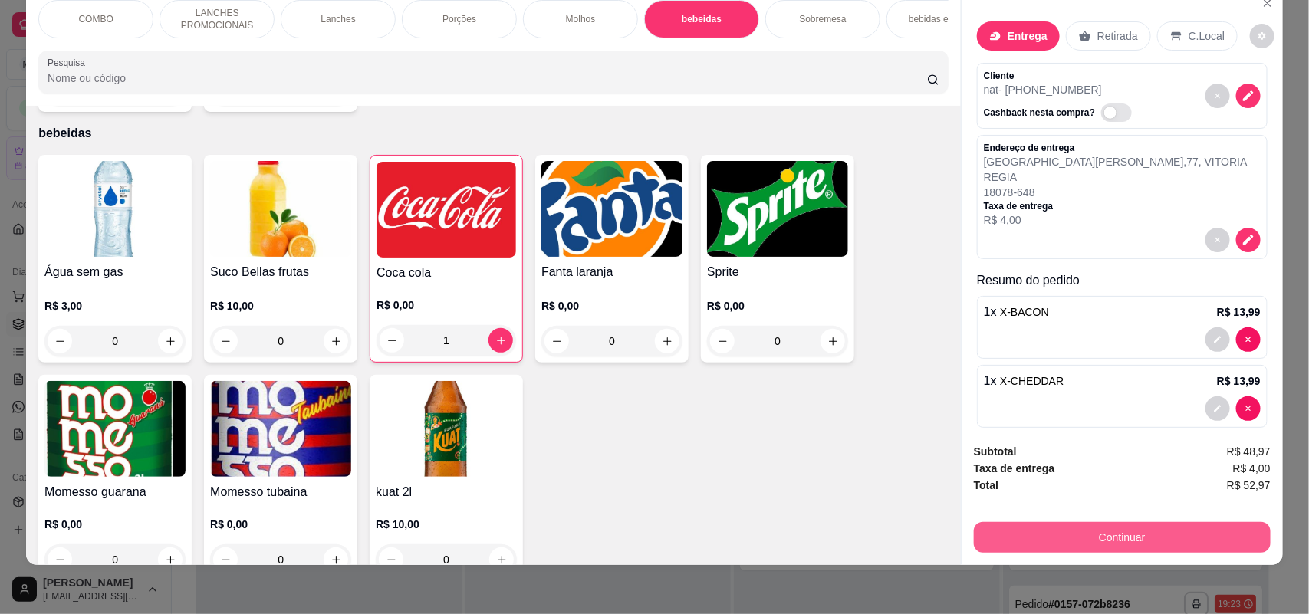
click at [1147, 526] on button "Continuar" at bounding box center [1122, 537] width 297 height 31
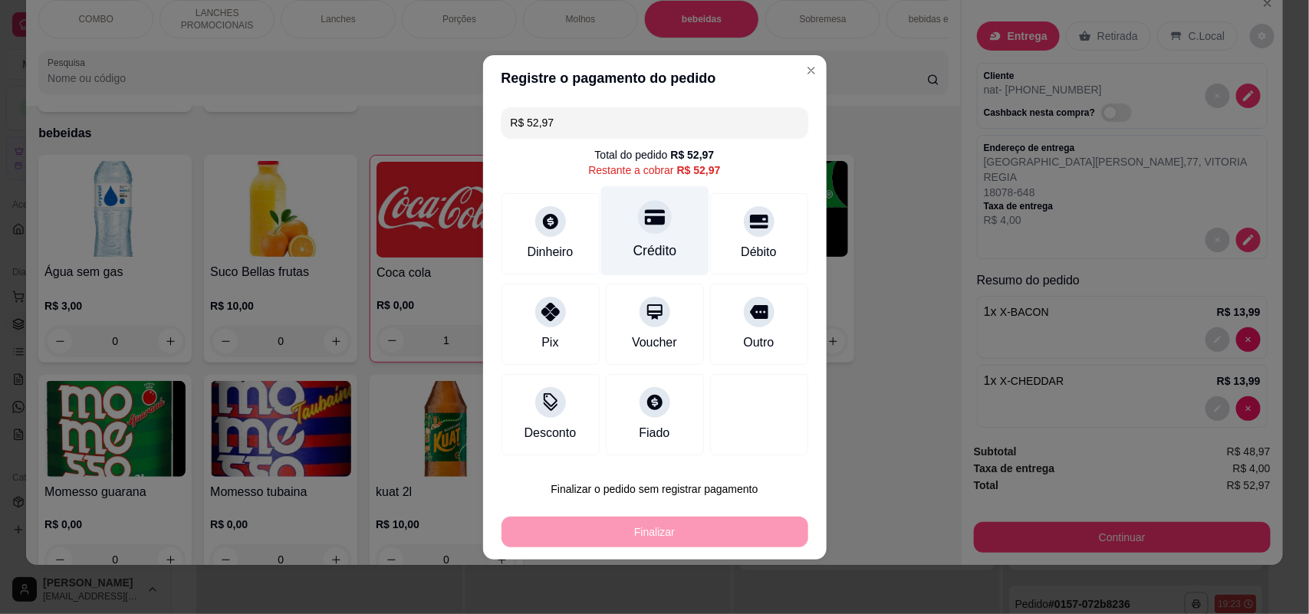
click at [690, 255] on div "Crédito" at bounding box center [655, 231] width 108 height 90
type input "R$ 0,00"
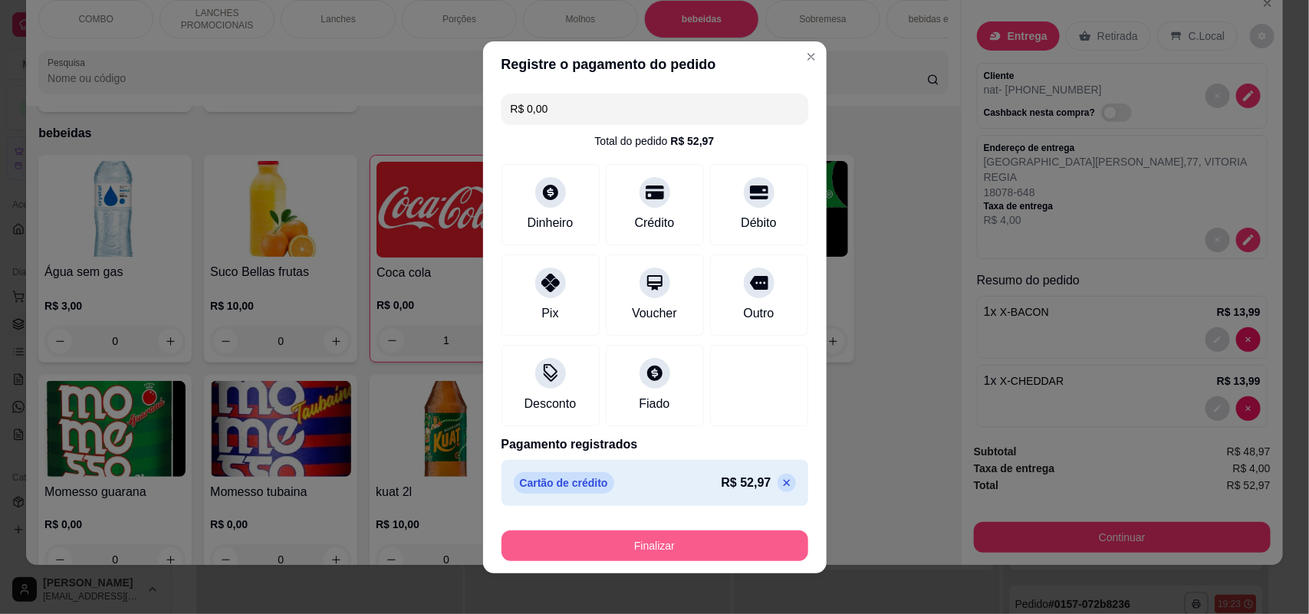
click at [666, 543] on button "Finalizar" at bounding box center [655, 546] width 307 height 31
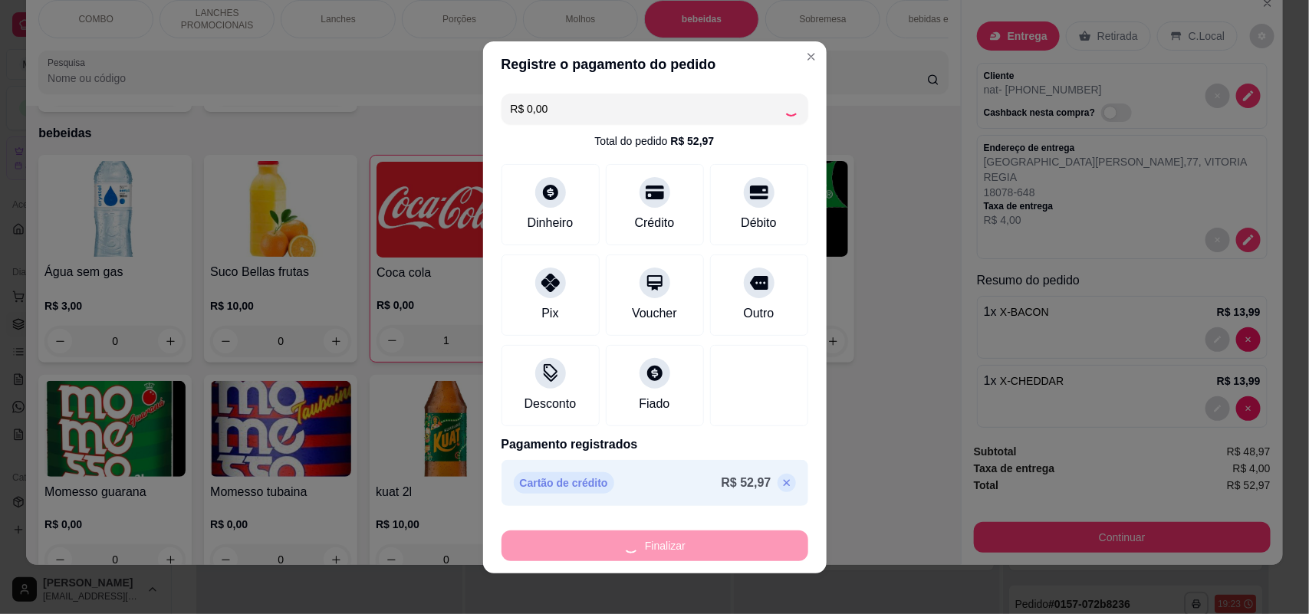
type input "0"
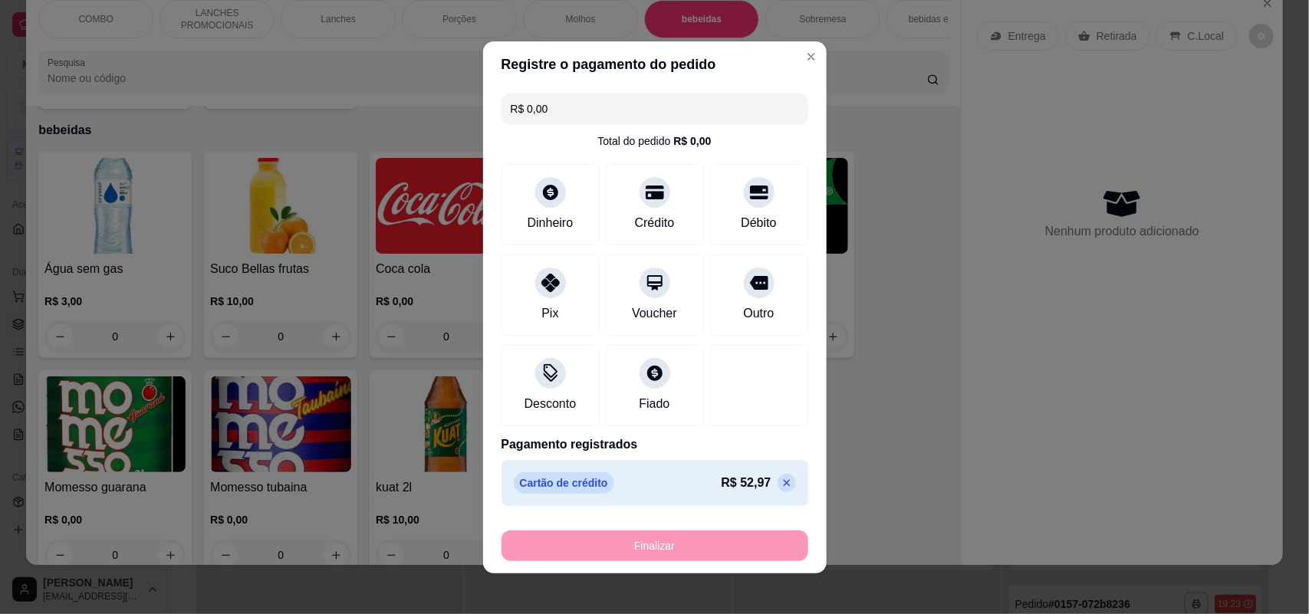
type input "-R$ 52,97"
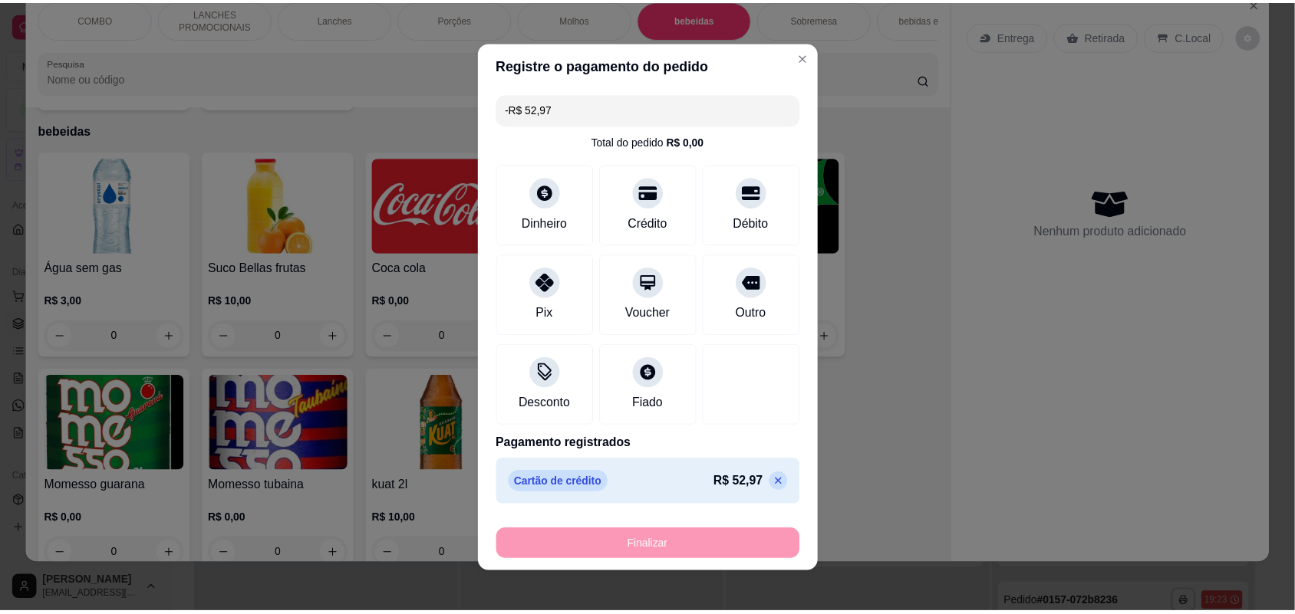
scroll to position [2238, 0]
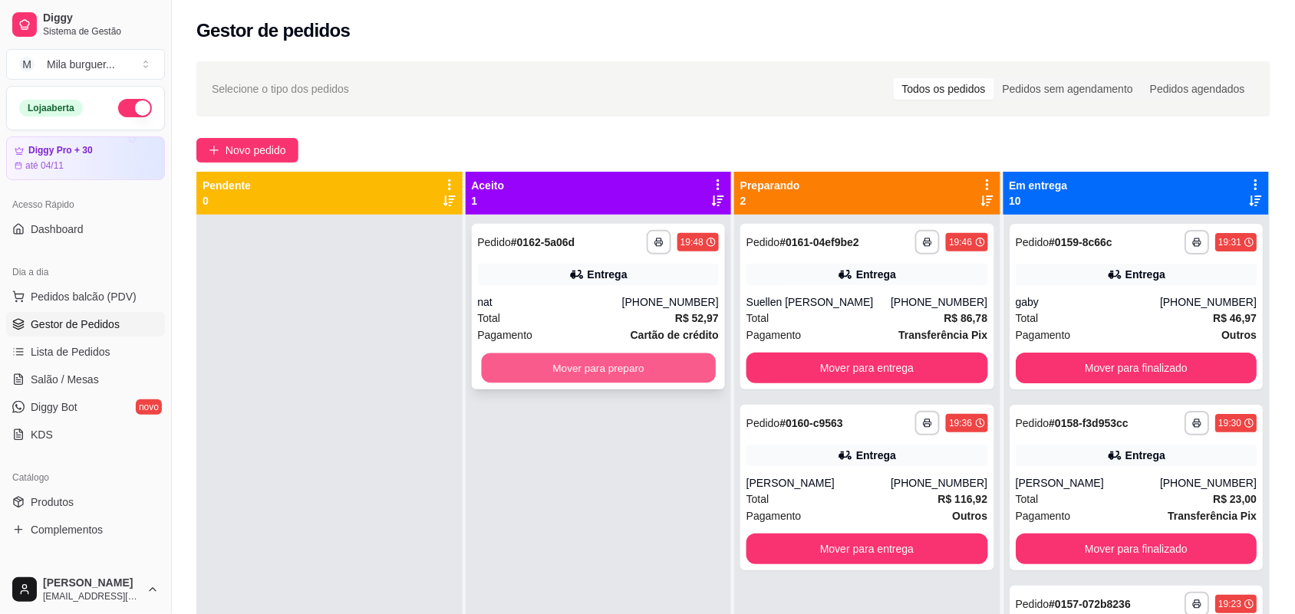
click at [619, 367] on button "Mover para preparo" at bounding box center [598, 369] width 234 height 30
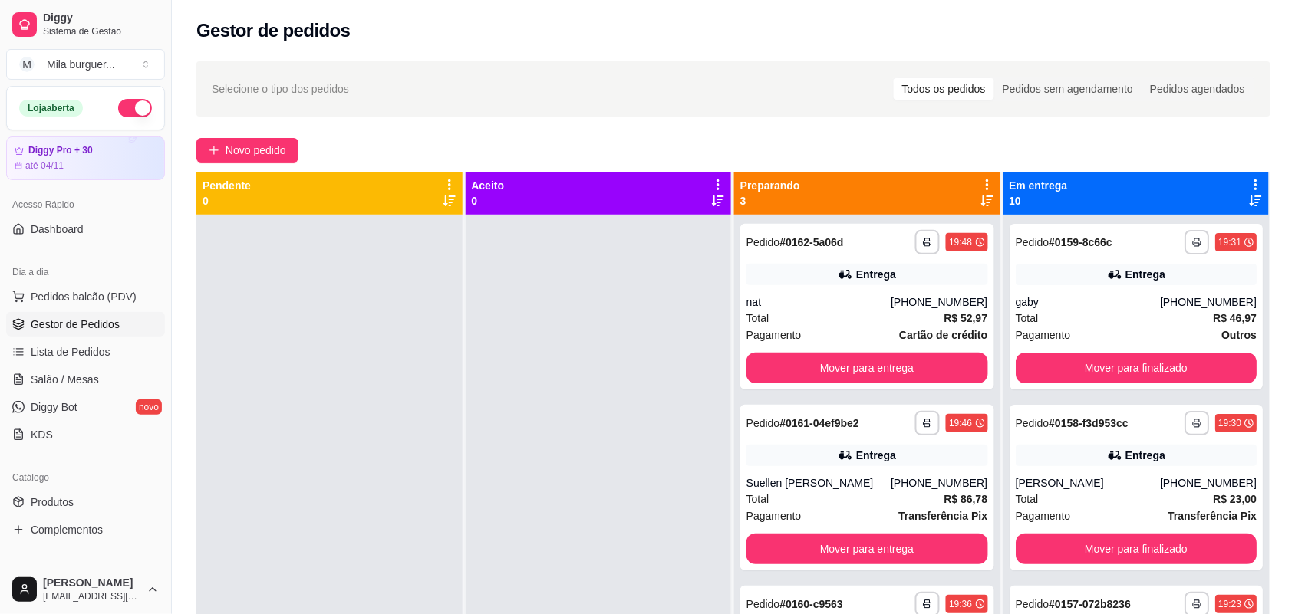
click at [653, 290] on div at bounding box center [599, 522] width 266 height 614
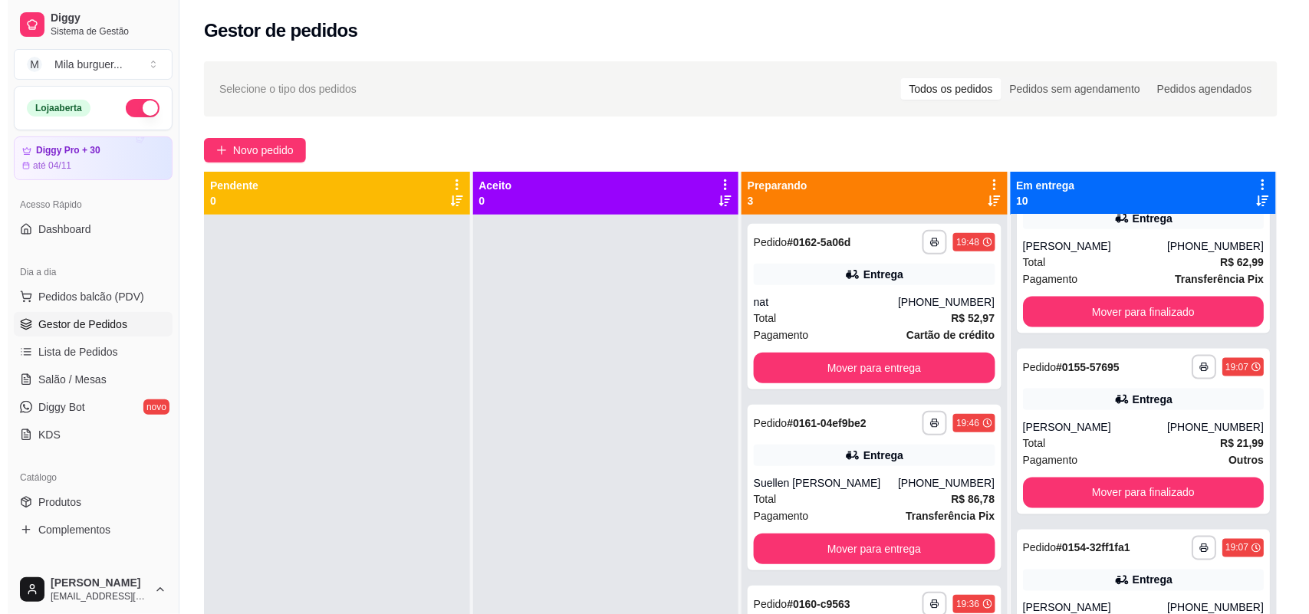
scroll to position [671, 0]
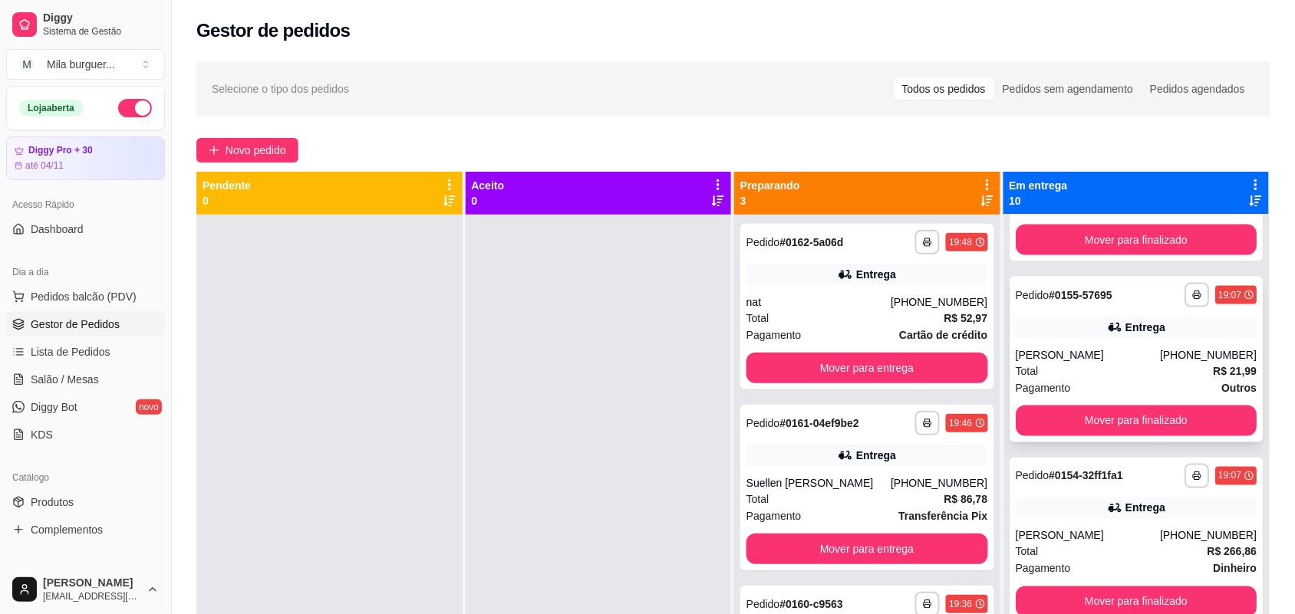
click at [1078, 363] on div "Total R$ 21,99" at bounding box center [1137, 371] width 242 height 17
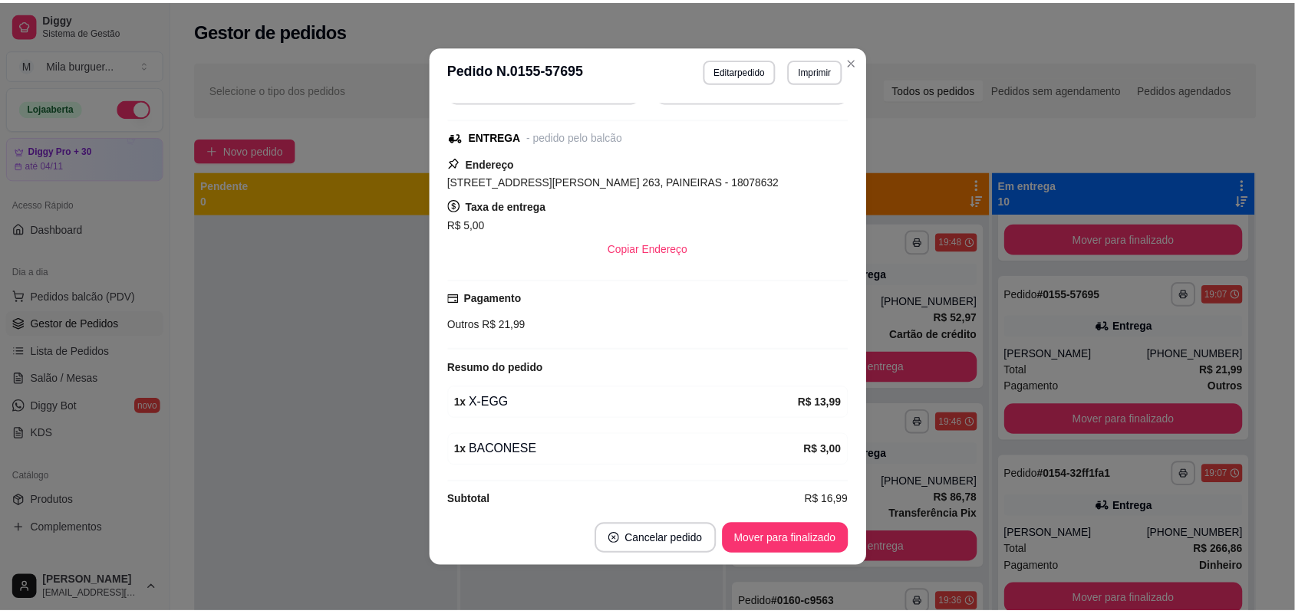
scroll to position [274, 0]
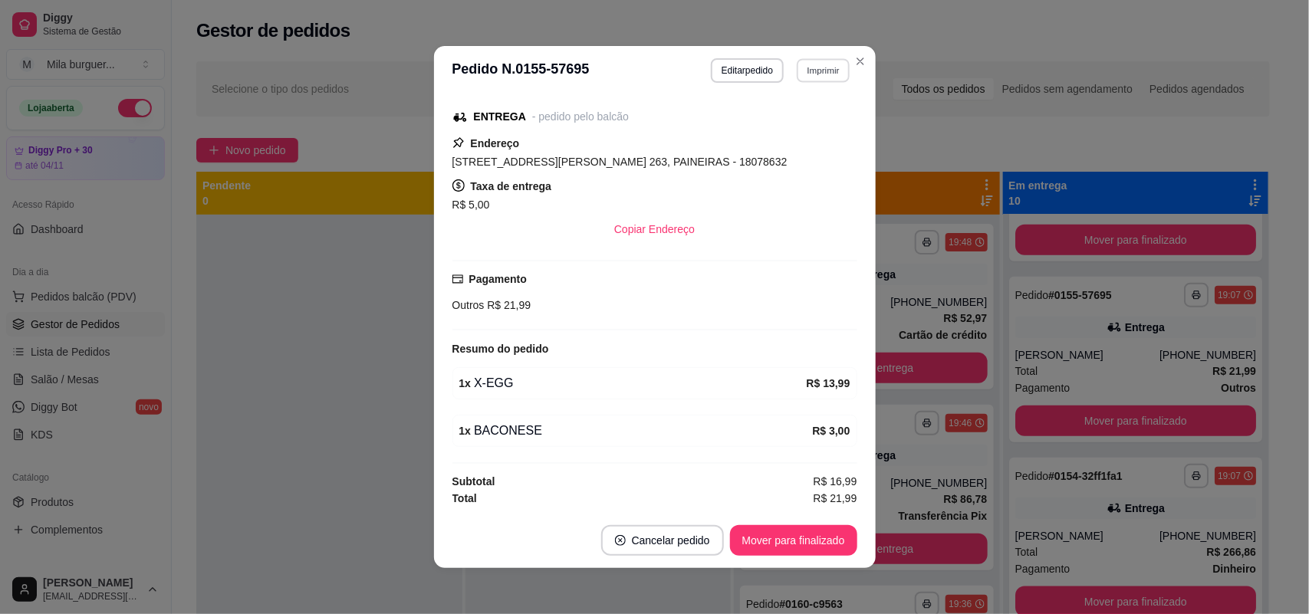
click at [807, 82] on button "Imprimir" at bounding box center [823, 70] width 53 height 24
click at [805, 114] on button "IMPRESSORA" at bounding box center [789, 125] width 111 height 25
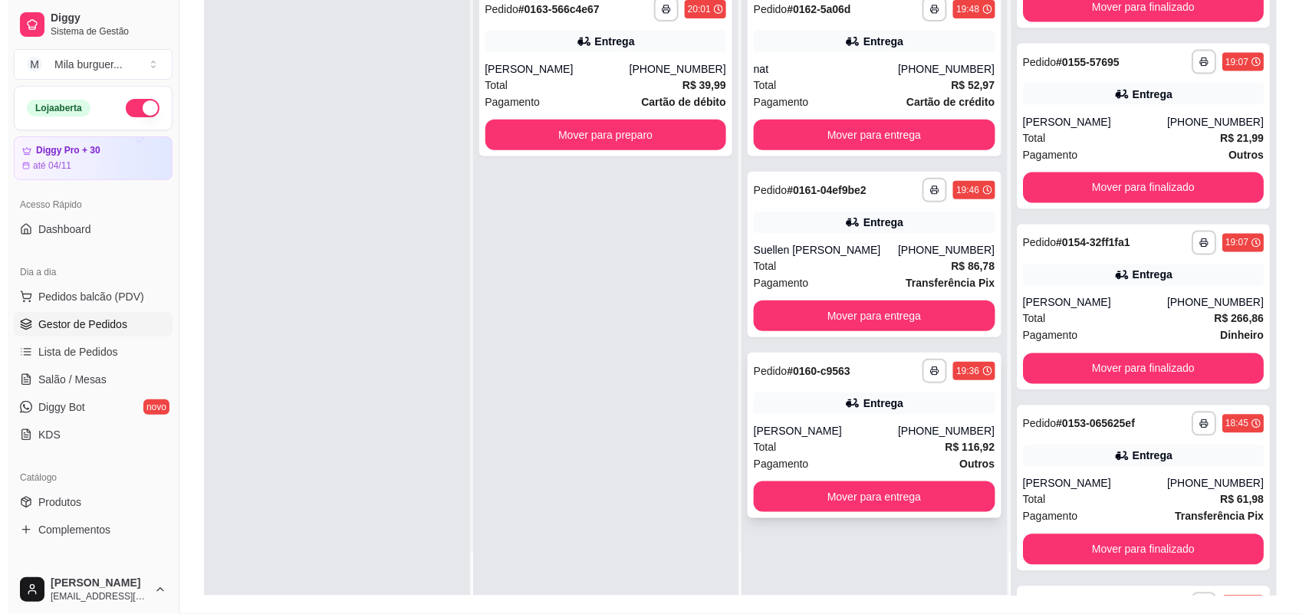
scroll to position [192, 0]
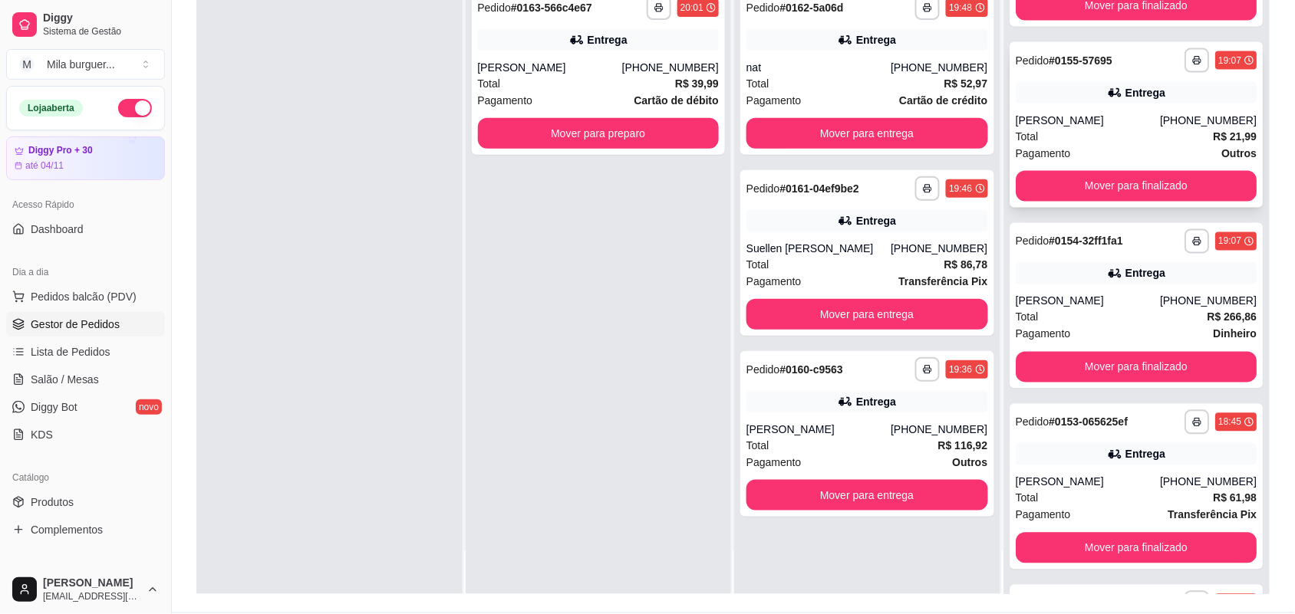
click at [1118, 121] on div "[PERSON_NAME]" at bounding box center [1088, 120] width 144 height 15
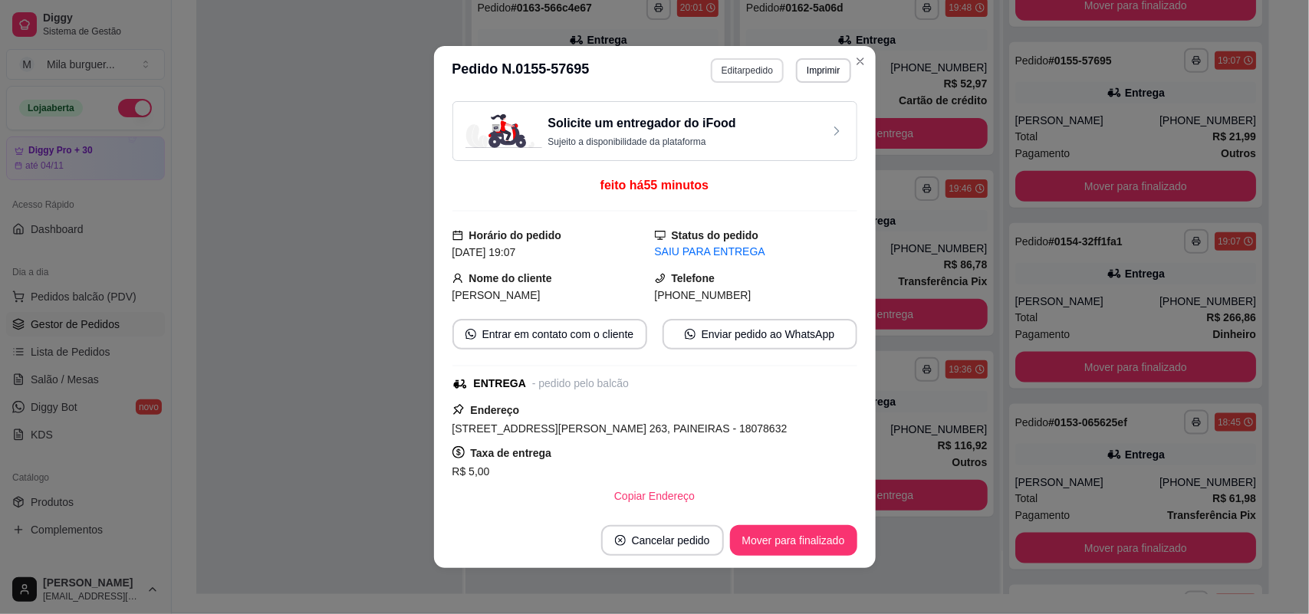
click at [761, 66] on button "Editar pedido" at bounding box center [747, 70] width 73 height 25
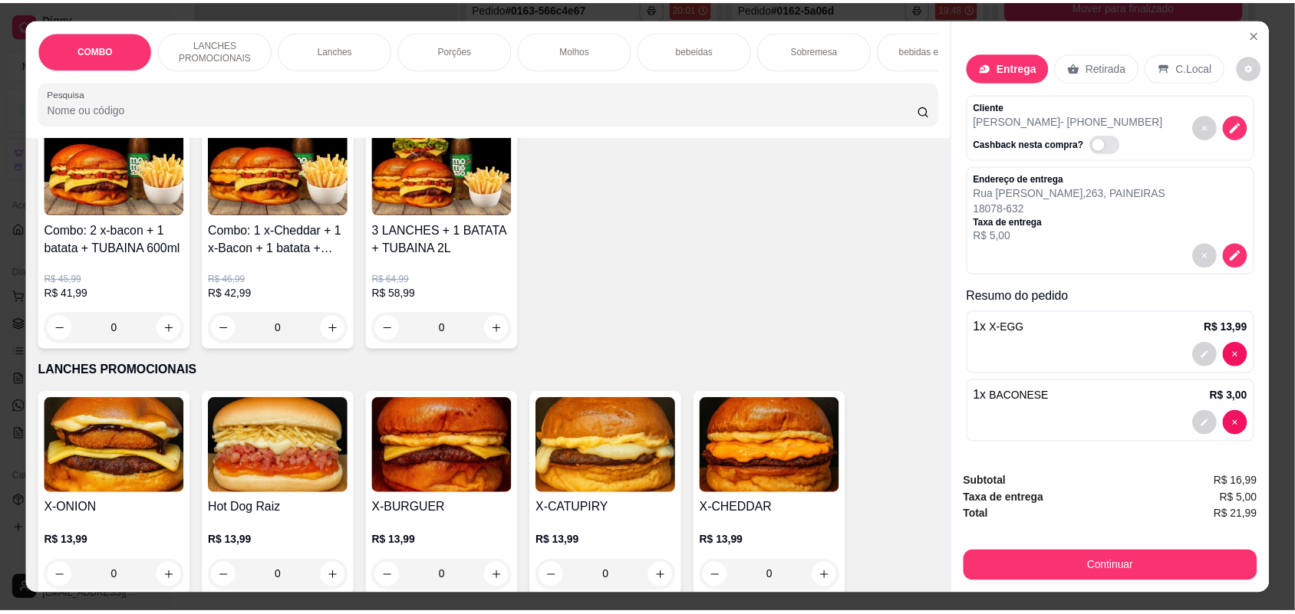
scroll to position [288, 0]
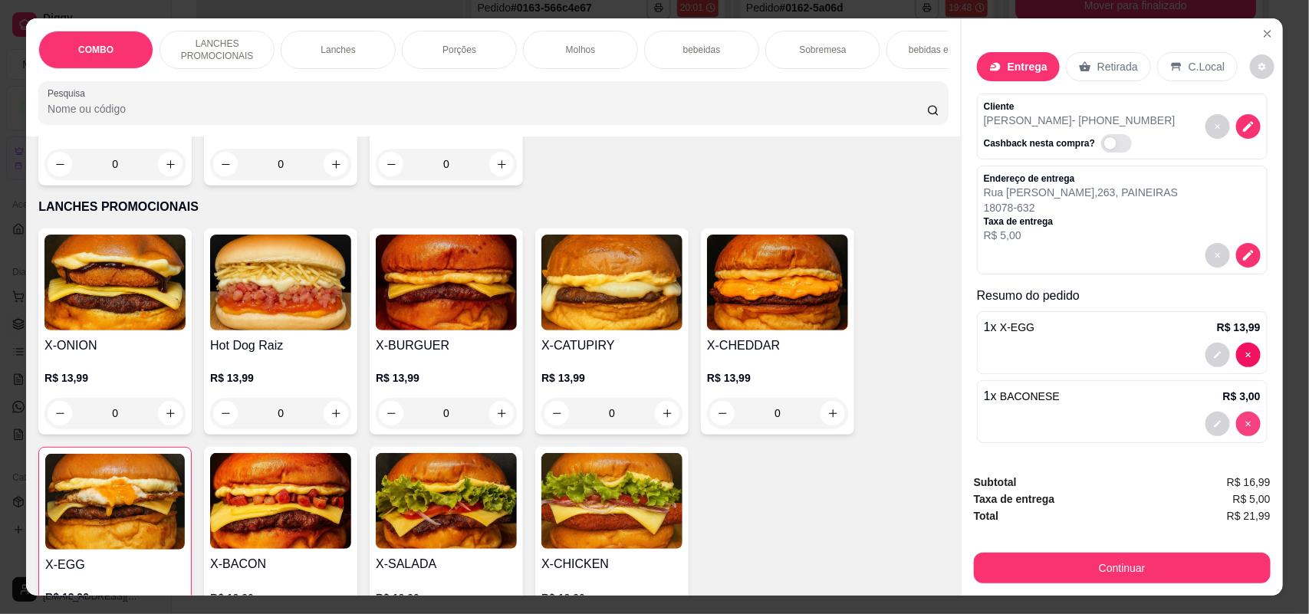
type input "0"
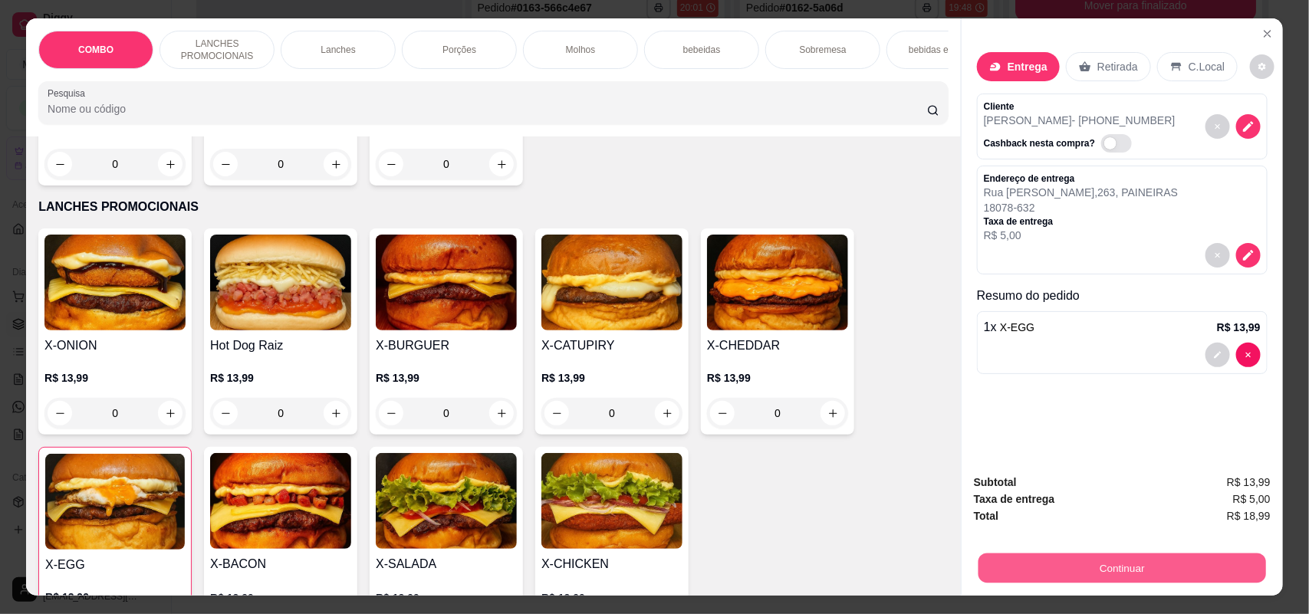
click at [1103, 571] on button "Continuar" at bounding box center [1123, 569] width 288 height 30
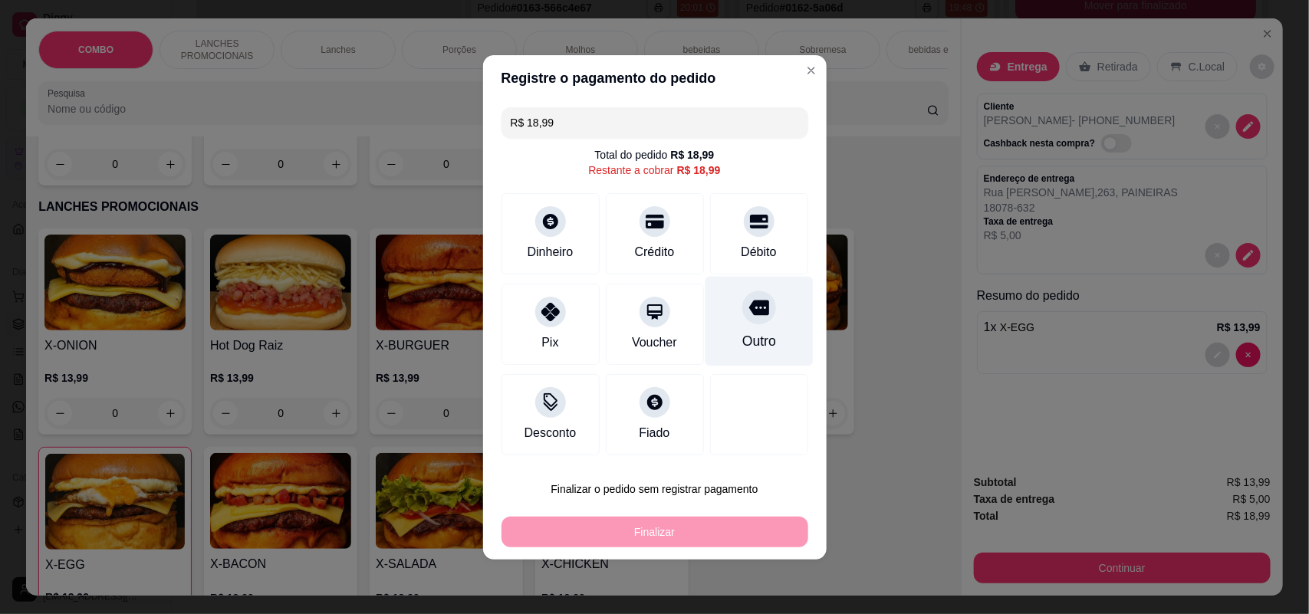
click at [762, 318] on div "Outro" at bounding box center [759, 321] width 108 height 90
type input "R$ 0,00"
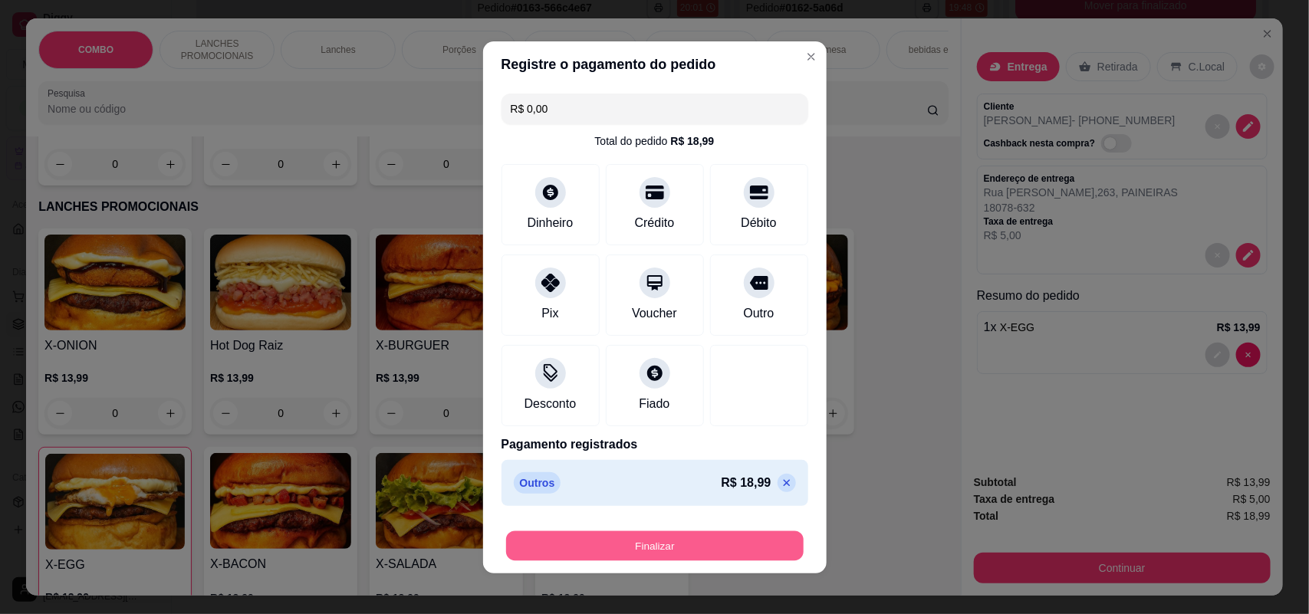
click at [673, 537] on button "Finalizar" at bounding box center [655, 546] width 298 height 30
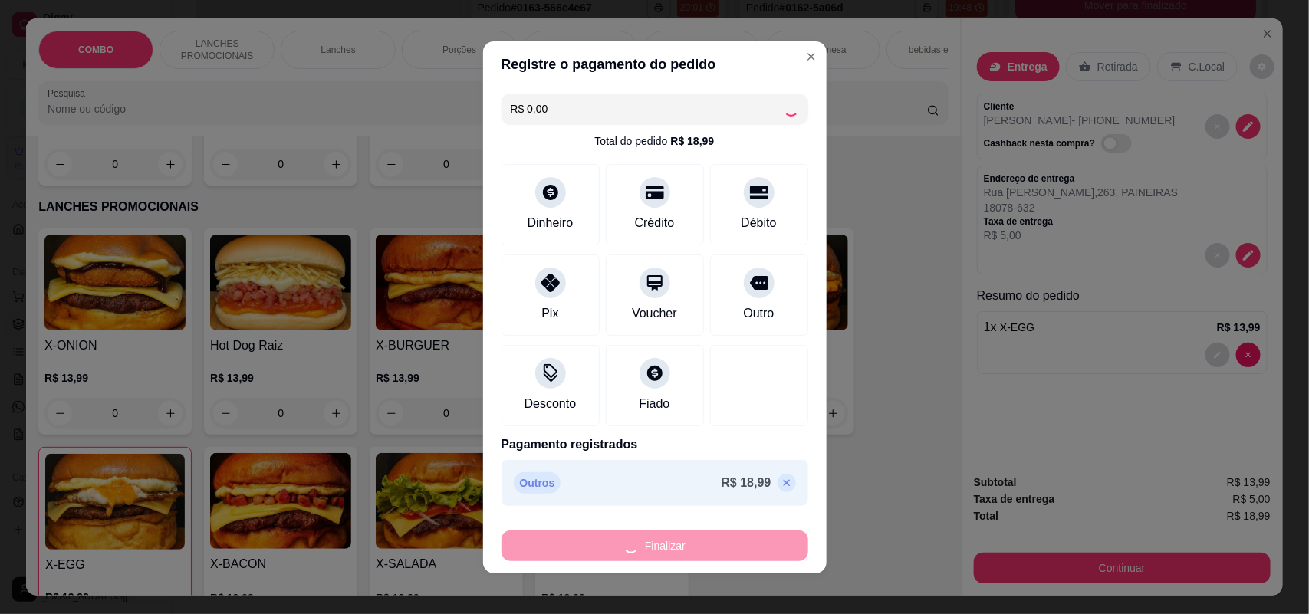
type input "0"
type input "-R$ 18,99"
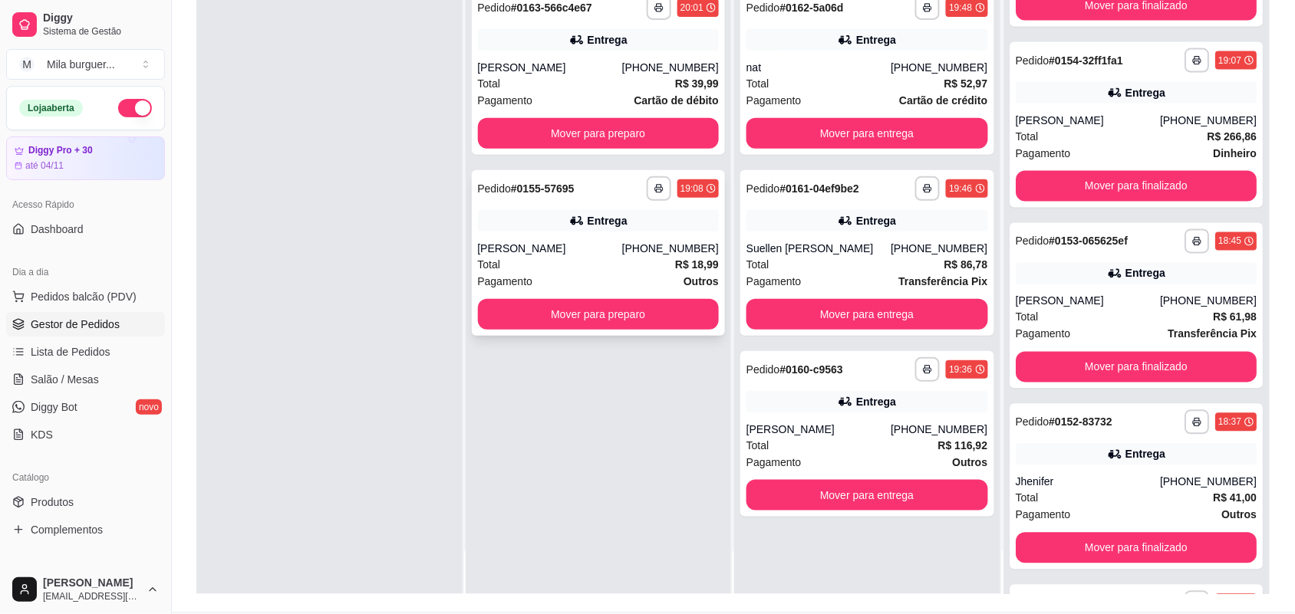
click at [543, 319] on button "Mover para preparo" at bounding box center [599, 314] width 242 height 31
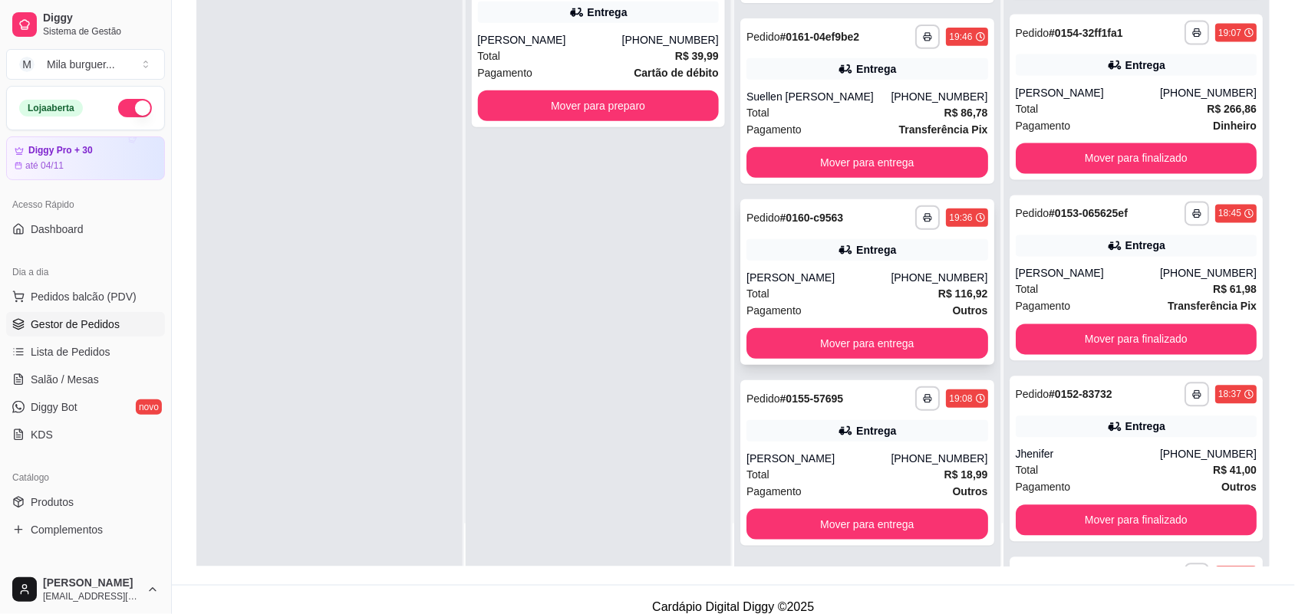
scroll to position [234, 0]
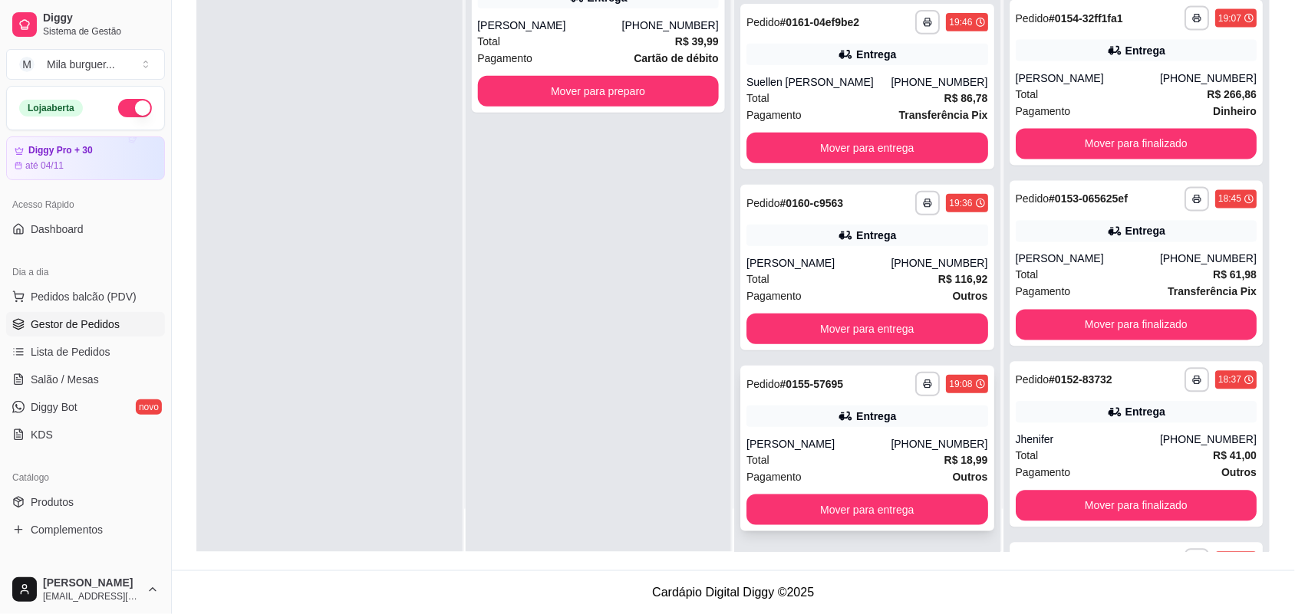
click at [833, 519] on button "Mover para entrega" at bounding box center [867, 510] width 242 height 31
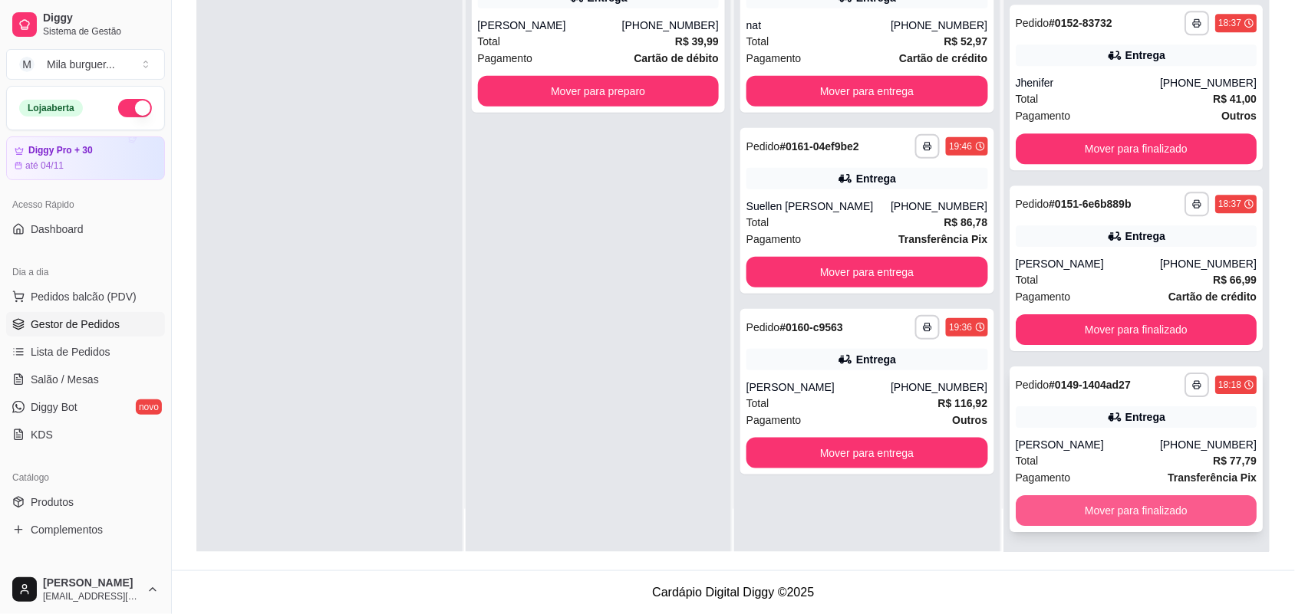
click at [1117, 518] on button "Mover para finalizado" at bounding box center [1137, 510] width 242 height 31
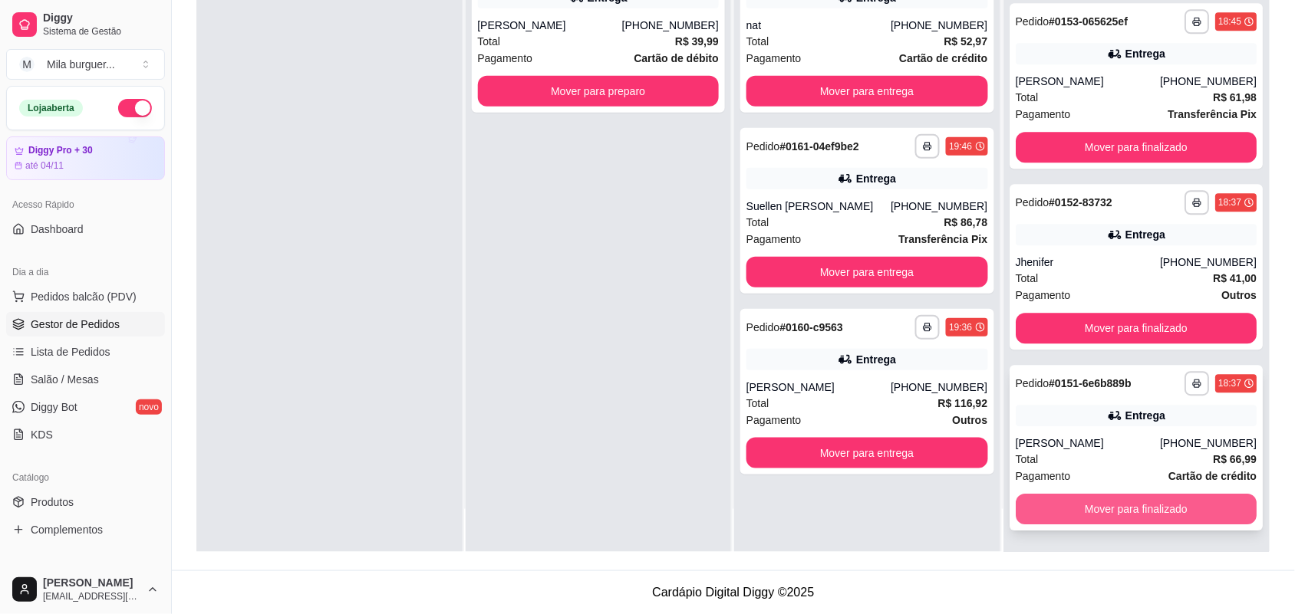
scroll to position [1029, 0]
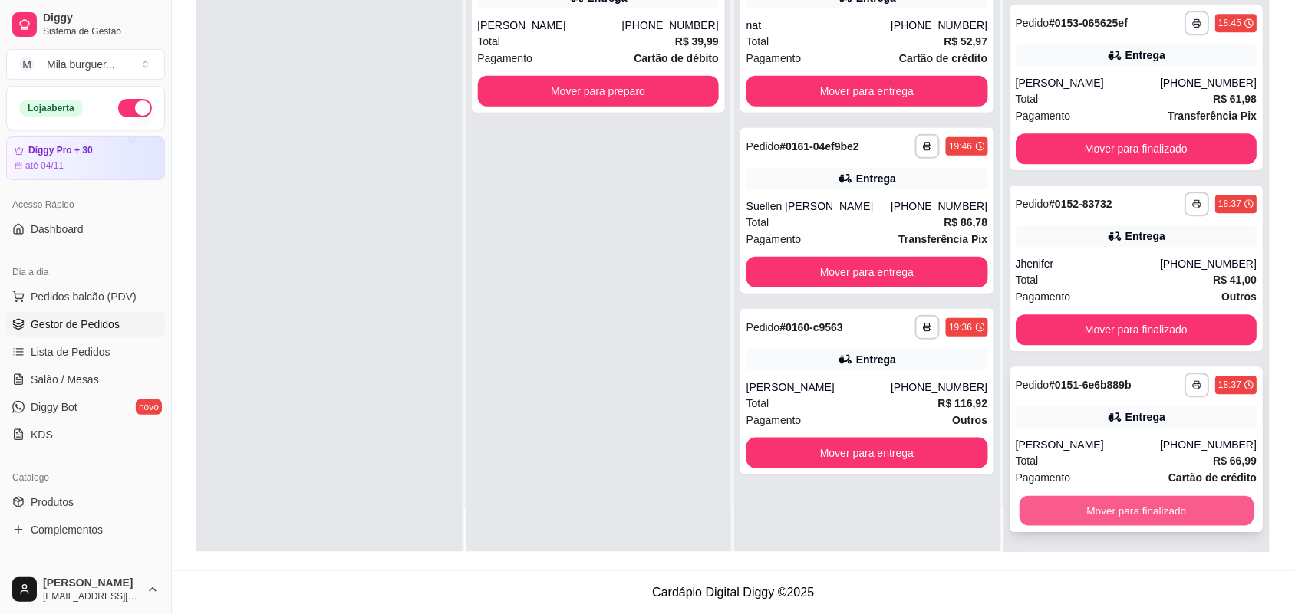
click at [1085, 512] on button "Mover para finalizado" at bounding box center [1136, 511] width 234 height 30
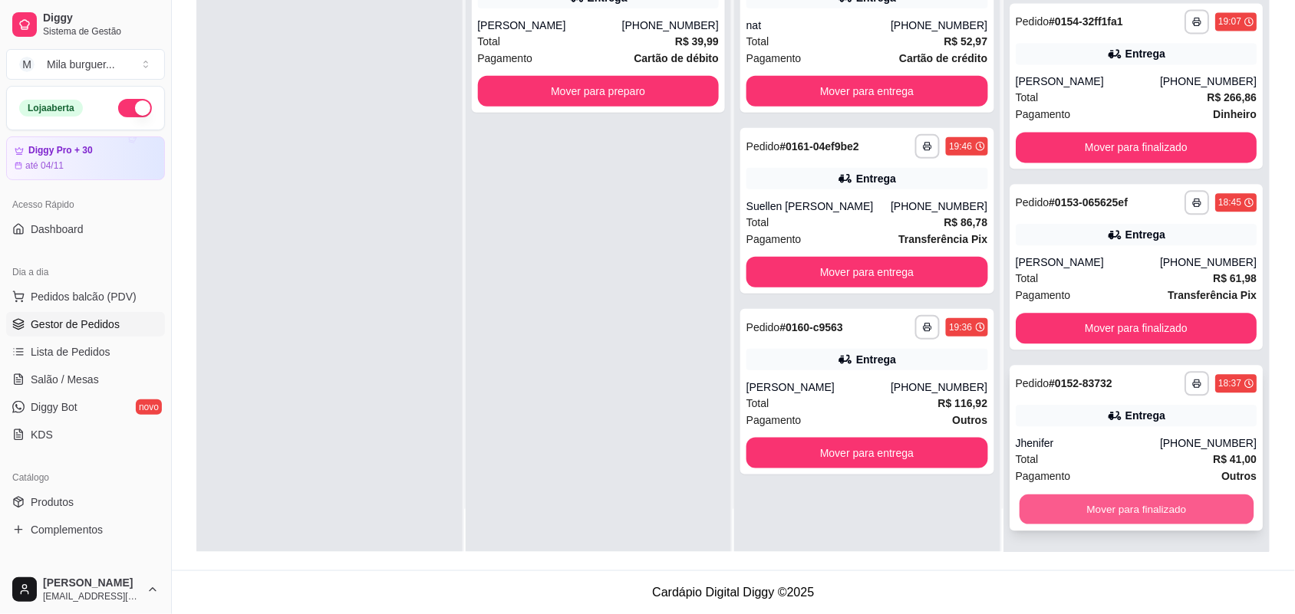
click at [1085, 509] on button "Mover para finalizado" at bounding box center [1136, 510] width 234 height 30
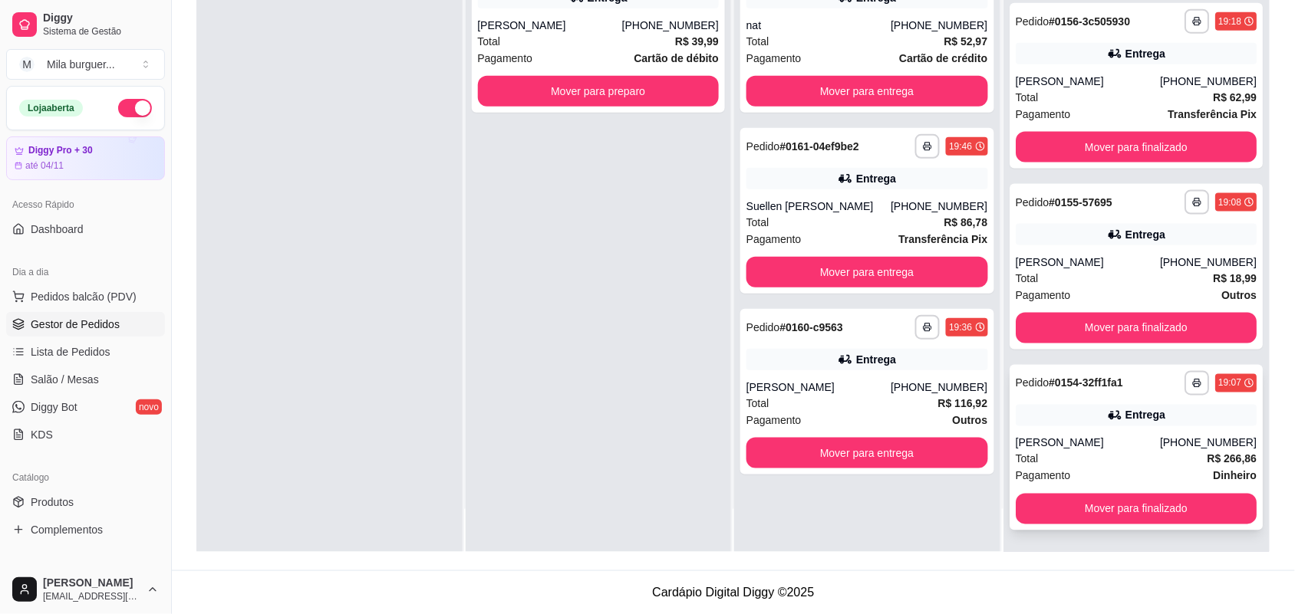
scroll to position [486, 0]
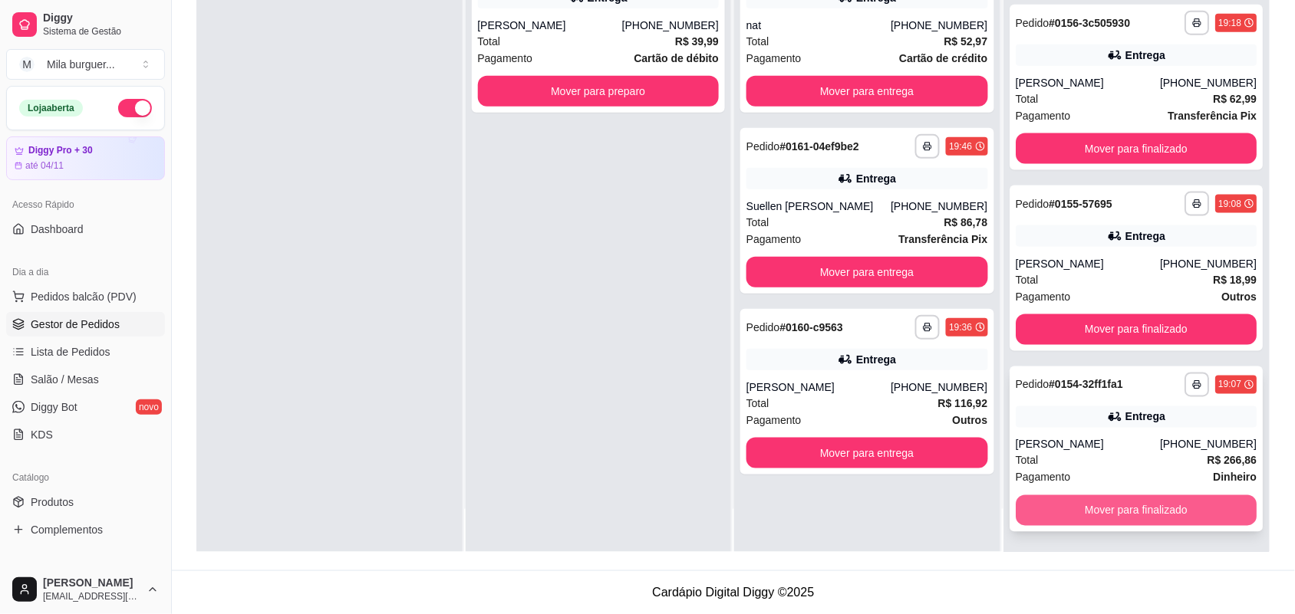
click at [1043, 499] on button "Mover para finalizado" at bounding box center [1137, 510] width 242 height 31
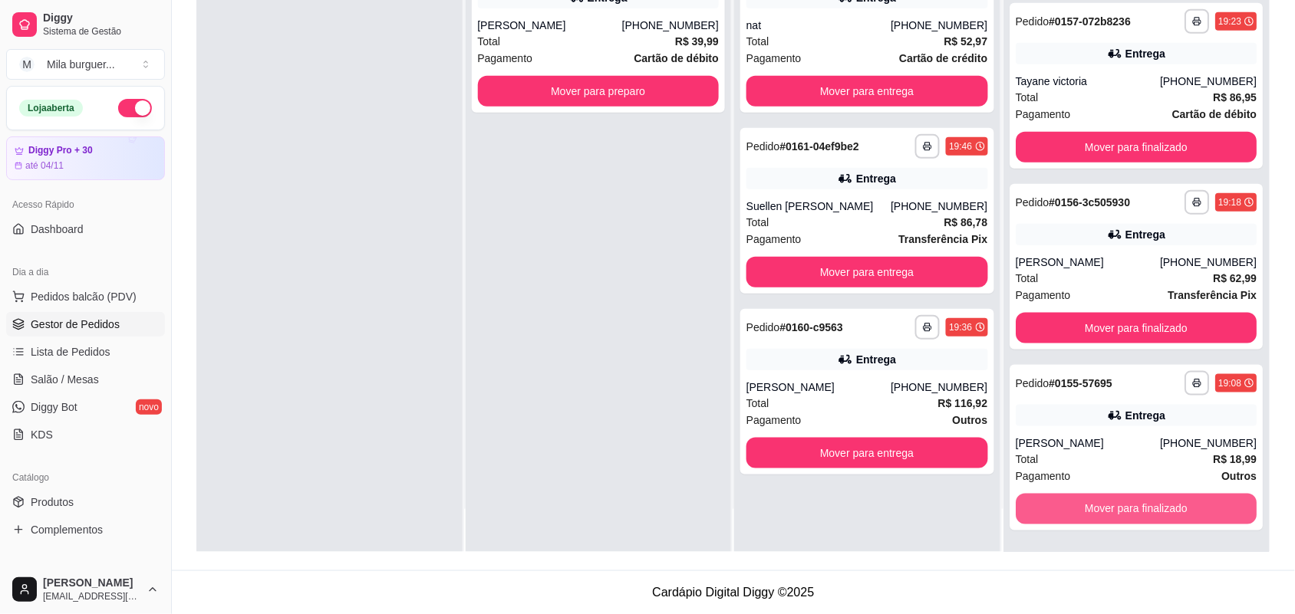
scroll to position [305, 0]
click at [1043, 499] on button "Mover para finalizado" at bounding box center [1136, 510] width 234 height 30
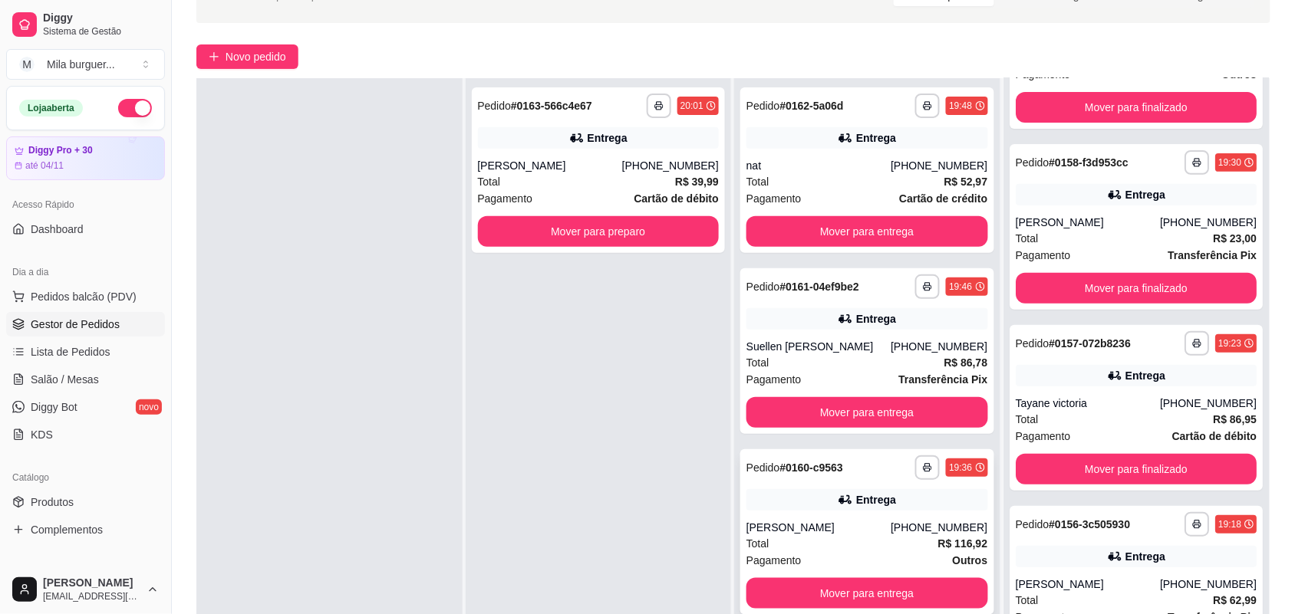
scroll to position [234, 0]
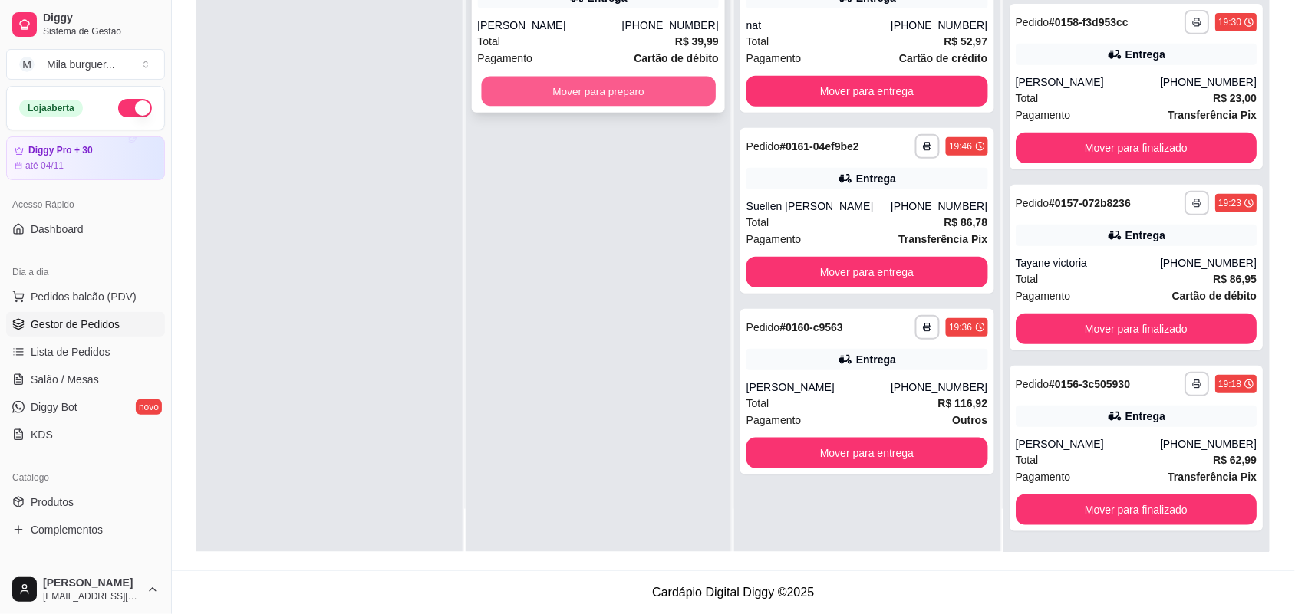
click at [657, 104] on button "Mover para preparo" at bounding box center [598, 92] width 234 height 30
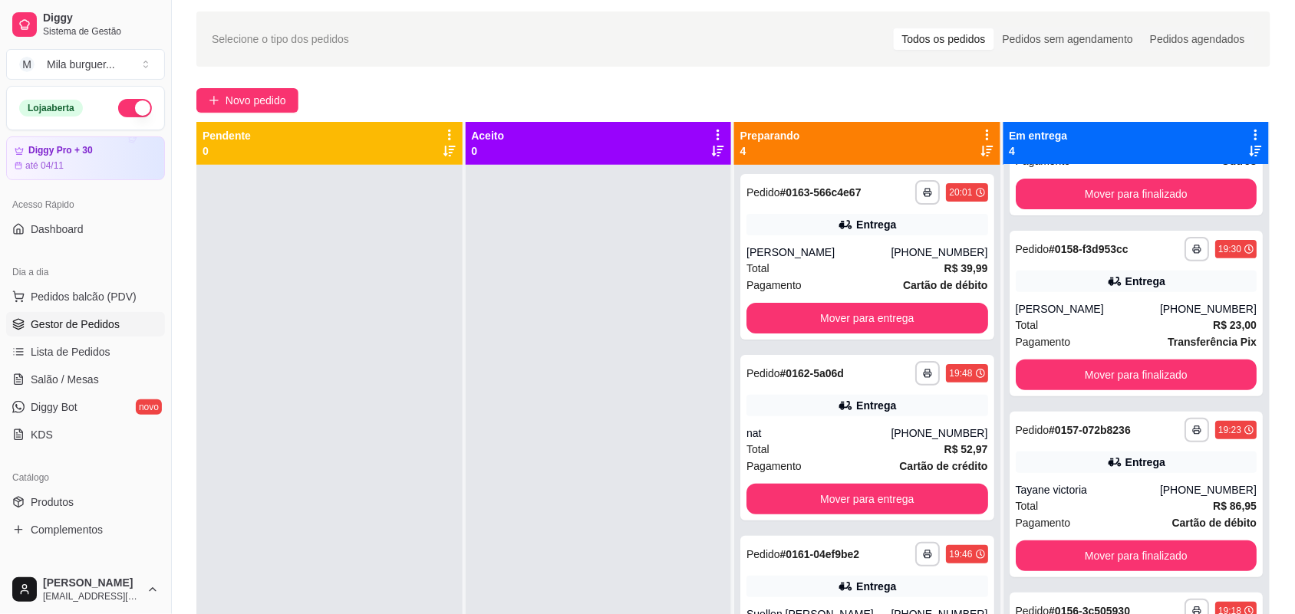
scroll to position [42, 0]
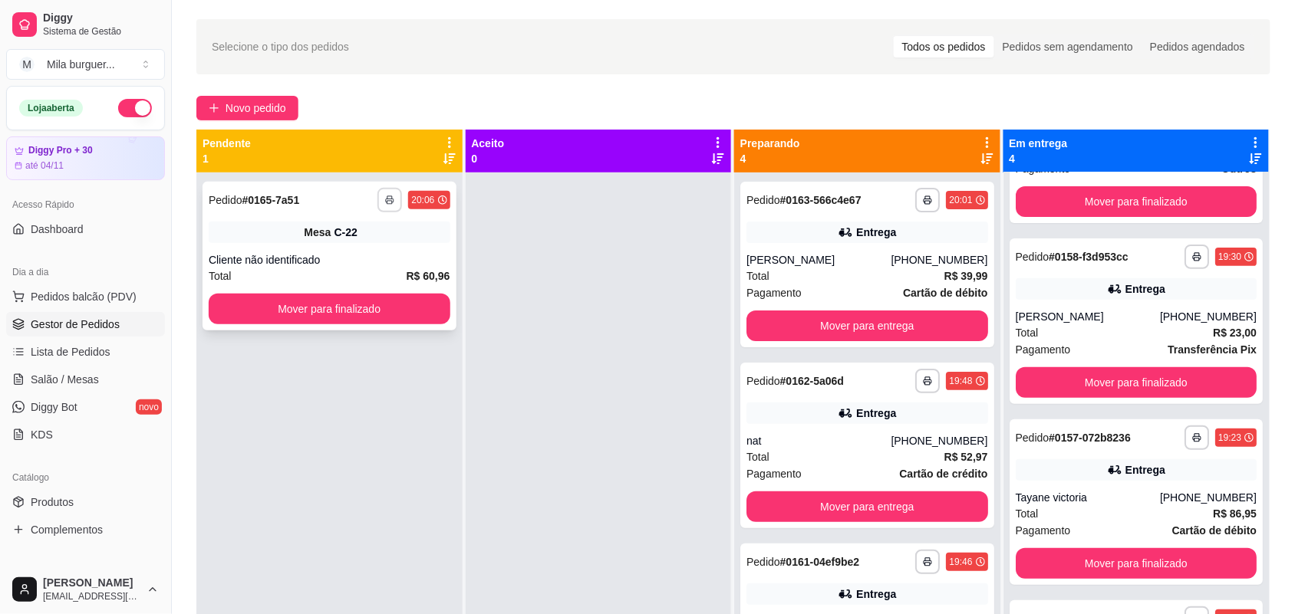
click at [377, 198] on button "button" at bounding box center [389, 200] width 25 height 25
click at [363, 247] on button "IMPRESSORA" at bounding box center [346, 254] width 111 height 25
click at [391, 207] on button "button" at bounding box center [390, 200] width 24 height 24
click at [367, 252] on button "IMPRESSORA" at bounding box center [347, 254] width 107 height 24
click at [818, 497] on button "Mover para entrega" at bounding box center [867, 507] width 242 height 31
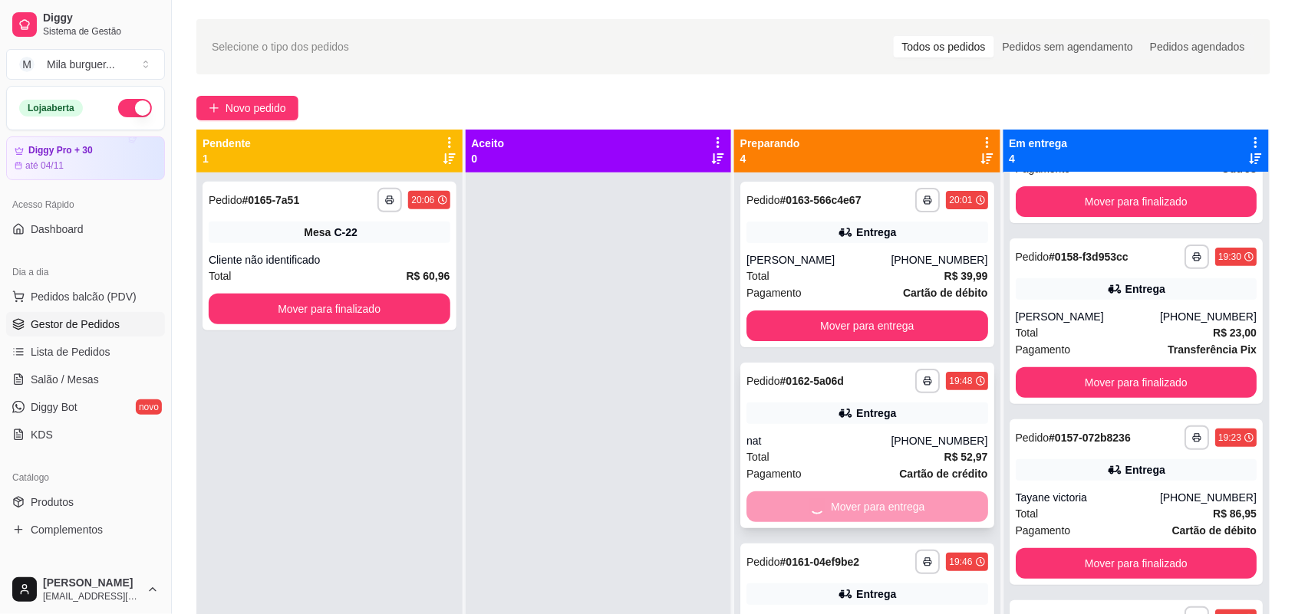
scroll to position [305, 0]
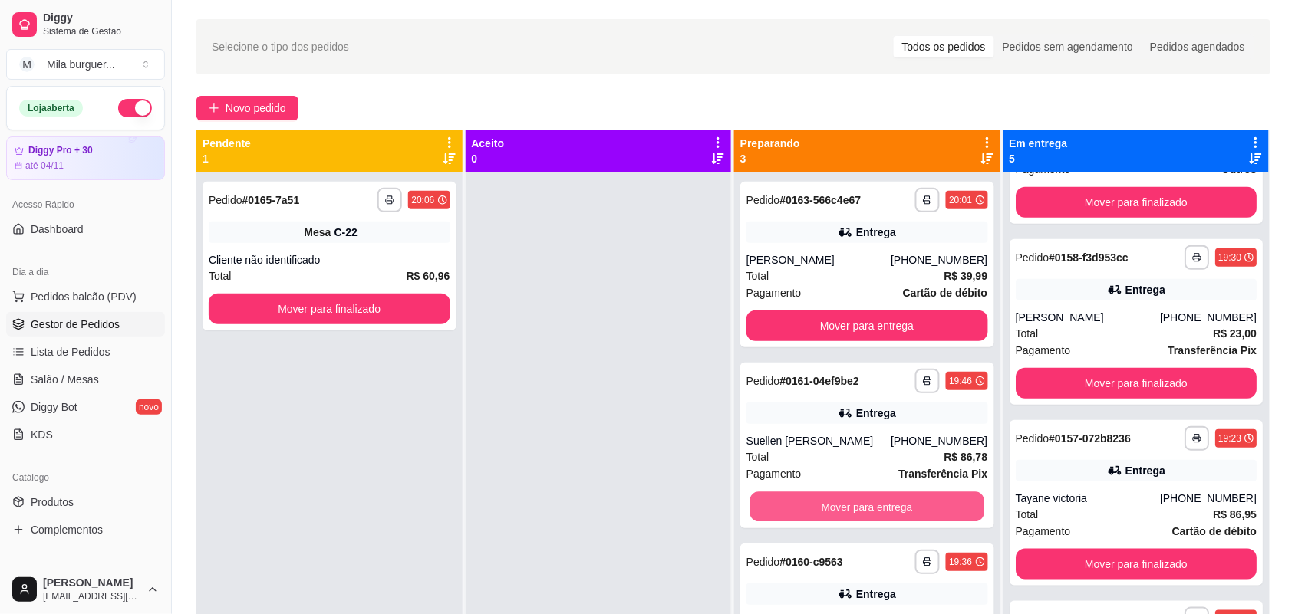
click at [818, 497] on button "Mover para entrega" at bounding box center [867, 507] width 234 height 30
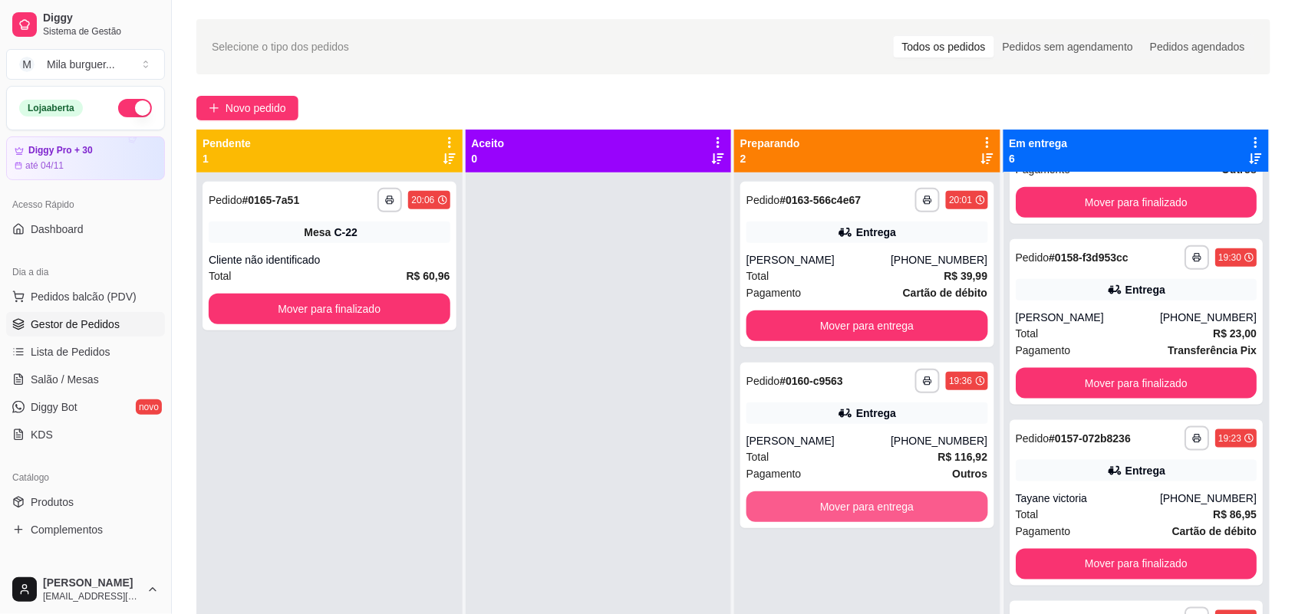
click at [818, 497] on button "Mover para entrega" at bounding box center [867, 507] width 242 height 31
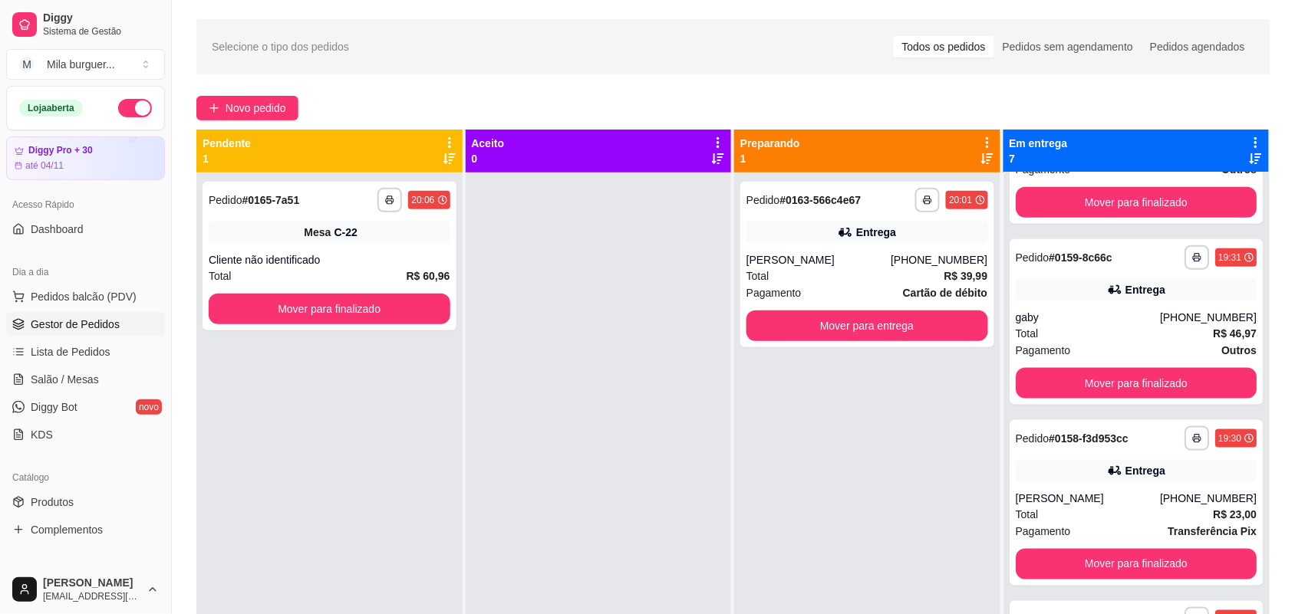
scroll to position [667, 0]
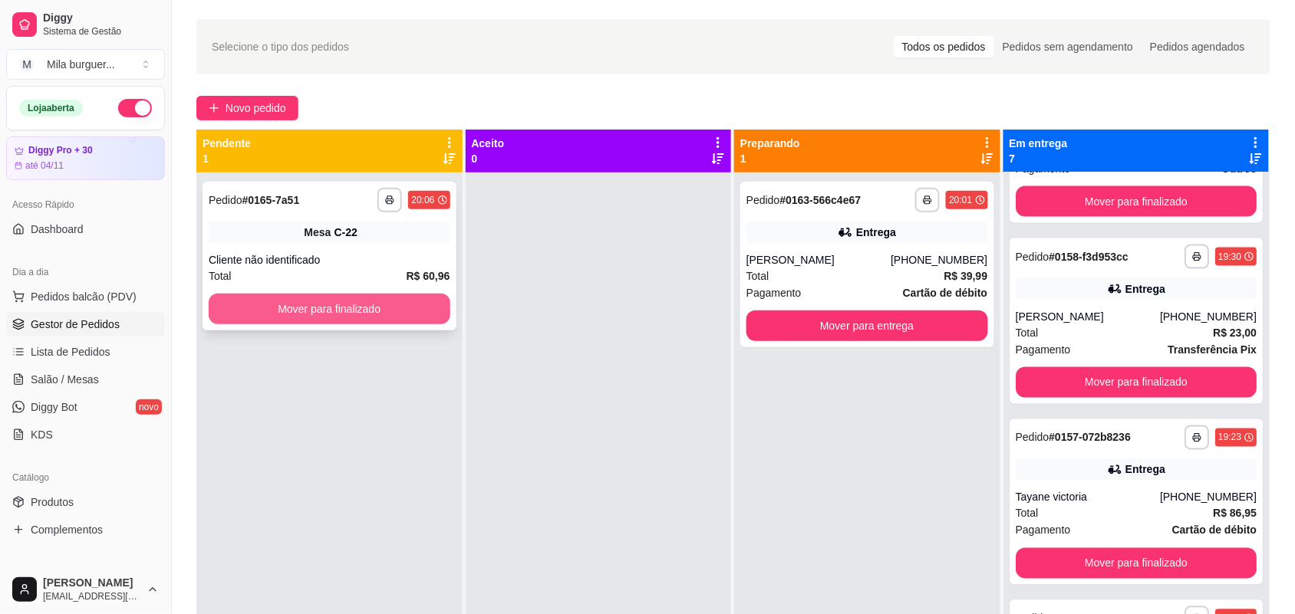
click at [396, 297] on button "Mover para finalizado" at bounding box center [330, 309] width 242 height 31
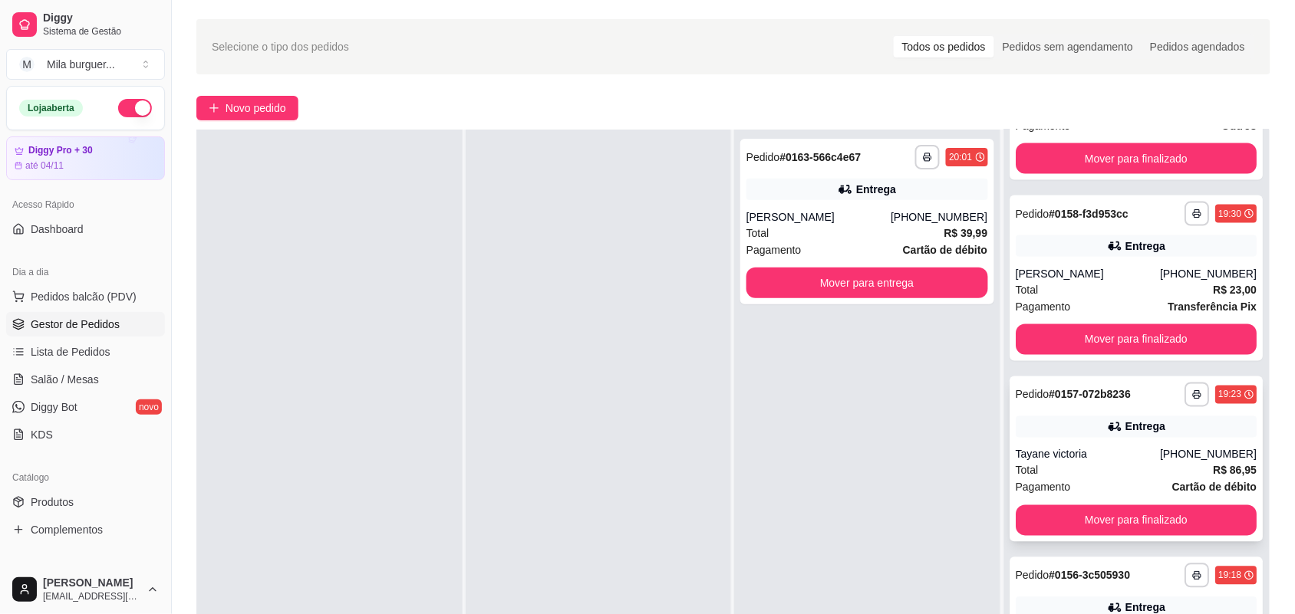
scroll to position [234, 0]
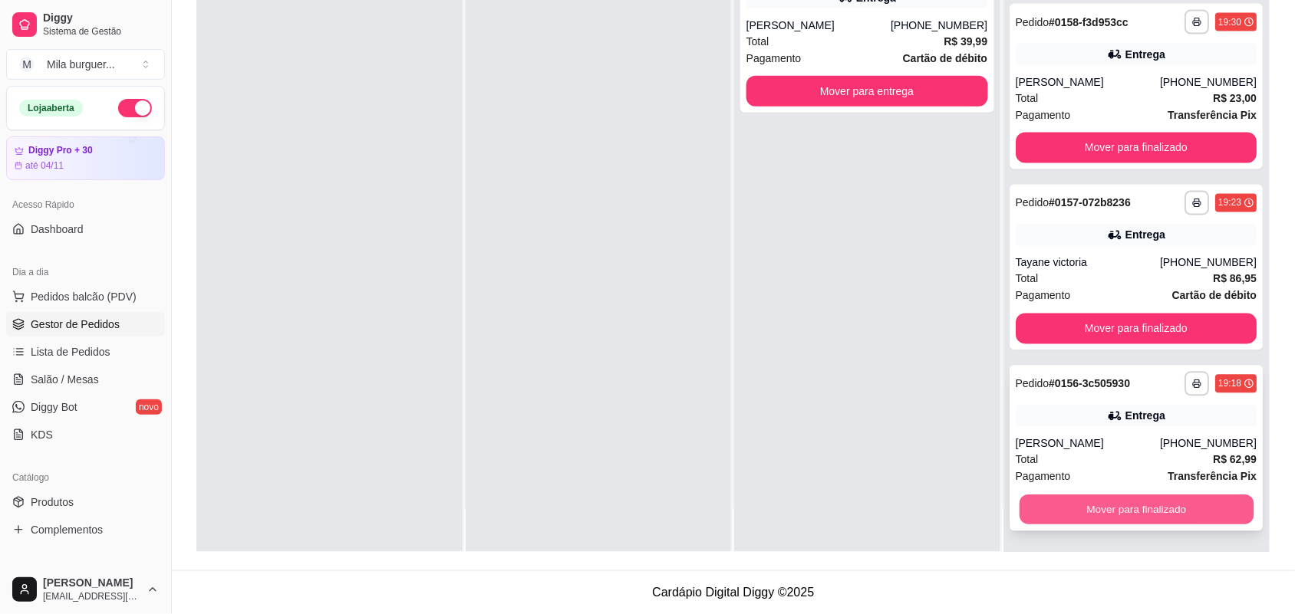
click at [1108, 508] on button "Mover para finalizado" at bounding box center [1136, 510] width 234 height 30
click at [1108, 508] on button "Mover para finalizado" at bounding box center [1136, 511] width 234 height 30
click at [1108, 508] on button "Mover para finalizado" at bounding box center [1136, 510] width 234 height 30
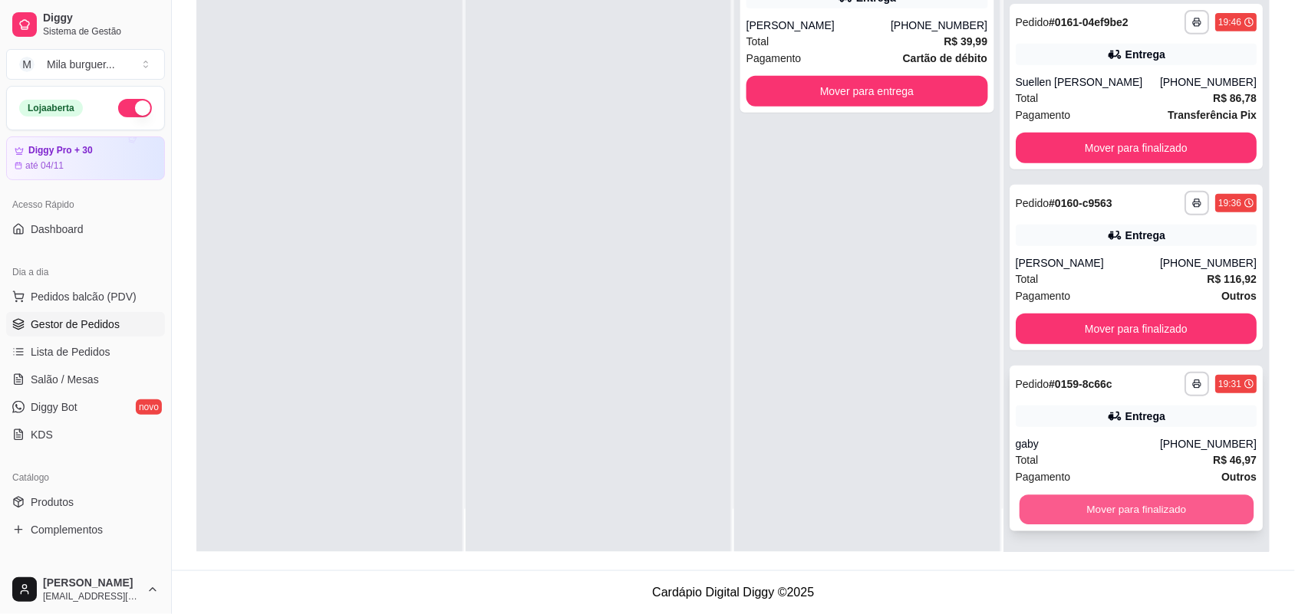
click at [1108, 503] on button "Mover para finalizado" at bounding box center [1136, 510] width 234 height 30
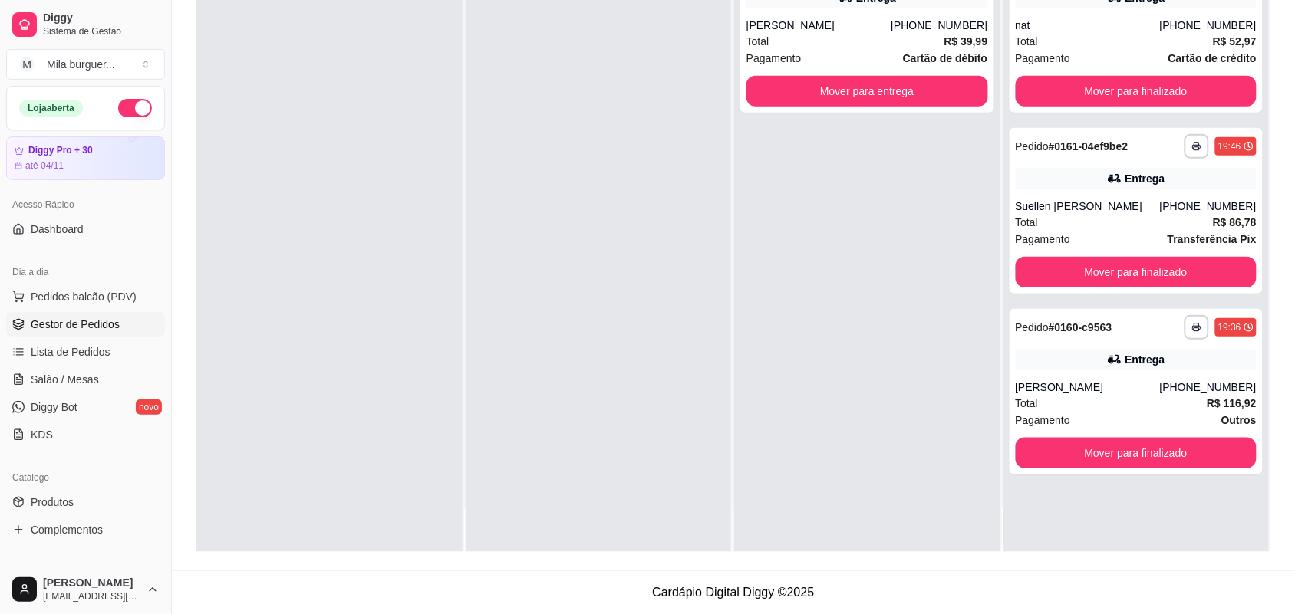
scroll to position [0, 0]
click at [1091, 449] on button "Mover para finalizado" at bounding box center [1136, 454] width 234 height 30
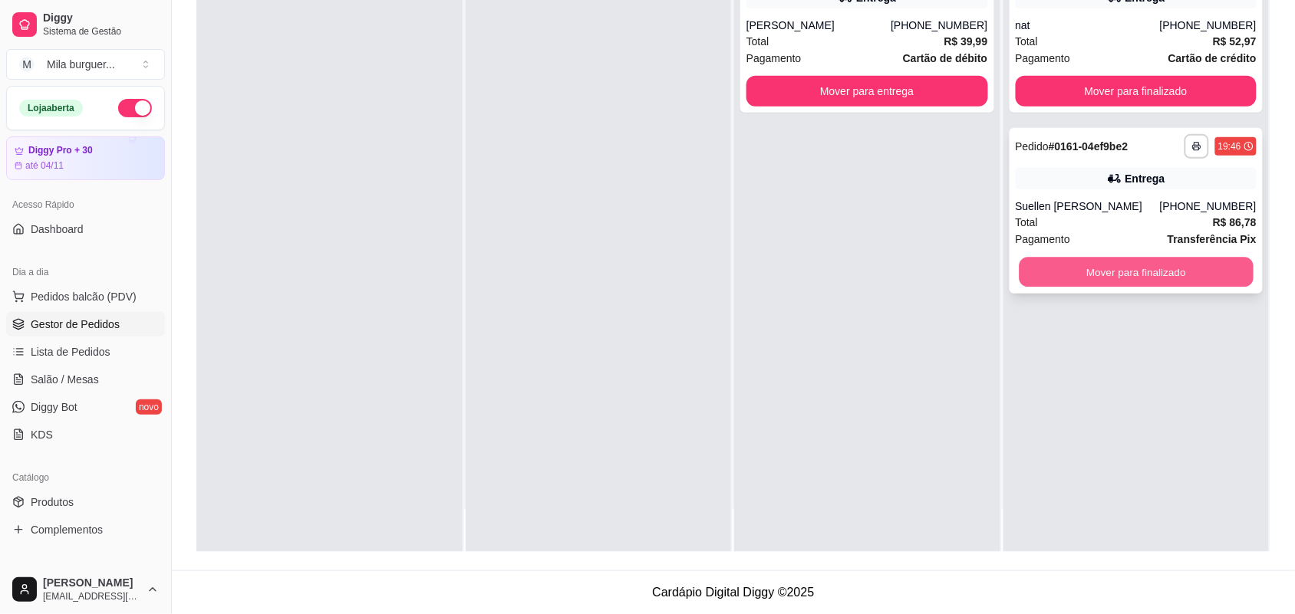
click at [1068, 276] on button "Mover para finalizado" at bounding box center [1136, 273] width 234 height 30
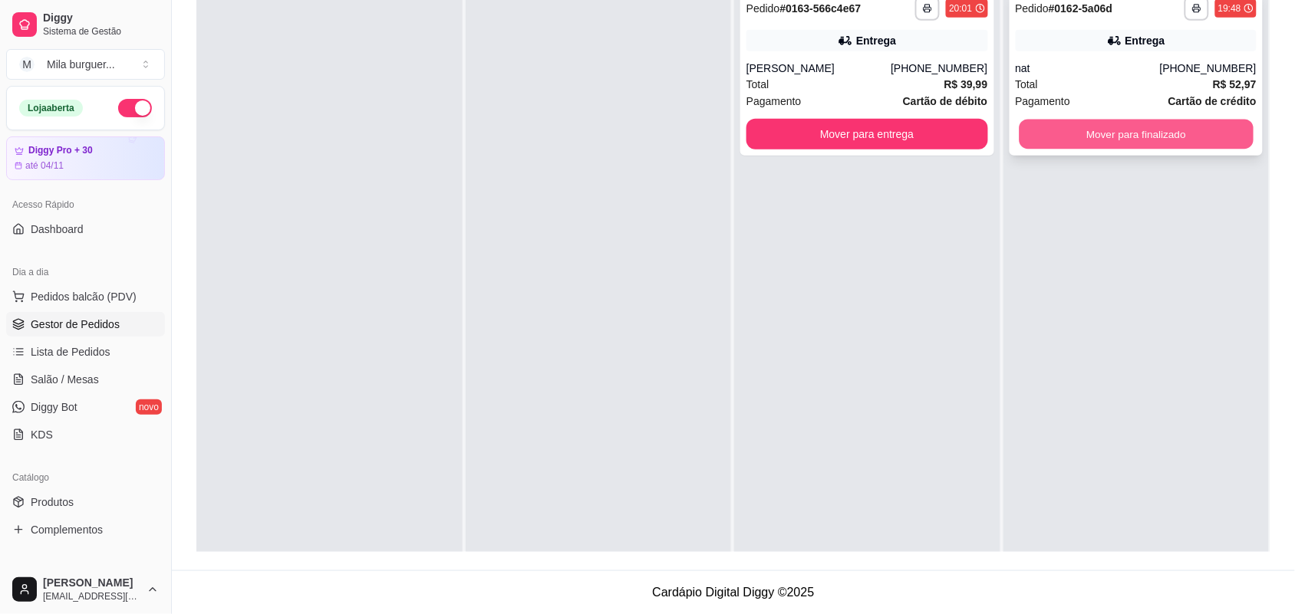
click at [1081, 123] on button "Mover para finalizado" at bounding box center [1136, 135] width 234 height 30
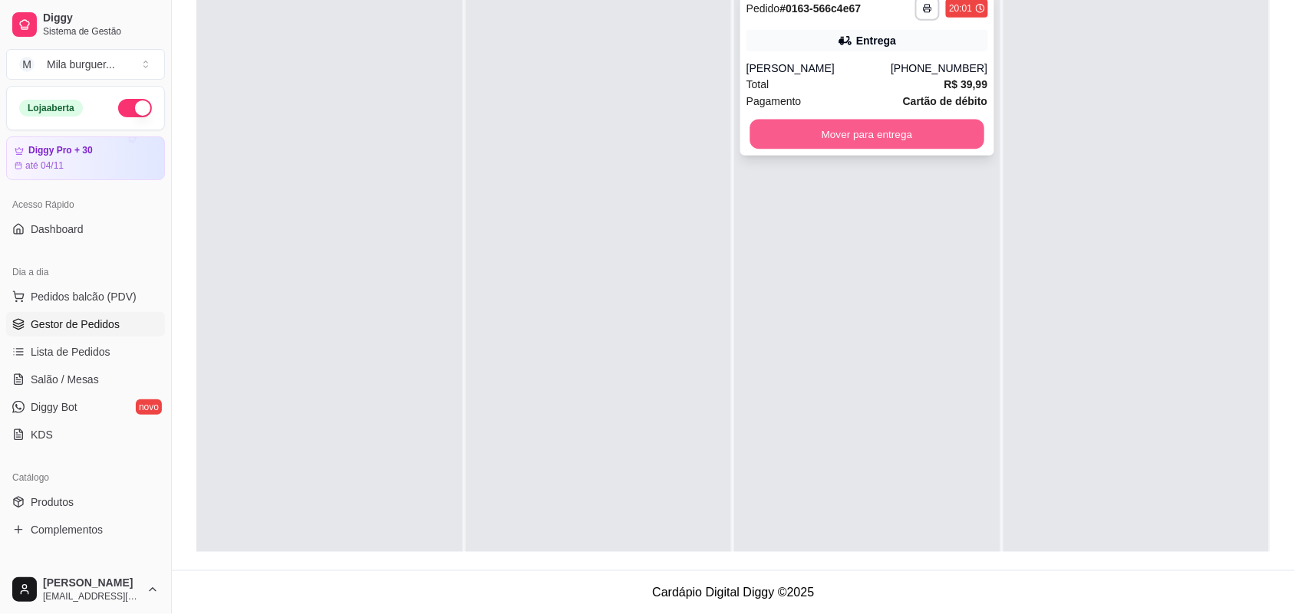
click at [876, 127] on button "Mover para entrega" at bounding box center [867, 135] width 234 height 30
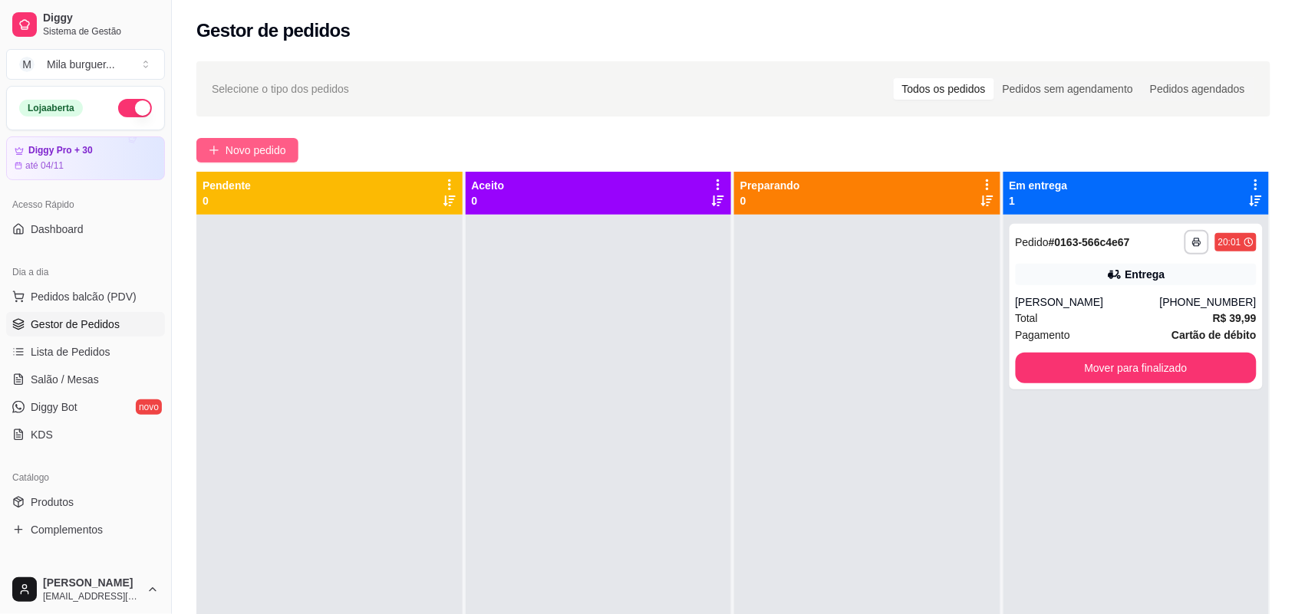
click at [272, 143] on span "Novo pedido" at bounding box center [256, 150] width 61 height 17
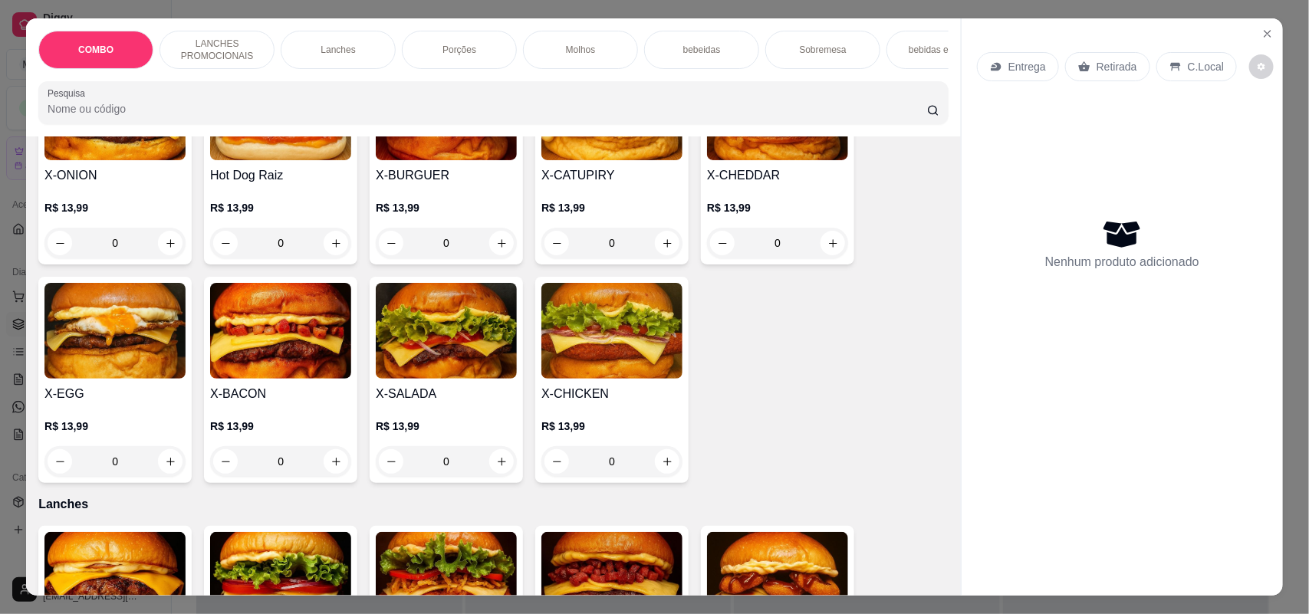
scroll to position [479, 0]
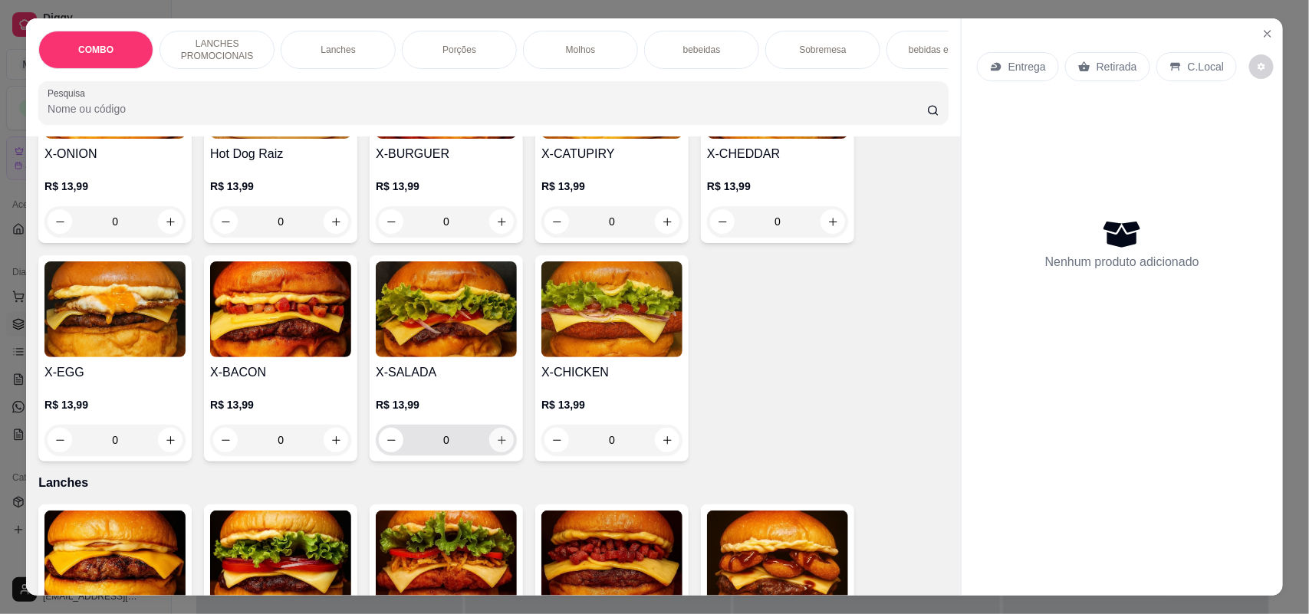
click at [498, 445] on icon "increase-product-quantity" at bounding box center [502, 440] width 8 height 8
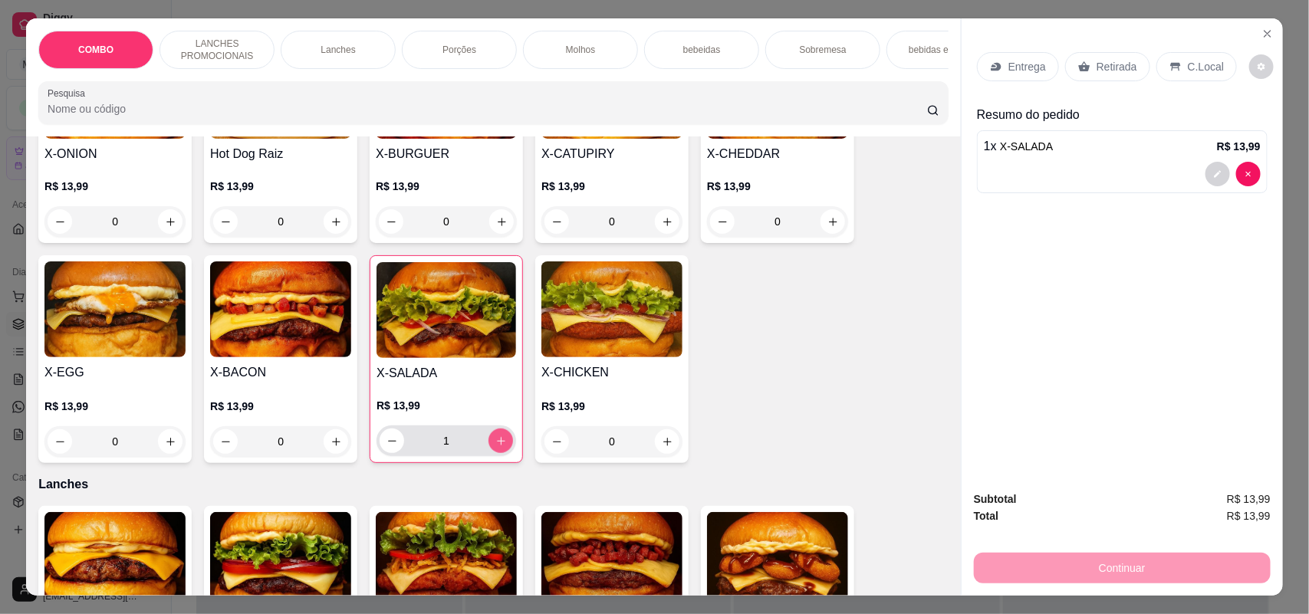
click at [492, 446] on button "increase-product-quantity" at bounding box center [501, 441] width 25 height 25
click at [492, 445] on button "increase-product-quantity" at bounding box center [501, 441] width 25 height 25
click at [492, 445] on button "increase-product-quantity" at bounding box center [501, 442] width 24 height 24
type input "4"
click at [1029, 67] on p "Entrega" at bounding box center [1028, 66] width 38 height 15
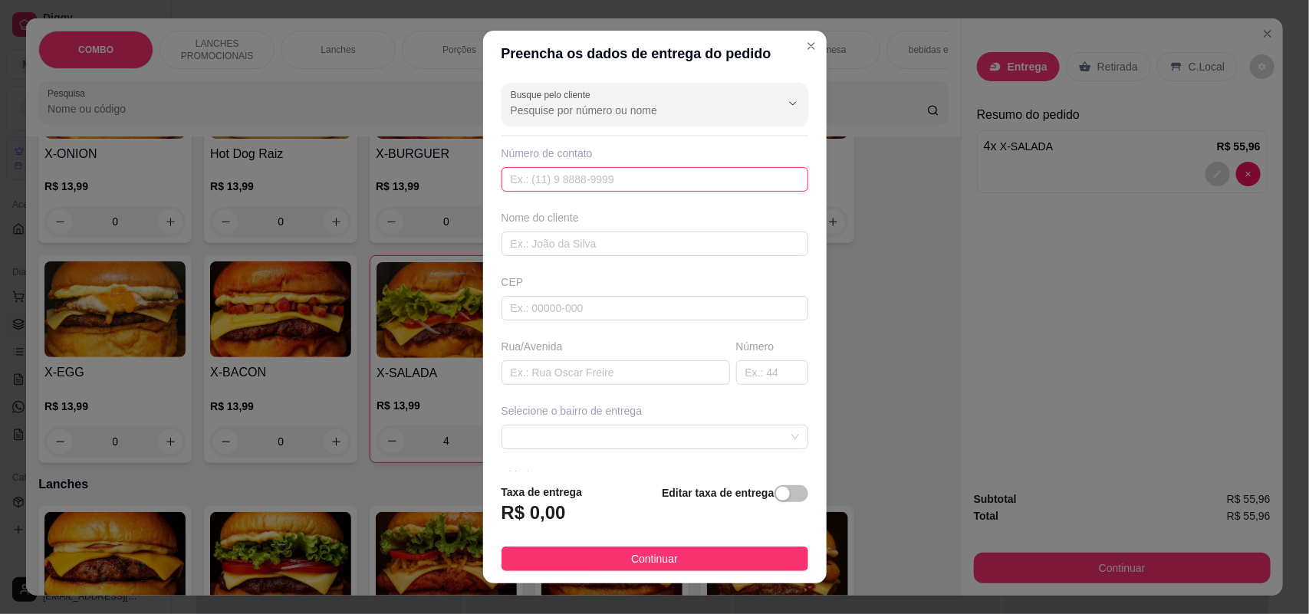
click at [631, 186] on input "text" at bounding box center [655, 179] width 307 height 25
type input "[PHONE_NUMBER]"
click at [600, 239] on input "text" at bounding box center [655, 244] width 307 height 25
click at [504, 243] on input "victor" at bounding box center [655, 244] width 307 height 25
click at [508, 245] on input "victor" at bounding box center [655, 244] width 307 height 25
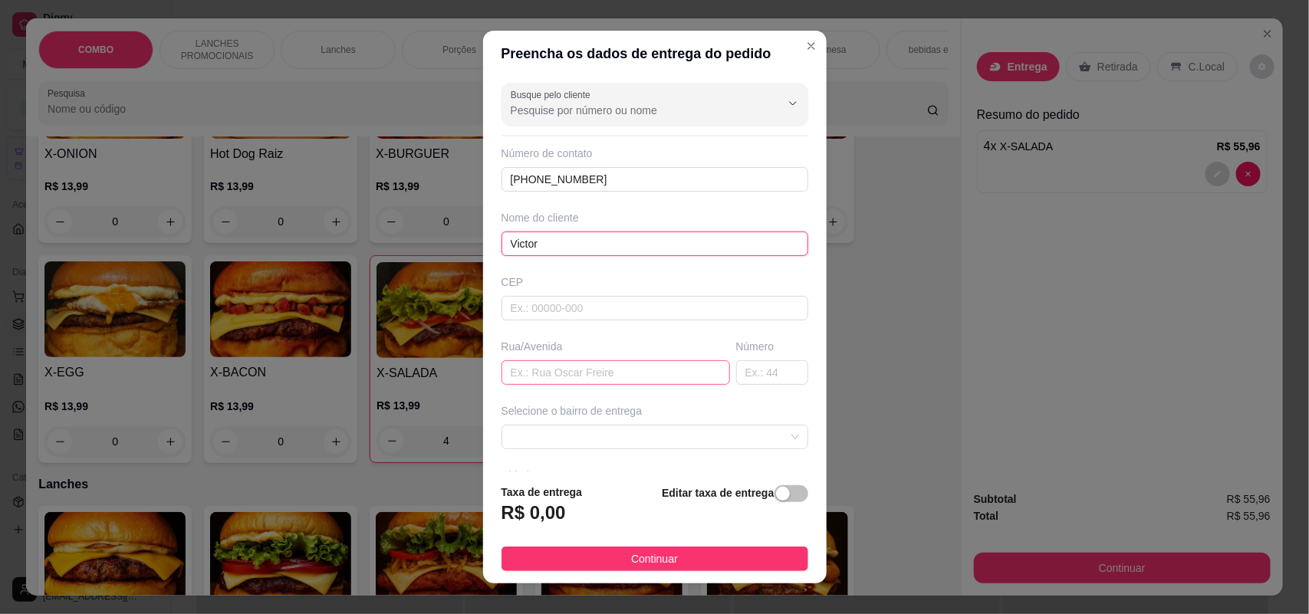
type input "Victor"
click at [525, 369] on input "text" at bounding box center [616, 372] width 229 height 25
type input "[PERSON_NAME]"
click at [753, 377] on input "text" at bounding box center [772, 372] width 72 height 25
click at [524, 430] on span at bounding box center [655, 437] width 288 height 23
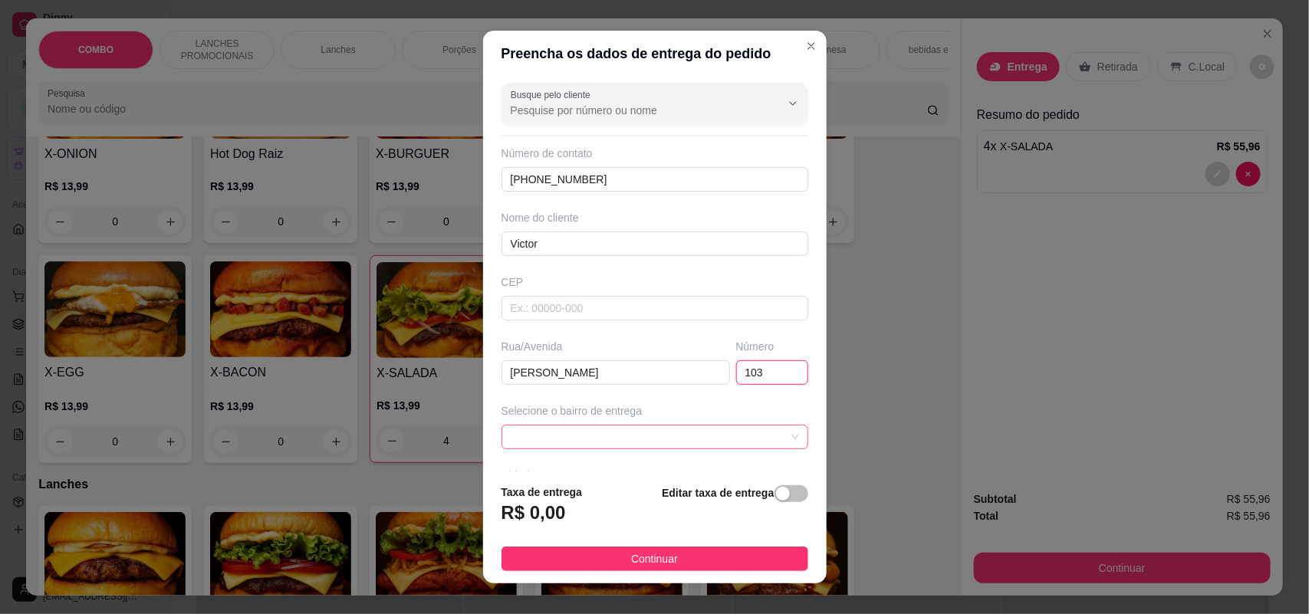
type input "103"
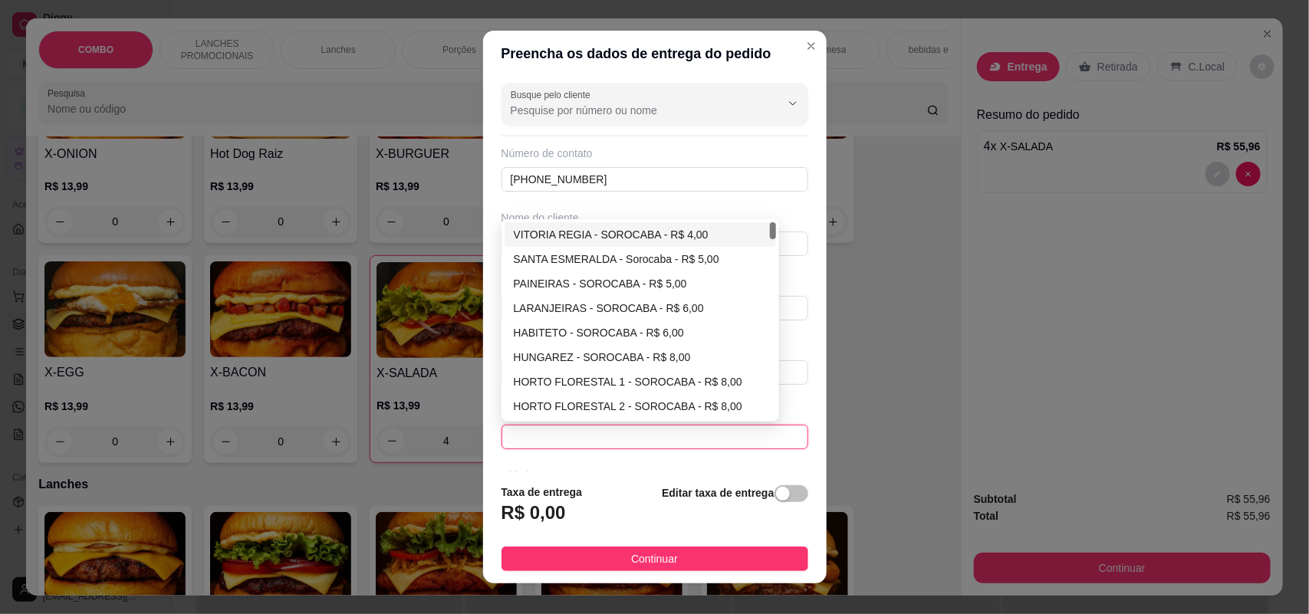
click at [542, 227] on div "VITORIA REGIA - SOROCABA - R$ 4,00" at bounding box center [641, 234] width 254 height 17
type input "SOROCABA"
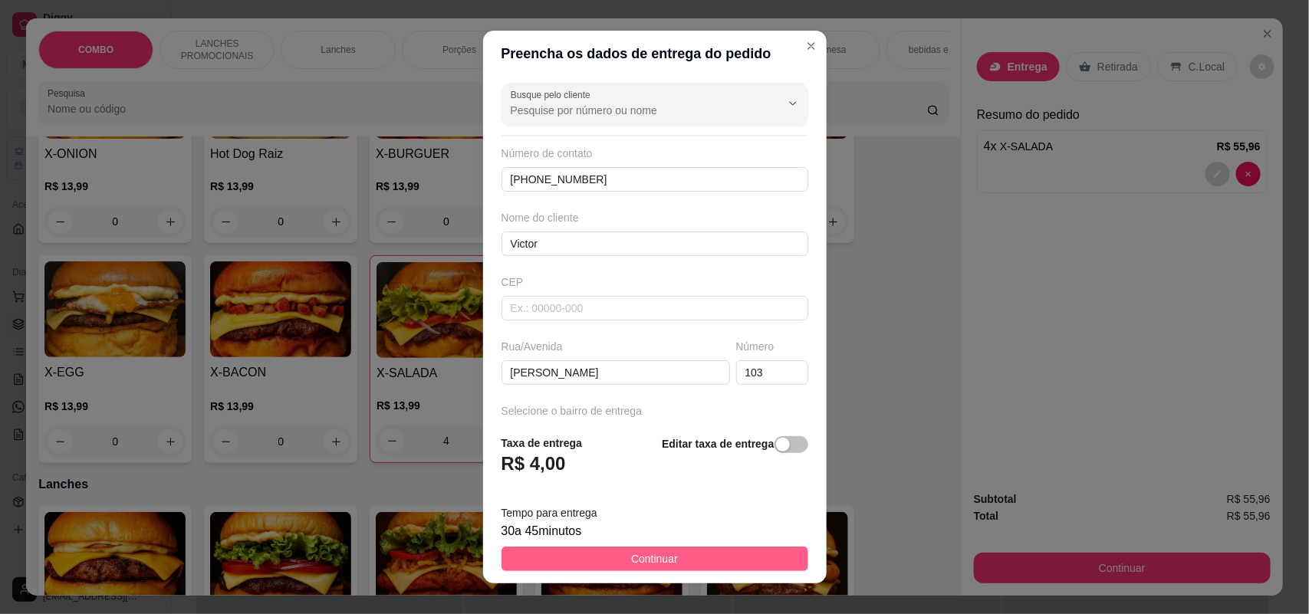
click at [576, 561] on button "Continuar" at bounding box center [655, 559] width 307 height 25
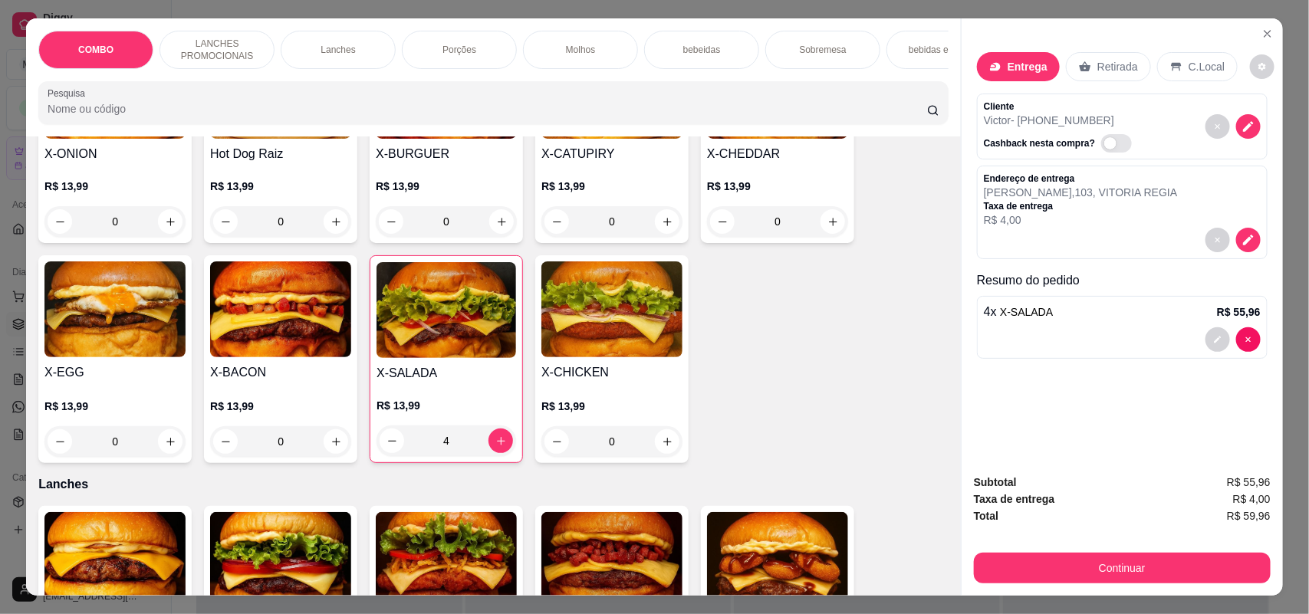
click at [1135, 344] on div at bounding box center [1122, 340] width 277 height 25
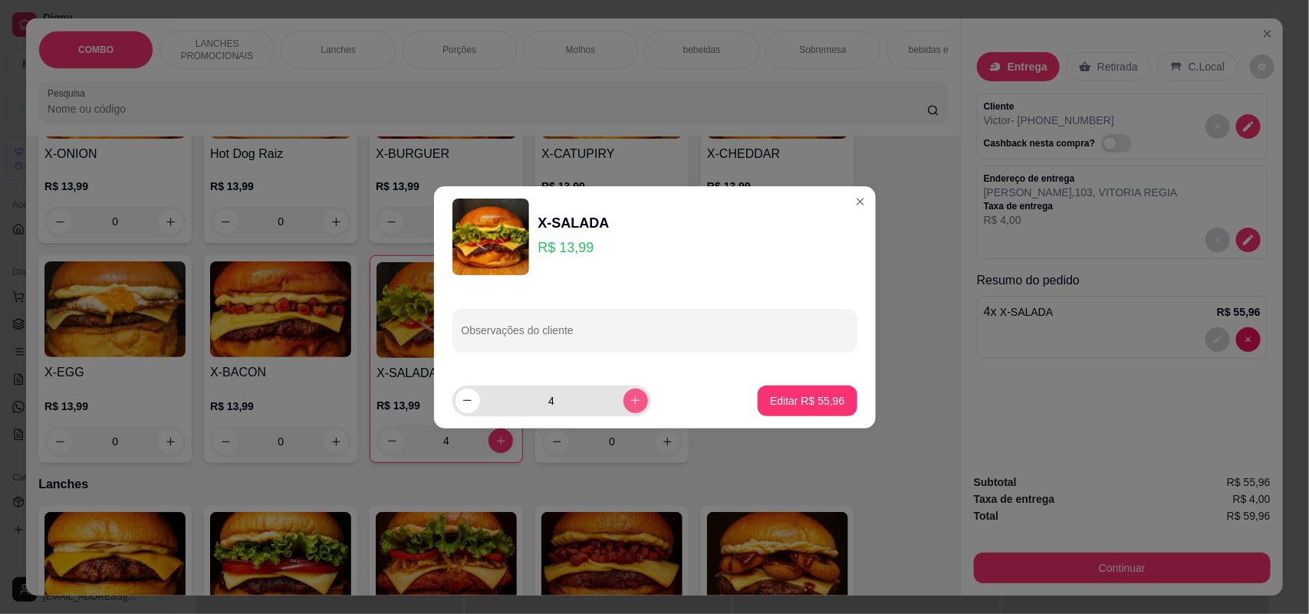
click at [630, 397] on icon "increase-product-quantity" at bounding box center [636, 401] width 12 height 12
type input "5"
click at [810, 403] on p "Editar R$ 69,95" at bounding box center [807, 400] width 74 height 15
type input "5"
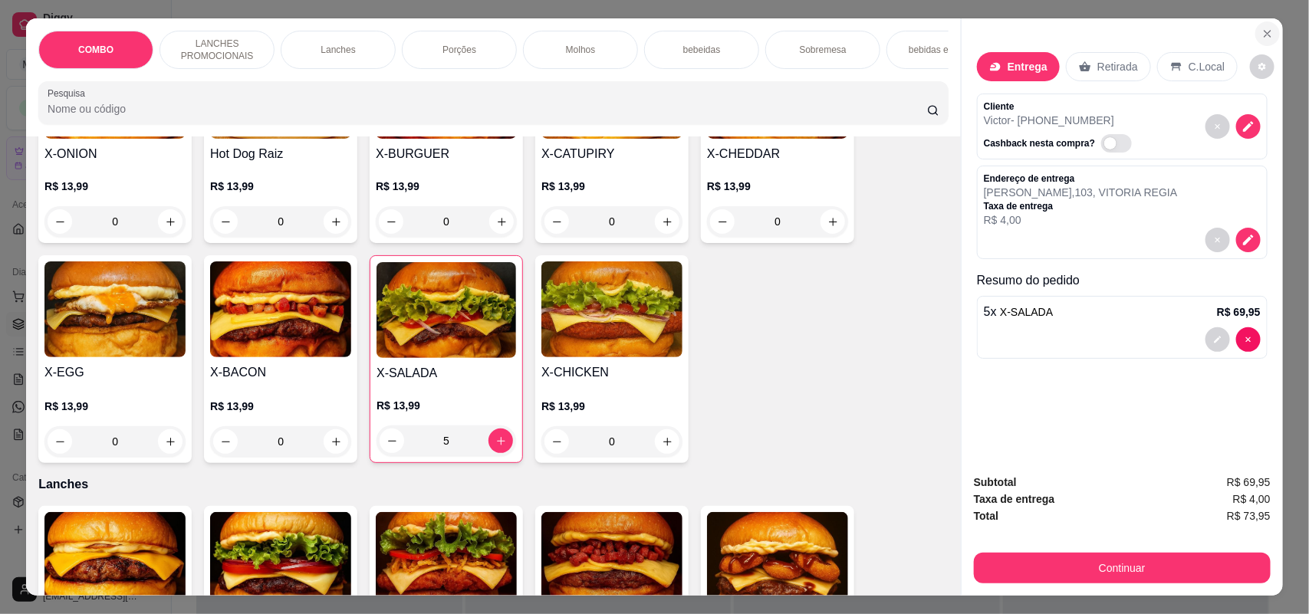
click at [1259, 41] on button "Close" at bounding box center [1268, 33] width 25 height 25
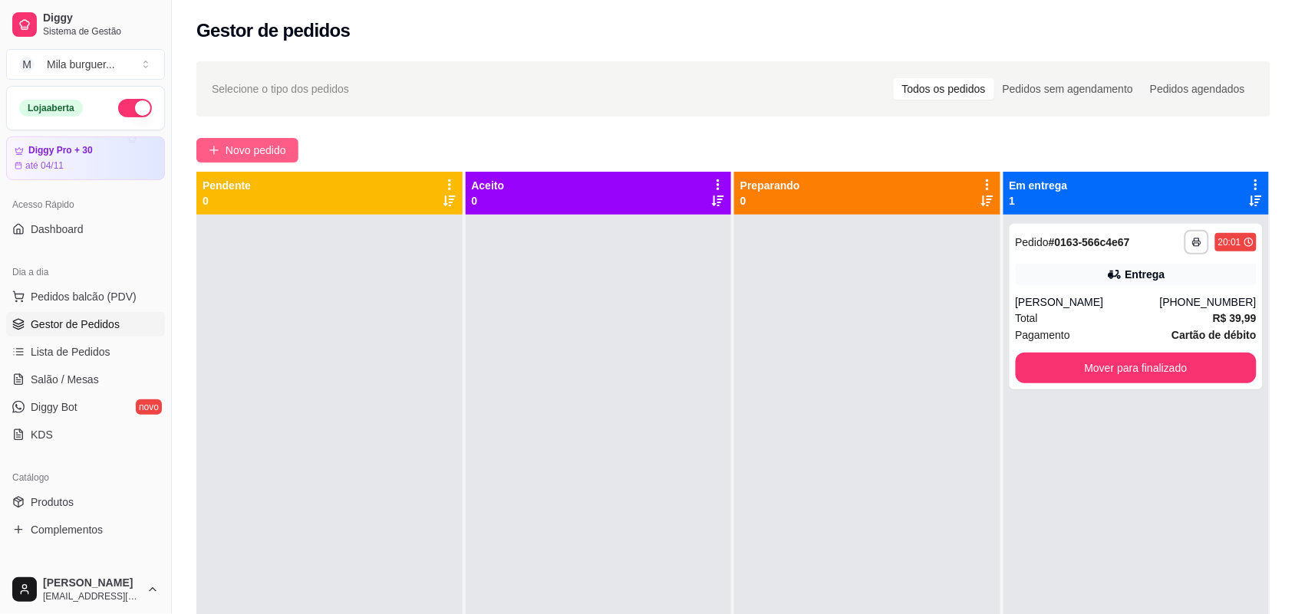
click at [248, 161] on button "Novo pedido" at bounding box center [247, 150] width 102 height 25
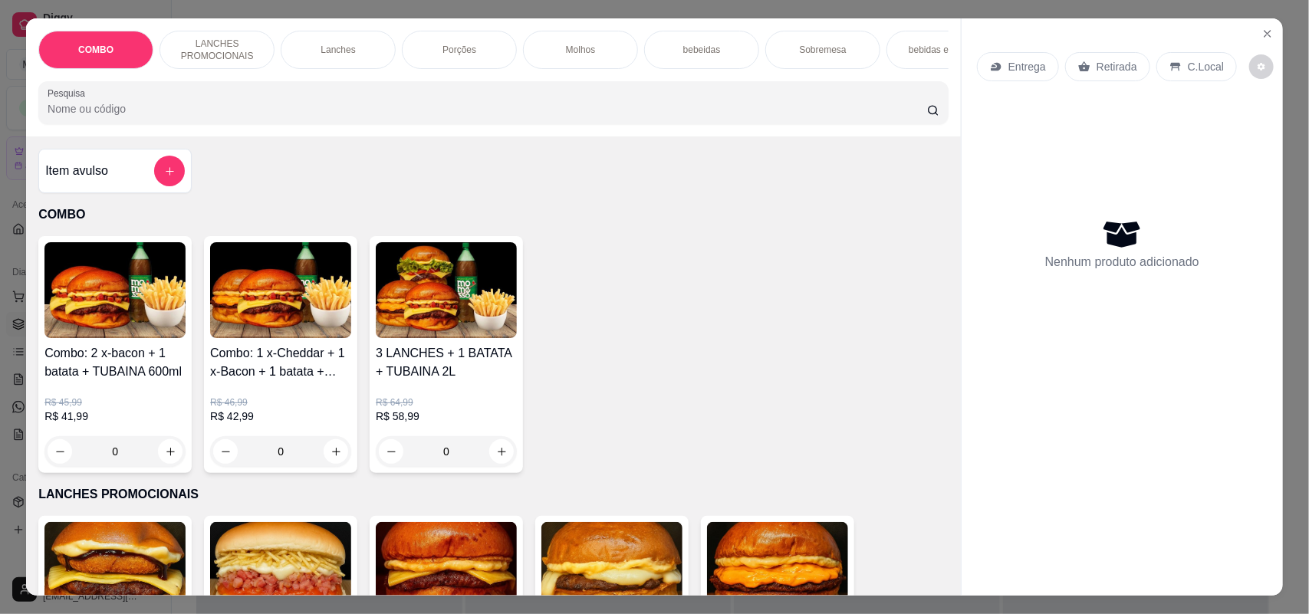
click at [251, 158] on div "Item avulso COMBO Combo: 2 x-bacon + 1 batata + TUBAINA 600ml R$ 45,99 R$ 41,99…" at bounding box center [493, 366] width 935 height 459
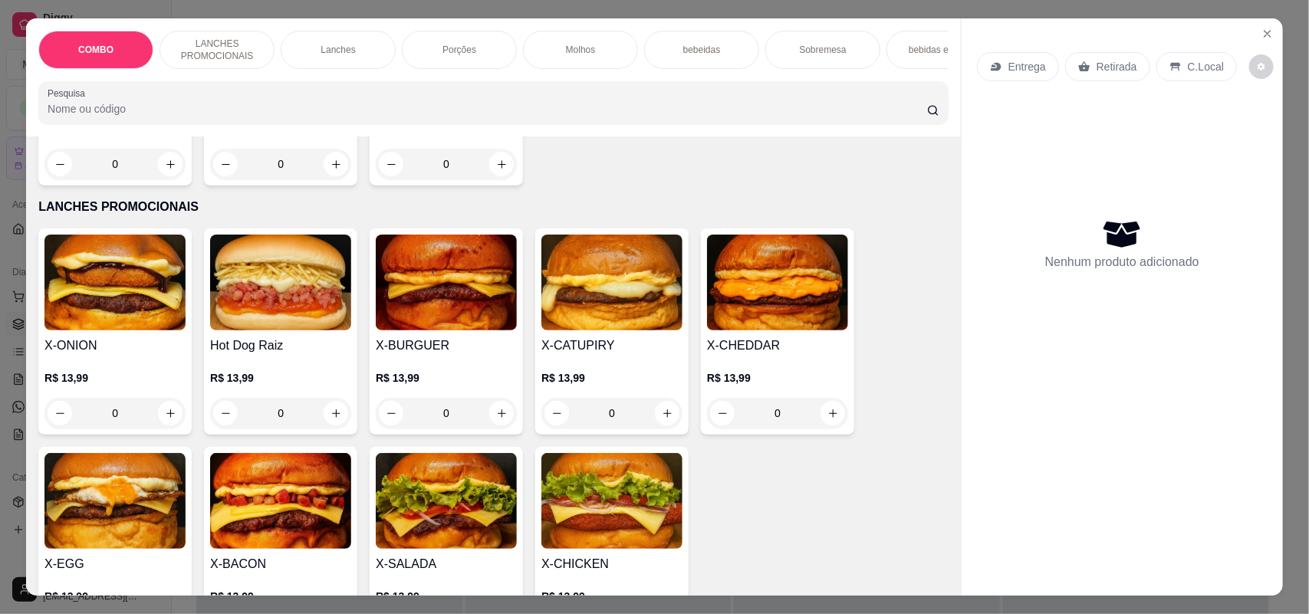
scroll to position [384, 0]
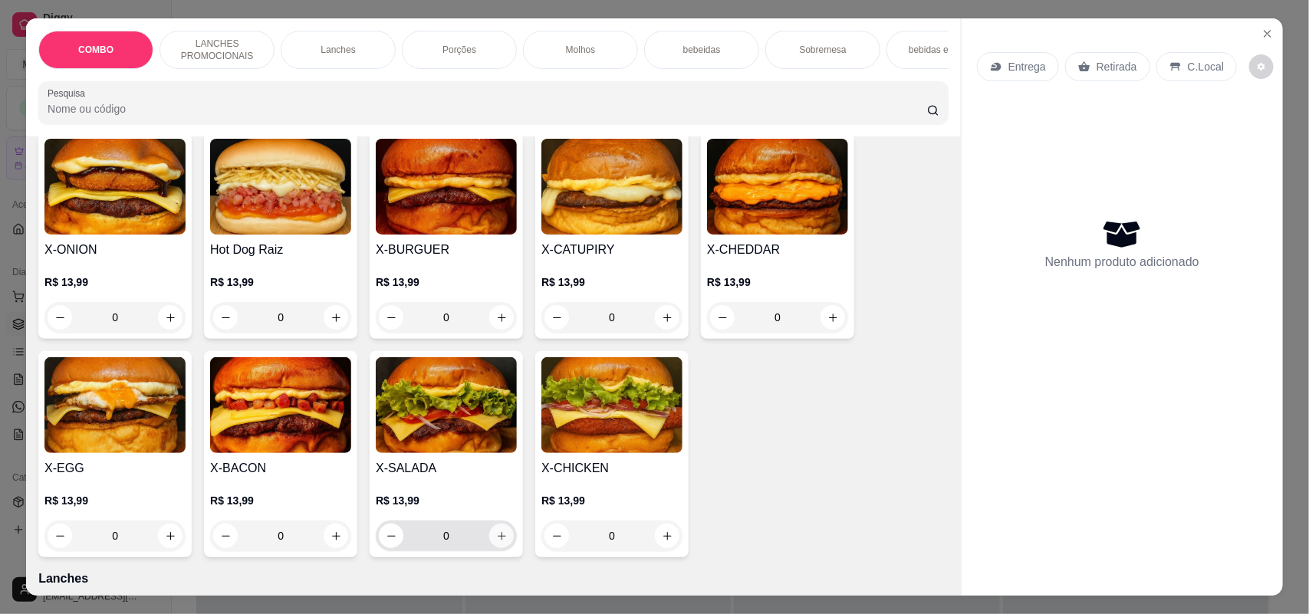
click at [496, 542] on icon "increase-product-quantity" at bounding box center [502, 537] width 12 height 12
type input "1"
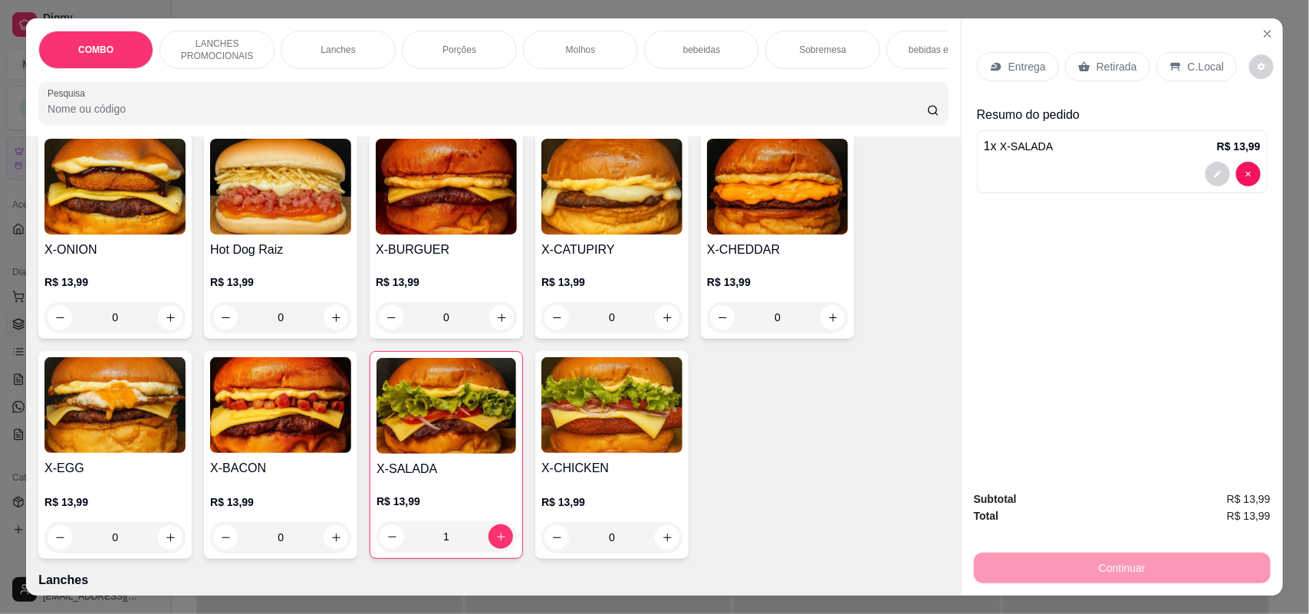
click at [1001, 54] on div "Entrega" at bounding box center [1018, 66] width 82 height 29
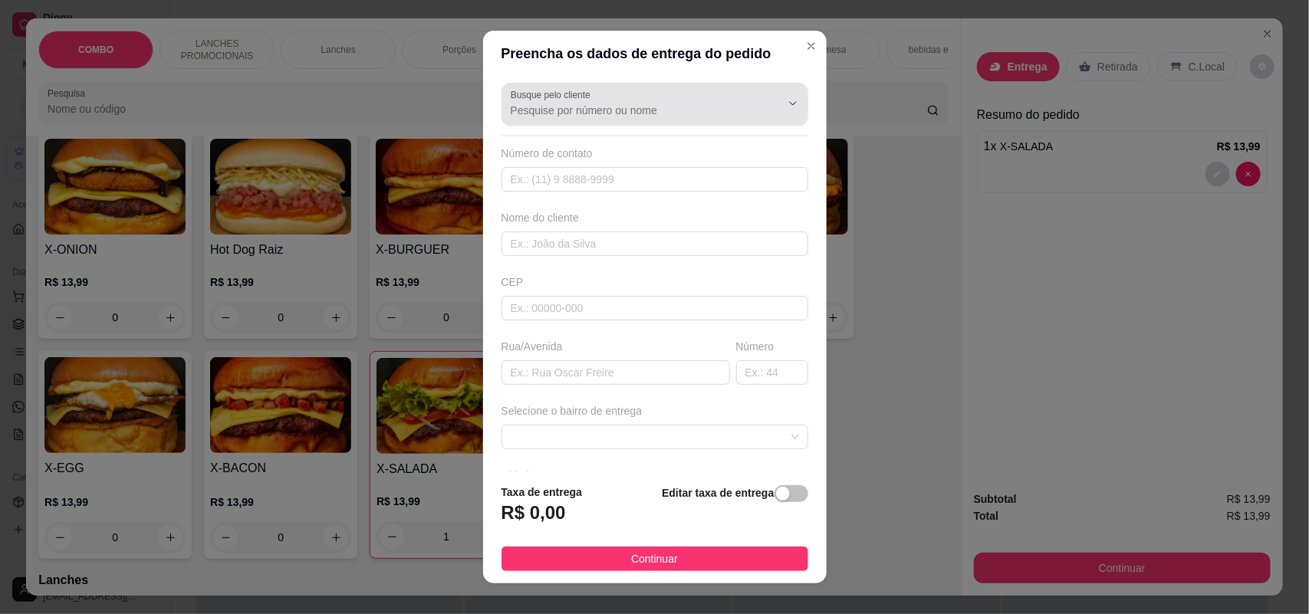
click at [616, 97] on div at bounding box center [655, 104] width 288 height 31
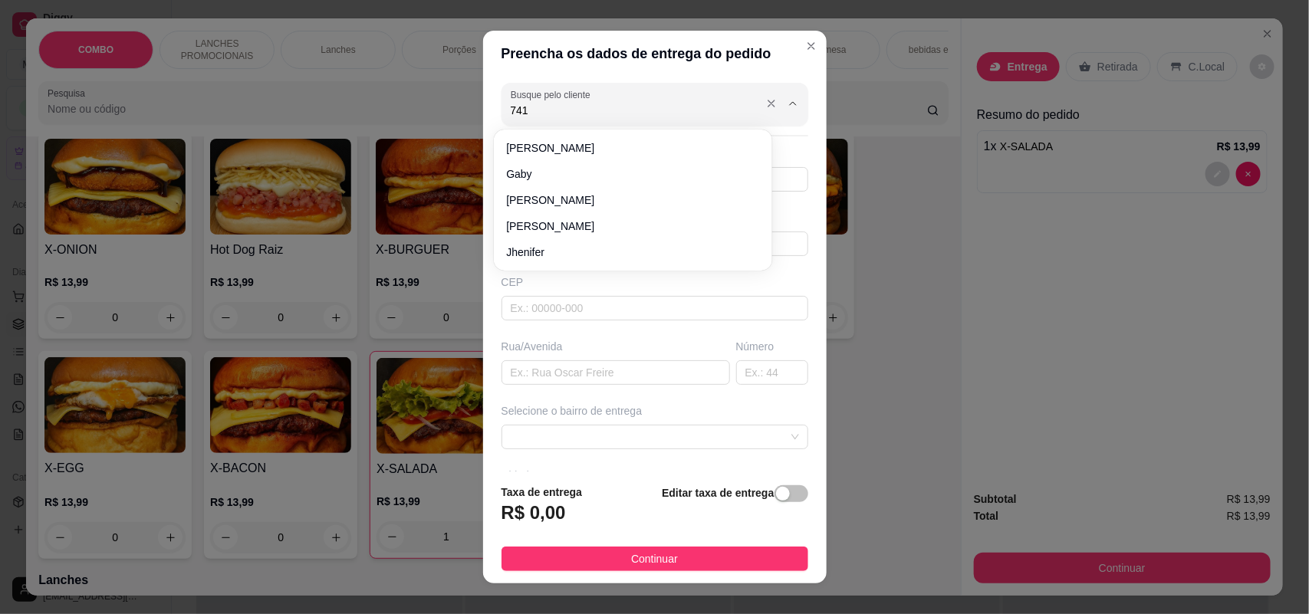
type input "7412"
drag, startPoint x: 618, startPoint y: 113, endPoint x: 499, endPoint y: 97, distance: 120.7
click at [502, 97] on div "Busque pelo cliente 7412" at bounding box center [655, 104] width 307 height 43
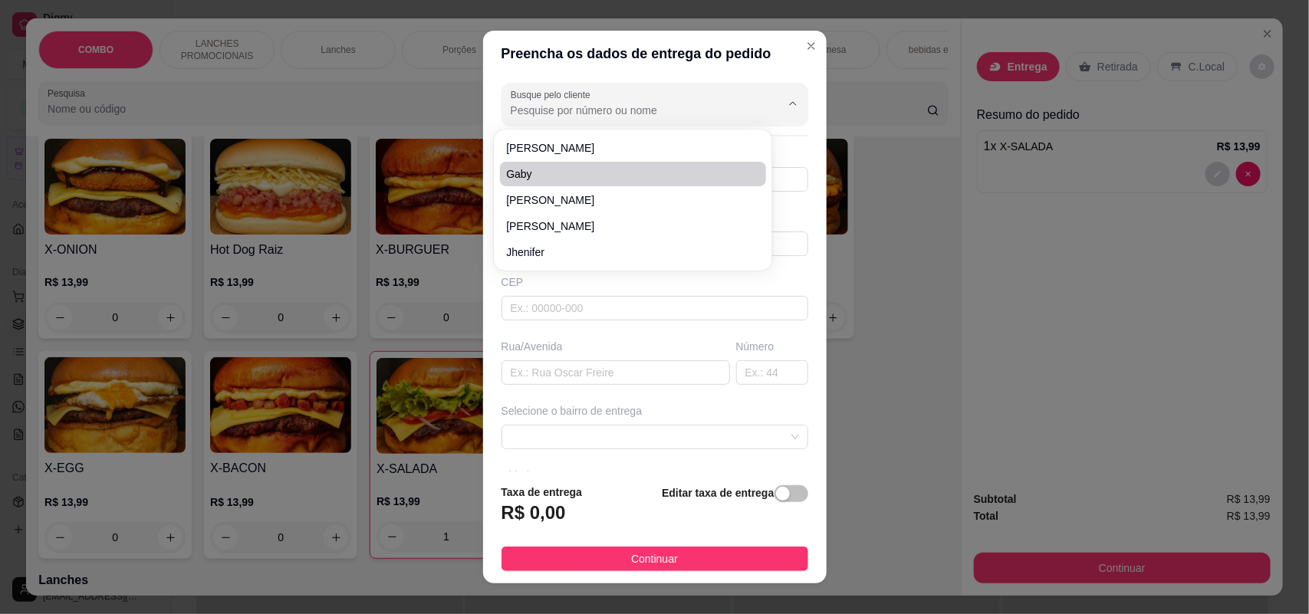
click at [473, 175] on div "Preencha os dados de entrega do pedido Busque pelo cliente Número de contato No…" at bounding box center [654, 307] width 1309 height 614
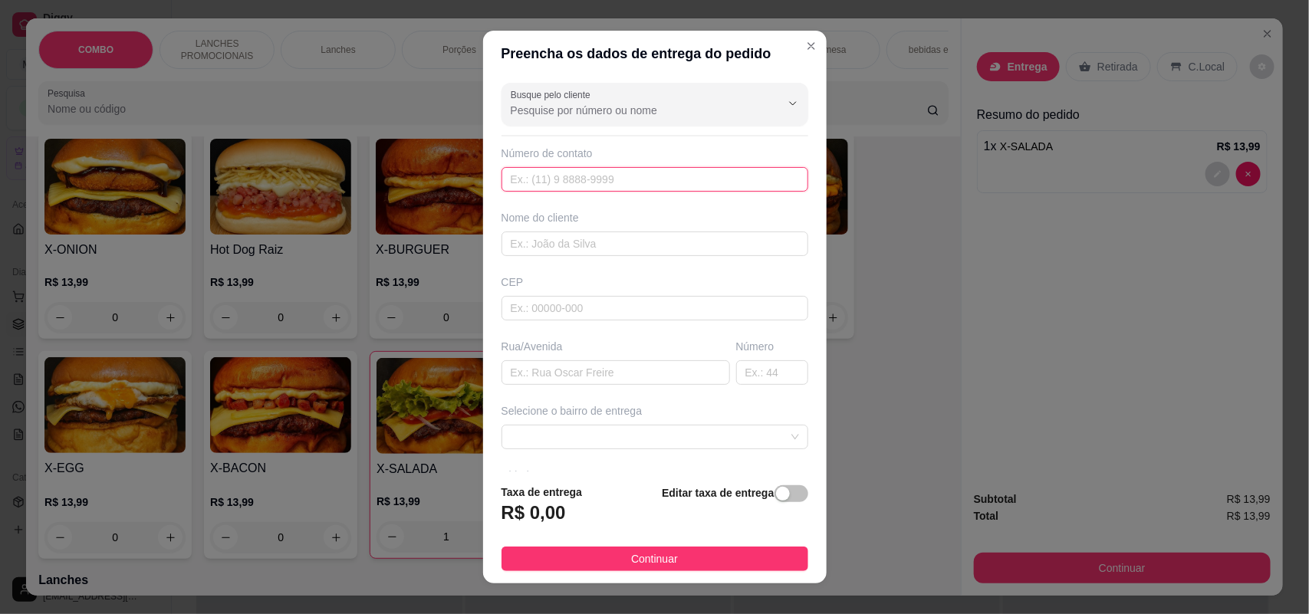
click at [512, 177] on input "text" at bounding box center [655, 179] width 307 height 25
type input "[PHONE_NUMBER]"
click at [542, 242] on input "text" at bounding box center [655, 244] width 307 height 25
type input "[DEMOGRAPHIC_DATA]"
click at [562, 369] on input "text" at bounding box center [616, 372] width 229 height 25
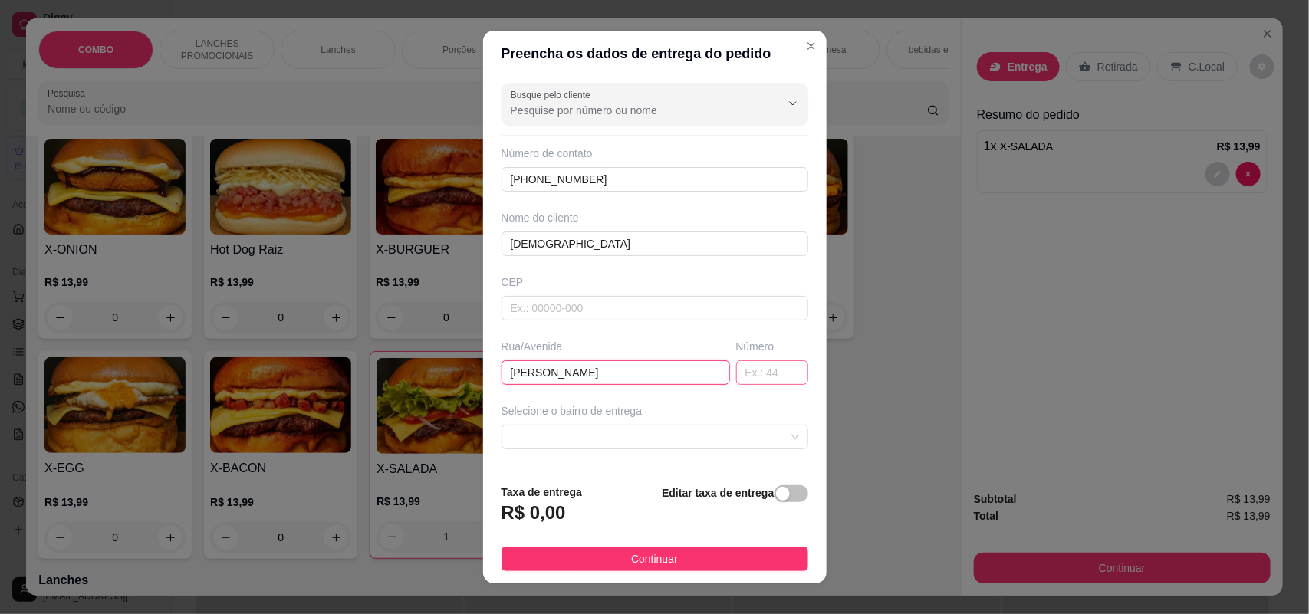
type input "[PERSON_NAME]"
click at [736, 374] on input "text" at bounding box center [772, 372] width 72 height 25
click at [686, 428] on span at bounding box center [655, 437] width 288 height 23
type input "71"
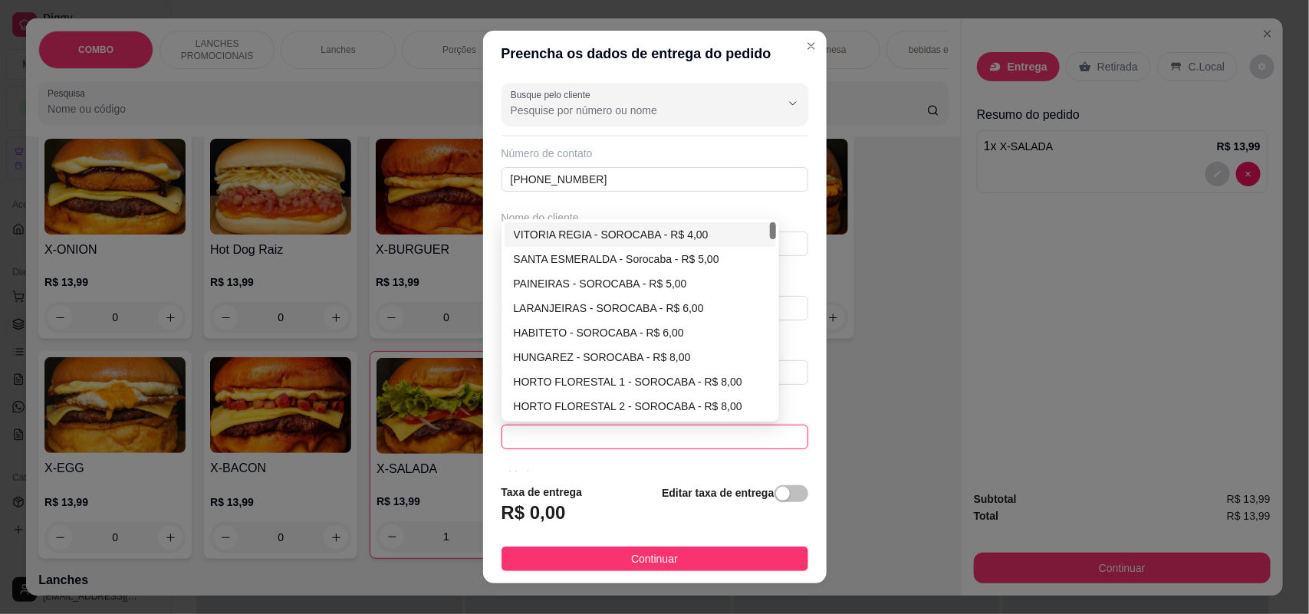
click at [620, 234] on div "VITORIA REGIA - SOROCABA - R$ 4,00" at bounding box center [641, 234] width 254 height 17
type input "SOROCABA"
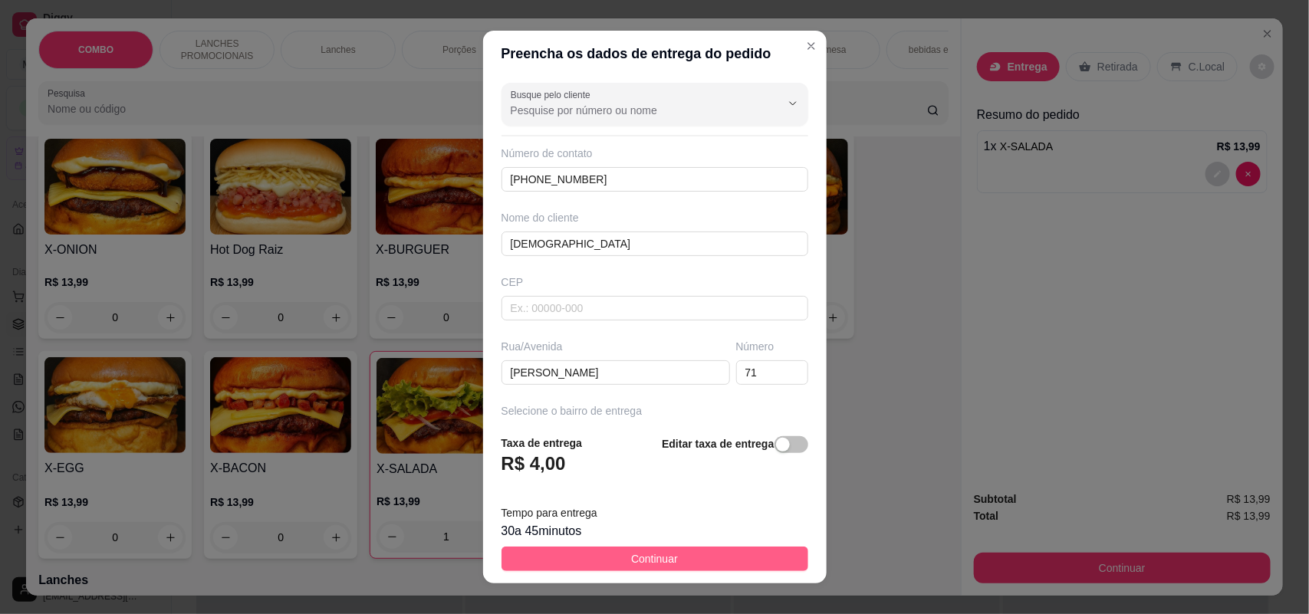
click at [598, 557] on button "Continuar" at bounding box center [655, 559] width 307 height 25
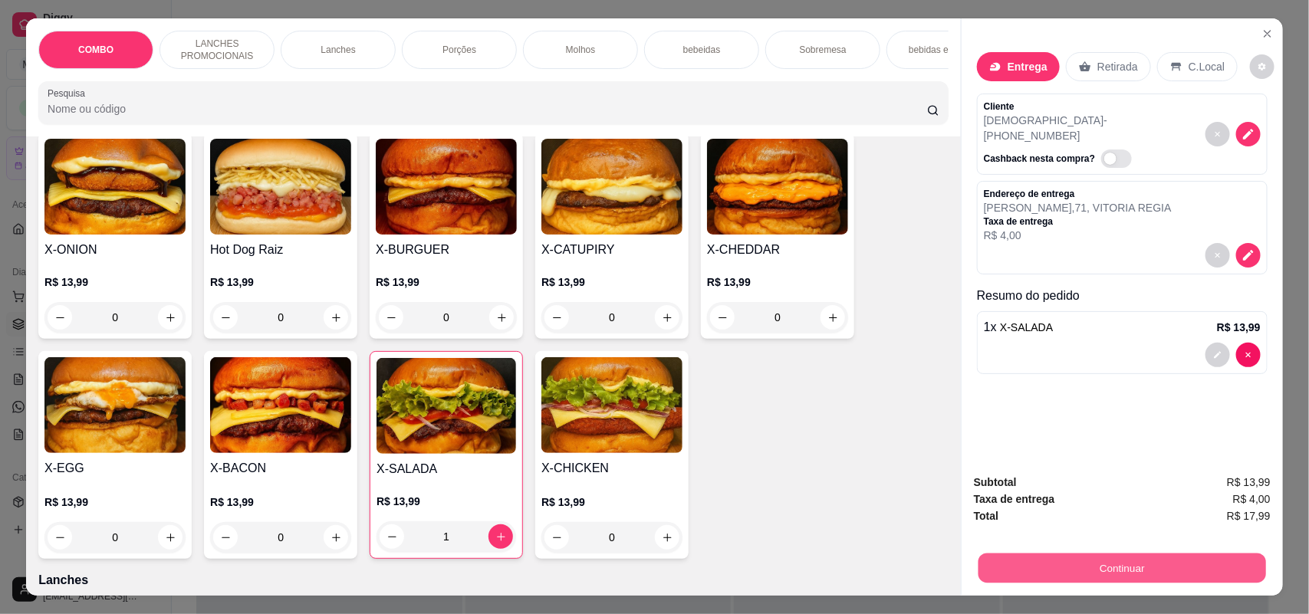
click at [1124, 560] on button "Continuar" at bounding box center [1123, 569] width 288 height 30
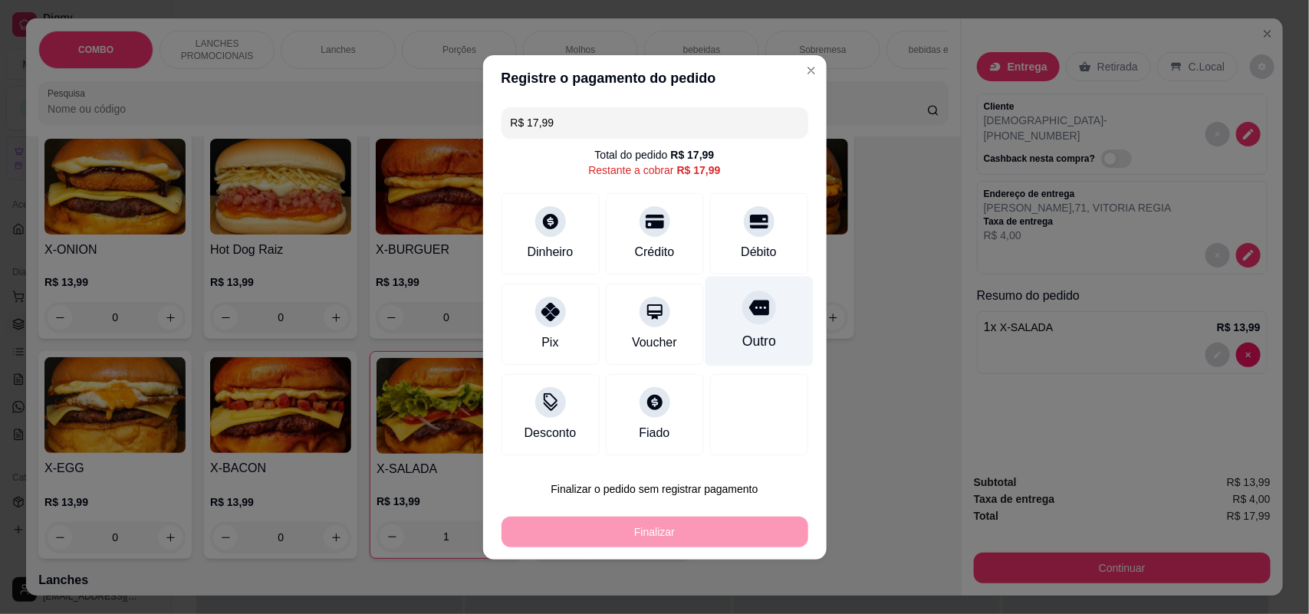
click at [762, 336] on div "Outro" at bounding box center [759, 341] width 34 height 20
type input "R$ 0,00"
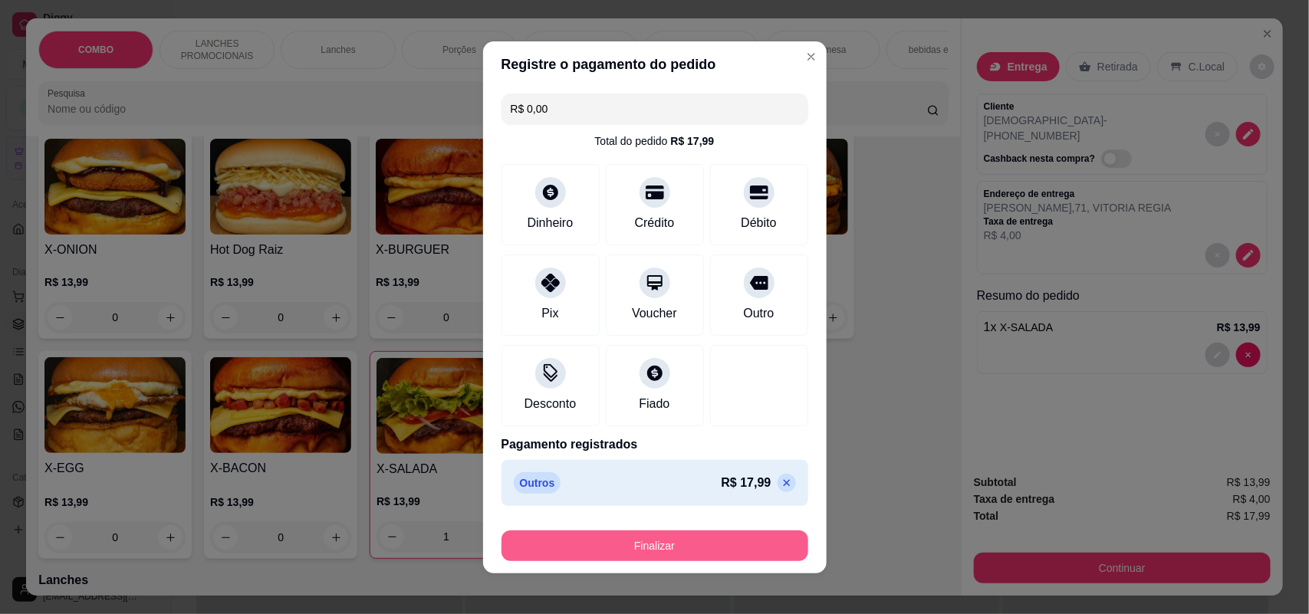
click at [719, 545] on button "Finalizar" at bounding box center [655, 546] width 307 height 31
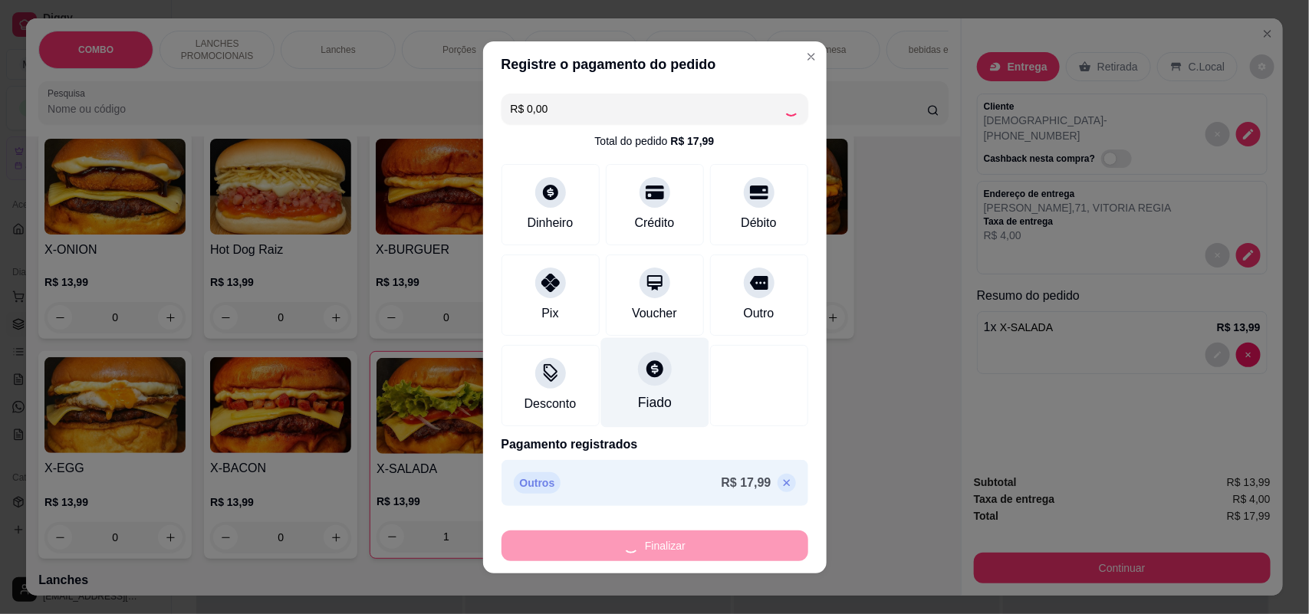
type input "0"
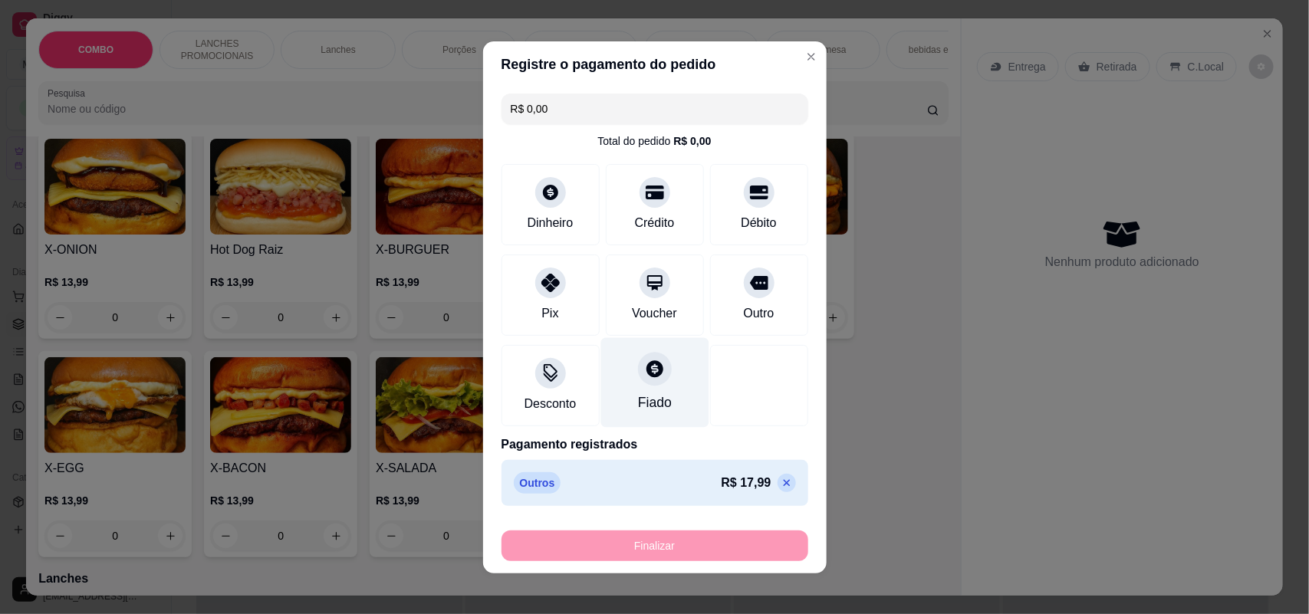
type input "-R$ 17,99"
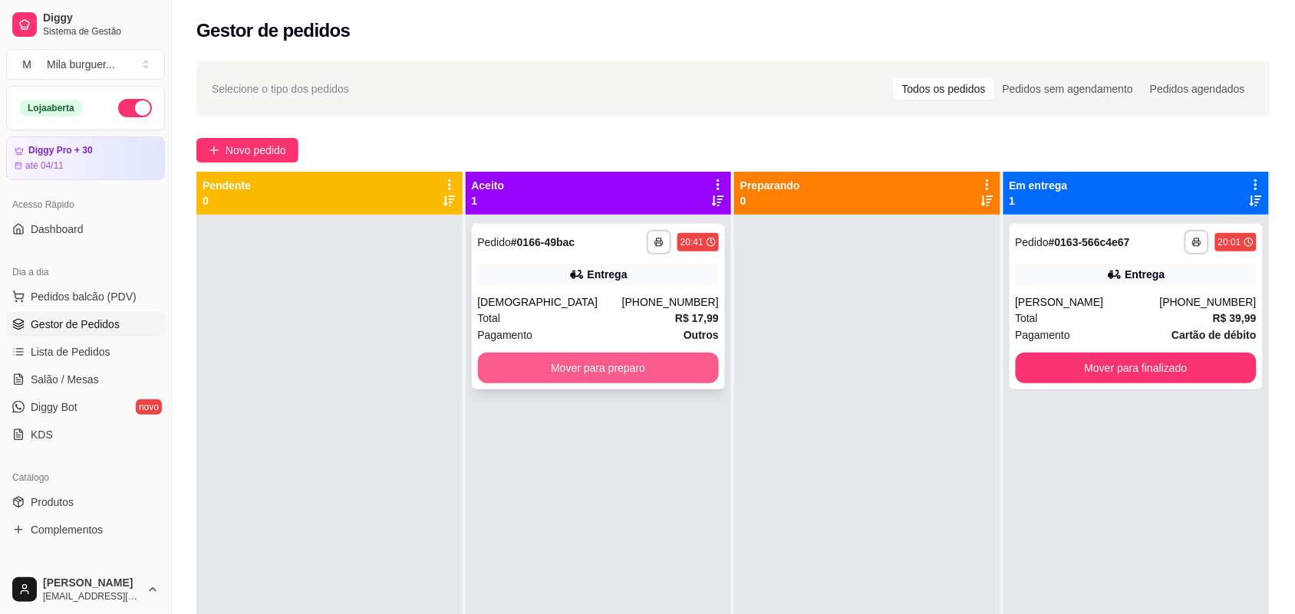
click at [679, 354] on button "Mover para preparo" at bounding box center [599, 368] width 242 height 31
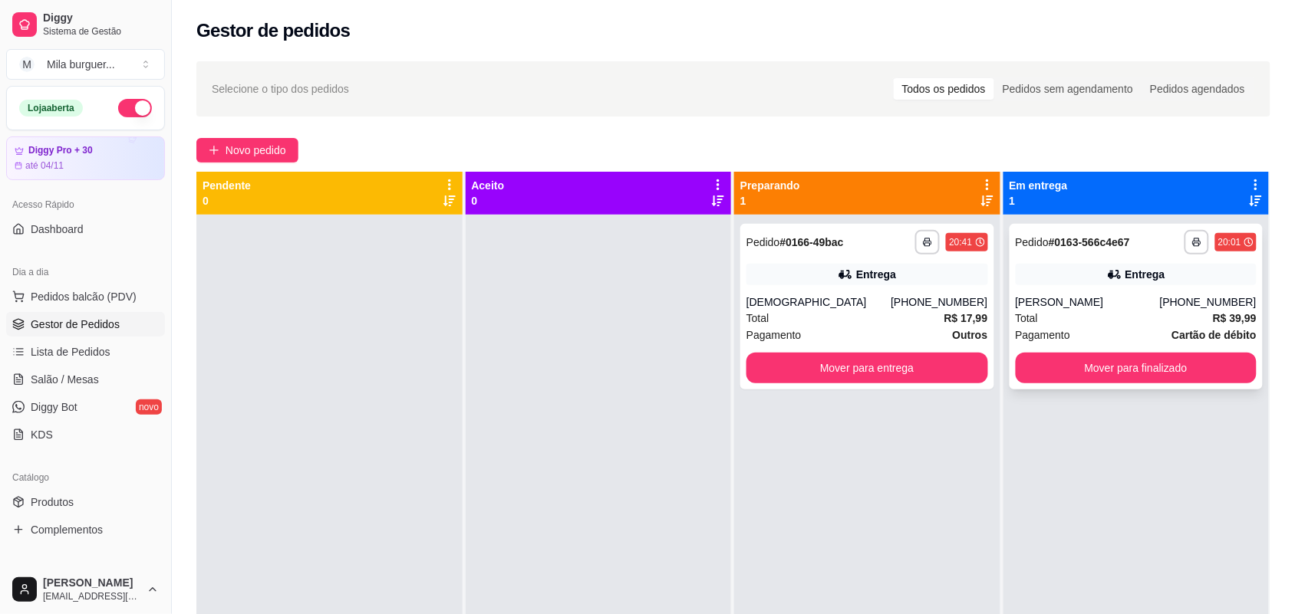
click at [1057, 300] on div "[PERSON_NAME]" at bounding box center [1088, 302] width 144 height 15
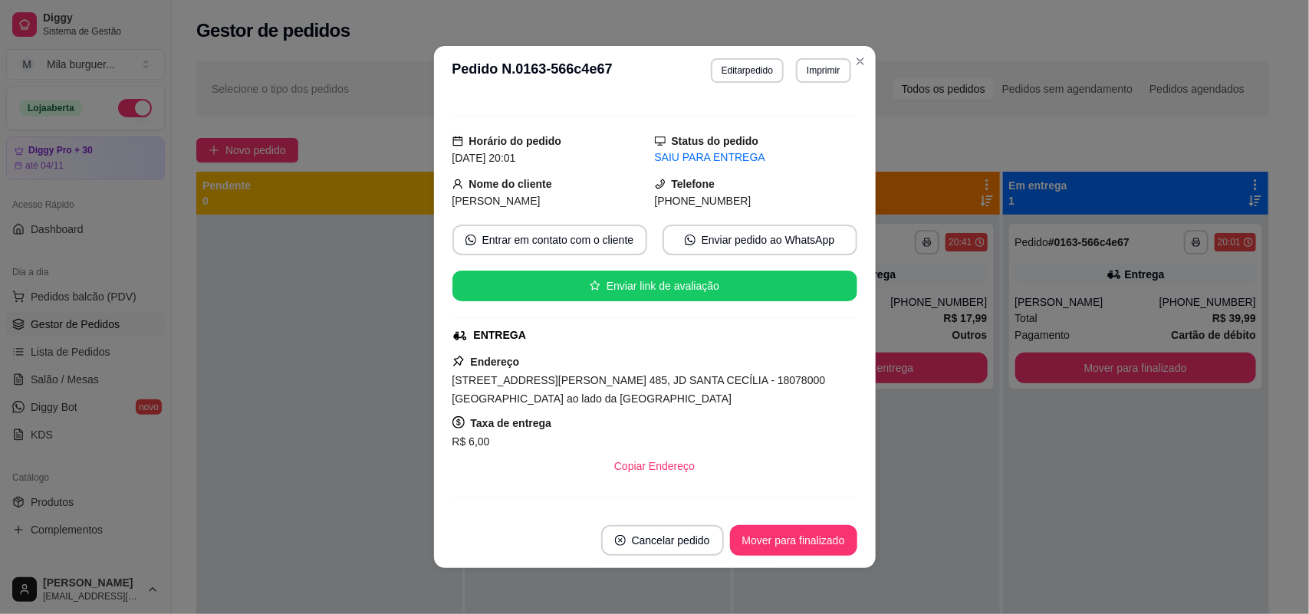
scroll to position [96, 0]
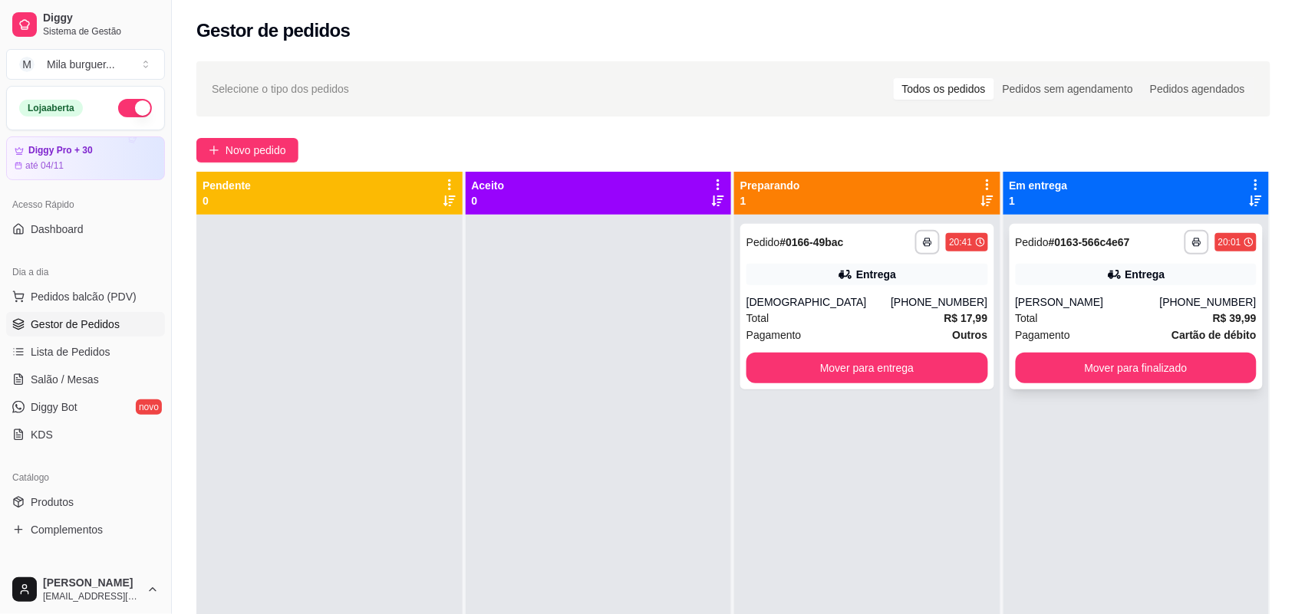
click at [1044, 291] on div "**********" at bounding box center [1136, 307] width 254 height 166
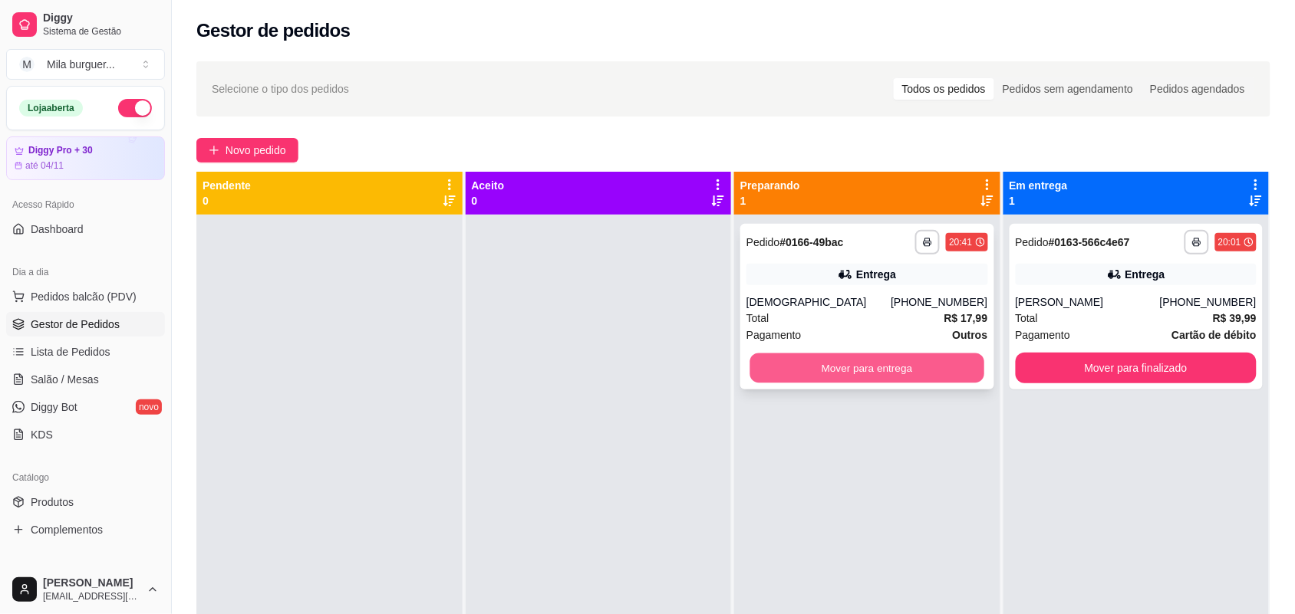
click at [871, 369] on button "Mover para entrega" at bounding box center [867, 369] width 234 height 30
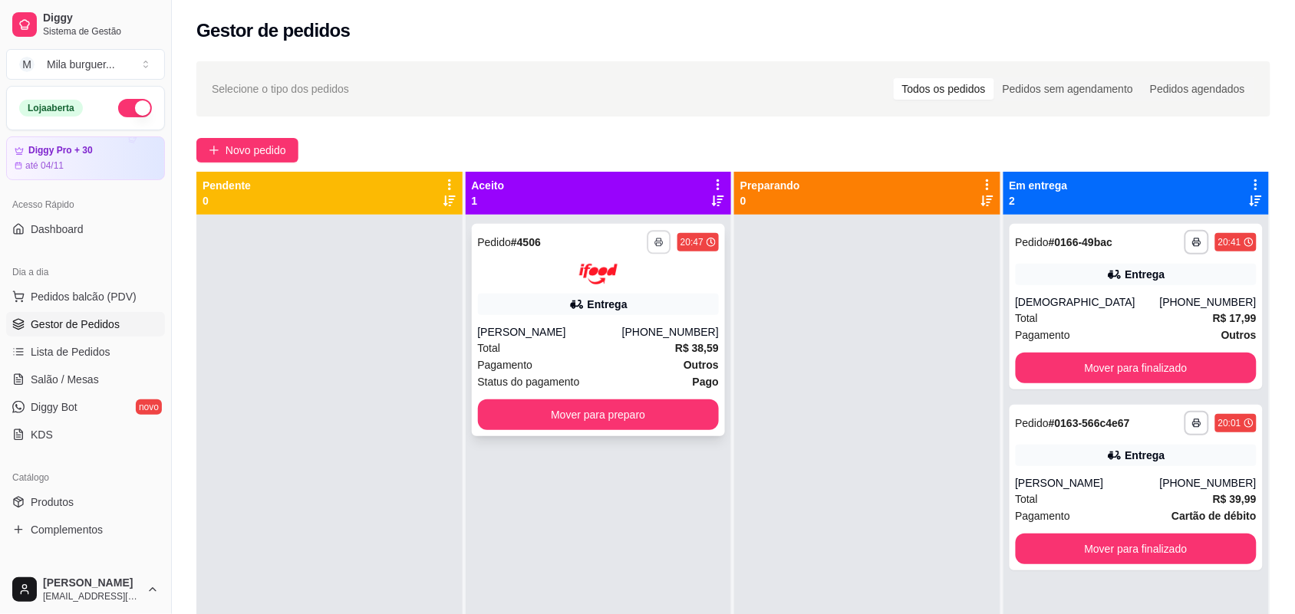
click at [654, 244] on icon "button" at bounding box center [658, 242] width 9 height 9
click at [787, 410] on div at bounding box center [867, 522] width 266 height 614
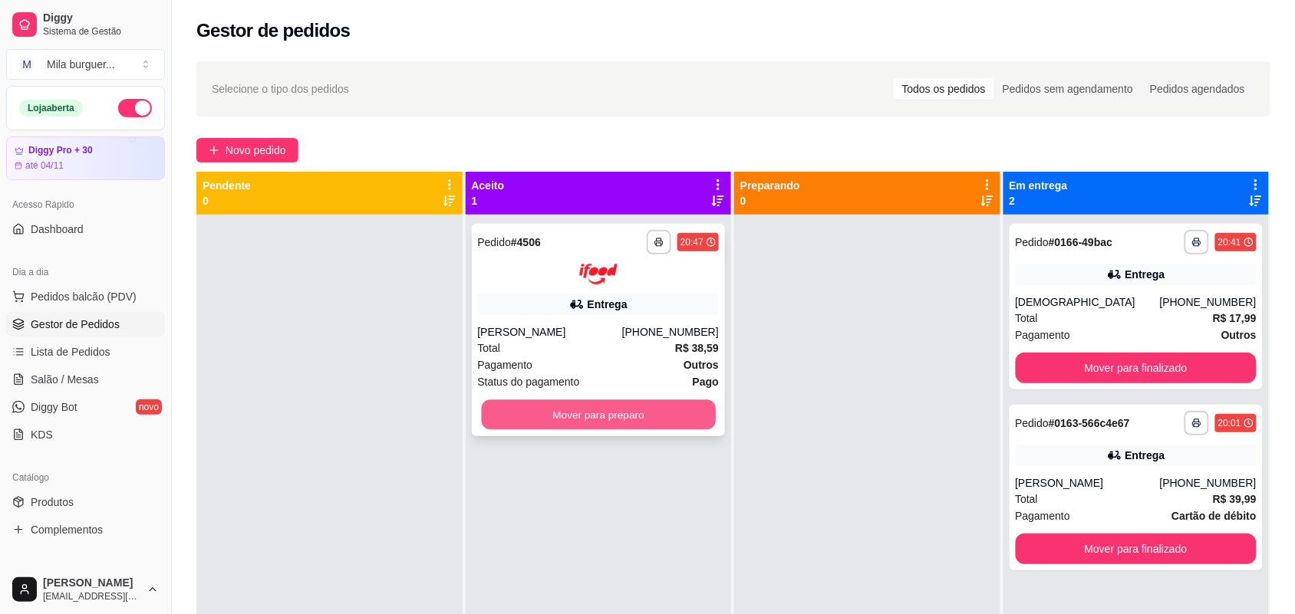
click at [593, 410] on button "Mover para preparo" at bounding box center [598, 415] width 234 height 30
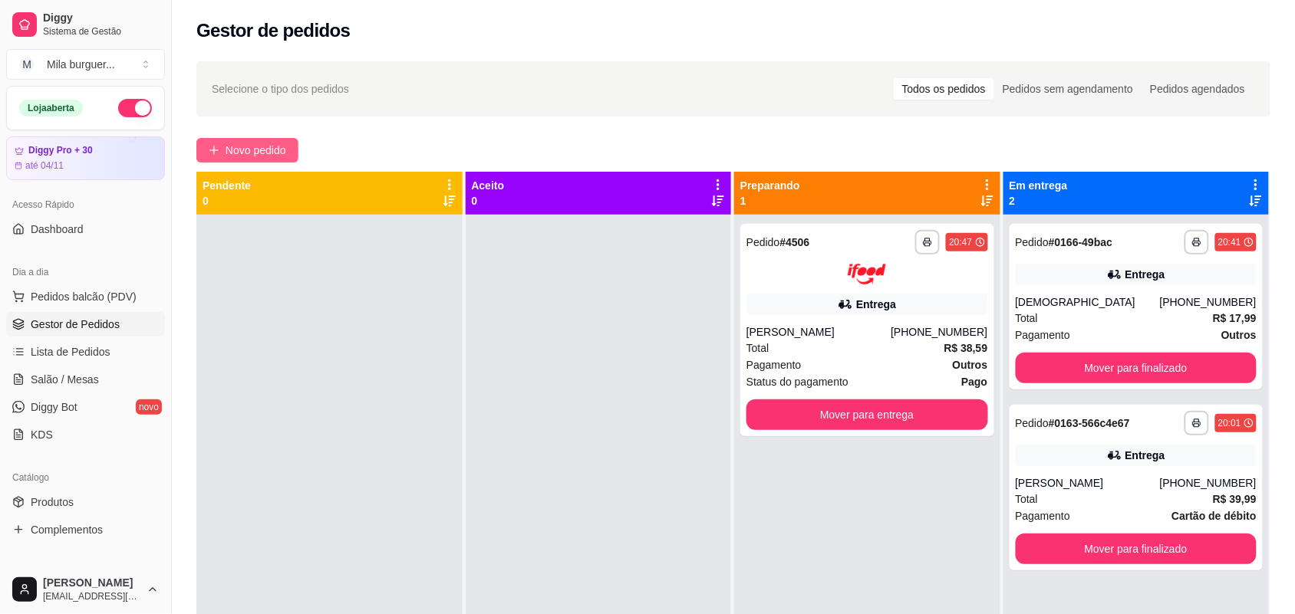
click at [246, 148] on span "Novo pedido" at bounding box center [256, 150] width 61 height 17
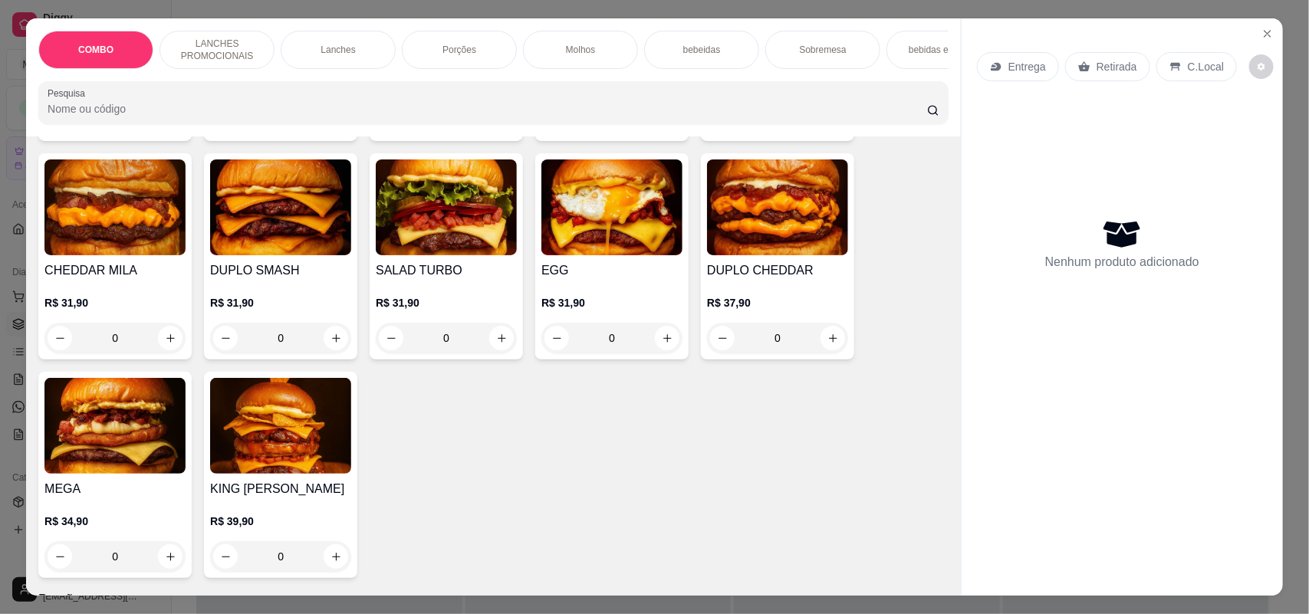
scroll to position [1055, 0]
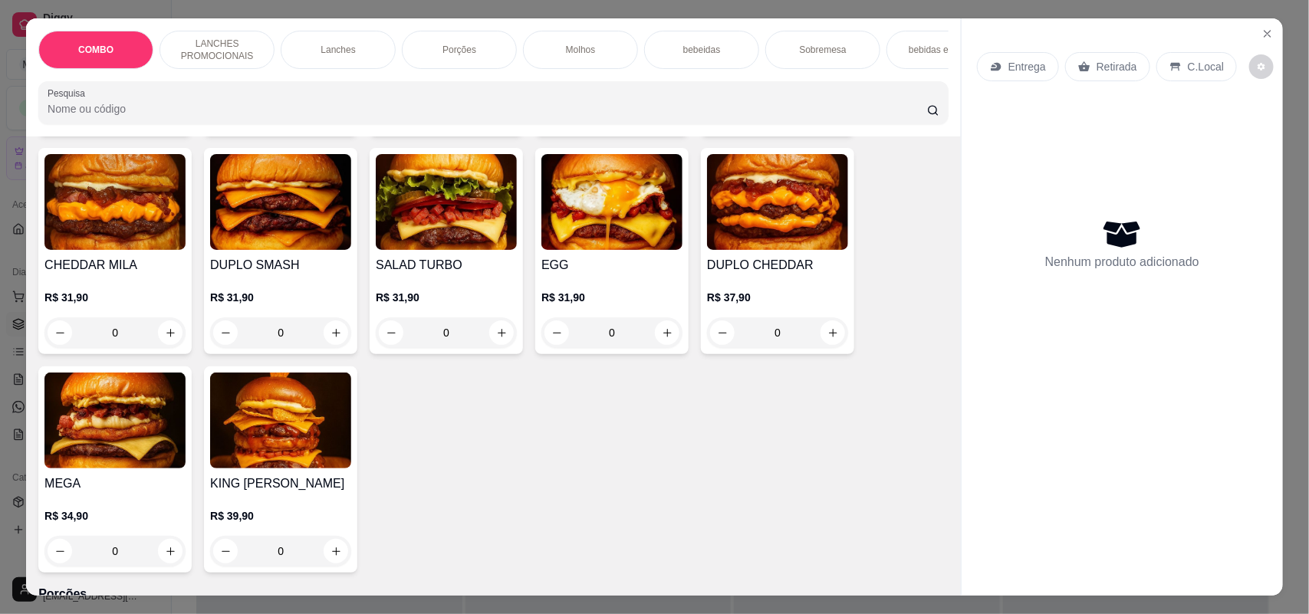
click at [308, 486] on div "KING [PERSON_NAME] R$ 39,90 0" at bounding box center [280, 470] width 153 height 206
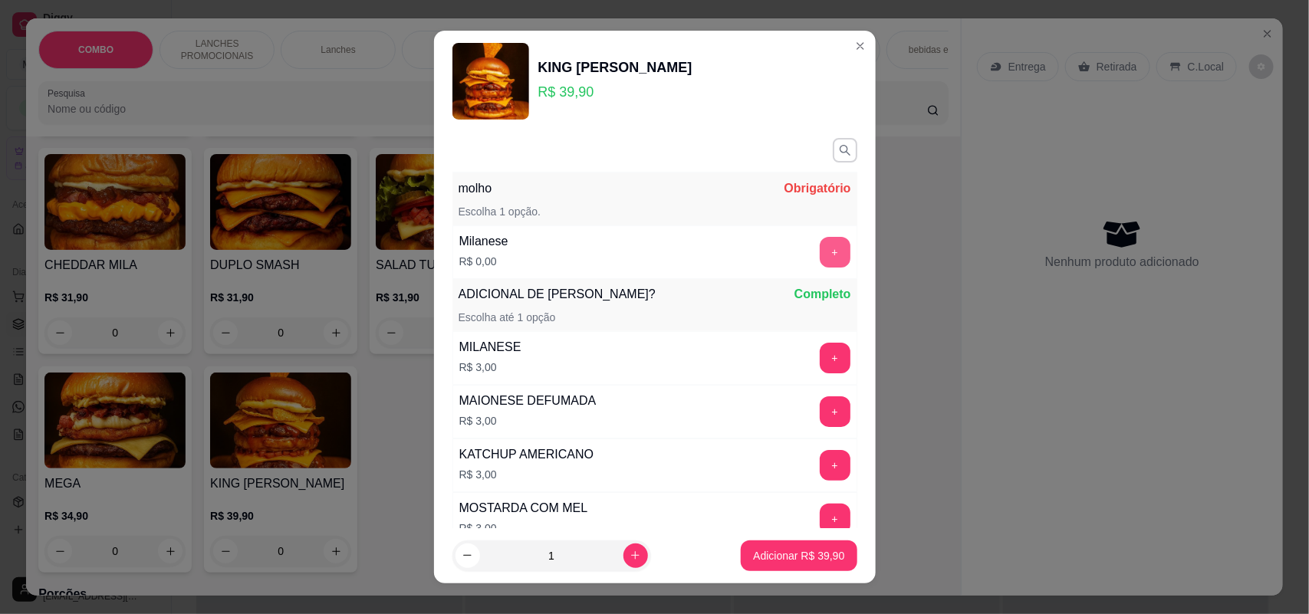
click at [820, 253] on button "+" at bounding box center [835, 252] width 31 height 31
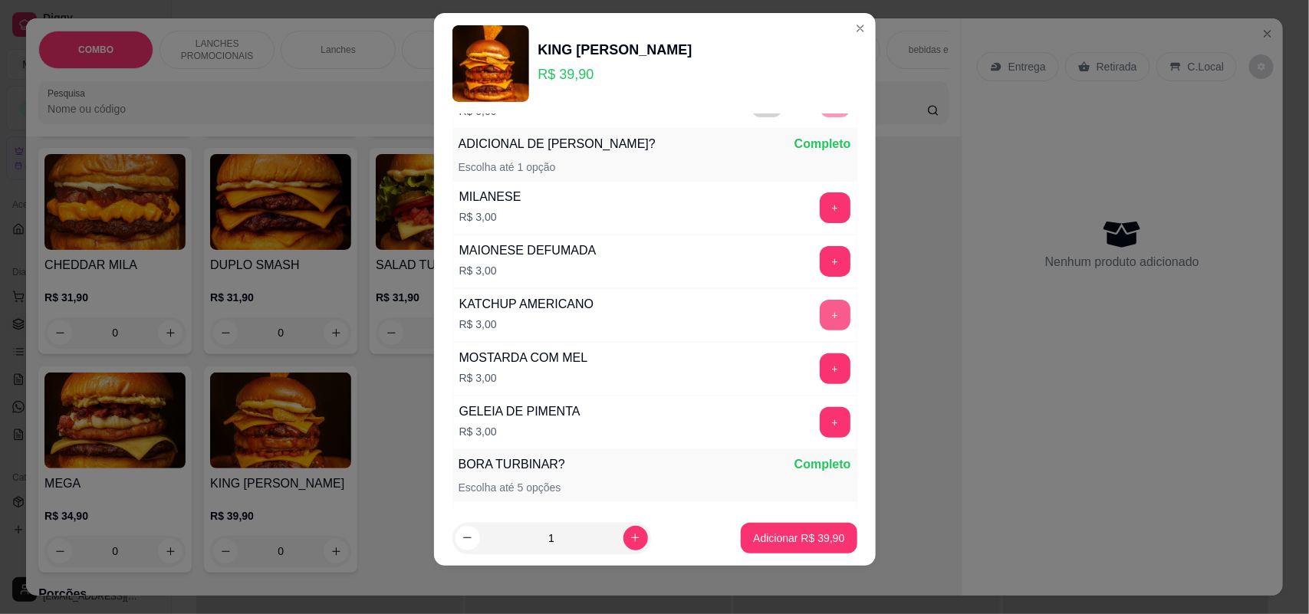
scroll to position [147, 0]
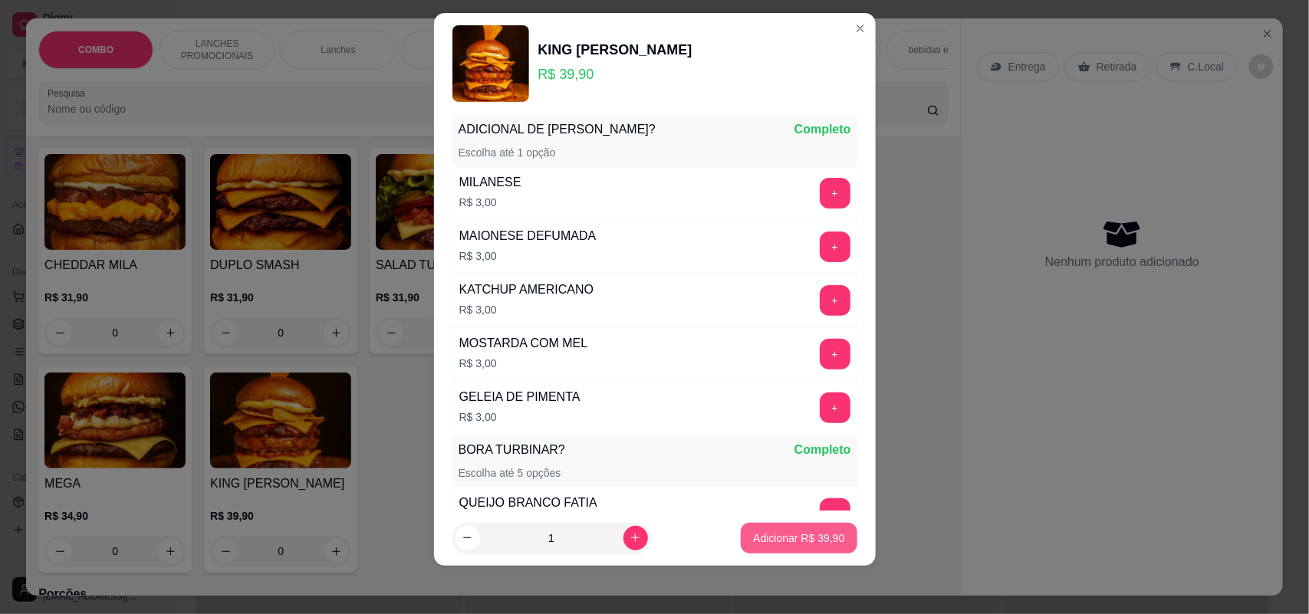
click at [785, 539] on p "Adicionar R$ 39,90" at bounding box center [798, 538] width 91 height 15
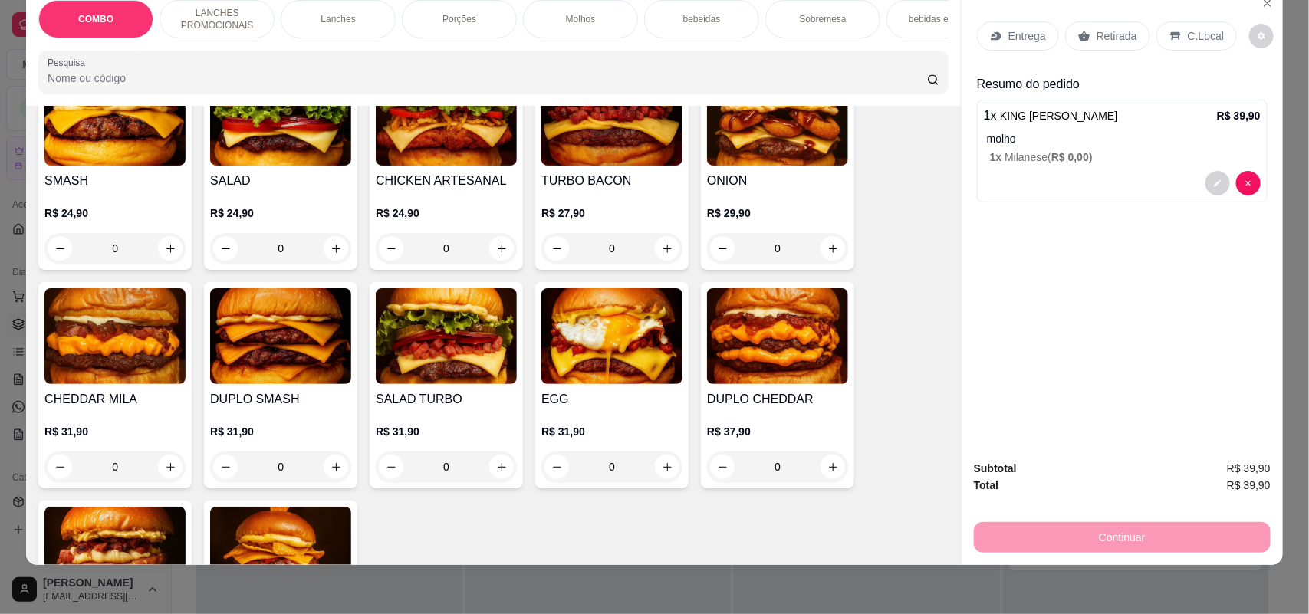
scroll to position [863, 0]
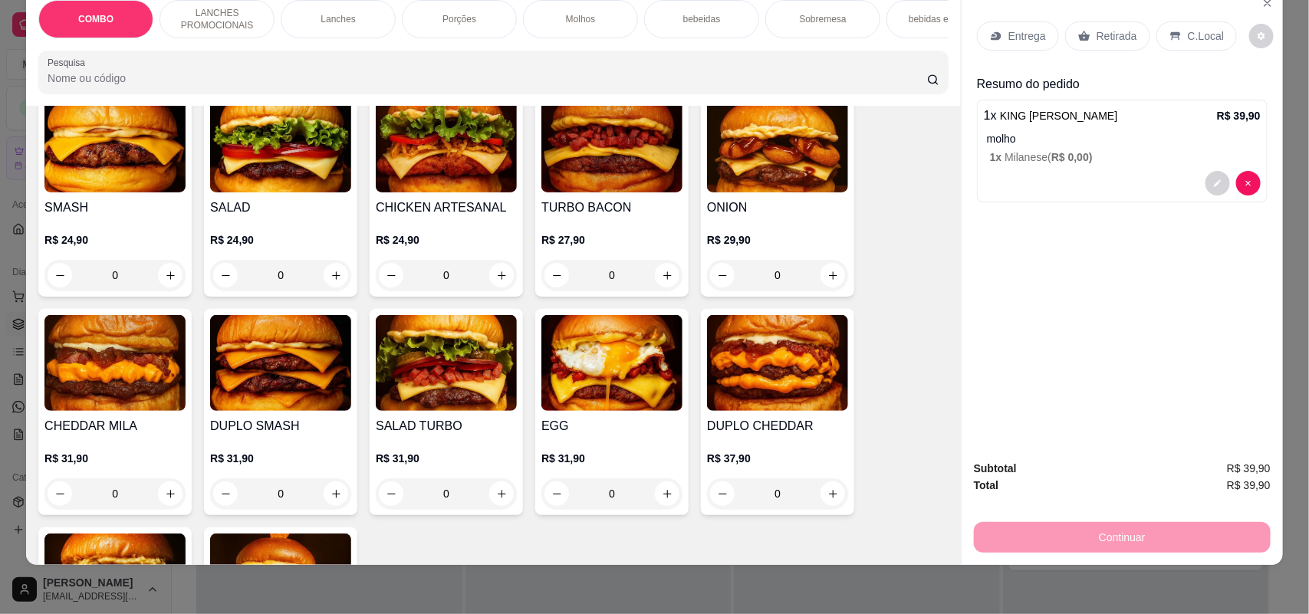
click at [745, 217] on h4 "ONION" at bounding box center [777, 208] width 141 height 18
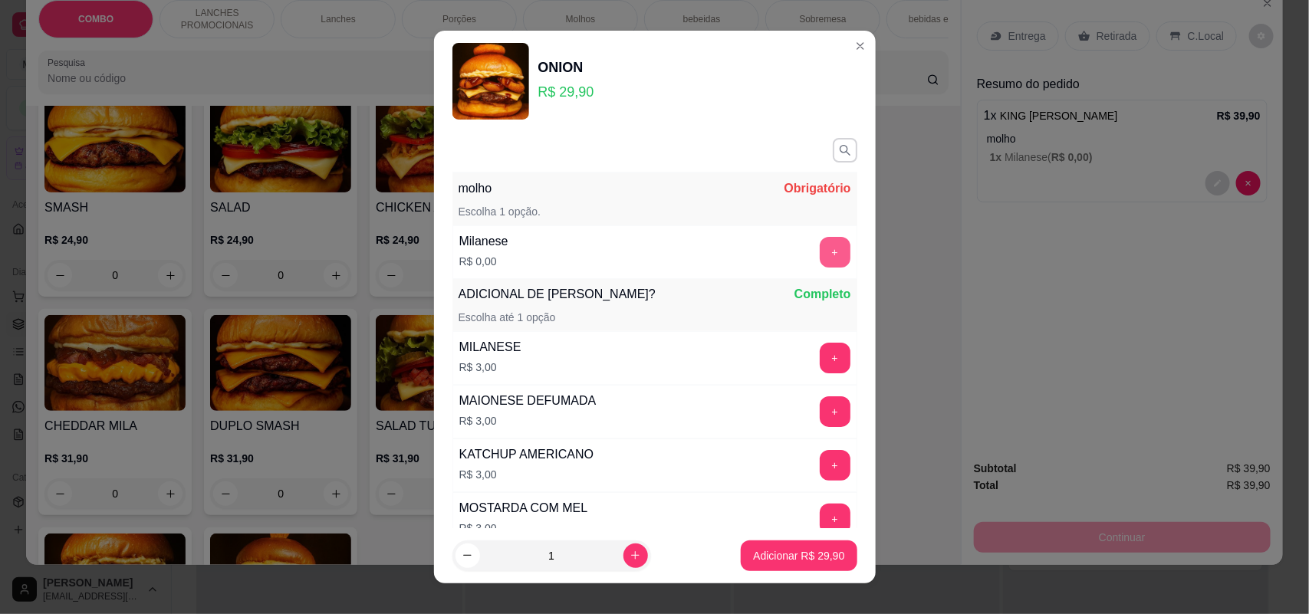
click at [820, 250] on button "+" at bounding box center [835, 252] width 31 height 31
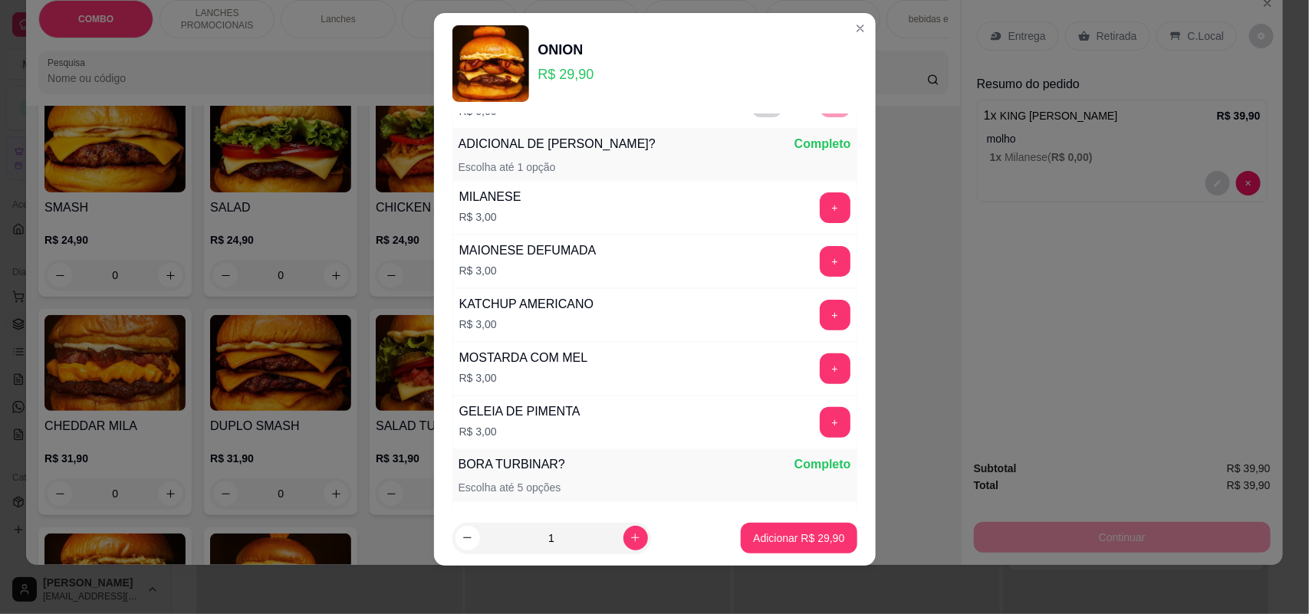
scroll to position [147, 0]
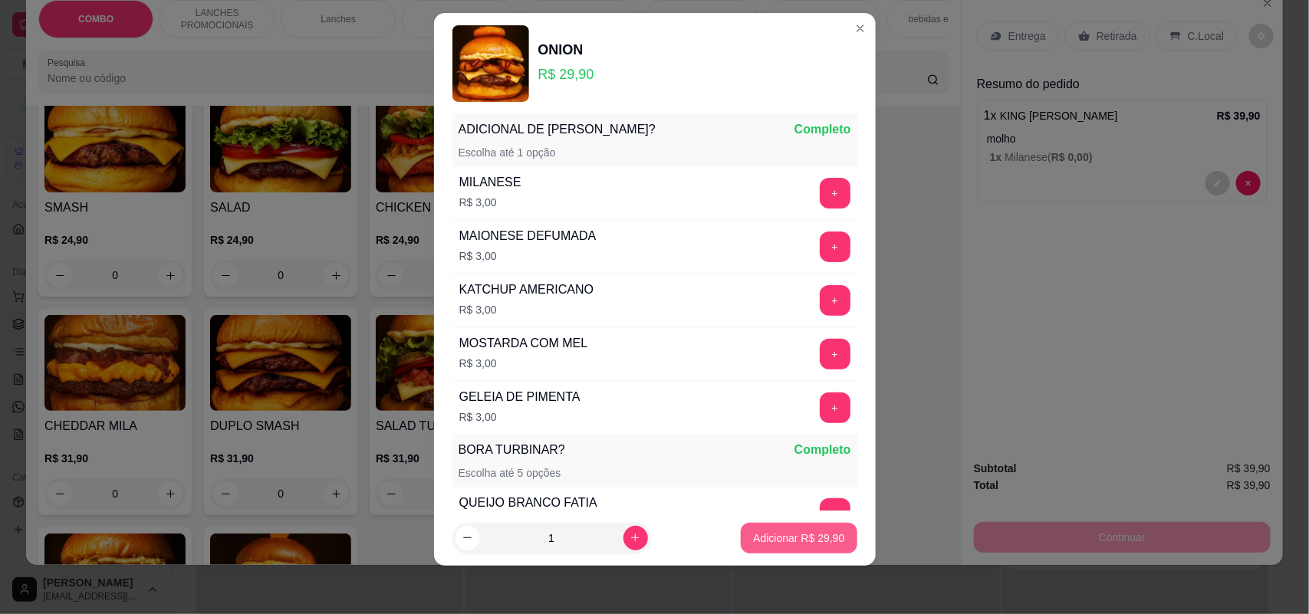
click at [757, 523] on button "Adicionar R$ 29,90" at bounding box center [799, 538] width 116 height 31
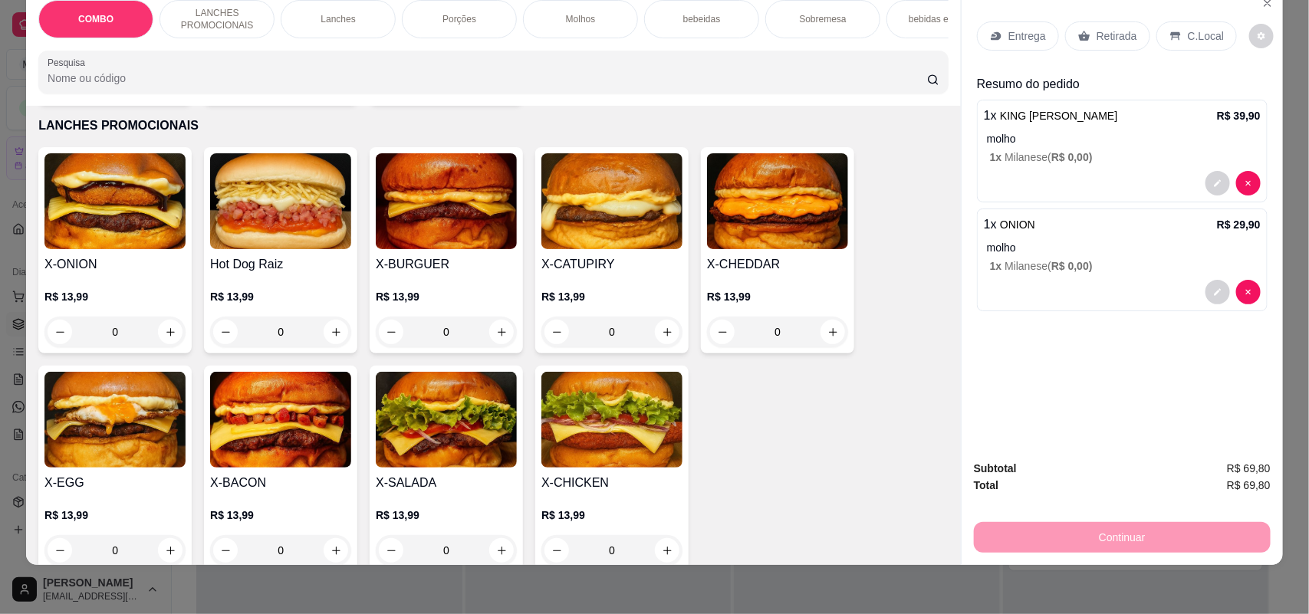
scroll to position [384, 0]
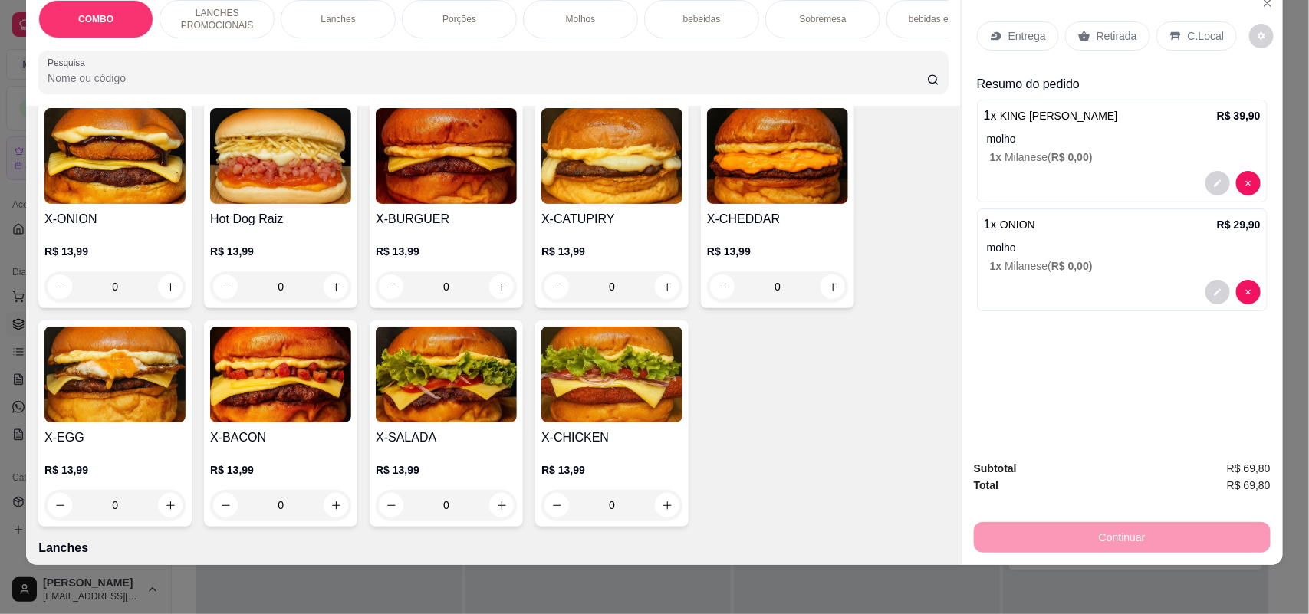
click at [294, 419] on img at bounding box center [280, 375] width 141 height 96
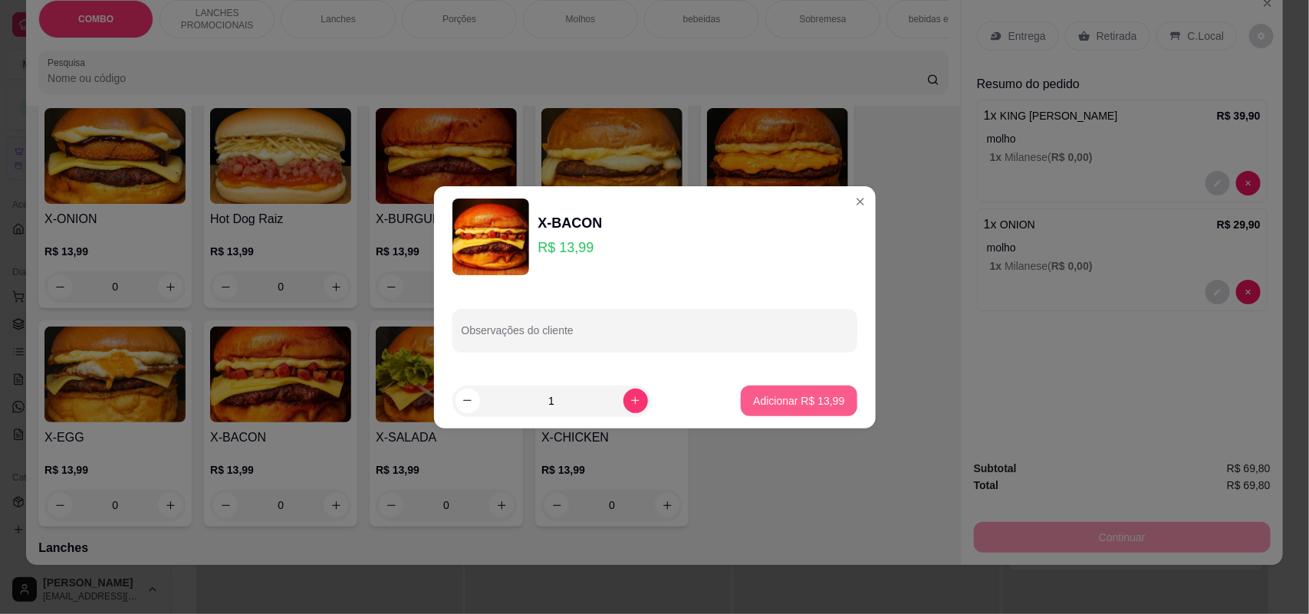
click at [798, 393] on p "Adicionar R$ 13,99" at bounding box center [798, 400] width 91 height 15
type input "1"
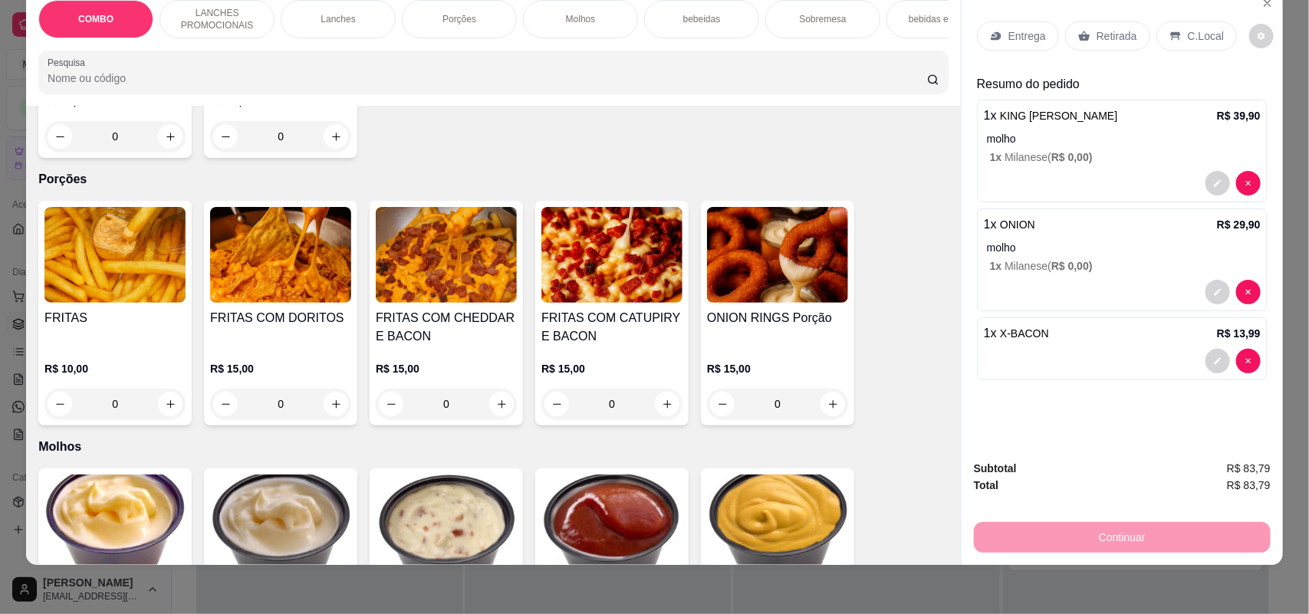
scroll to position [1534, 0]
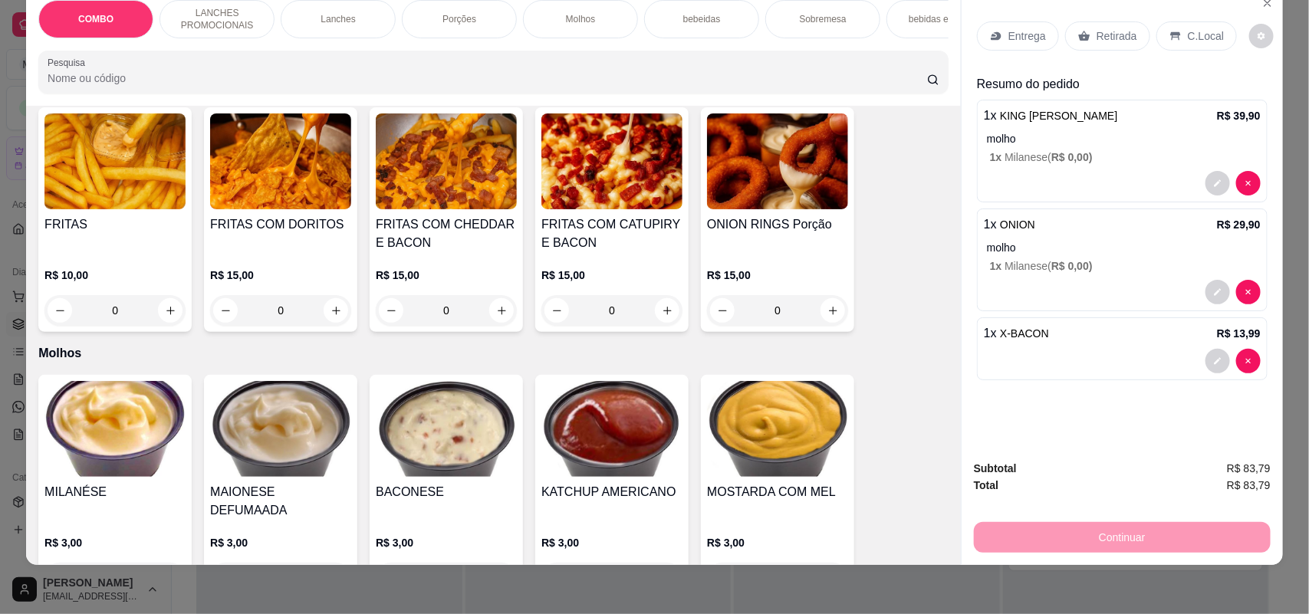
click at [409, 196] on img at bounding box center [446, 162] width 141 height 96
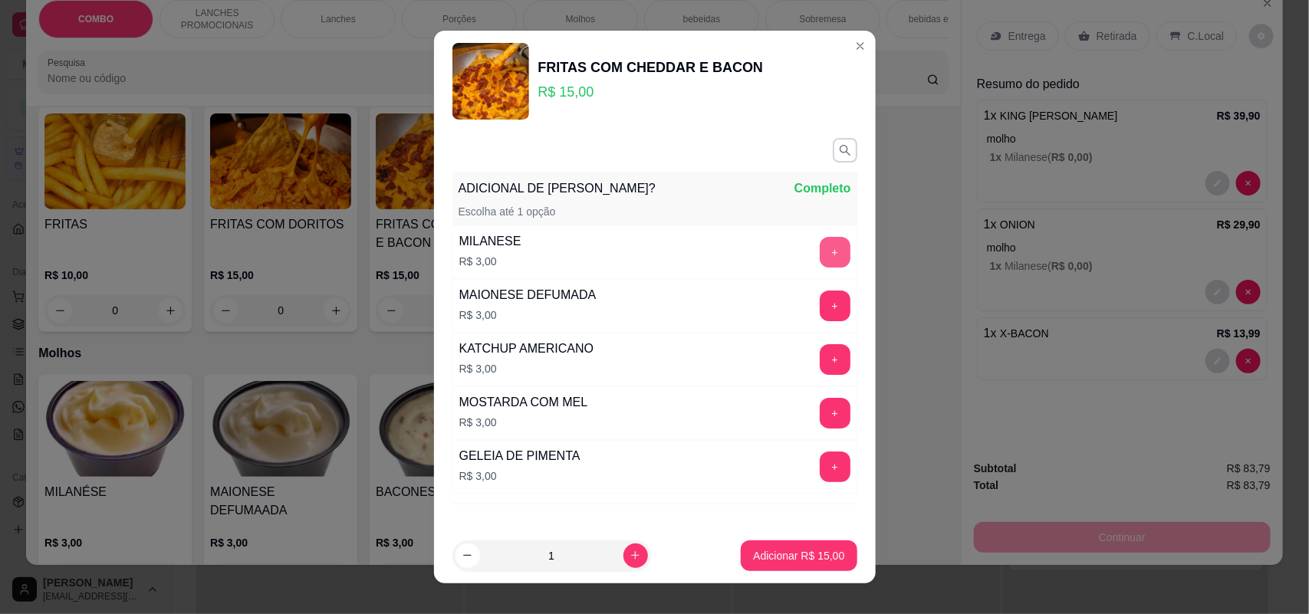
click at [820, 262] on button "+" at bounding box center [835, 252] width 31 height 31
click at [752, 239] on button "-" at bounding box center [767, 253] width 30 height 30
click at [756, 556] on p "Adicionar R$ 15,00" at bounding box center [798, 555] width 91 height 15
type input "1"
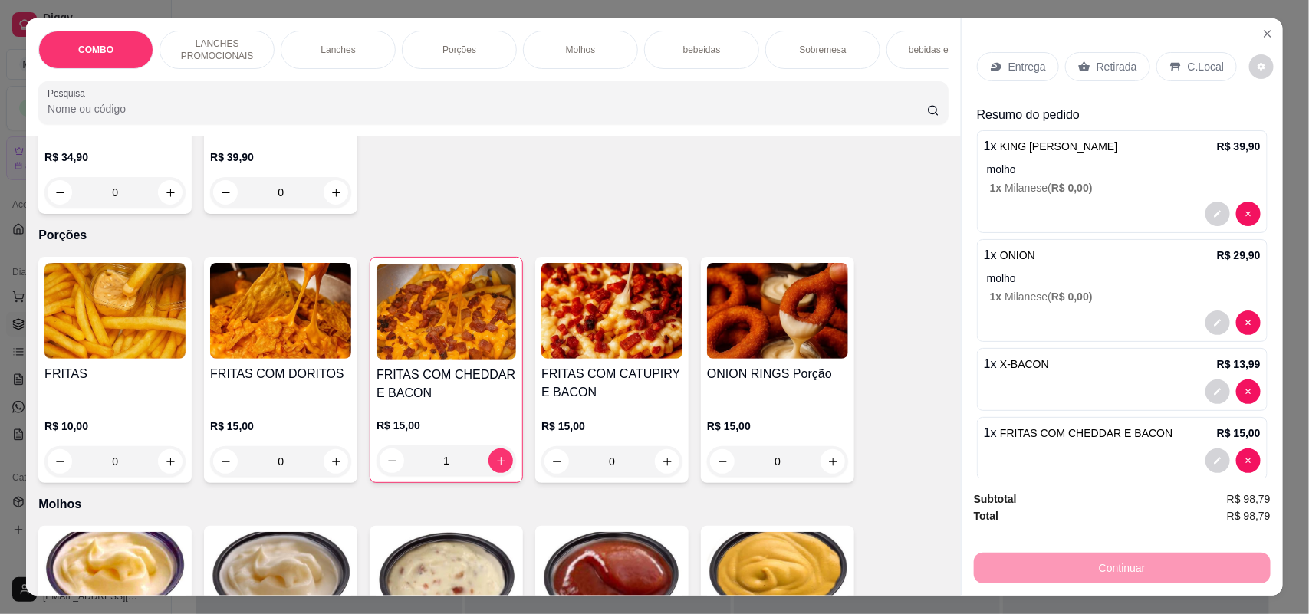
scroll to position [1246, 0]
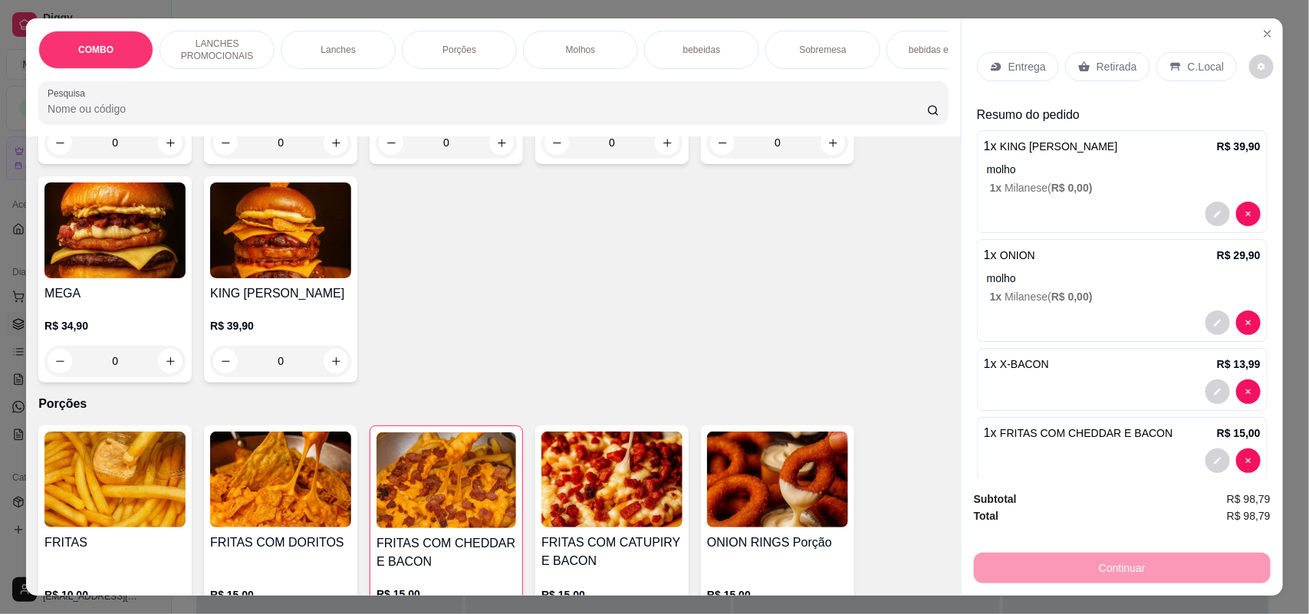
click at [1009, 67] on p "Entrega" at bounding box center [1028, 66] width 38 height 15
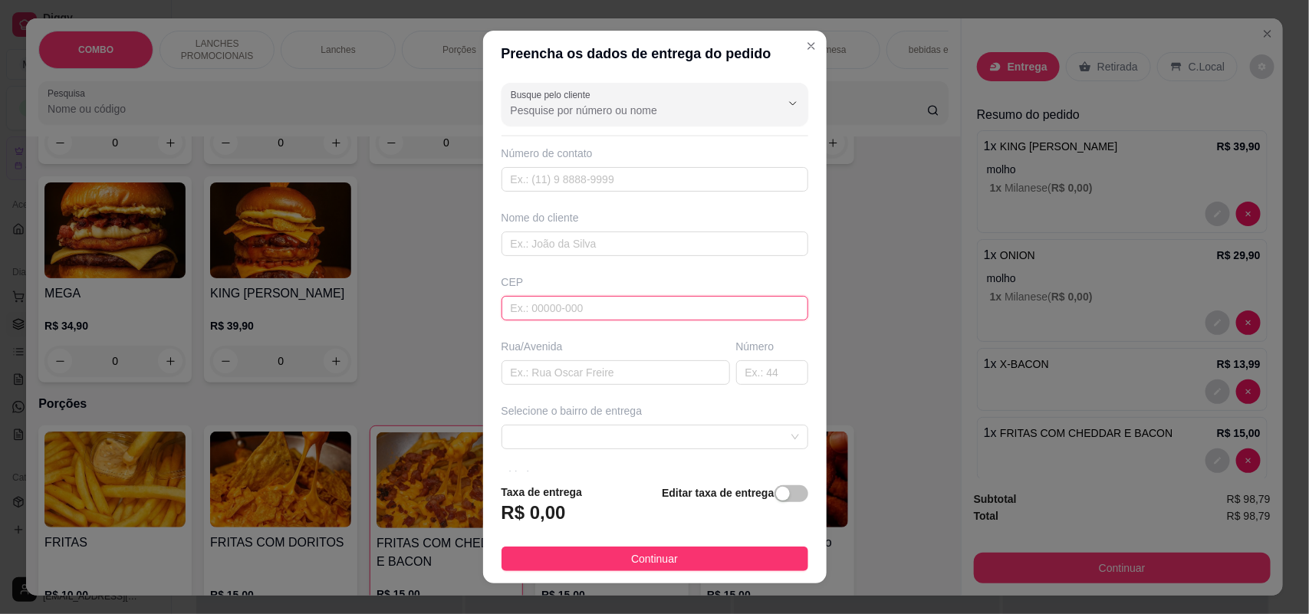
click at [546, 311] on input "text" at bounding box center [655, 308] width 307 height 25
type input "18020268"
type input "Rua [PERSON_NAME]"
type input "18020268"
click at [746, 370] on input "text" at bounding box center [772, 372] width 72 height 25
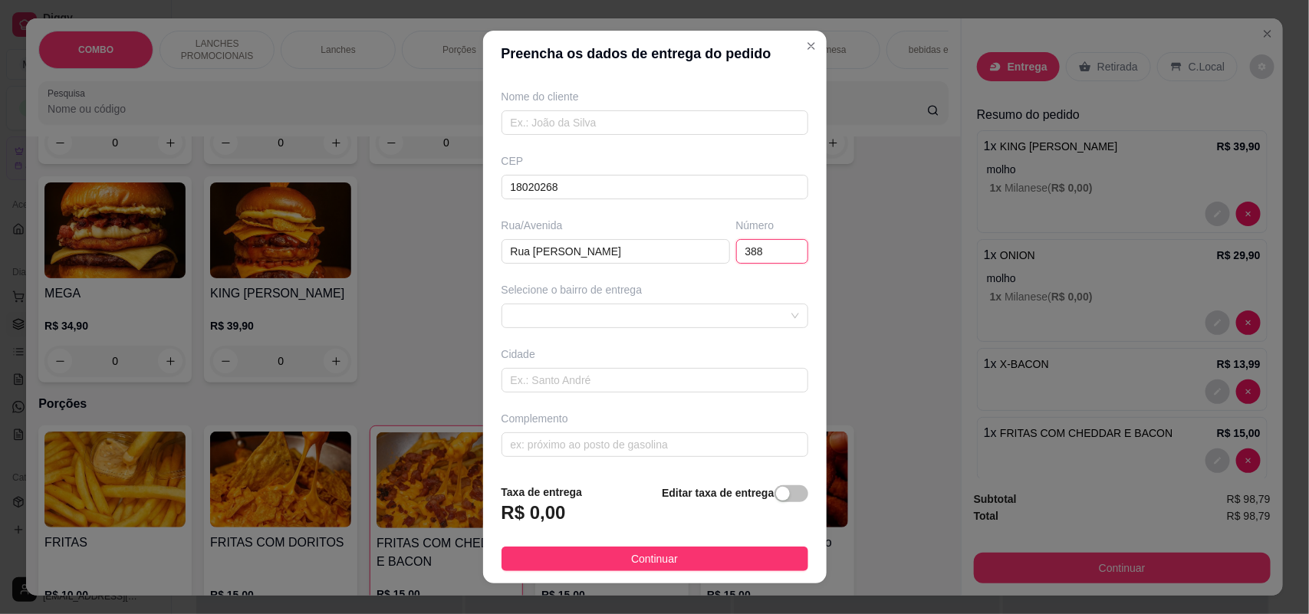
scroll to position [124, 0]
click at [744, 307] on span at bounding box center [655, 315] width 288 height 23
type input "388"
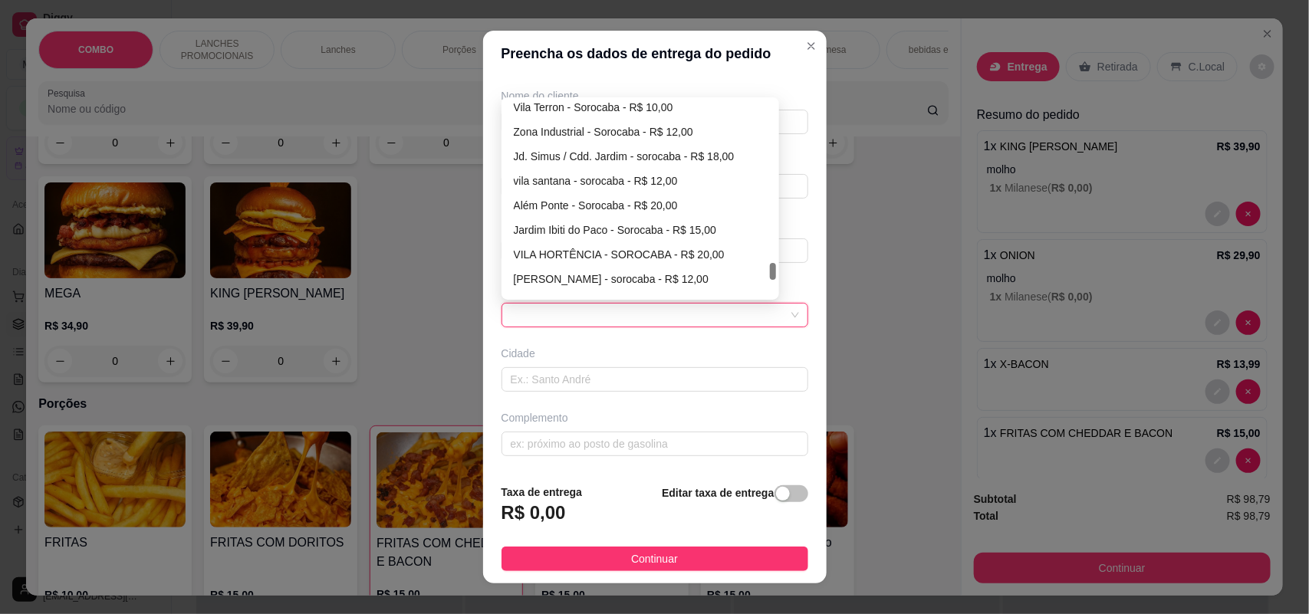
scroll to position [1862, 0]
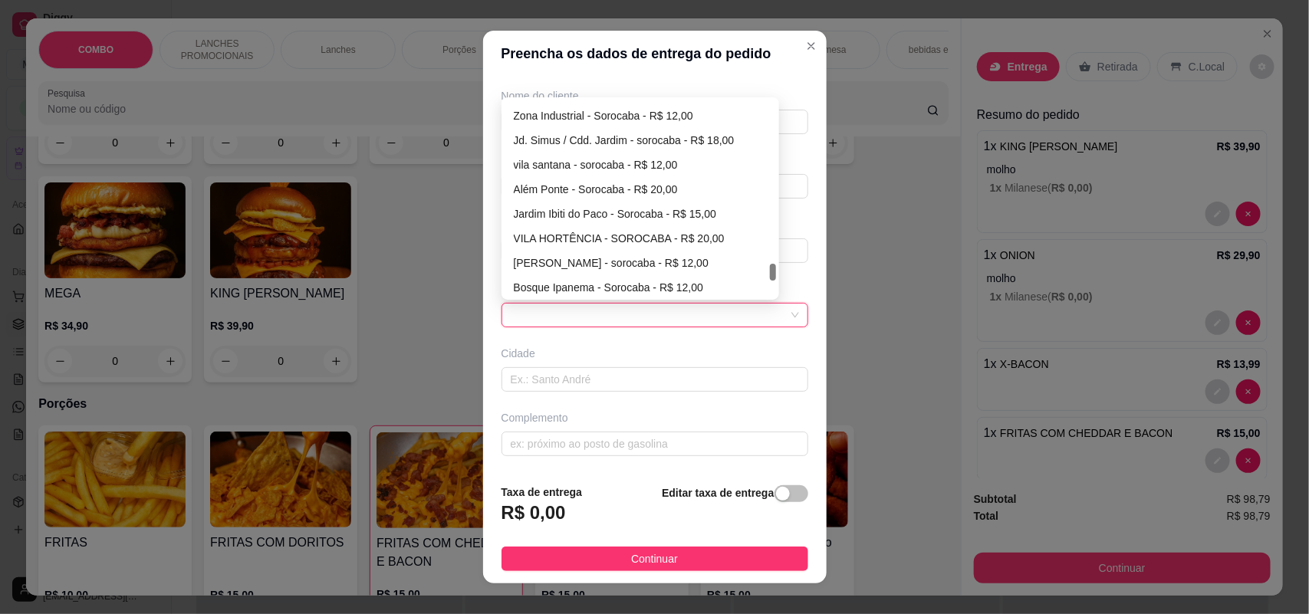
drag, startPoint x: 767, startPoint y: 107, endPoint x: 775, endPoint y: 271, distance: 163.6
click at [775, 271] on div "Busque pelo cliente Número de contato Nome do cliente CEP 18020268 Rua/[STREET_…" at bounding box center [655, 274] width 344 height 395
click at [686, 239] on div "VILA HORTÊNCIA - SOROCABA - R$ 20,00" at bounding box center [641, 238] width 254 height 17
type input "SOROCABA"
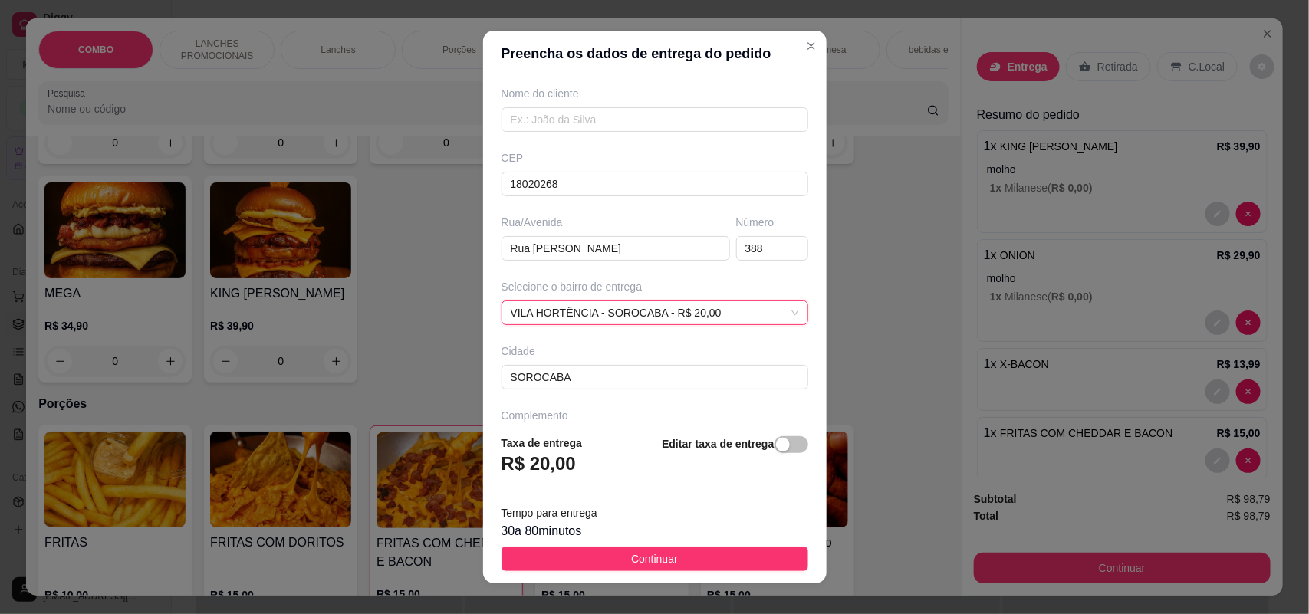
scroll to position [18, 0]
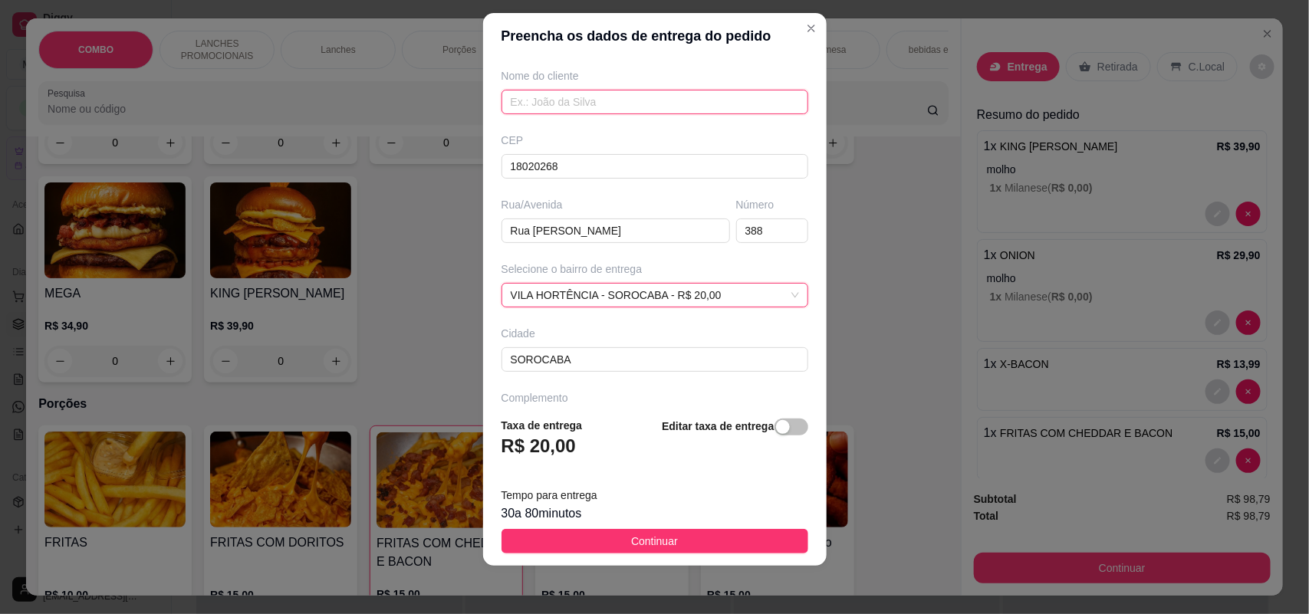
click at [644, 96] on input "text" at bounding box center [655, 102] width 307 height 25
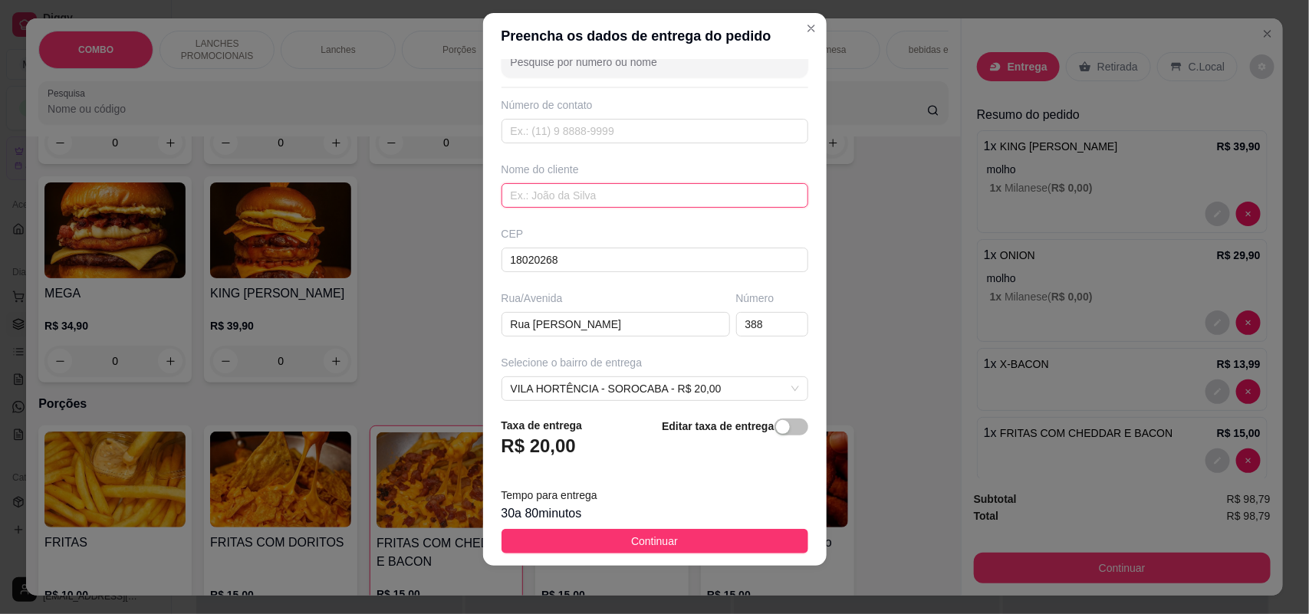
scroll to position [0, 0]
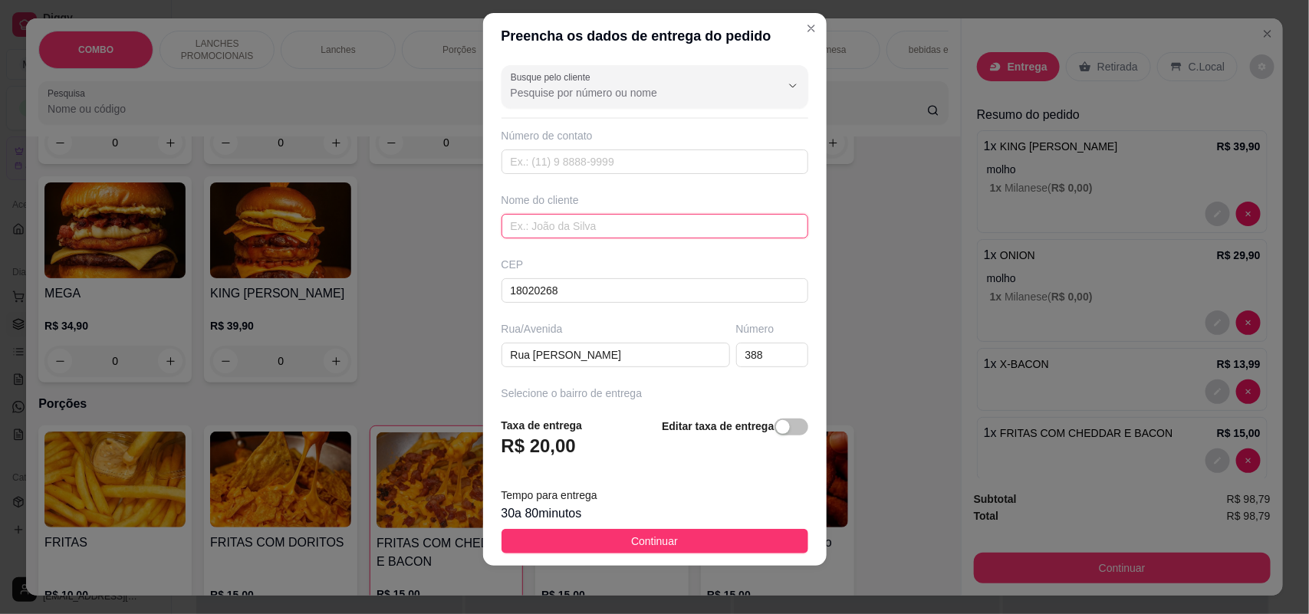
click at [573, 227] on input "text" at bounding box center [655, 226] width 307 height 25
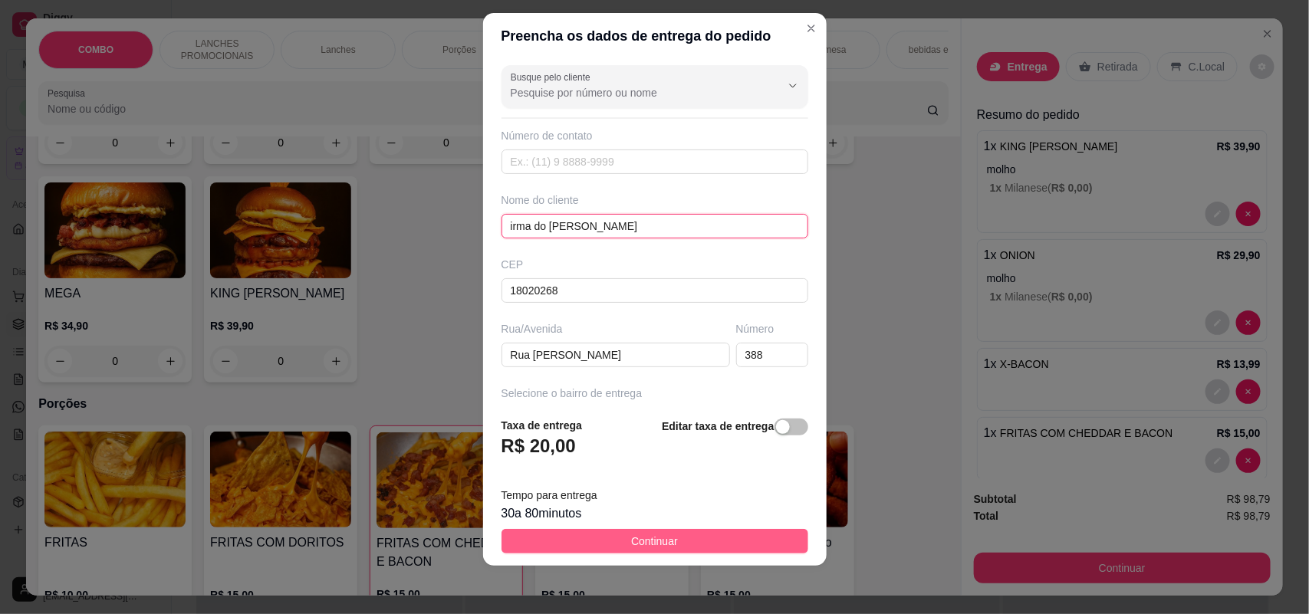
type input "irma do [PERSON_NAME]"
click at [625, 531] on button "Continuar" at bounding box center [655, 541] width 307 height 25
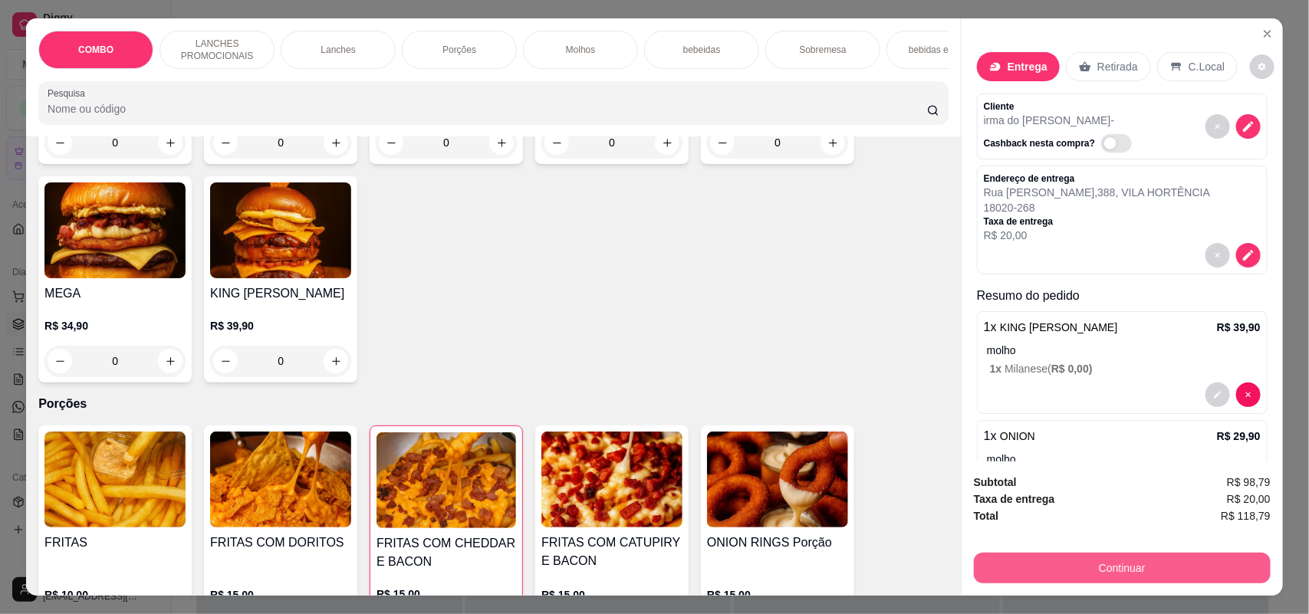
click at [1130, 561] on button "Continuar" at bounding box center [1122, 568] width 297 height 31
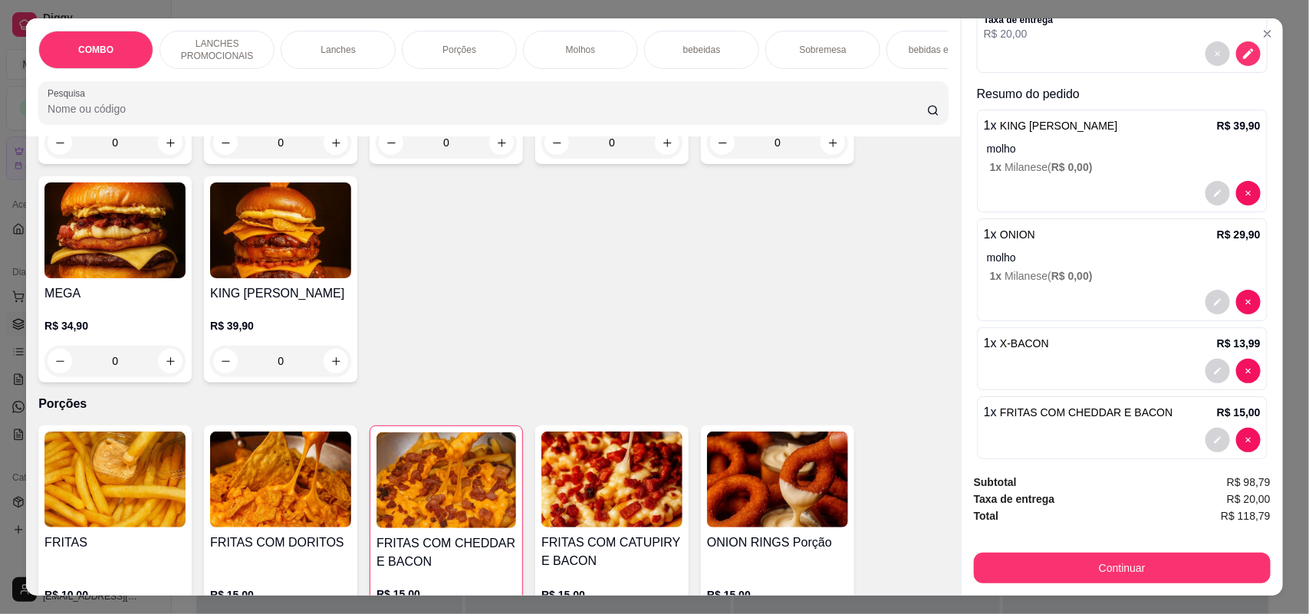
scroll to position [196, 0]
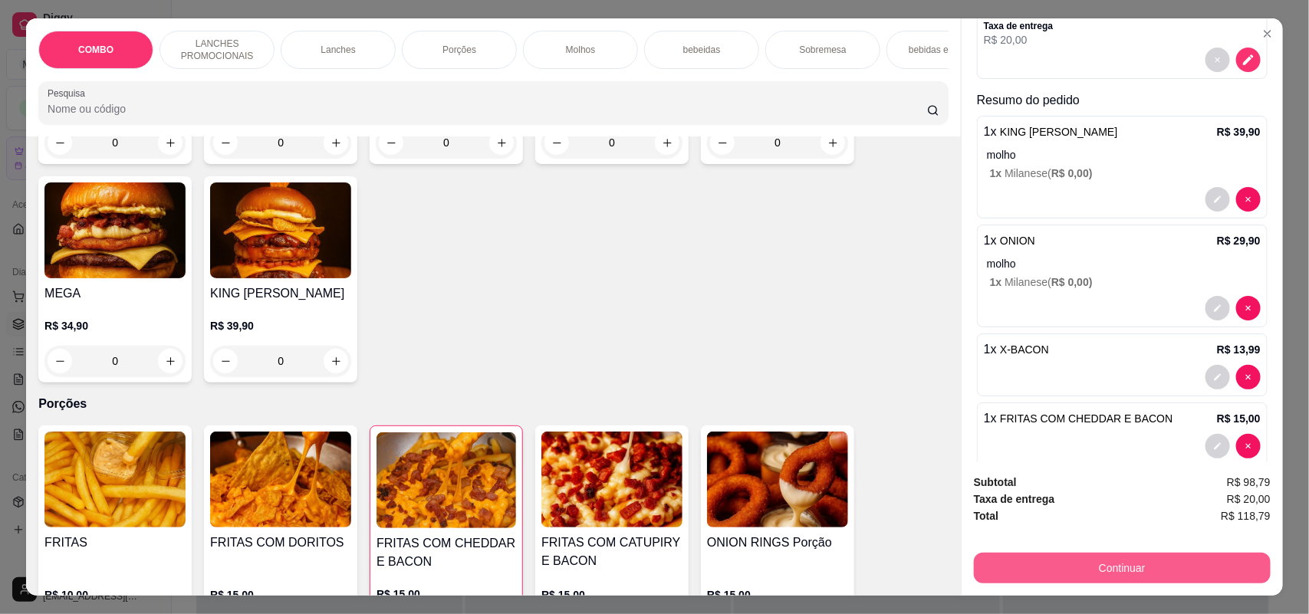
click at [1091, 566] on button "Continuar" at bounding box center [1122, 568] width 297 height 31
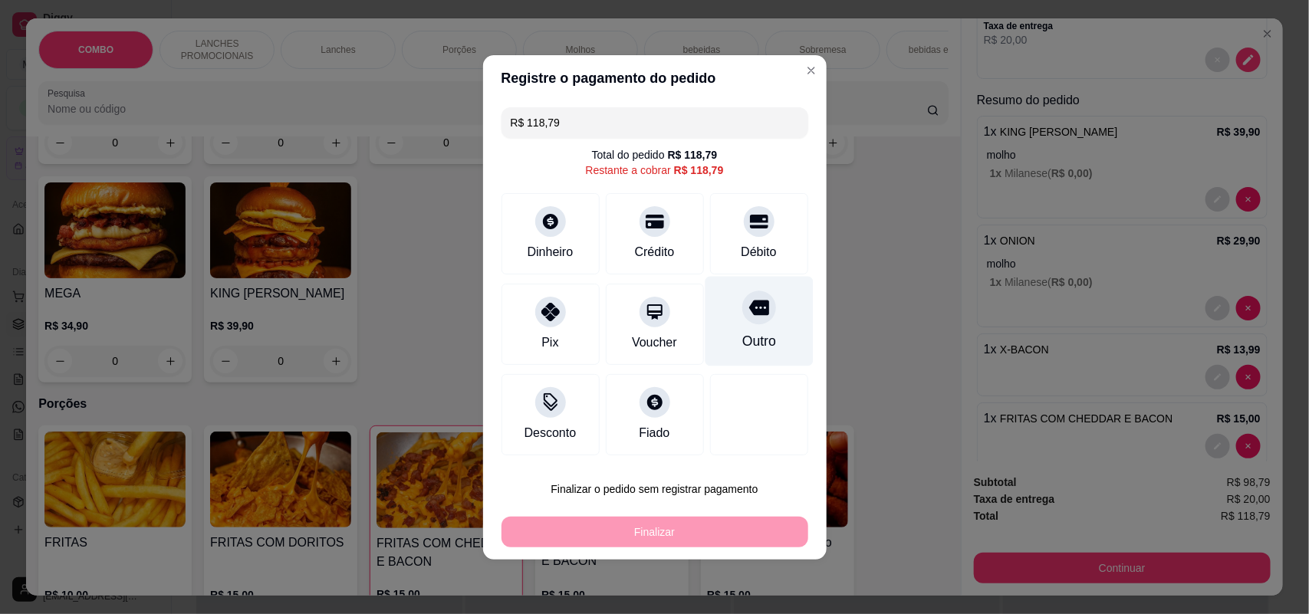
click at [754, 305] on icon at bounding box center [759, 307] width 20 height 15
type input "R$ 0,00"
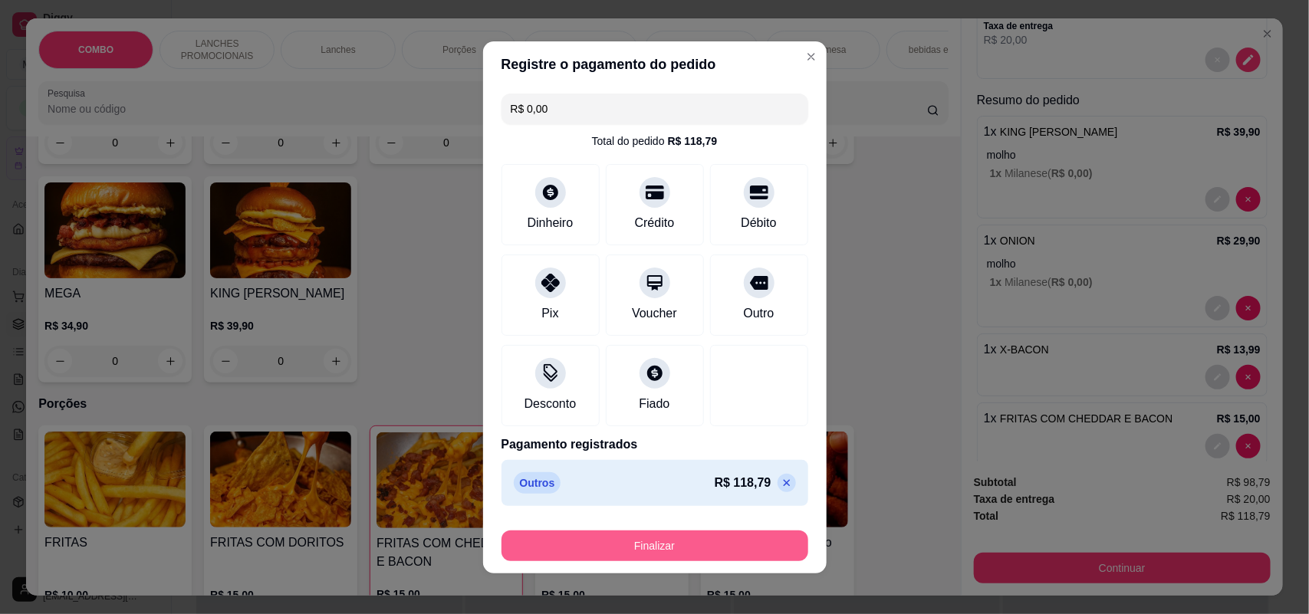
click at [671, 542] on button "Finalizar" at bounding box center [655, 546] width 307 height 31
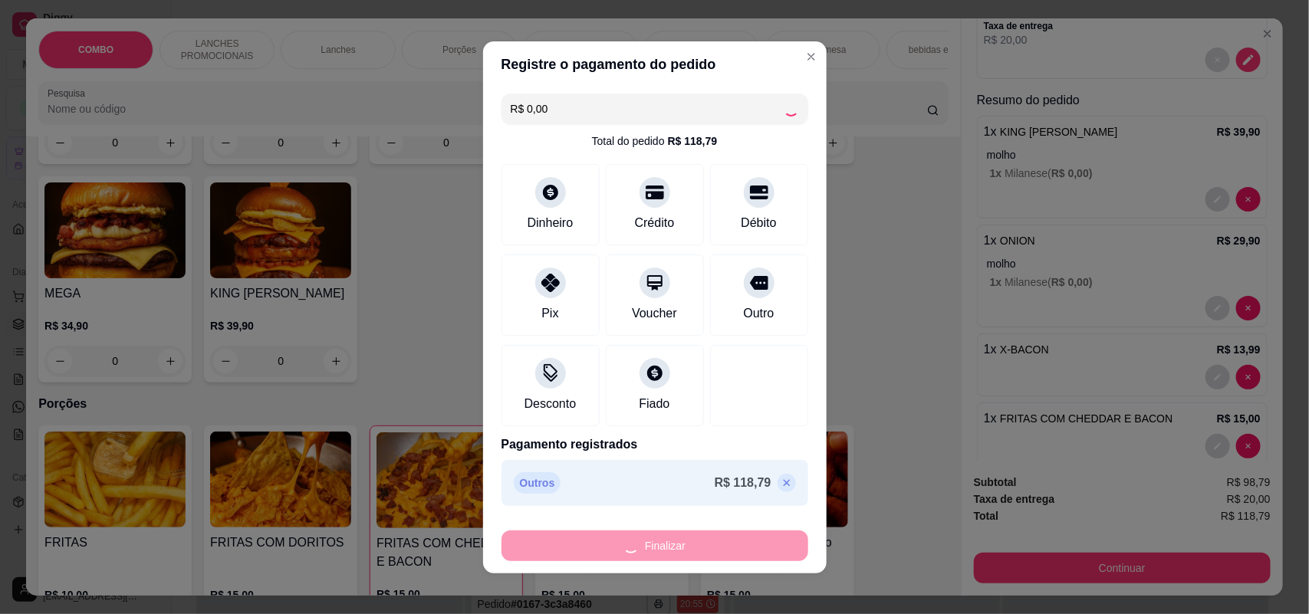
type input "0"
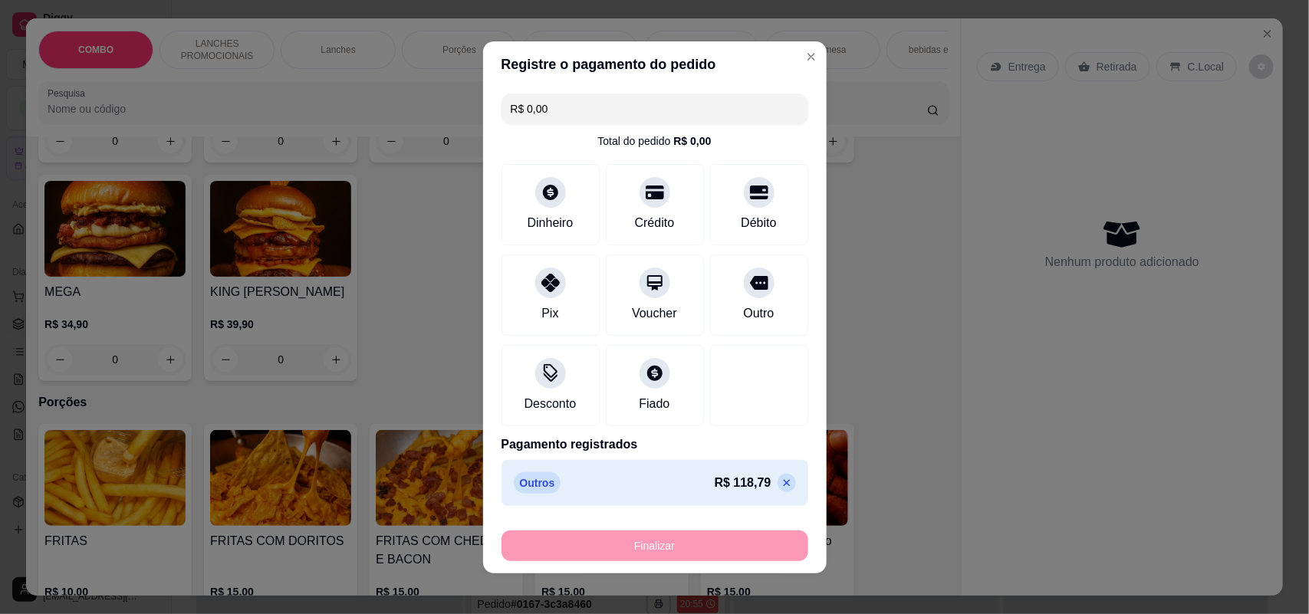
type input "-R$ 118,79"
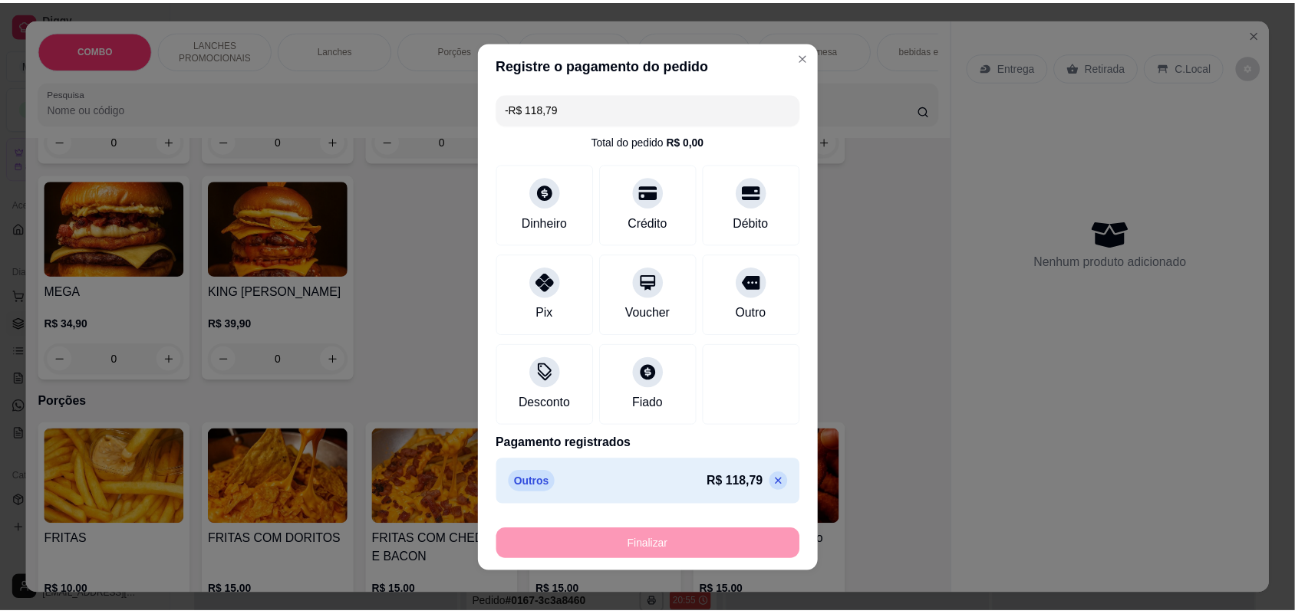
scroll to position [1244, 0]
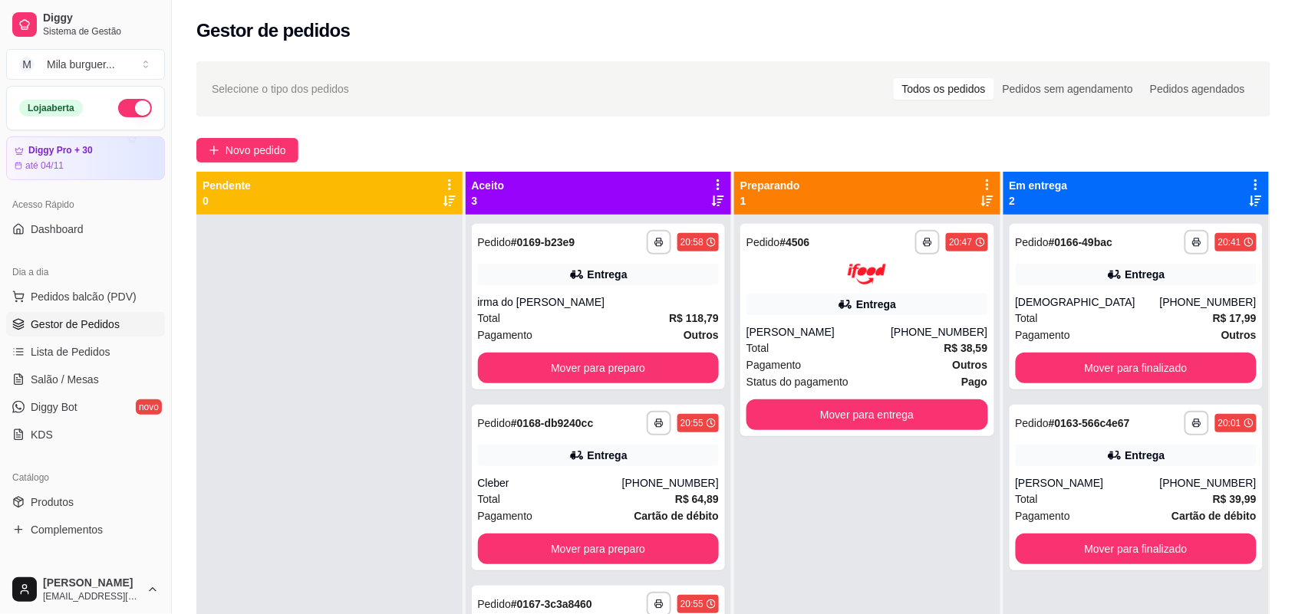
click at [719, 180] on div "Aceito 3" at bounding box center [599, 193] width 266 height 43
click at [714, 183] on icon at bounding box center [718, 185] width 14 height 14
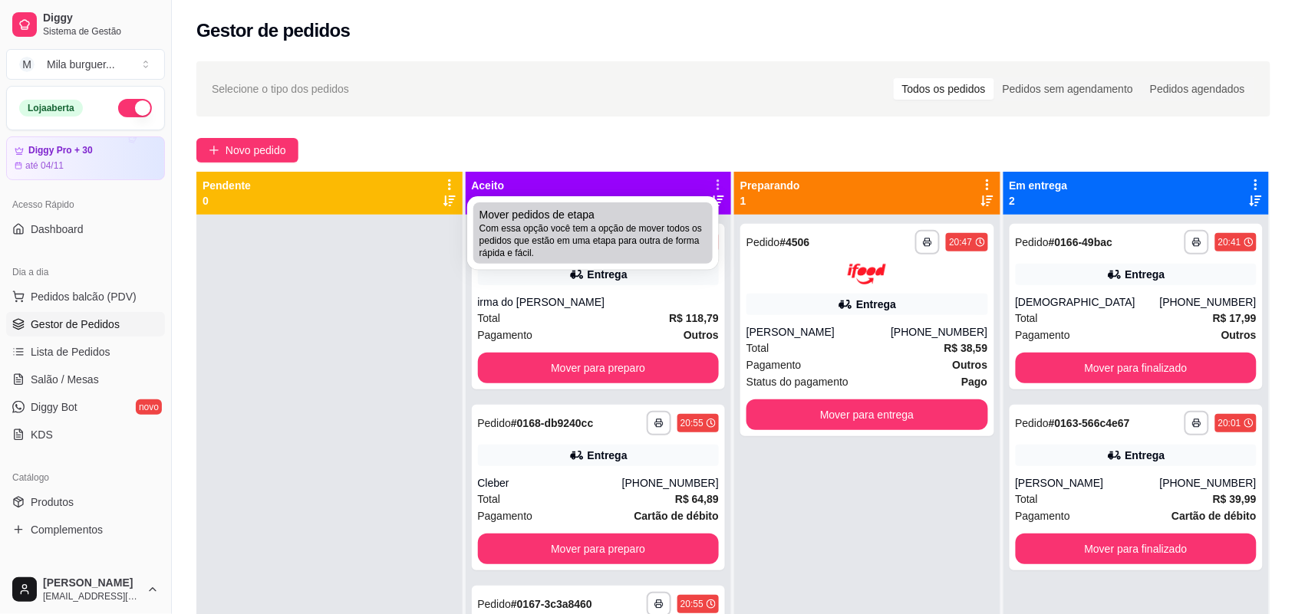
click at [660, 220] on div "Mover pedidos de etapa Com essa opção você tem a opção de mover todos os pedido…" at bounding box center [592, 233] width 227 height 52
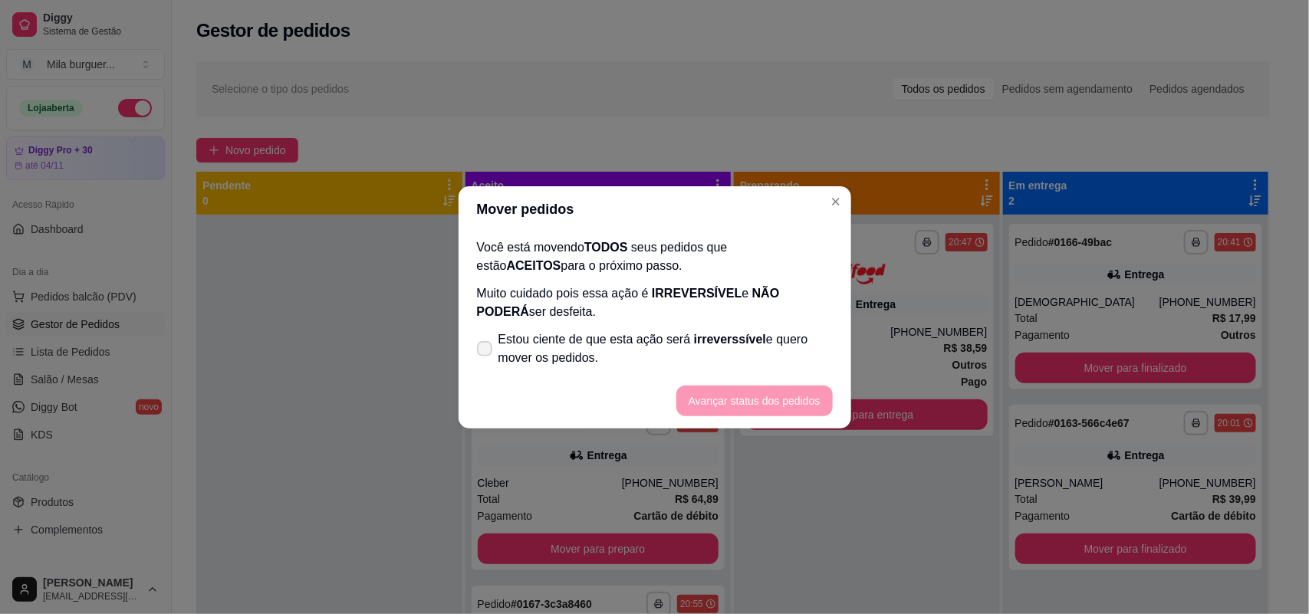
click at [584, 342] on span "Estou ciente de que esta ação será irreverssível e quero mover os pedidos." at bounding box center [666, 349] width 334 height 37
click at [486, 351] on input "Estou ciente de que esta ação será irreverssível e quero mover os pedidos." at bounding box center [481, 356] width 10 height 10
checkbox input "true"
click at [764, 395] on button "Avançar status dos pedidos" at bounding box center [755, 401] width 156 height 31
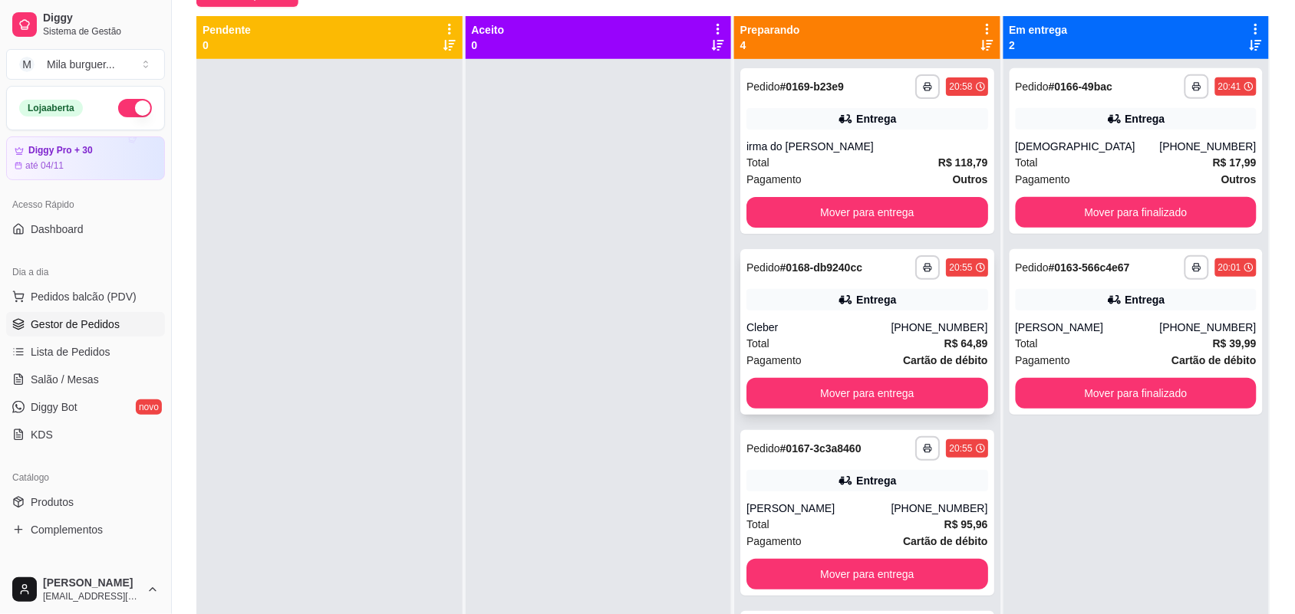
scroll to position [138, 0]
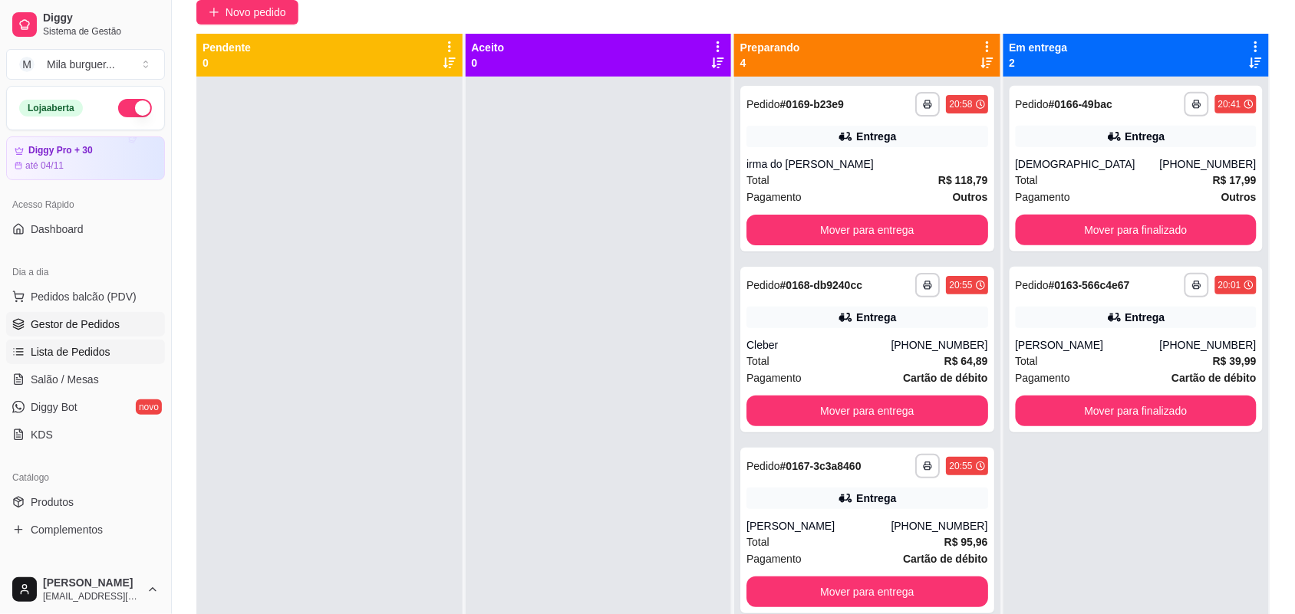
click at [64, 347] on span "Lista de Pedidos" at bounding box center [71, 351] width 80 height 15
